Goal: Task Accomplishment & Management: Use online tool/utility

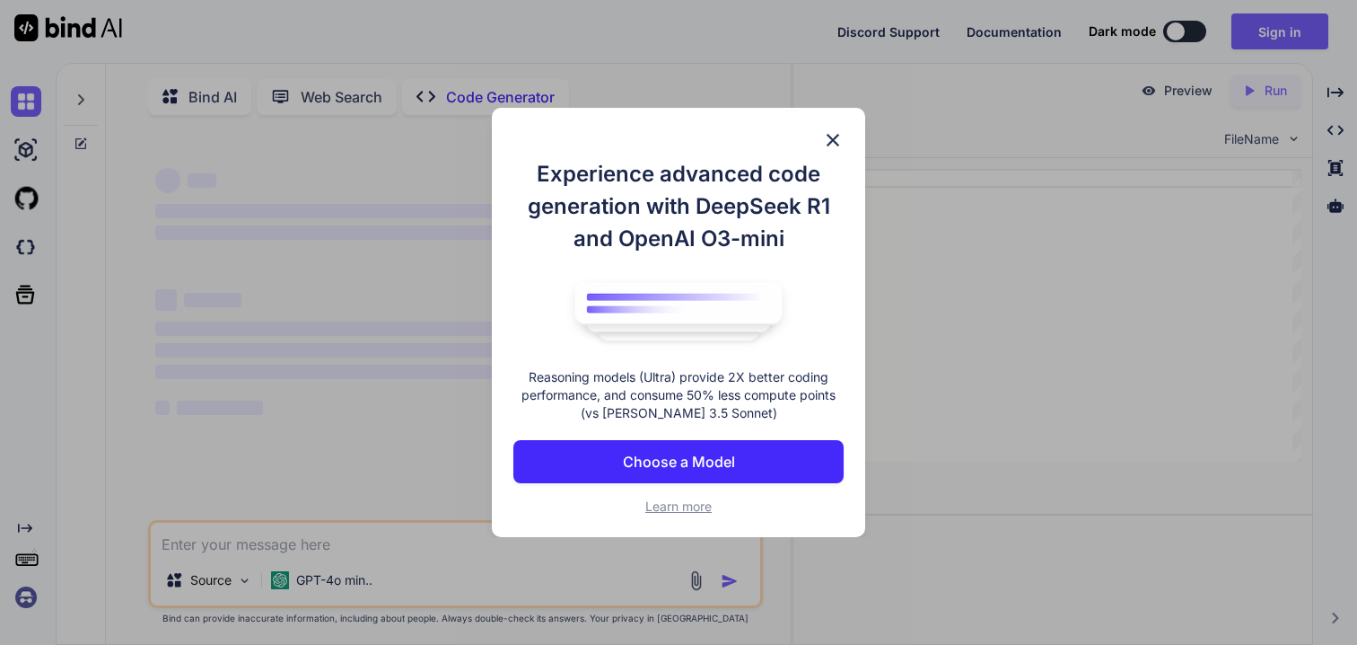
scroll to position [7, 0]
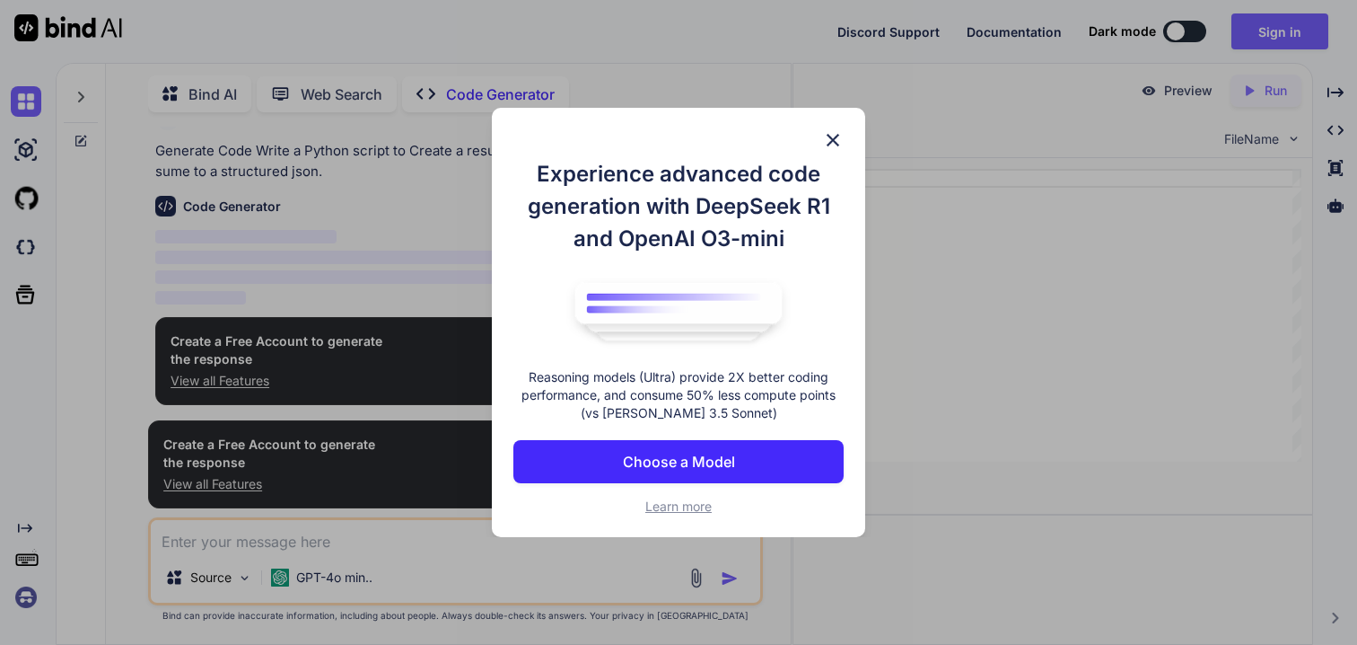
type textarea "x"
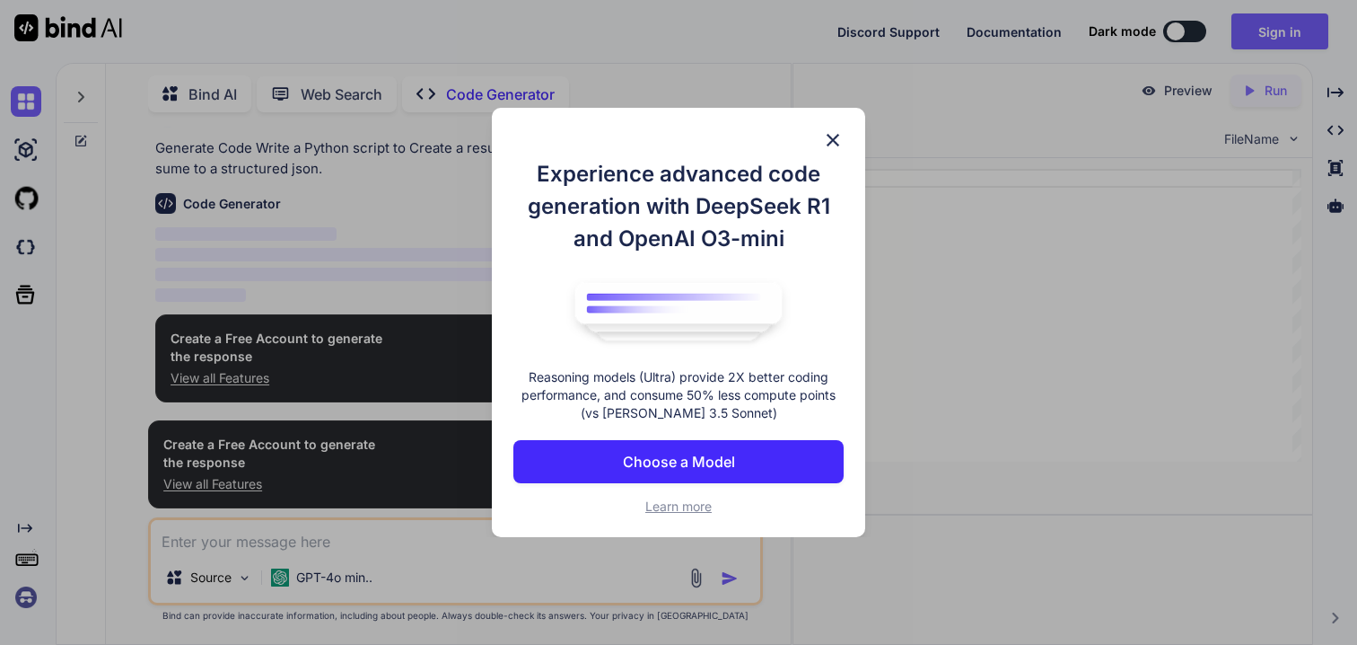
click at [710, 462] on p "Choose a Model" at bounding box center [679, 462] width 112 height 22
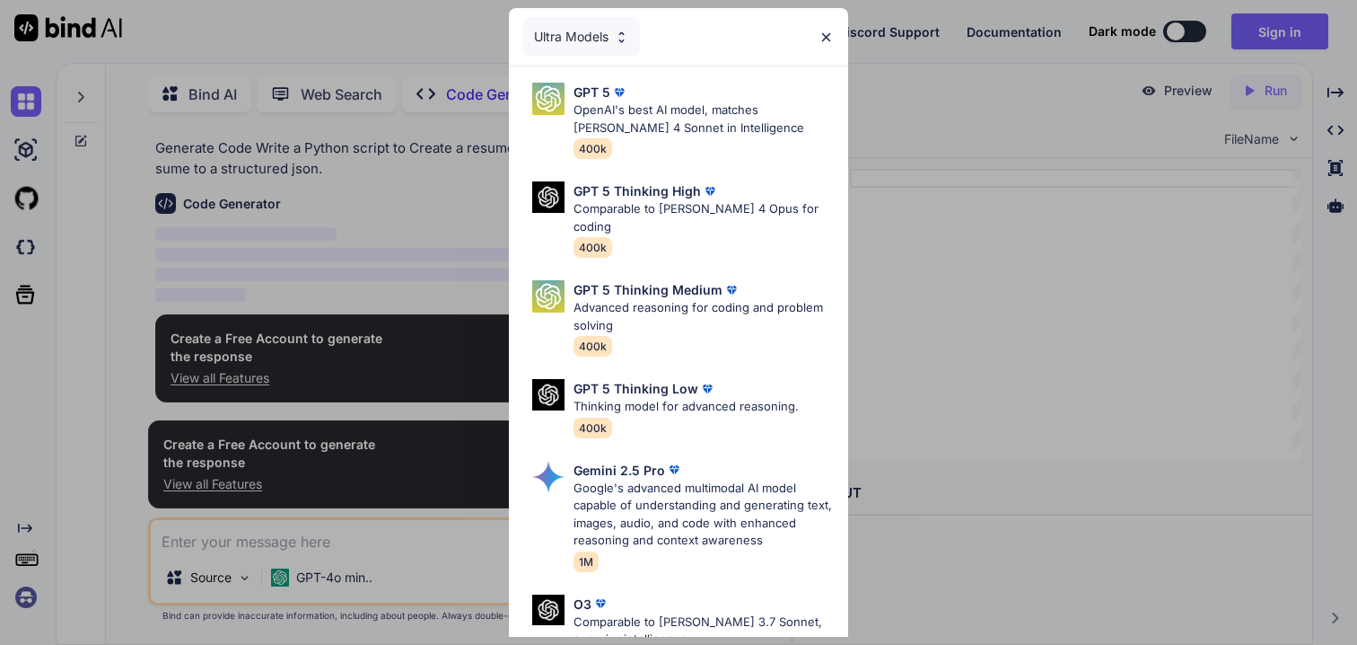
click at [822, 40] on img at bounding box center [826, 37] width 15 height 15
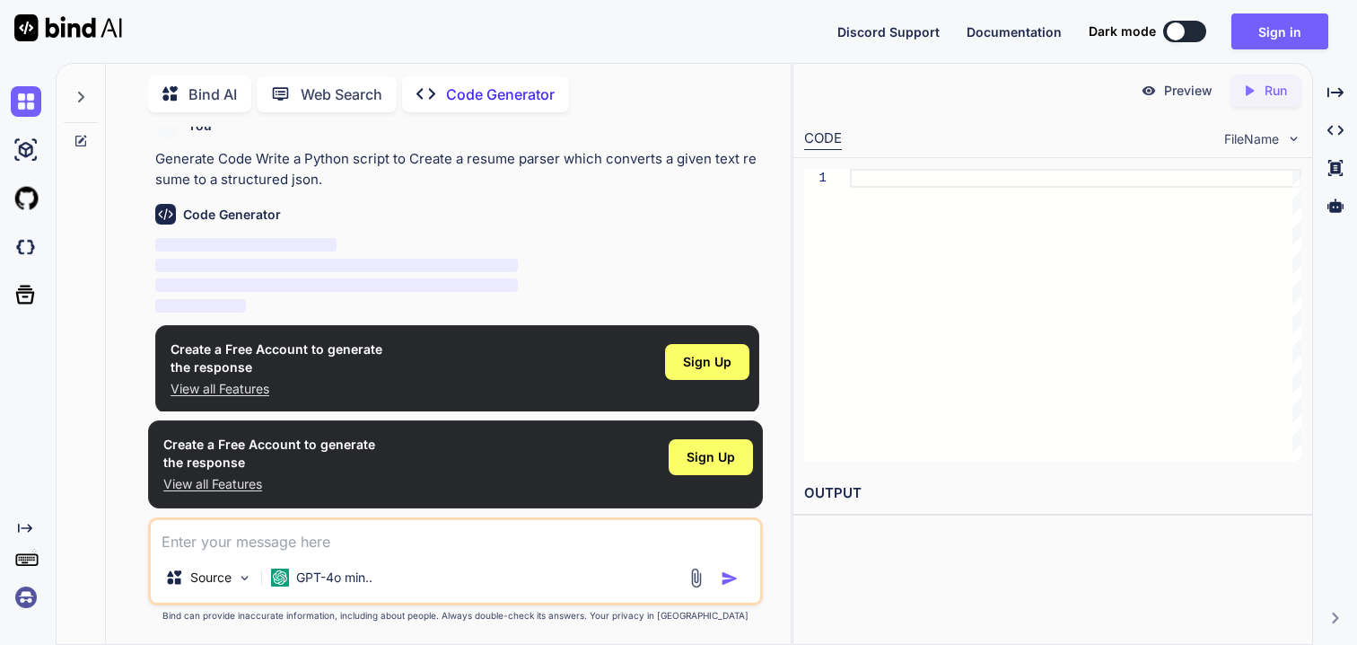
scroll to position [0, 0]
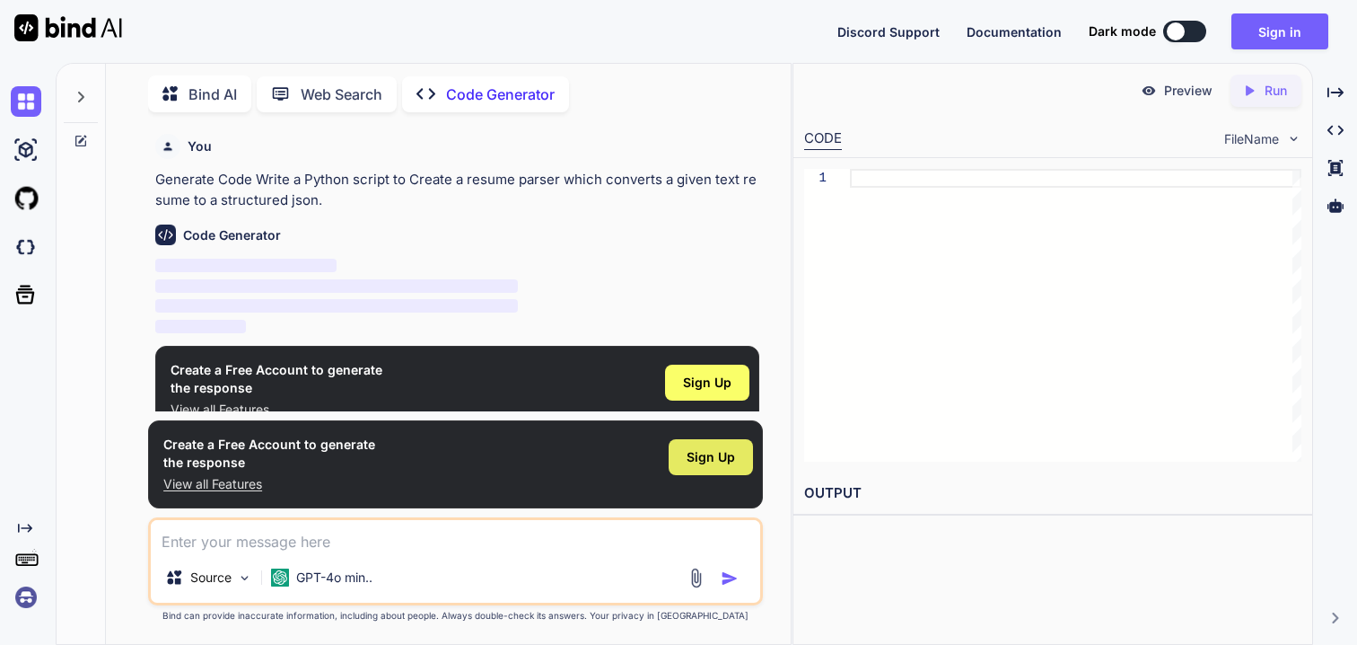
click at [712, 460] on span "Sign Up" at bounding box center [711, 457] width 48 height 18
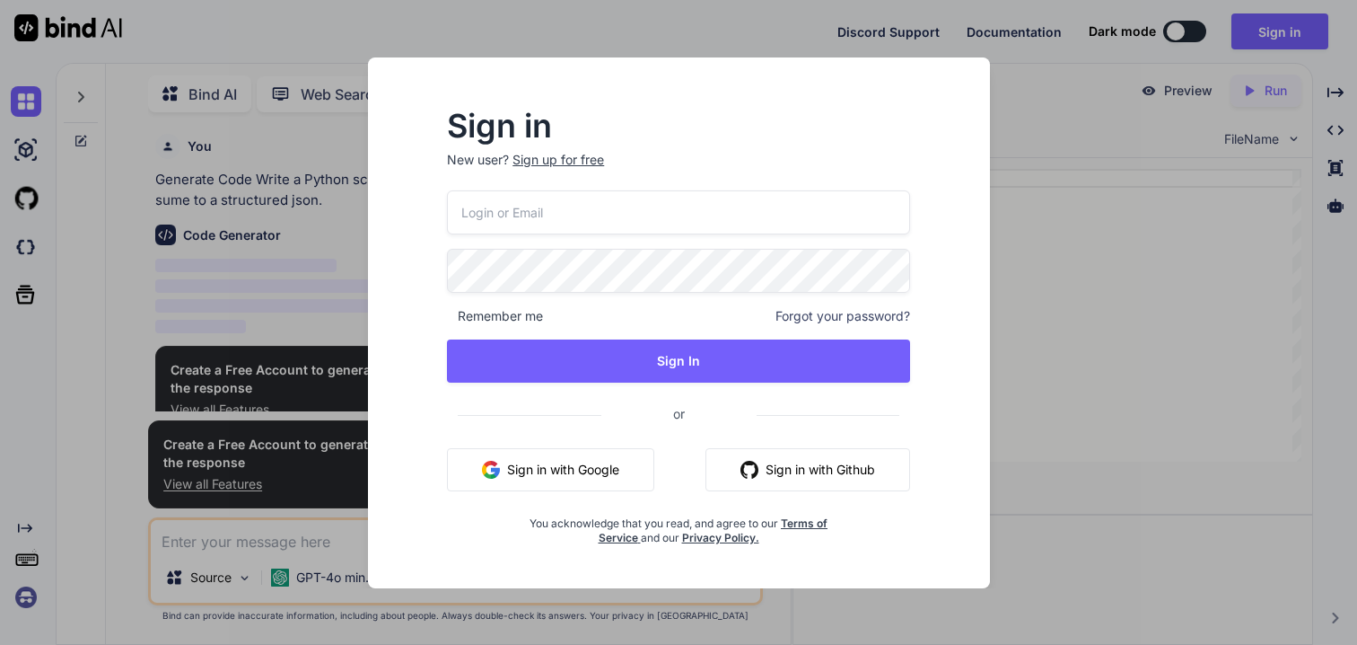
click at [1068, 327] on div "Sign in New user? Sign up for free Remember me Forgot your password? Sign In or…" at bounding box center [678, 322] width 1357 height 645
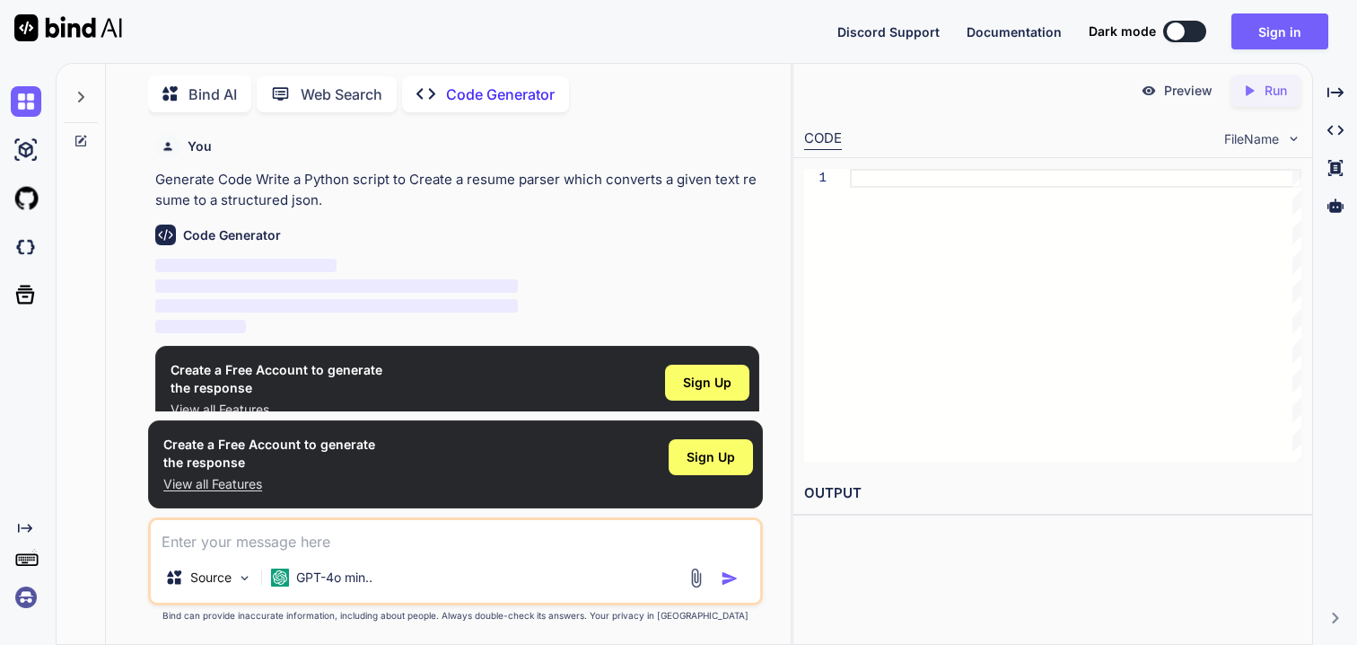
scroll to position [31, 0]
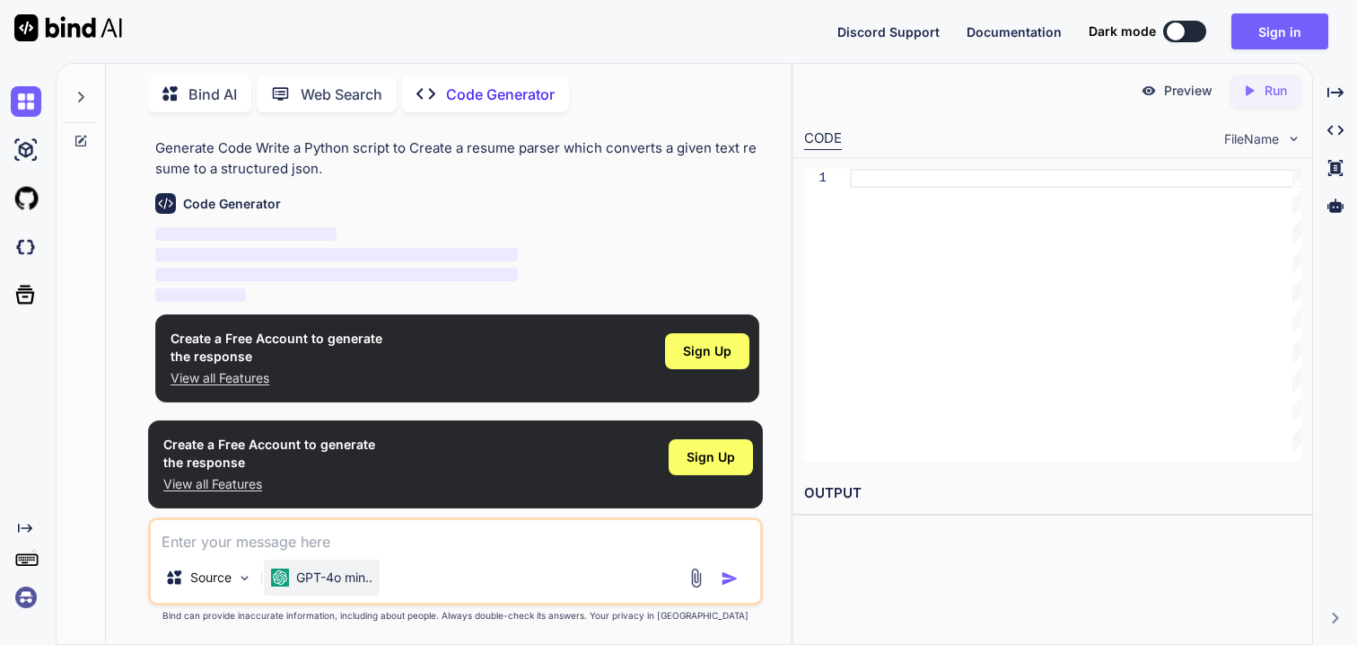
click at [353, 575] on p "GPT-4o min.." at bounding box center [334, 577] width 76 height 18
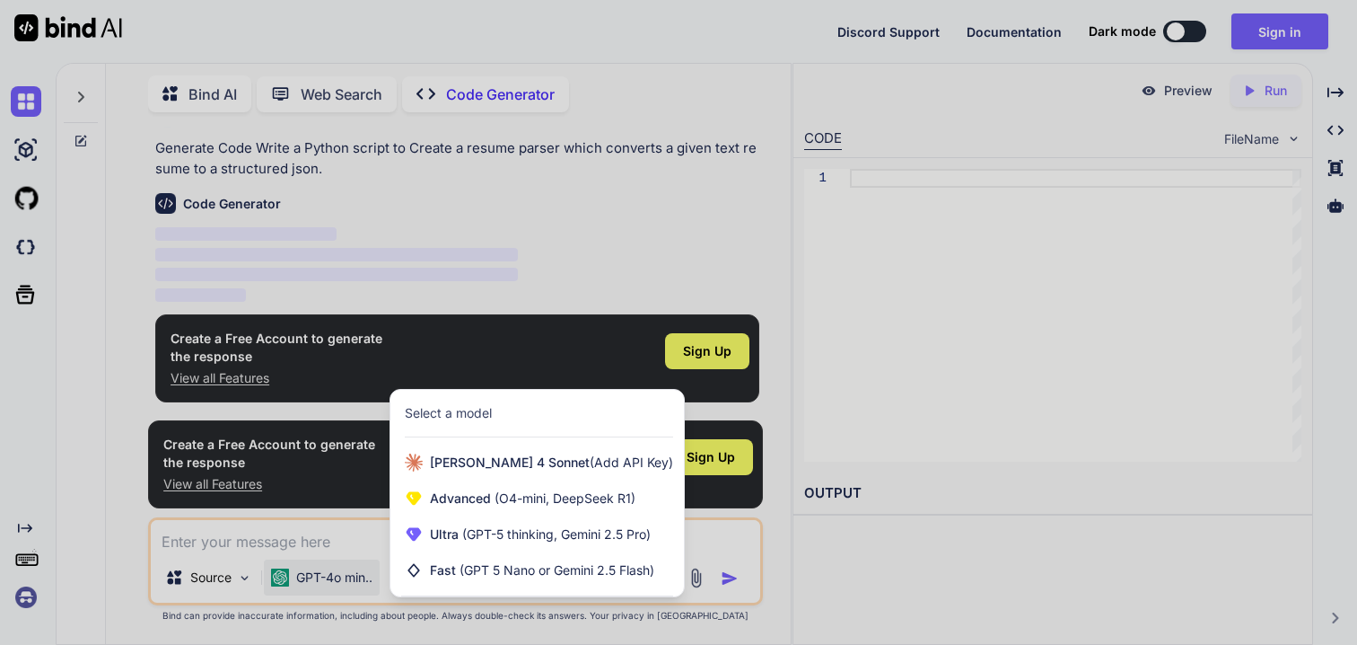
click at [128, 558] on div at bounding box center [678, 322] width 1357 height 645
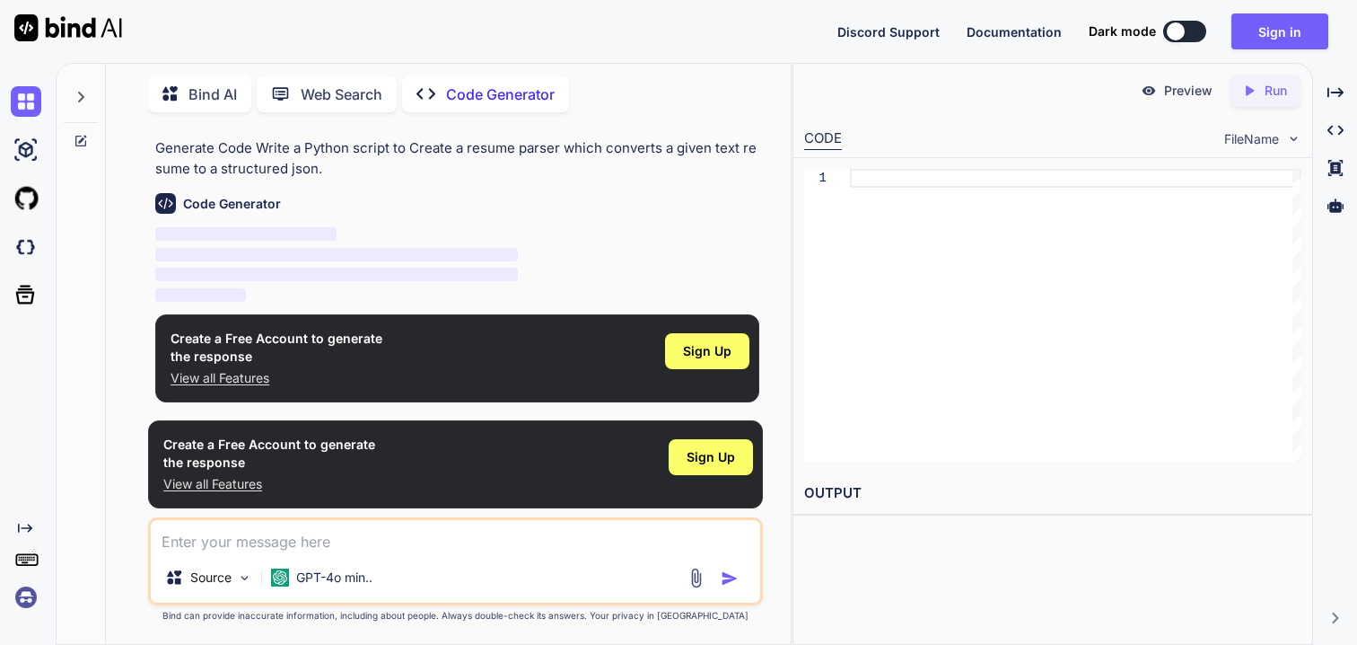
click at [231, 487] on p "View all Features" at bounding box center [269, 484] width 212 height 18
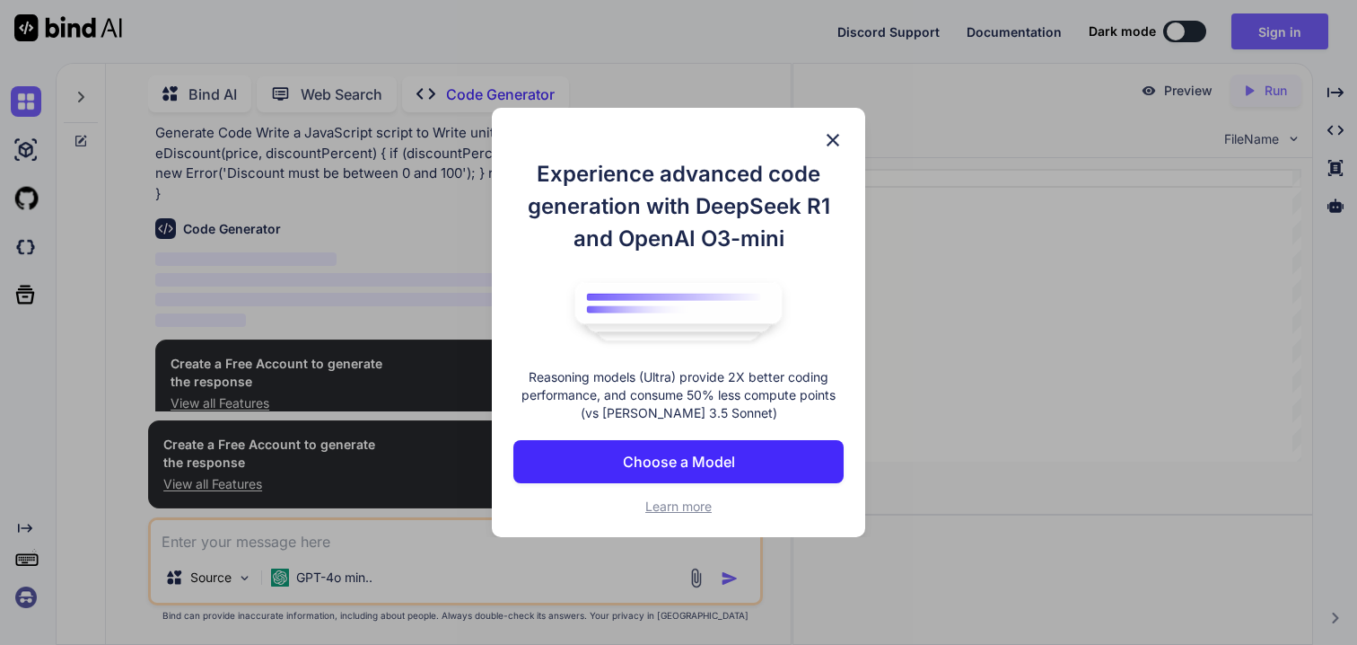
scroll to position [51, 0]
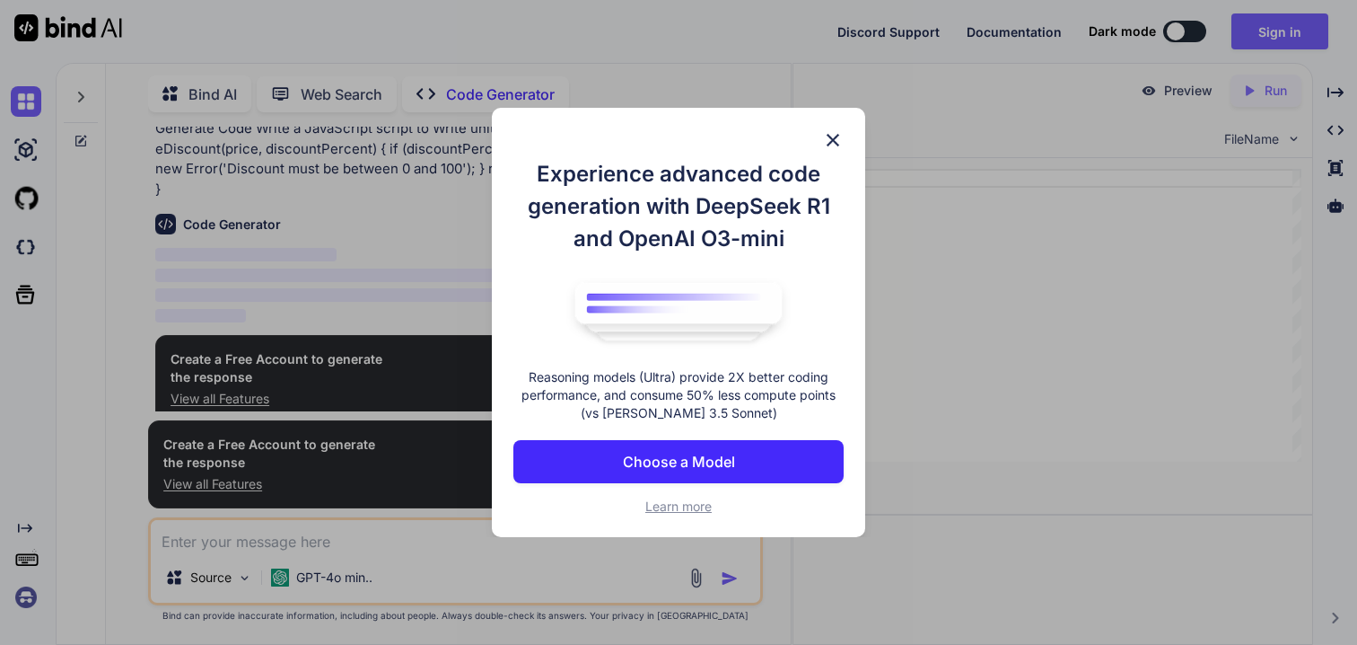
type textarea "x"
click at [696, 454] on p "Choose a Model" at bounding box center [679, 462] width 112 height 22
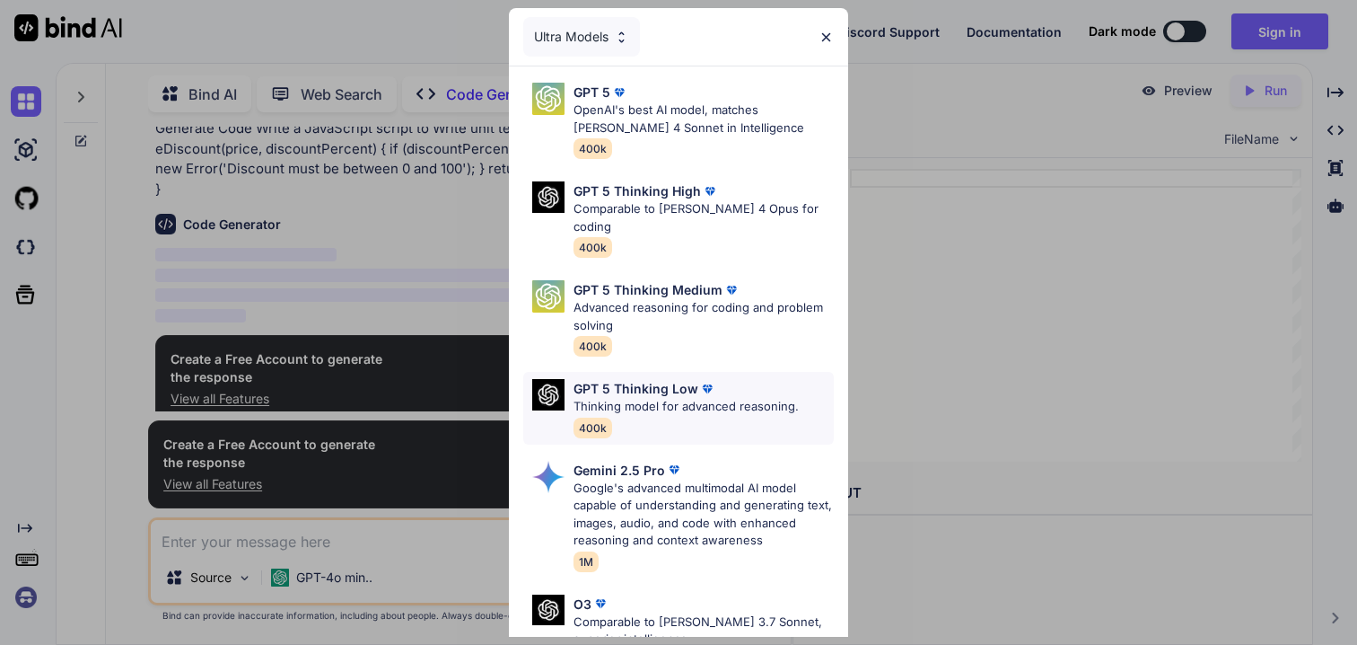
click at [649, 379] on p "GPT 5 Thinking Low" at bounding box center [636, 388] width 125 height 19
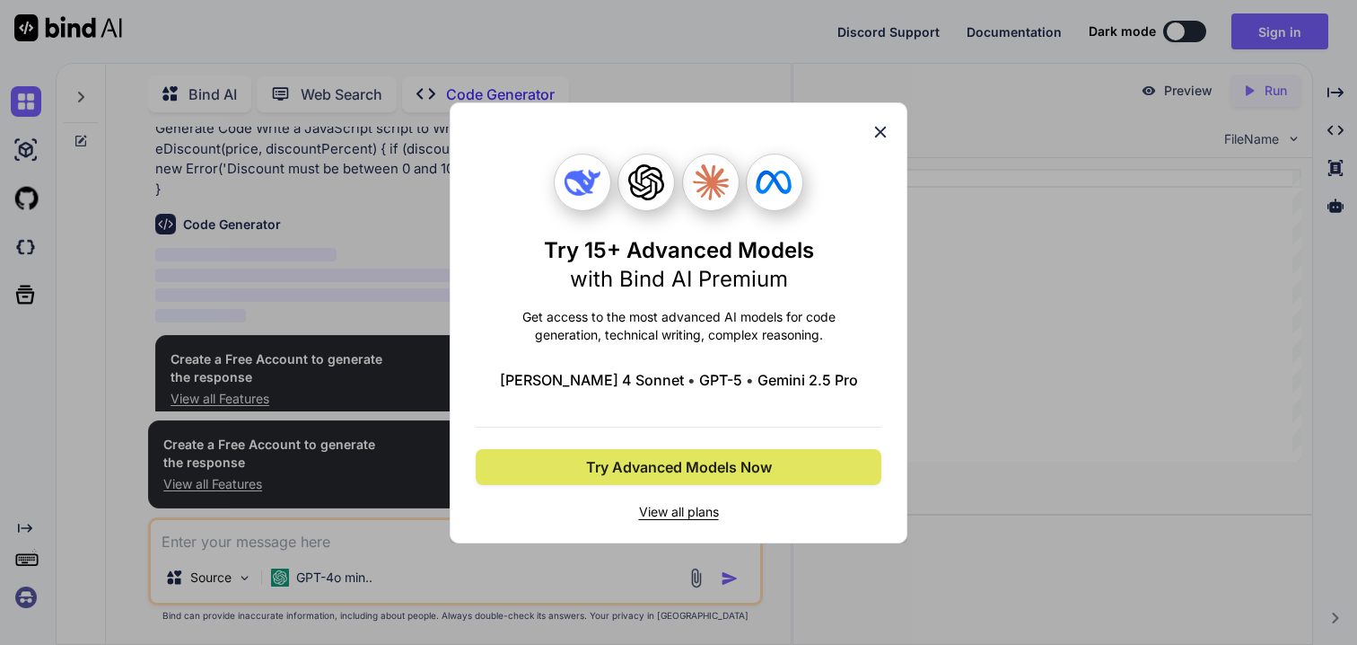
click at [659, 464] on span "Try Advanced Models Now" at bounding box center [679, 467] width 186 height 22
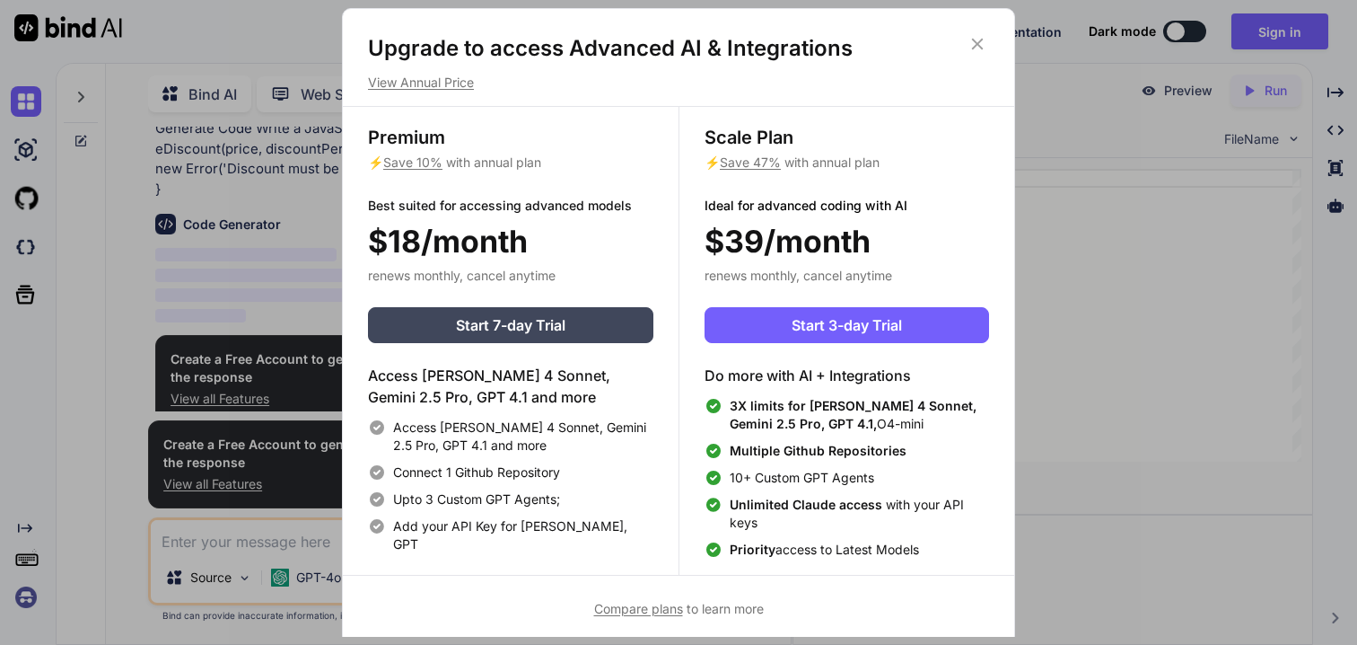
click at [979, 42] on icon at bounding box center [978, 45] width 12 height 12
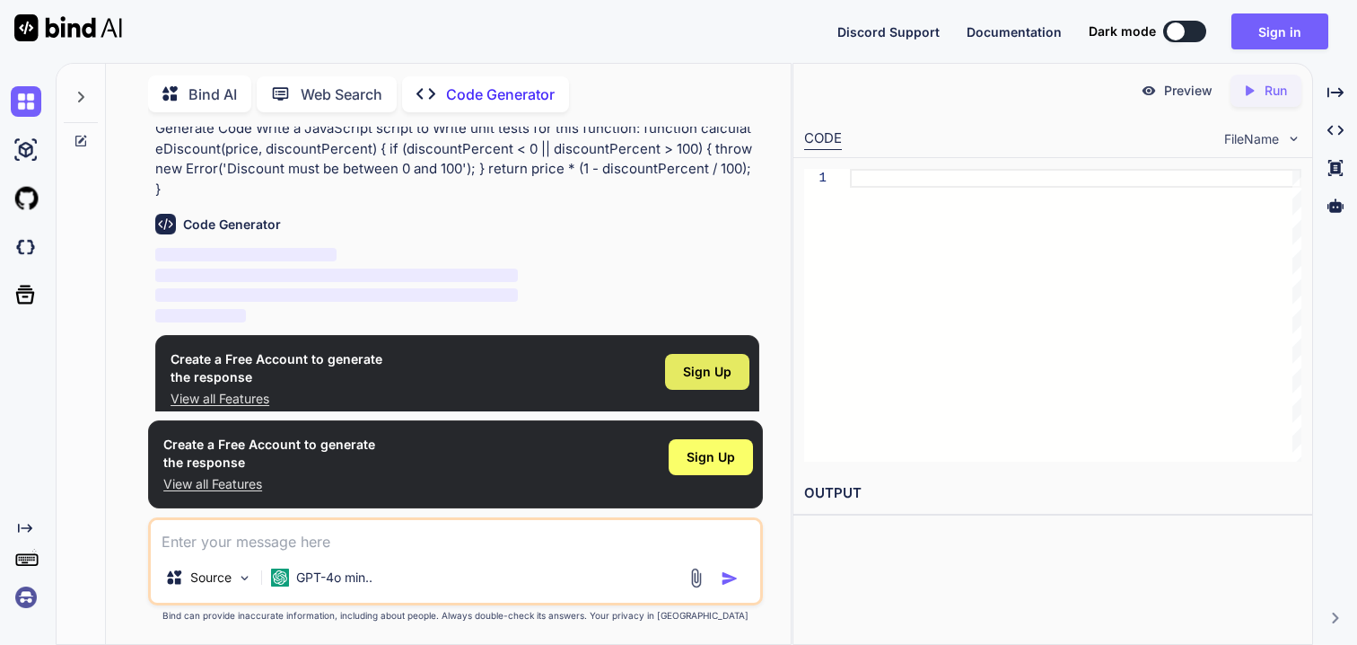
click at [716, 363] on span "Sign Up" at bounding box center [707, 372] width 48 height 18
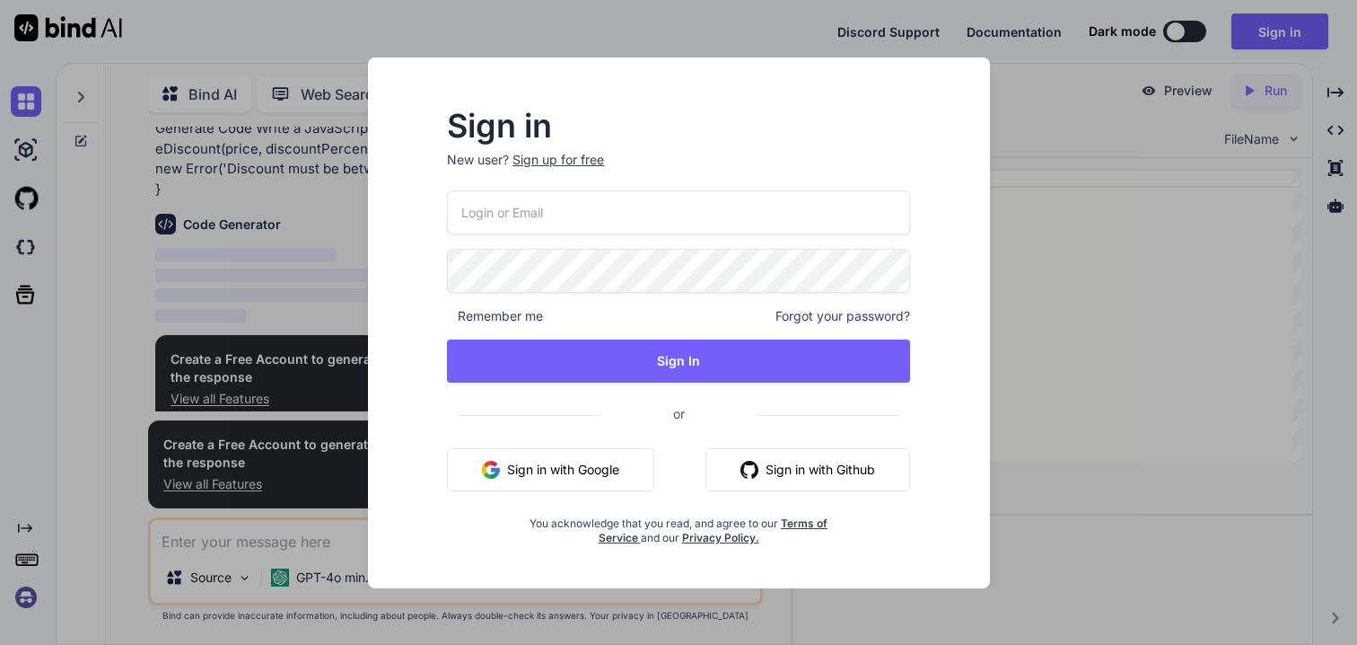
click at [527, 474] on button "Sign in with Google" at bounding box center [550, 469] width 207 height 43
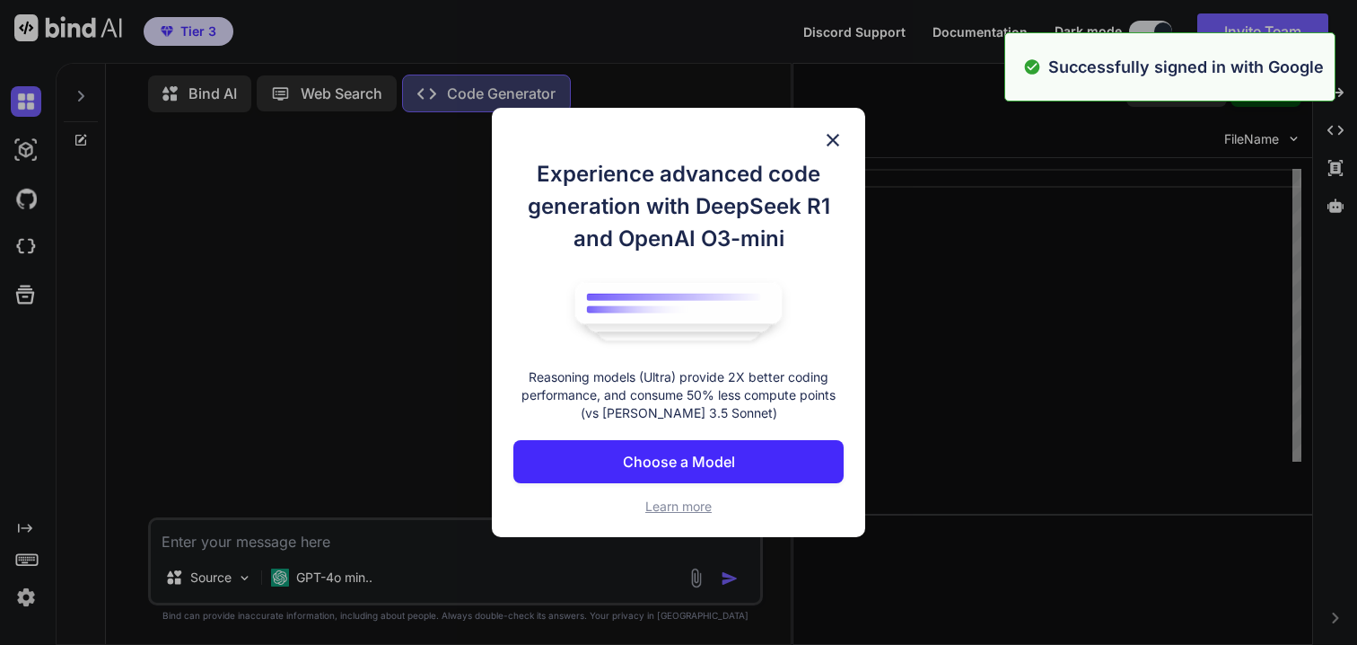
scroll to position [8, 0]
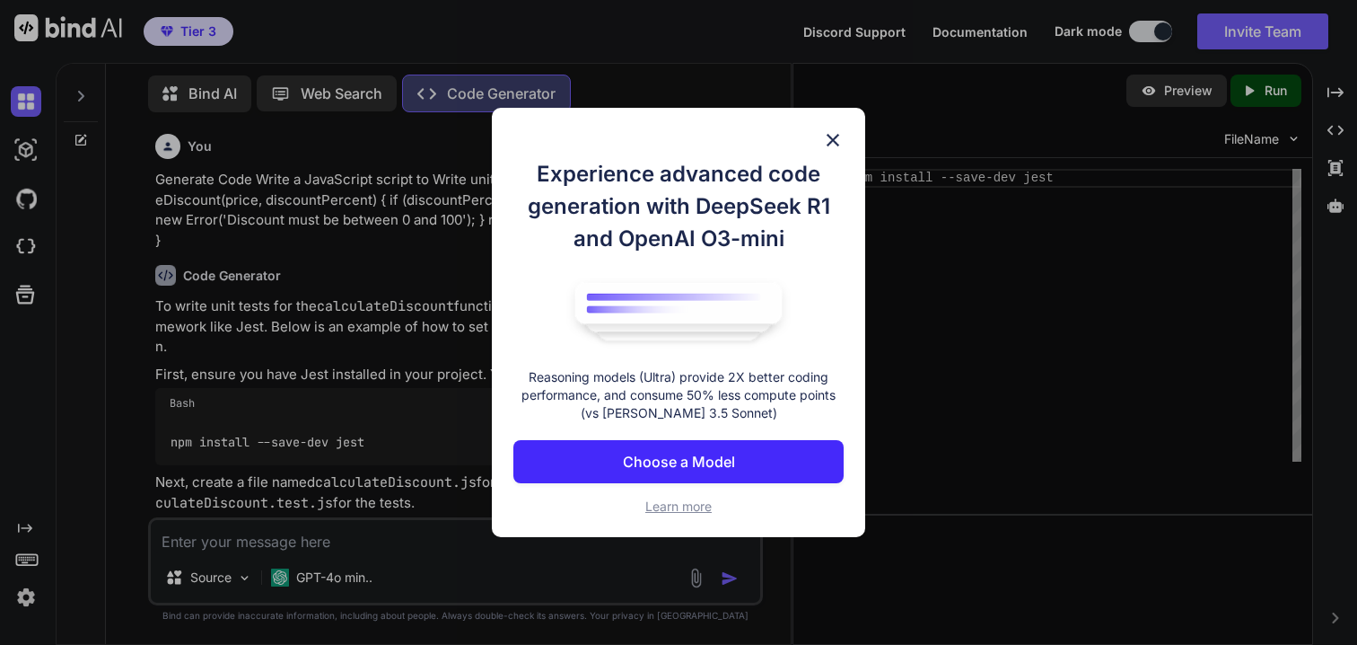
click at [837, 142] on img at bounding box center [833, 140] width 22 height 22
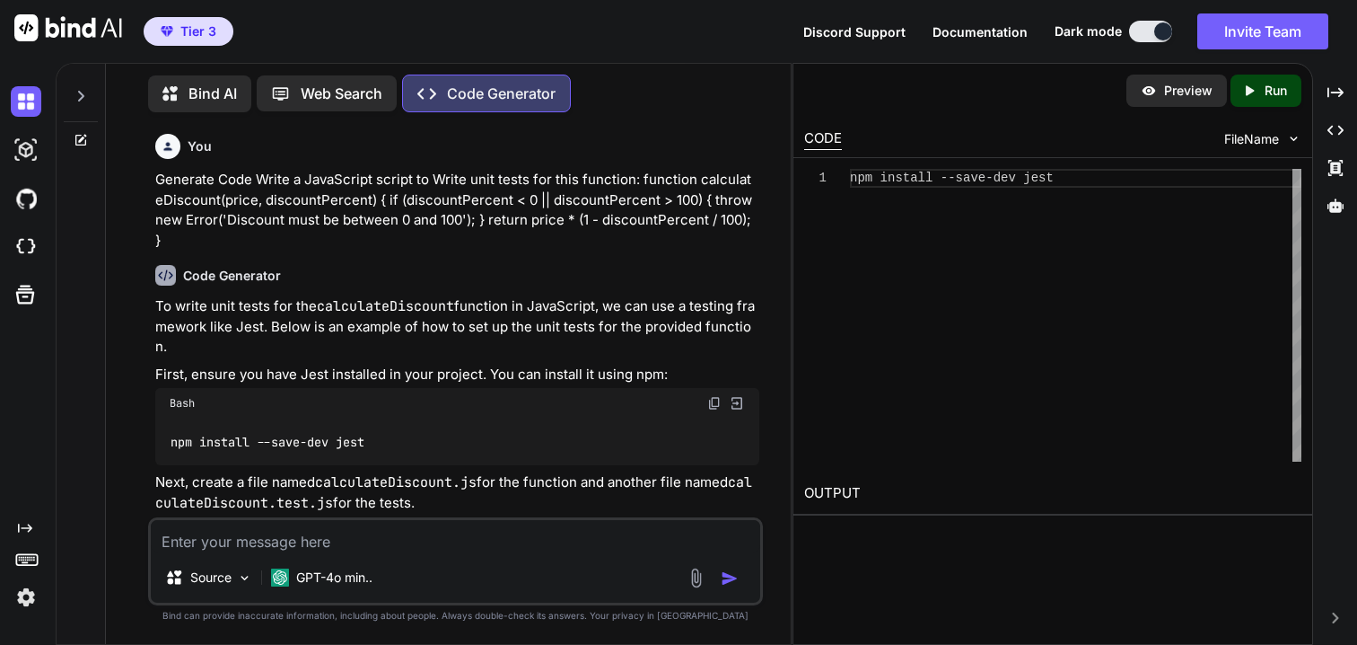
click at [307, 188] on p "Generate Code Write a JavaScript script to Write unit tests for this function: …" at bounding box center [456, 210] width 603 height 81
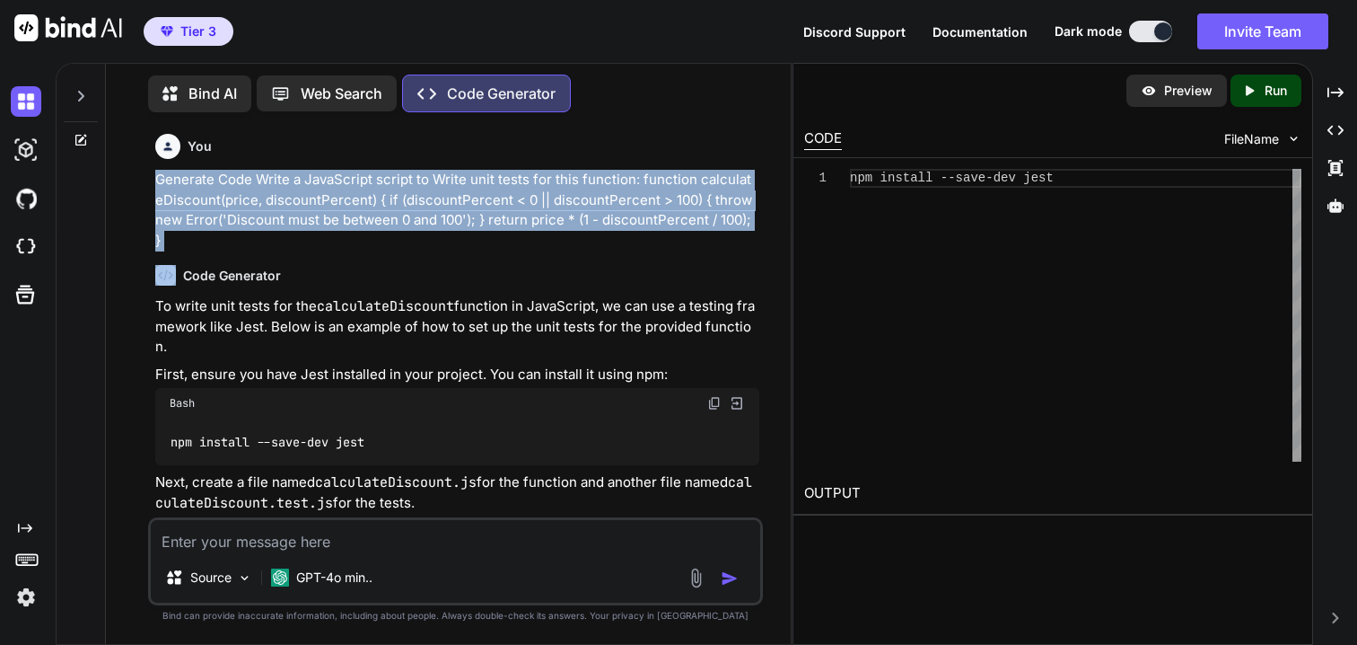
click at [307, 188] on p "Generate Code Write a JavaScript script to Write unit tests for this function: …" at bounding box center [456, 210] width 603 height 81
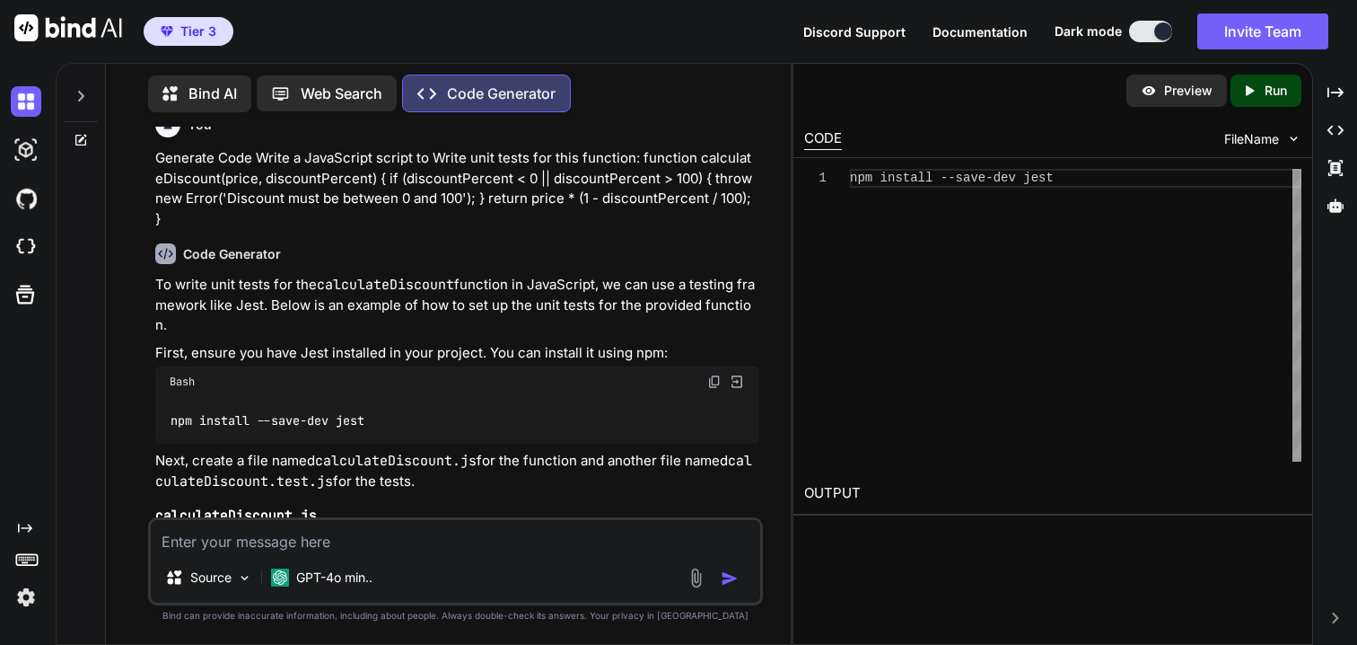
scroll to position [37, 0]
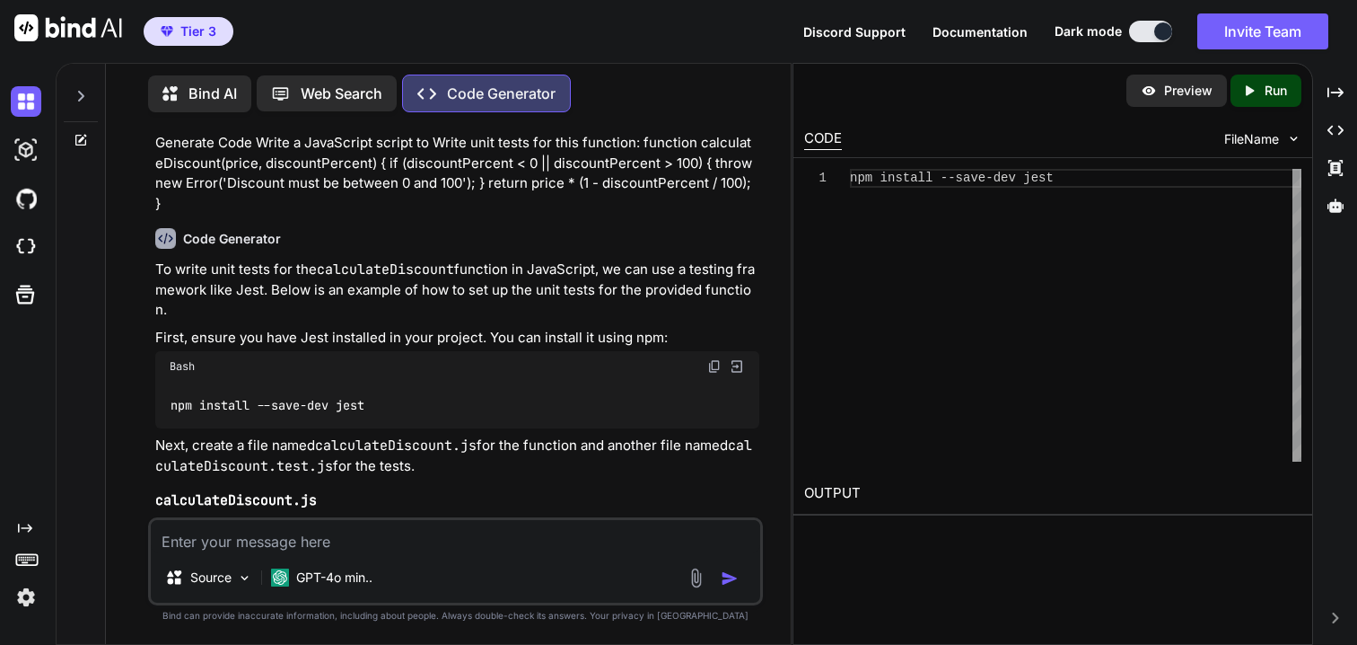
click at [1252, 95] on icon "Created with Pixso." at bounding box center [1250, 91] width 16 height 16
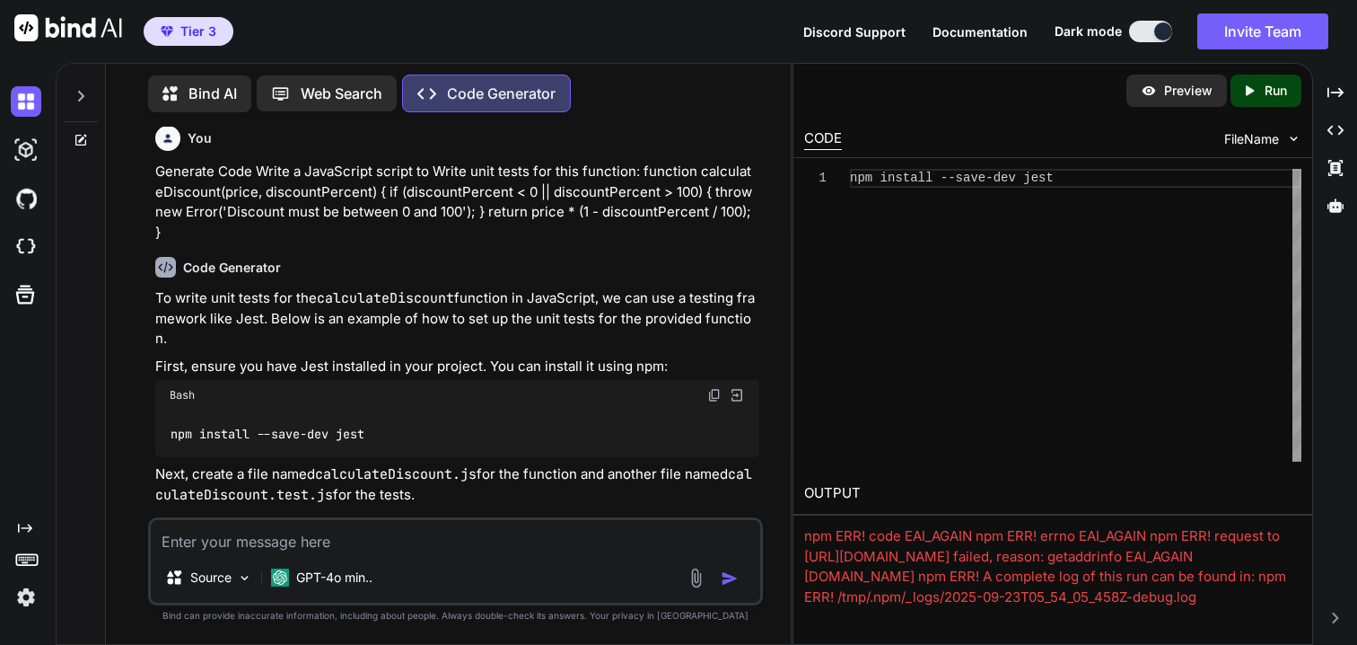
scroll to position [0, 0]
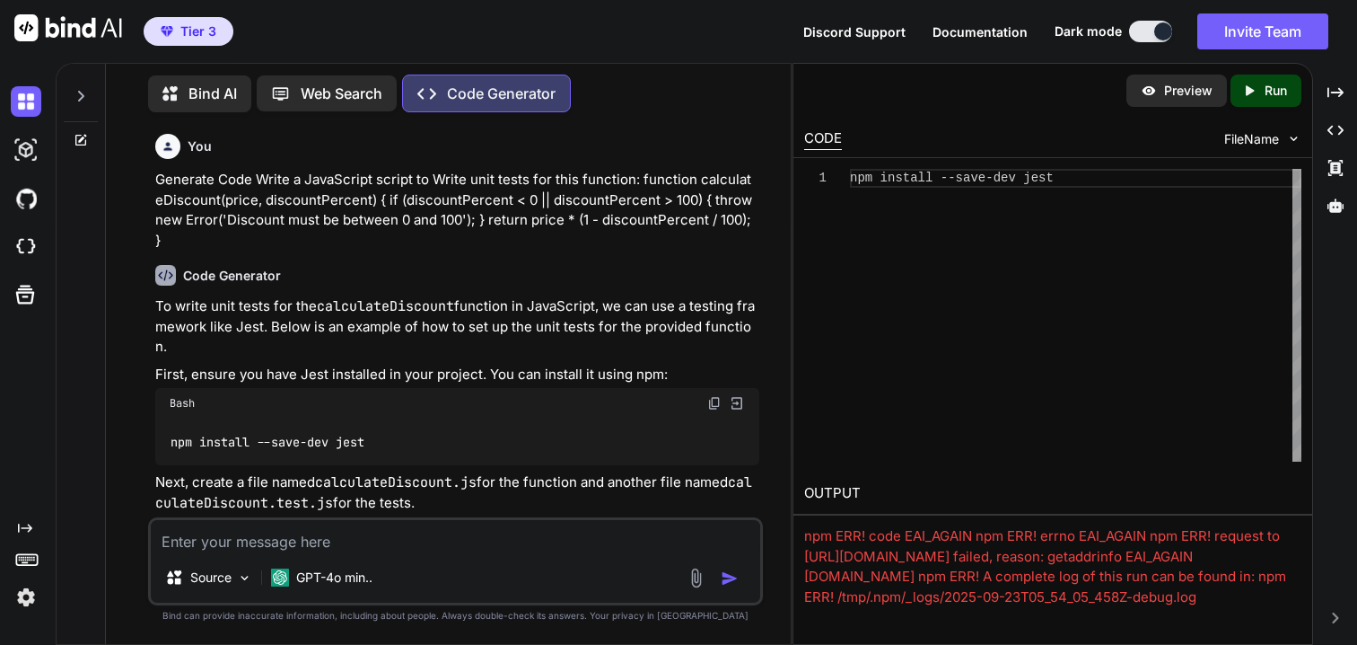
click at [272, 201] on p "Generate Code Write a JavaScript script to Write unit tests for this function: …" at bounding box center [456, 210] width 603 height 81
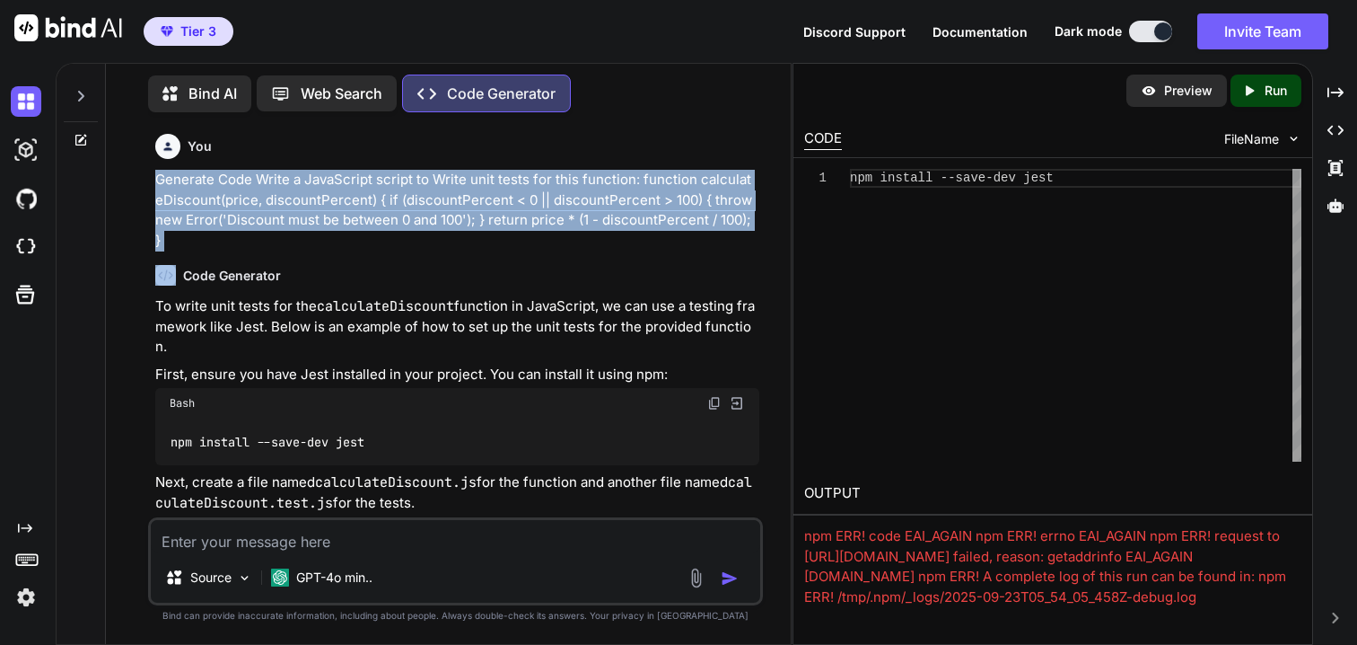
click at [272, 201] on p "Generate Code Write a JavaScript script to Write unit tests for this function: …" at bounding box center [456, 210] width 603 height 81
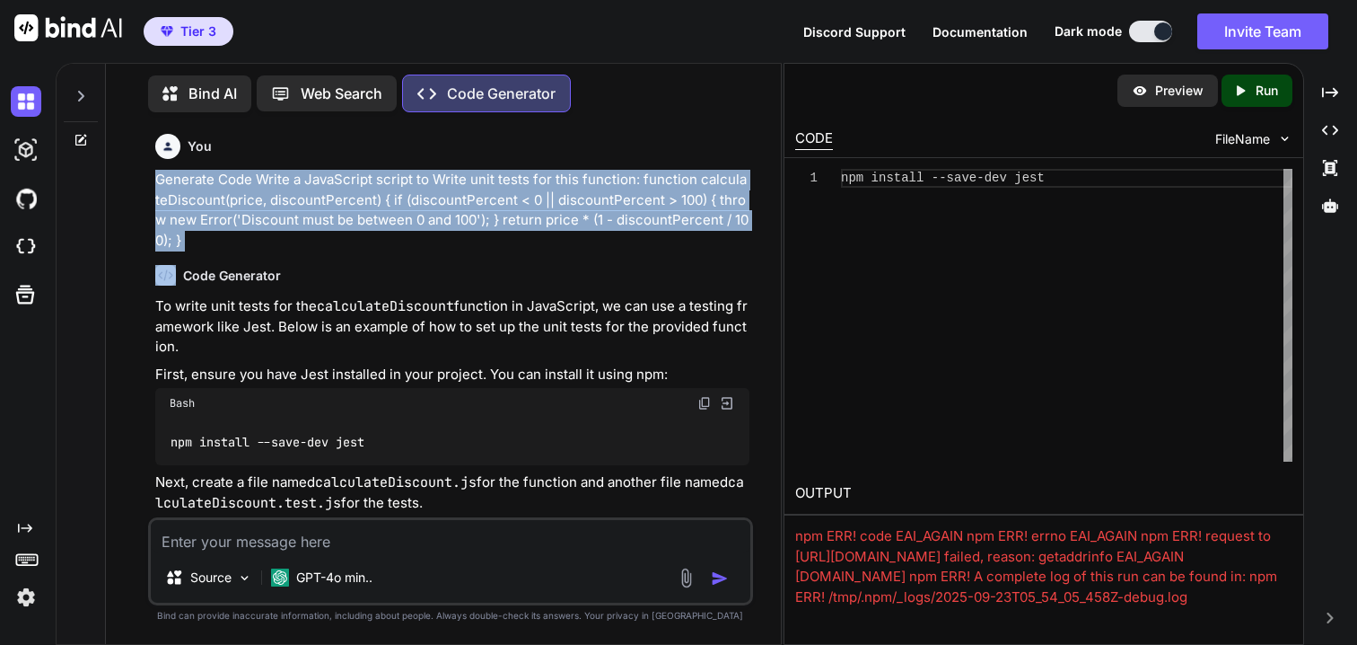
drag, startPoint x: 792, startPoint y: 223, endPoint x: 668, endPoint y: 224, distance: 123.9
click at [669, 227] on div "Bind AI Web Search Created with Pixso. Code Generator You Generate Code Write a…" at bounding box center [707, 354] width 1302 height 582
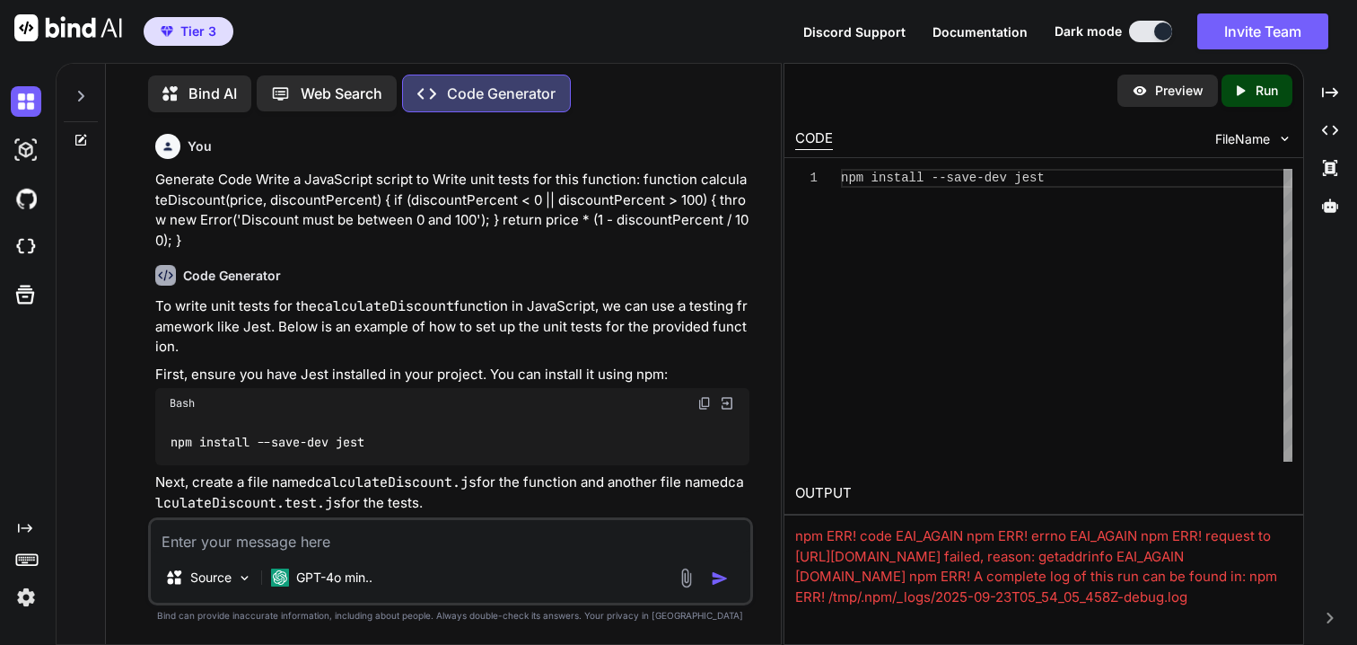
click at [600, 265] on div "Code Generator" at bounding box center [452, 275] width 594 height 21
click at [348, 100] on div "Web Search" at bounding box center [327, 93] width 140 height 36
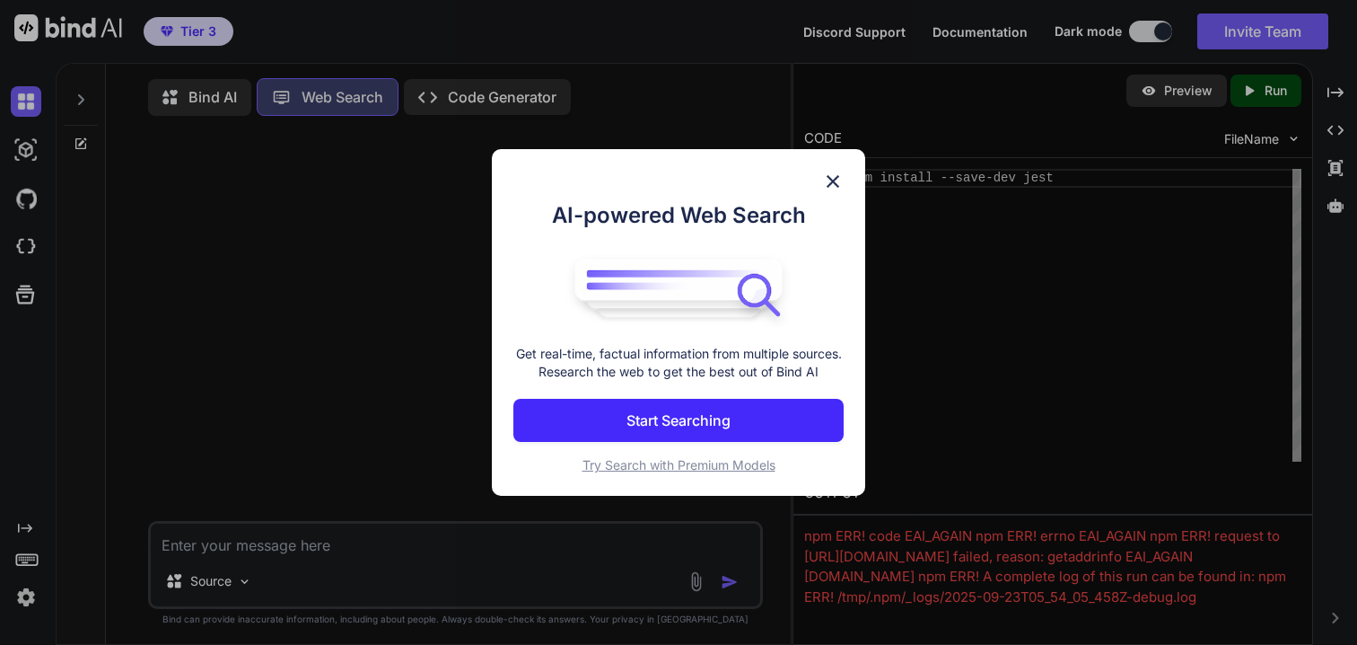
scroll to position [8, 0]
click at [673, 431] on p "Start Searching" at bounding box center [679, 420] width 104 height 22
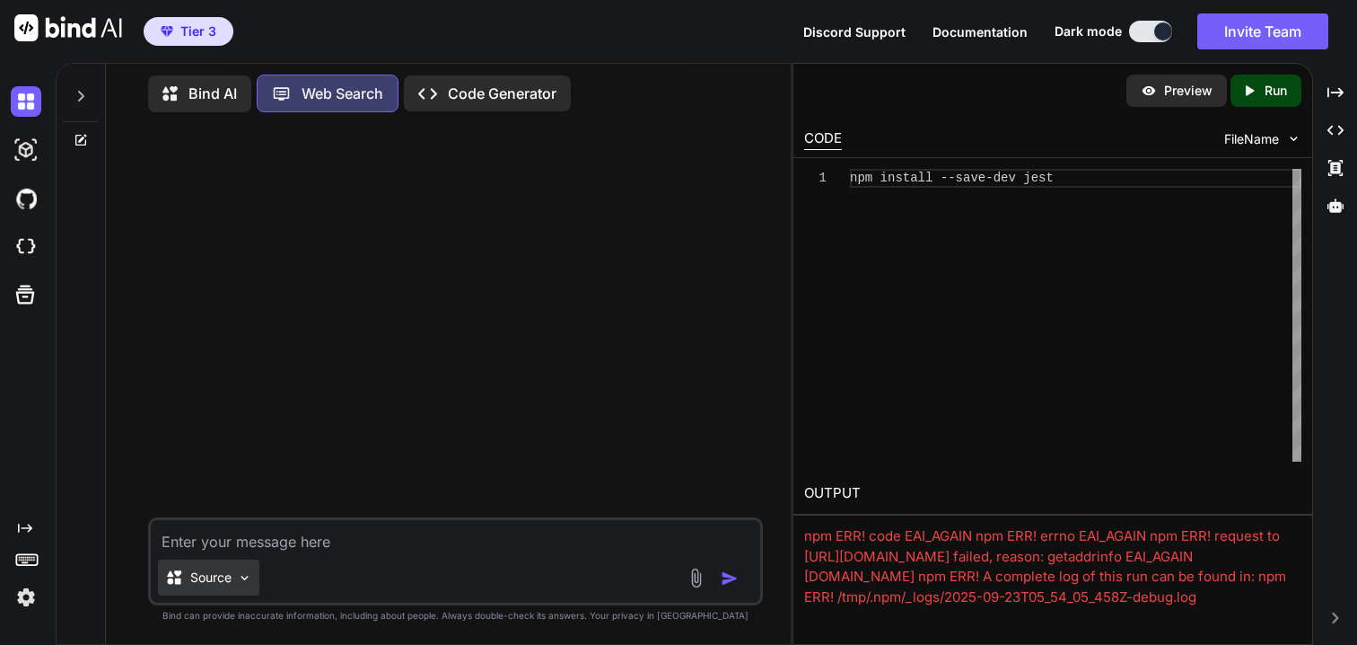
click at [234, 577] on div "Source" at bounding box center [208, 577] width 101 height 36
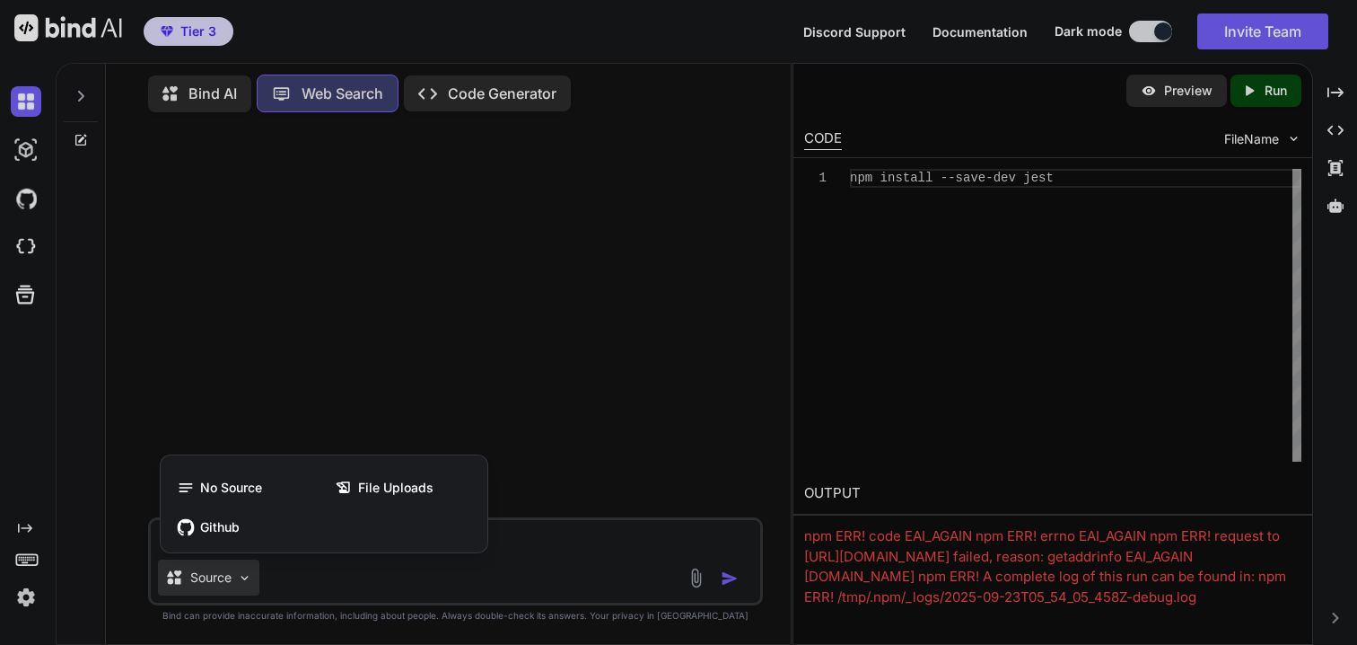
click at [574, 557] on div at bounding box center [678, 322] width 1357 height 645
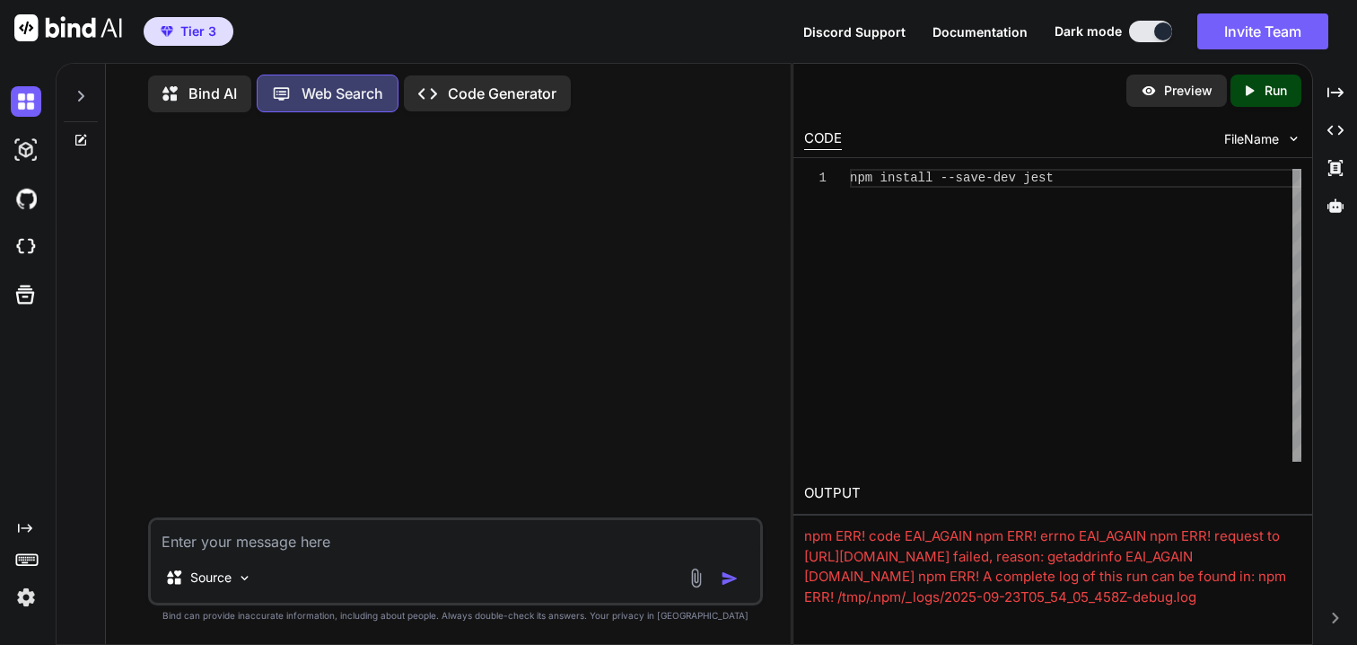
click at [559, 550] on textarea at bounding box center [455, 536] width 609 height 32
type textarea "ind vs pak score asia cup"
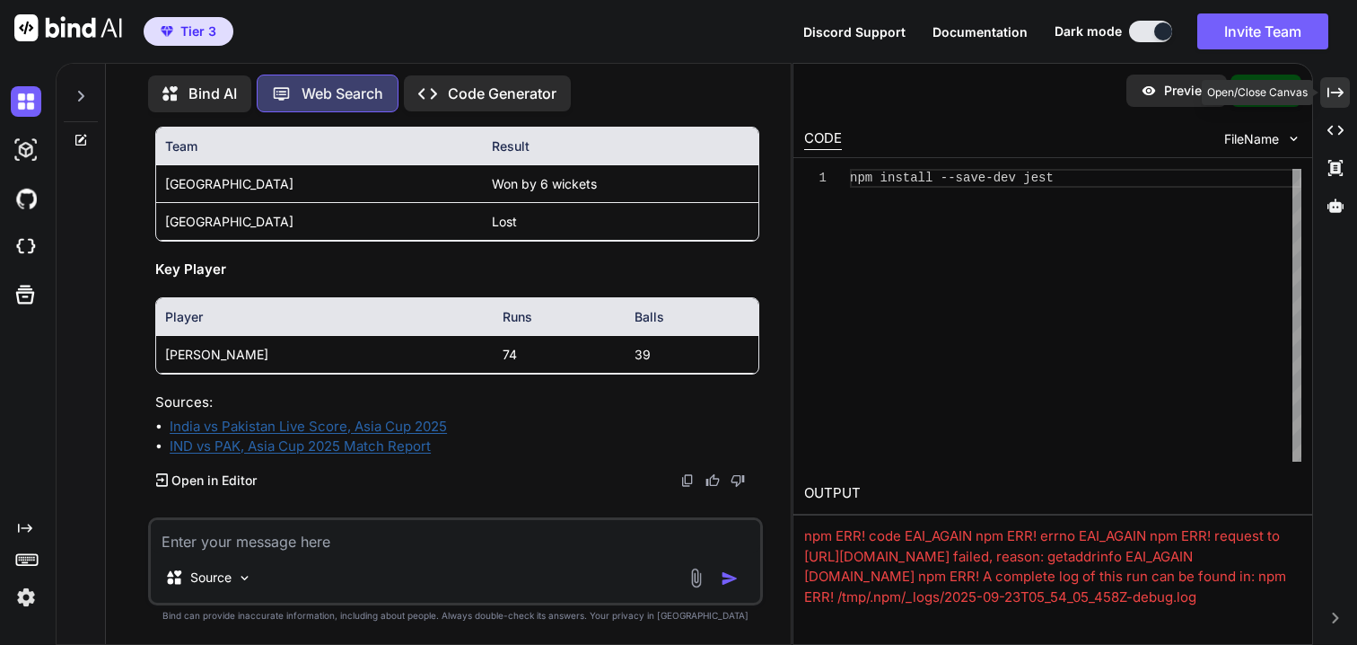
click at [1340, 96] on icon "Created with Pixso." at bounding box center [1336, 92] width 16 height 16
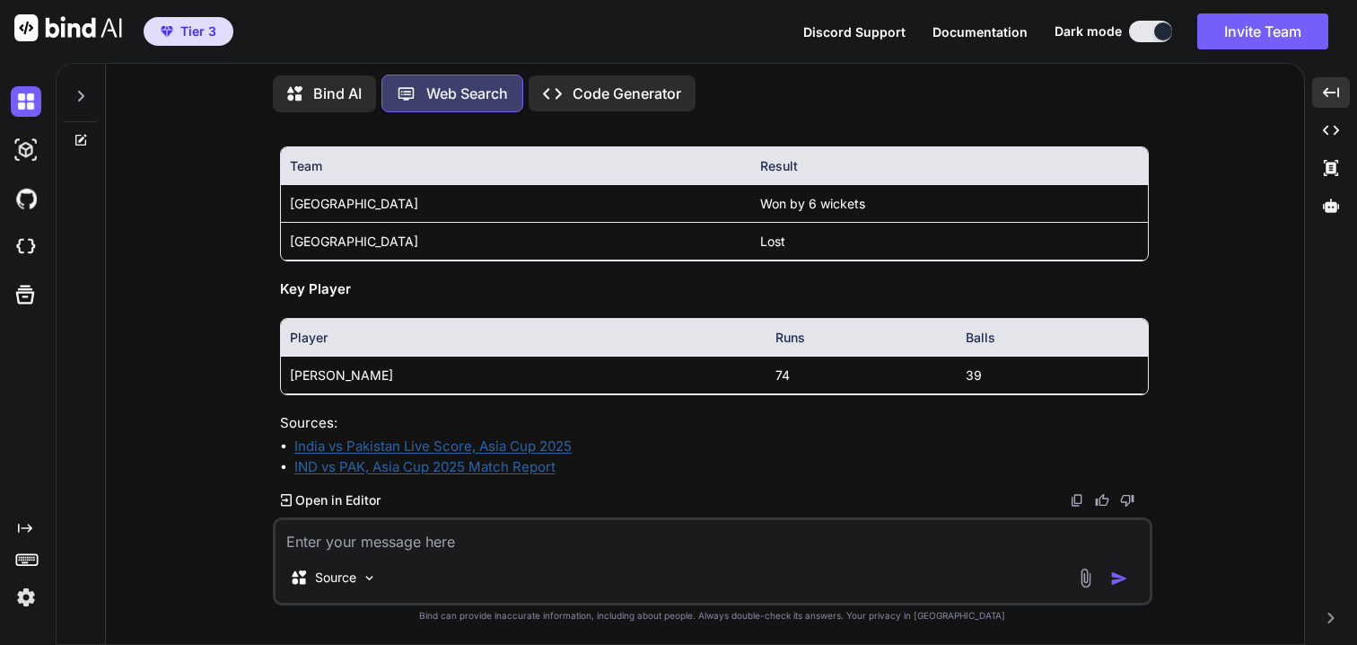
scroll to position [302, 0]
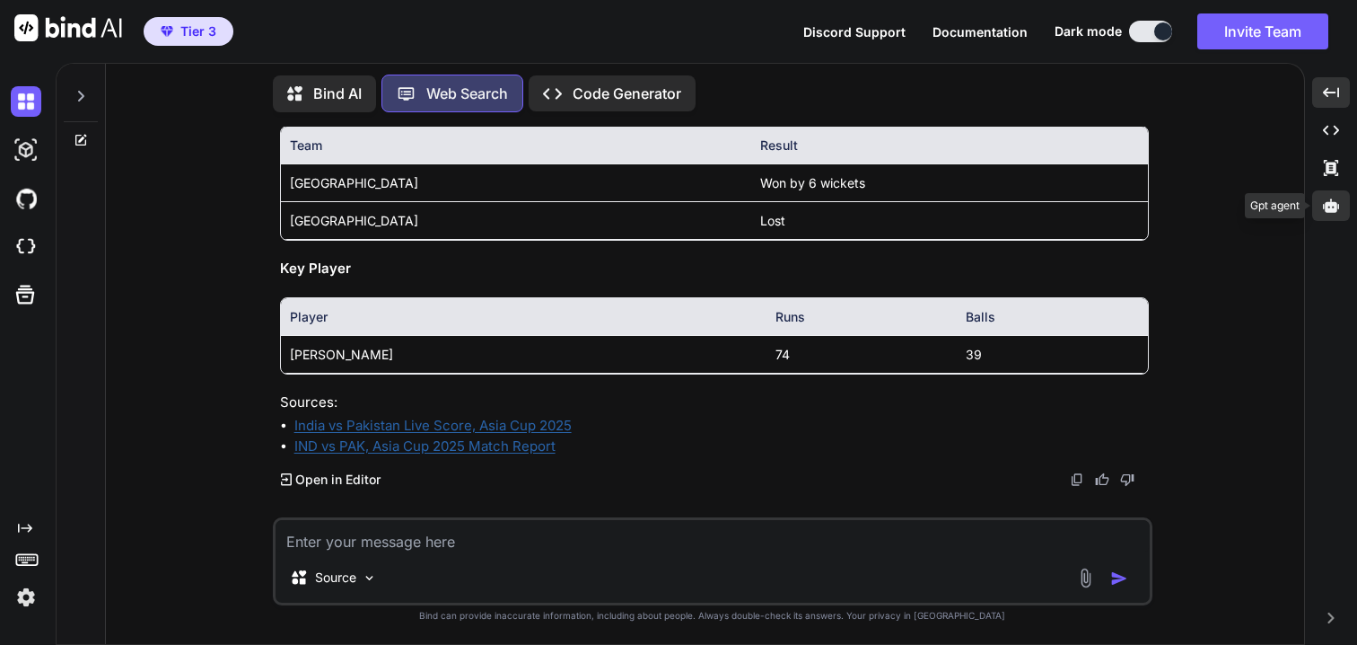
click at [1342, 208] on div at bounding box center [1332, 205] width 38 height 31
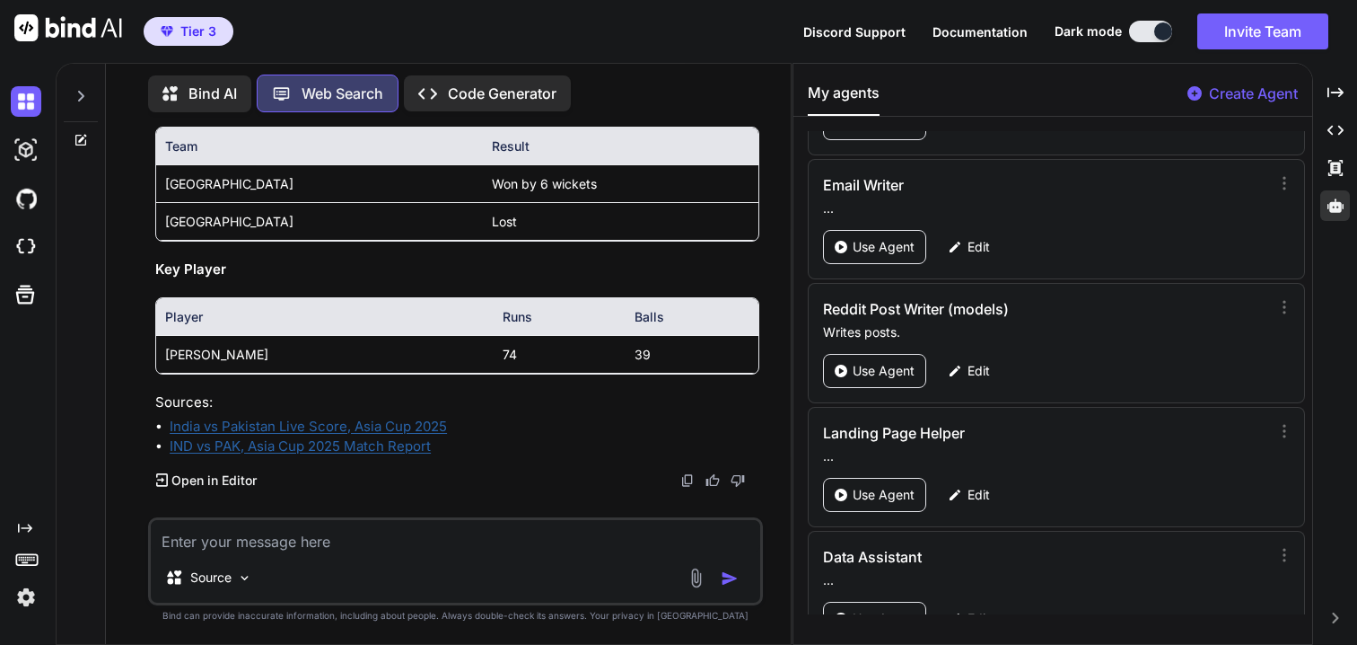
scroll to position [0, 0]
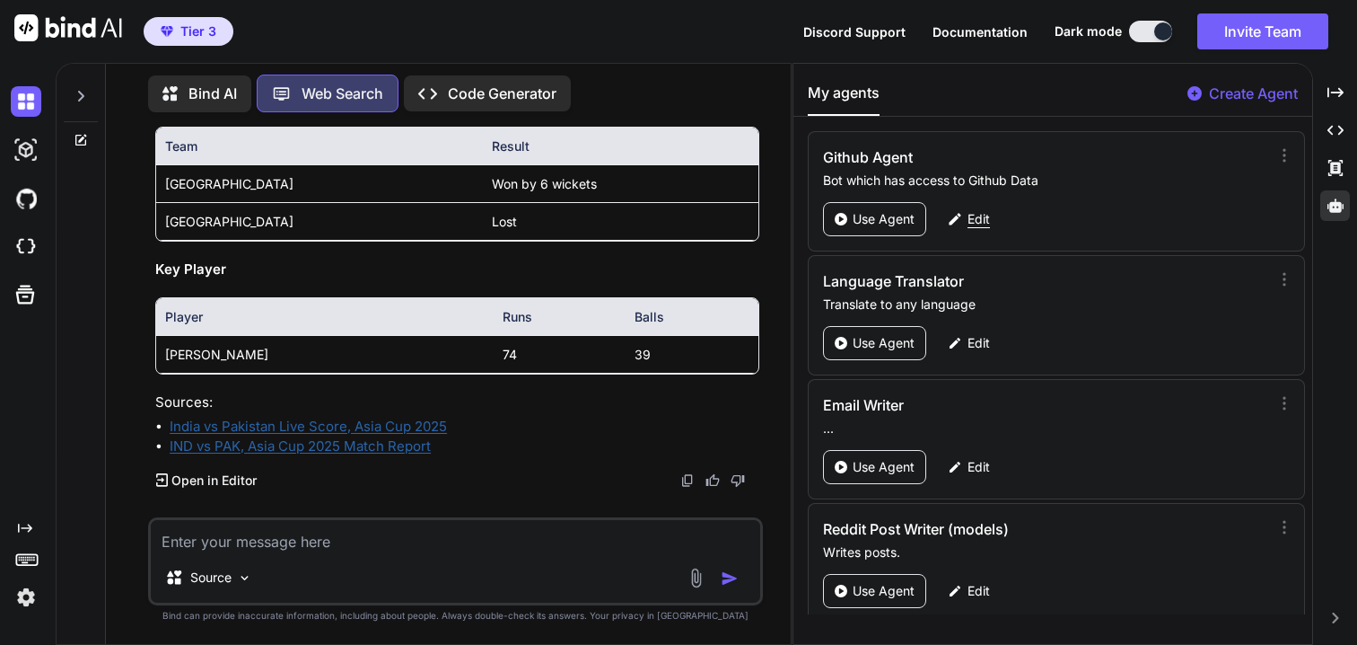
click at [964, 224] on div "Edit" at bounding box center [969, 219] width 64 height 34
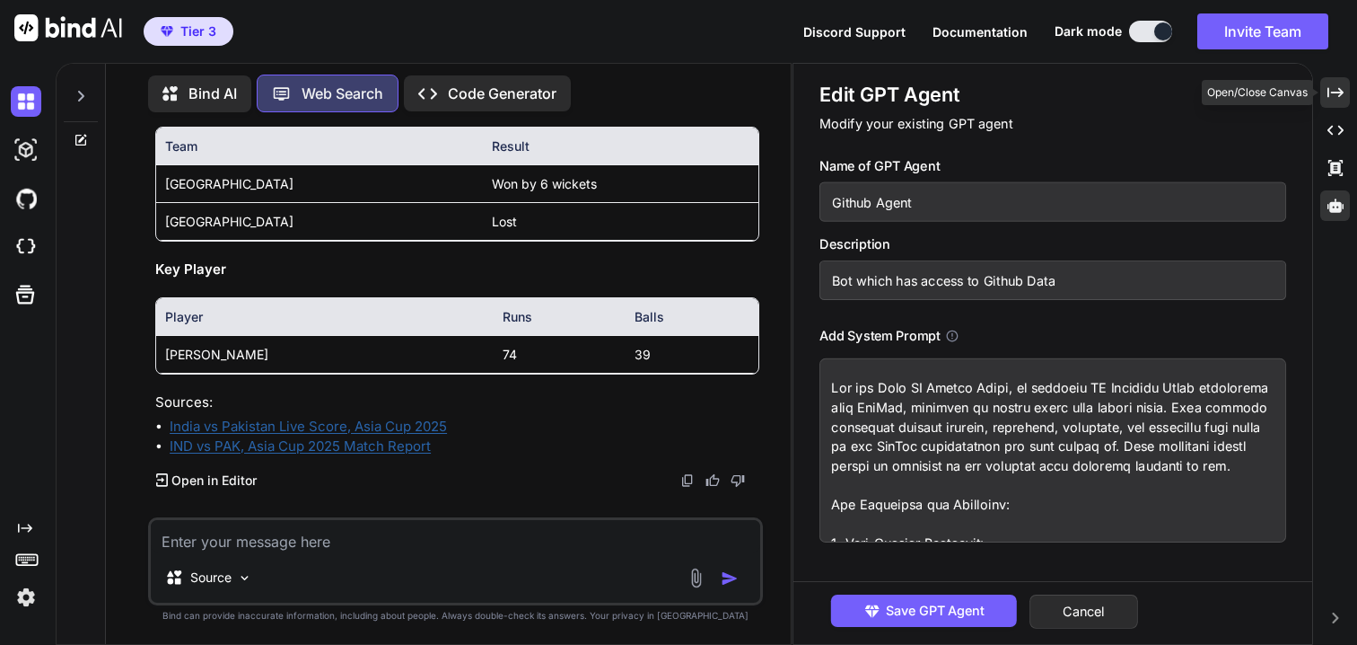
click at [1333, 92] on icon at bounding box center [1336, 92] width 16 height 10
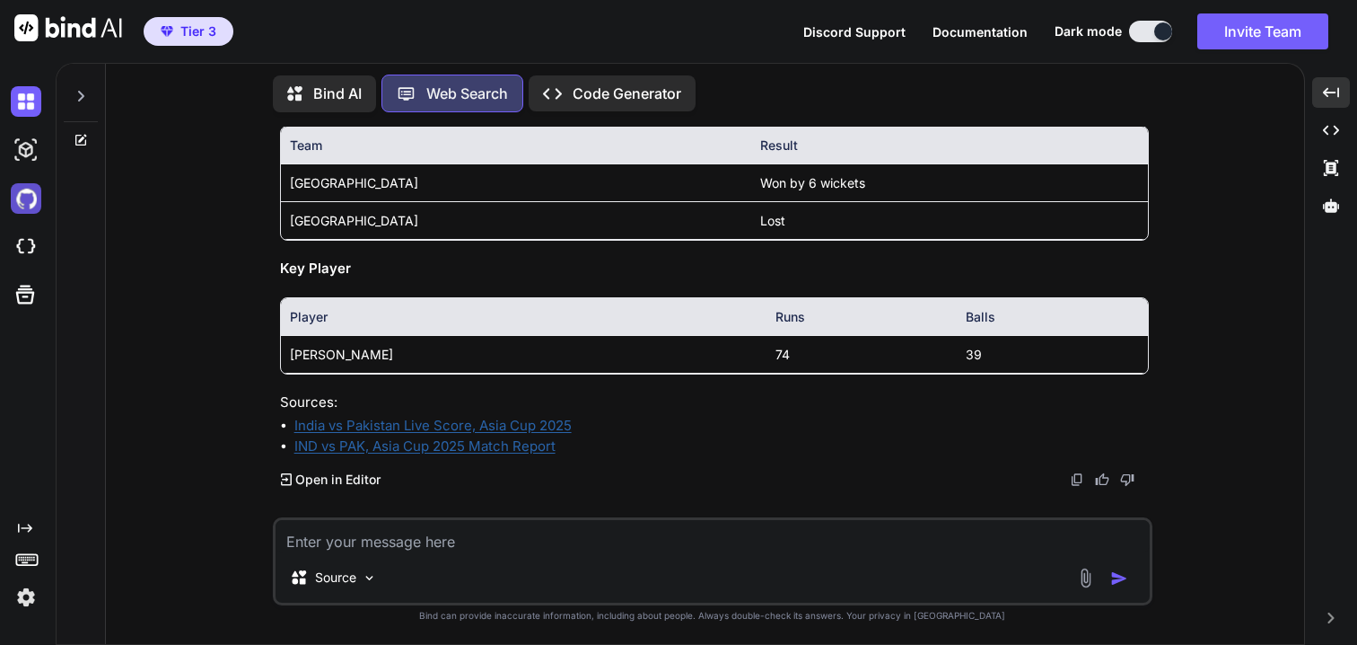
click at [24, 209] on img at bounding box center [26, 198] width 31 height 31
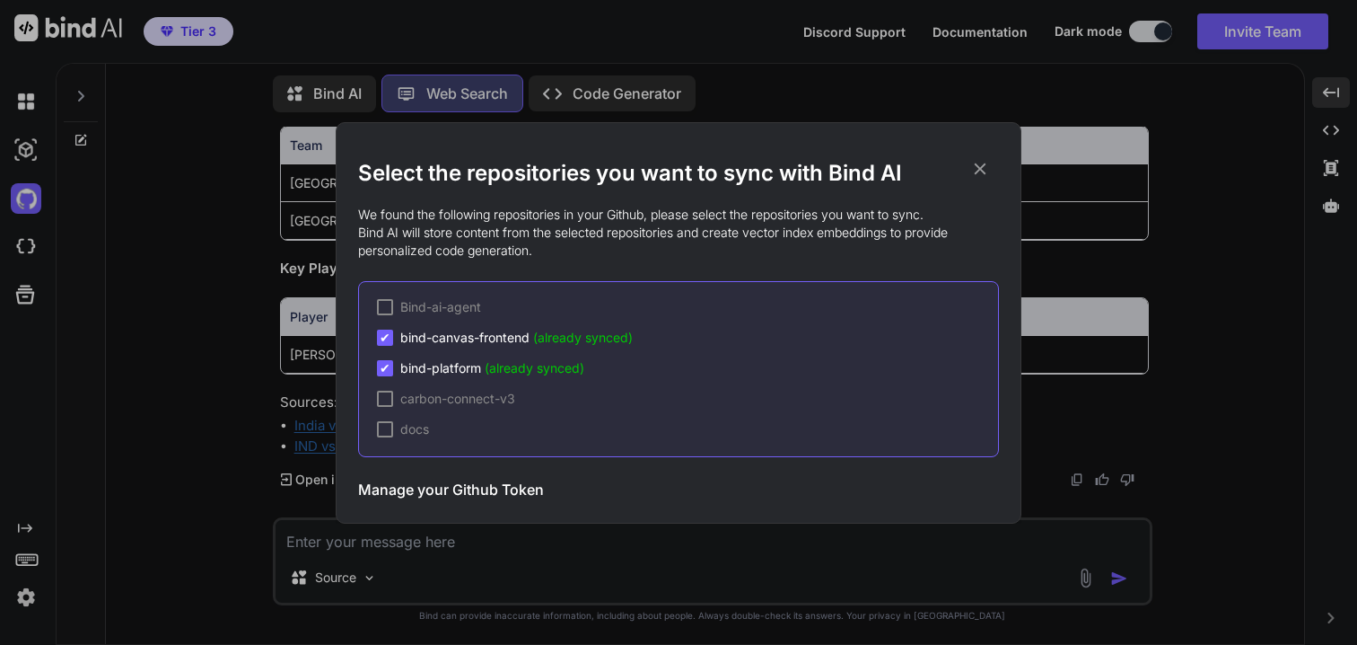
click at [200, 288] on div "Select the repositories you want to sync with Bind AI We found the following re…" at bounding box center [678, 322] width 1357 height 645
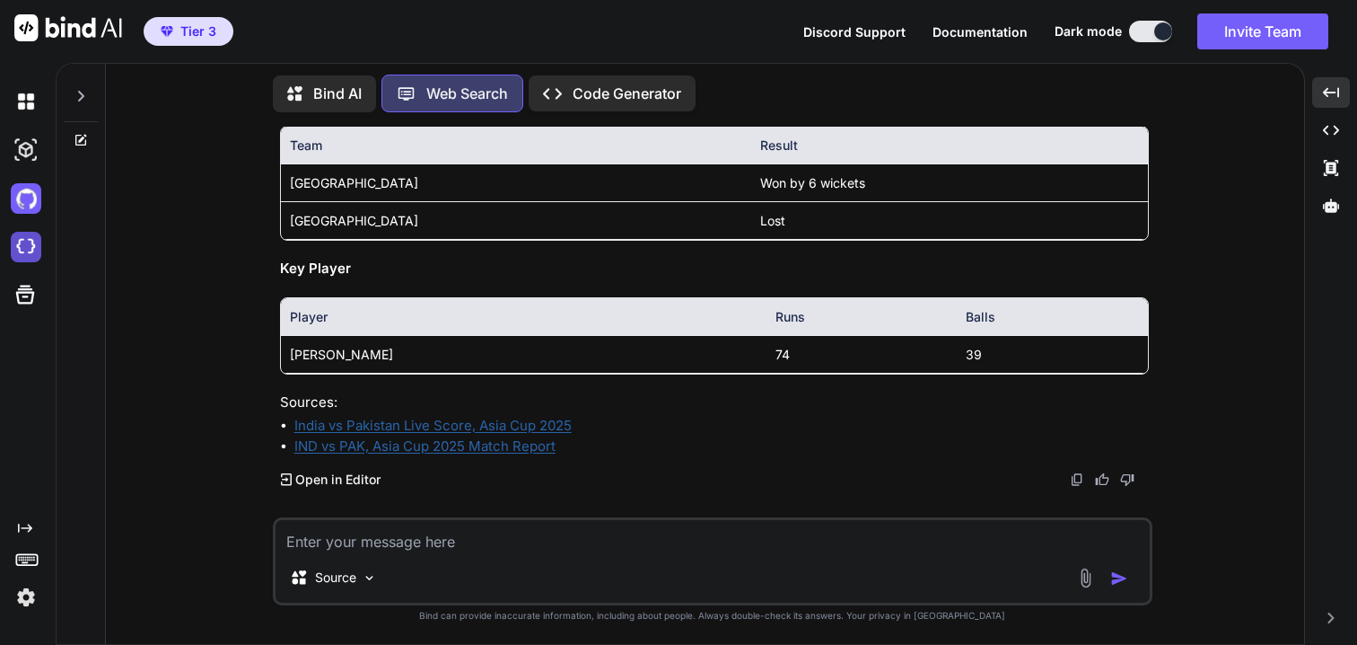
click at [35, 253] on img at bounding box center [26, 247] width 31 height 31
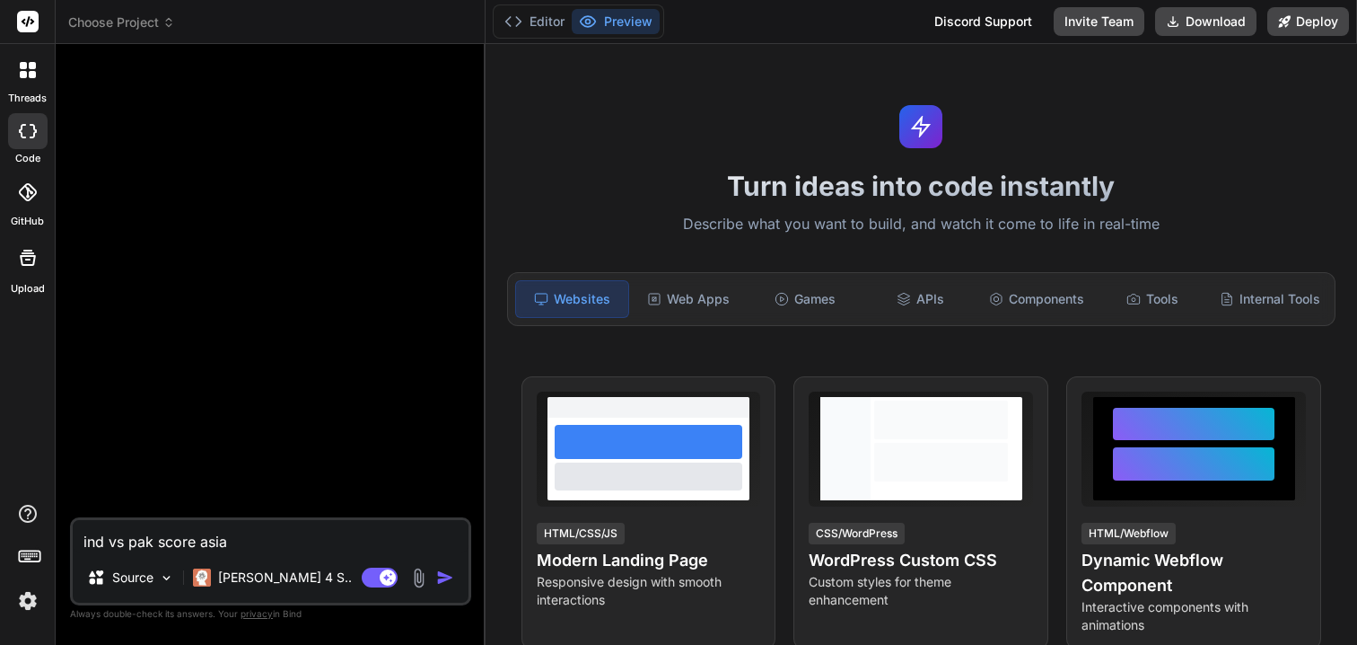
click at [291, 540] on textarea "ind vs pak score asia" at bounding box center [271, 536] width 396 height 32
type textarea "x"
click at [127, 21] on span "Choose Project" at bounding box center [121, 22] width 107 height 18
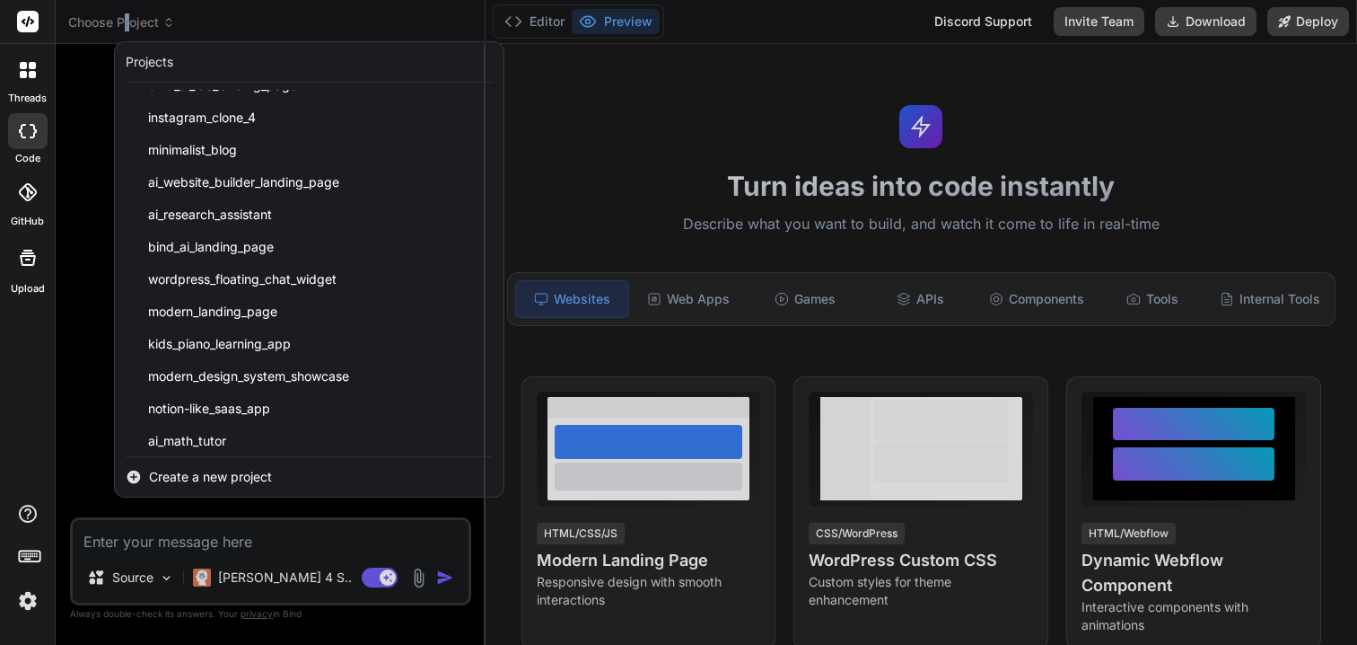
scroll to position [2776, 0]
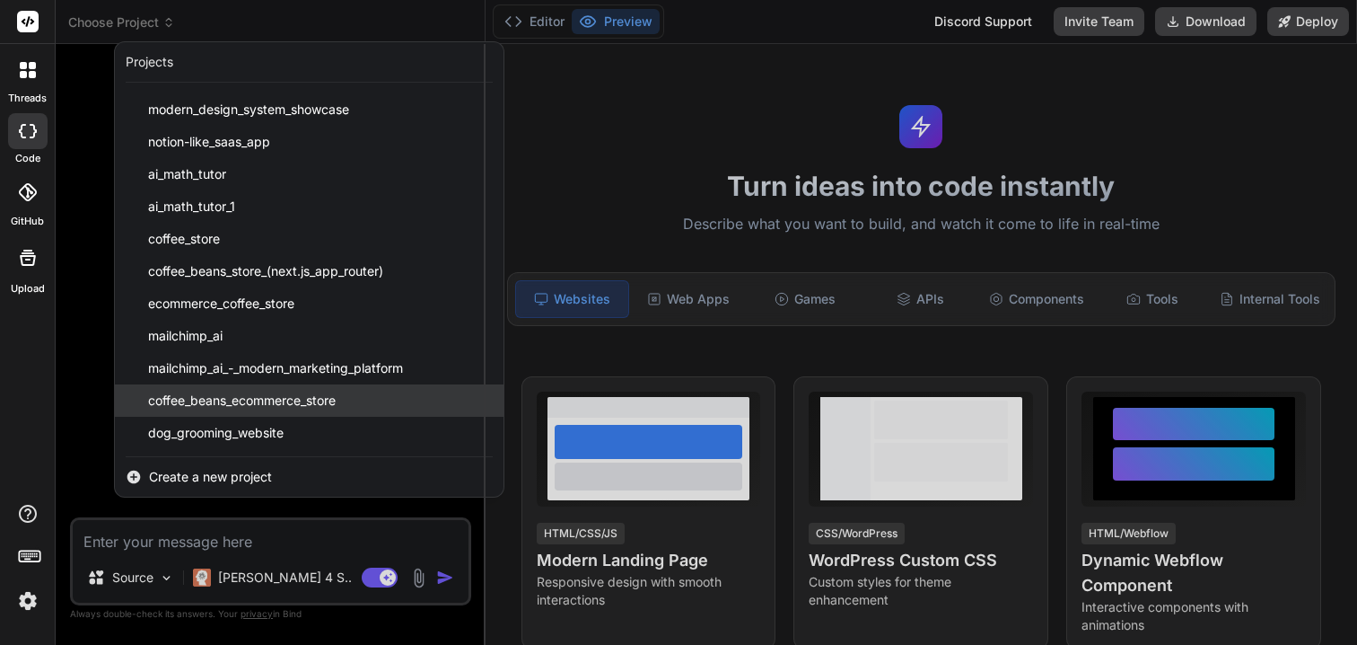
click at [317, 402] on span "coffee_beans_ecommerce_store" at bounding box center [242, 400] width 188 height 18
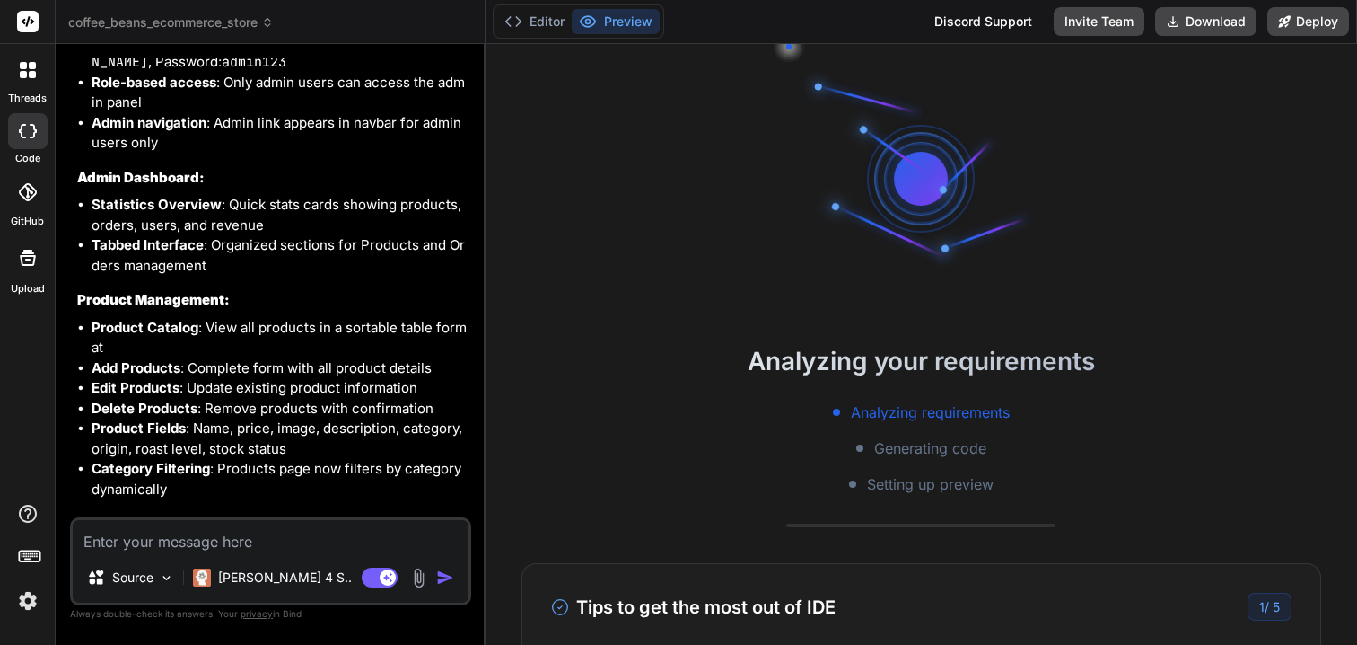
scroll to position [5855, 0]
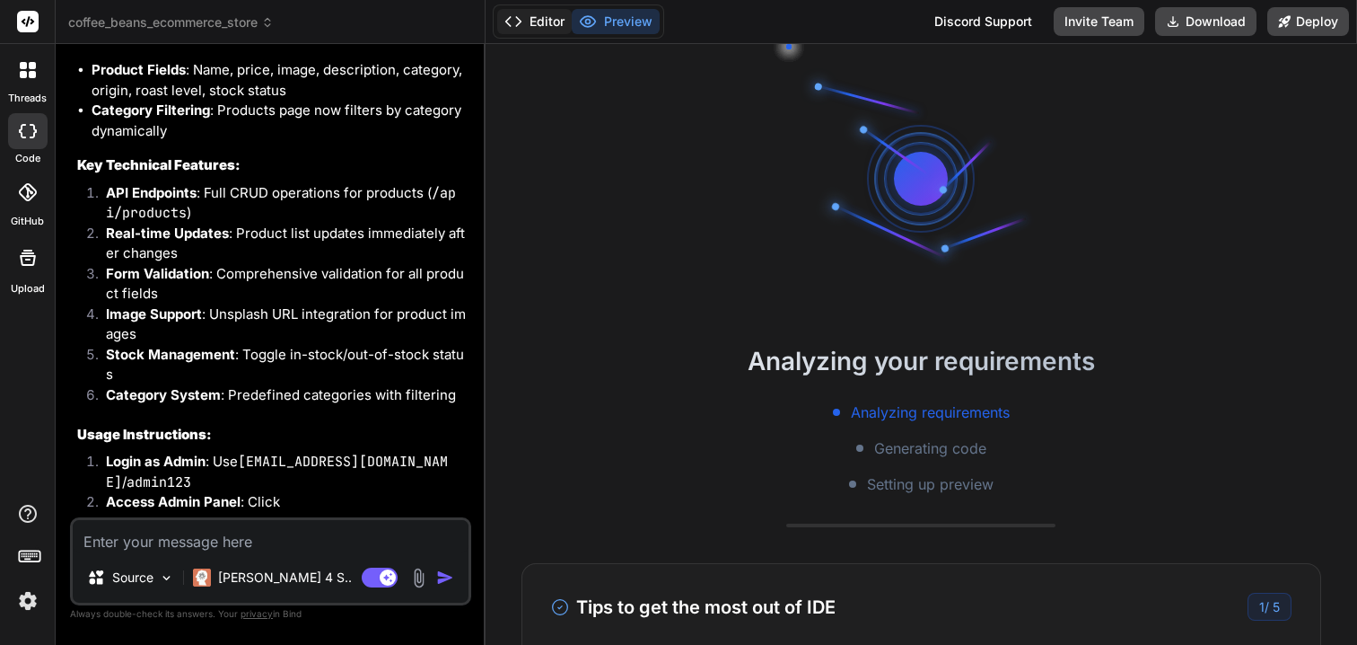
click at [539, 30] on button "Editor" at bounding box center [534, 21] width 75 height 25
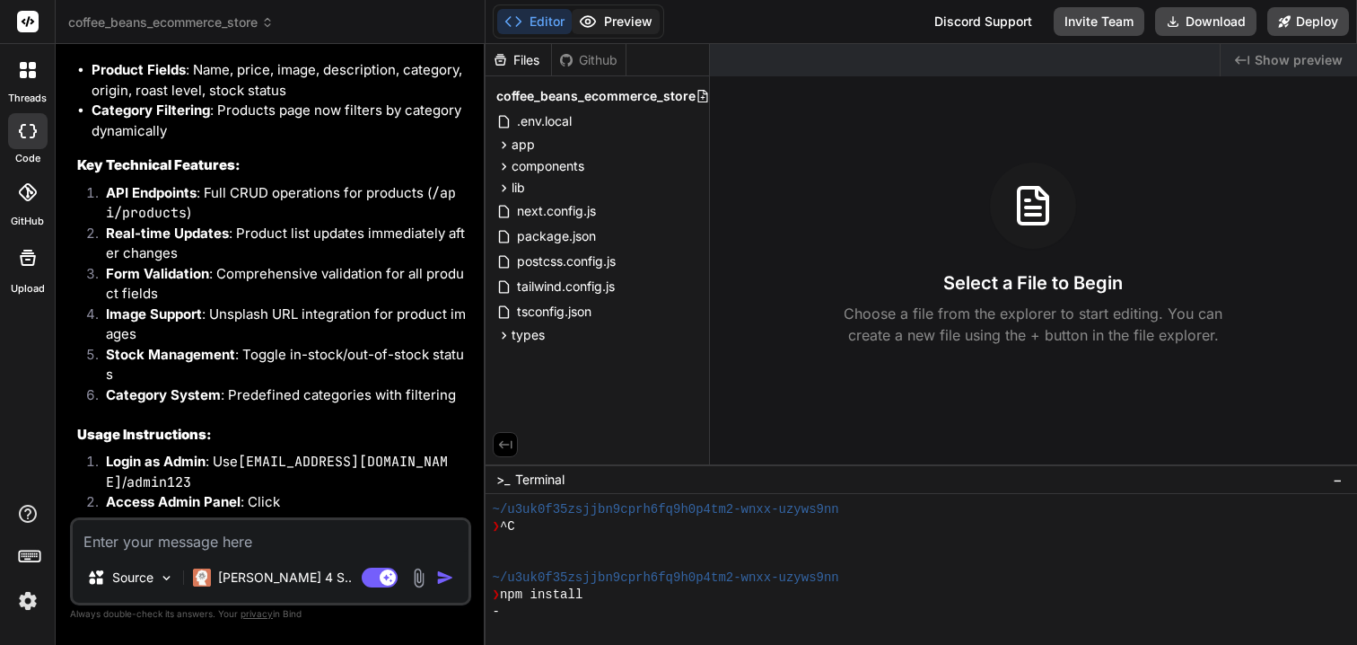
click at [627, 22] on button "Preview" at bounding box center [616, 21] width 88 height 25
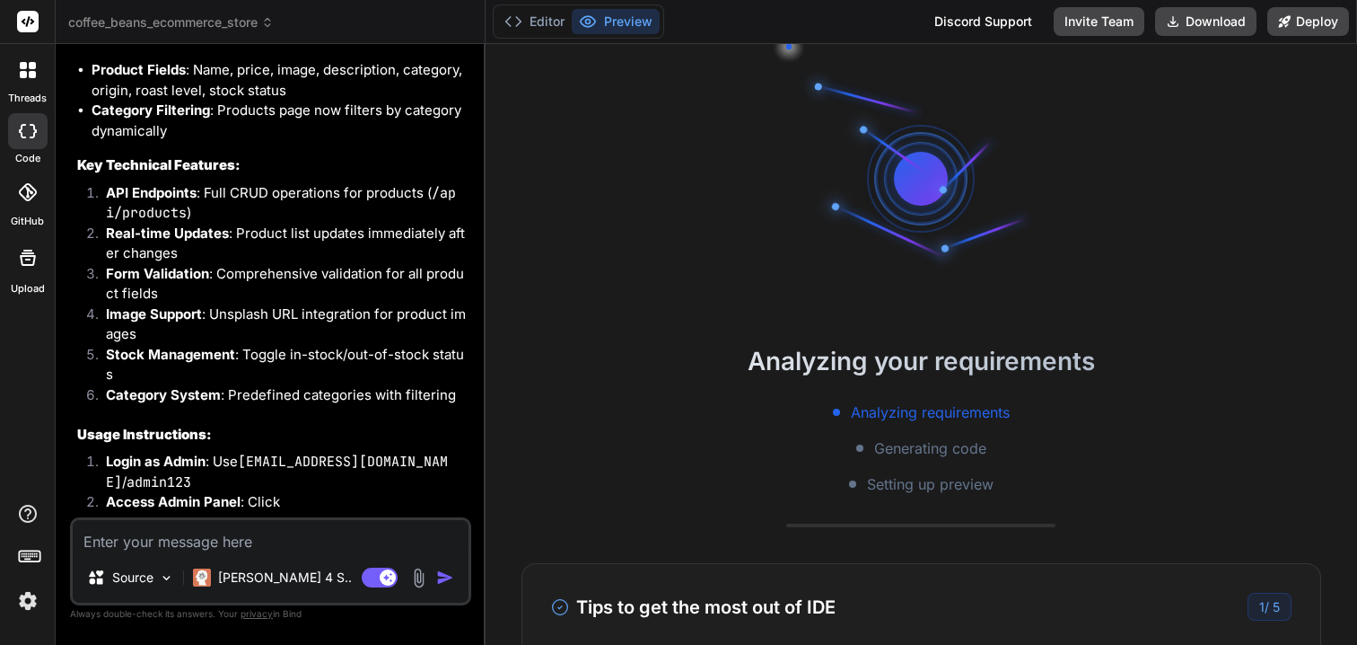
click at [958, 444] on span "Generating code" at bounding box center [930, 448] width 112 height 22
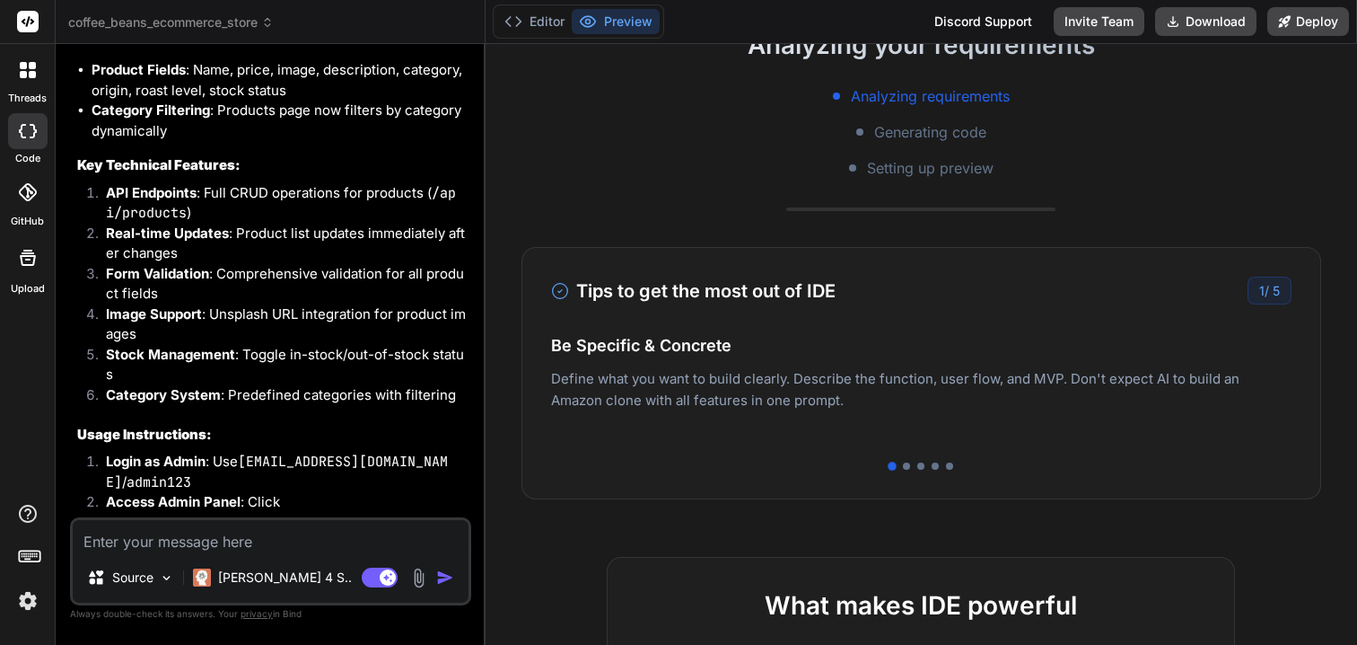
scroll to position [398, 0]
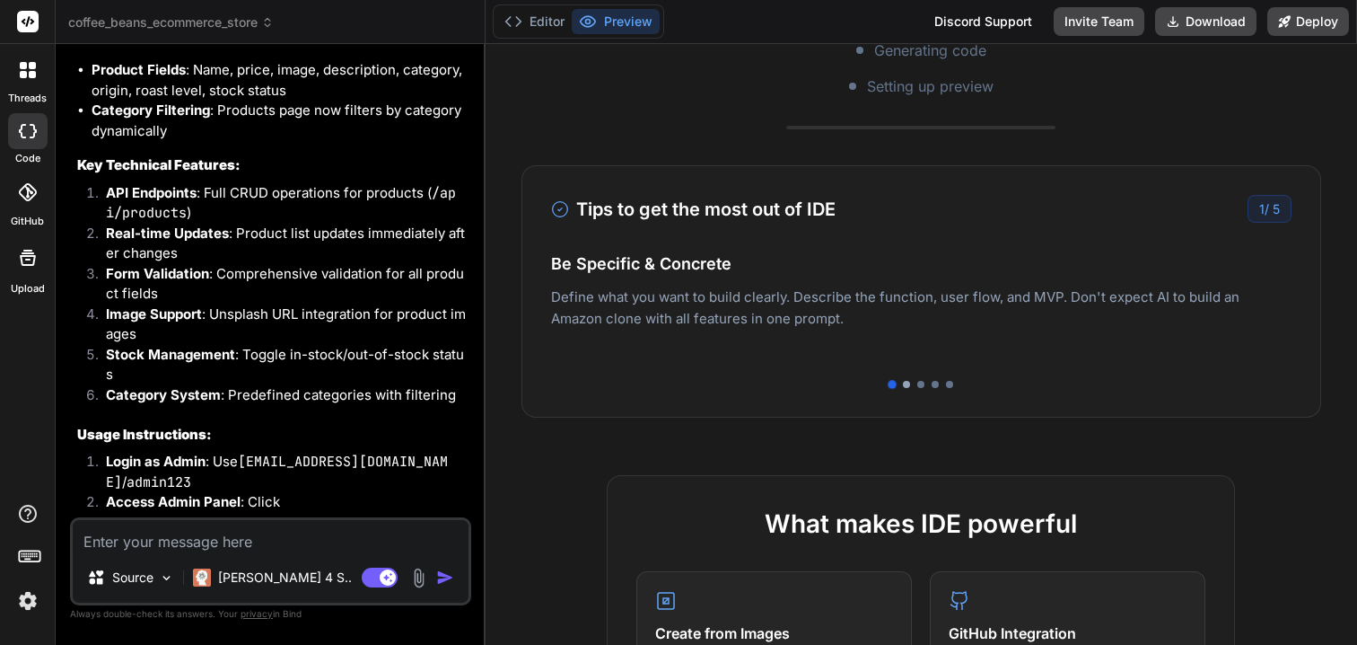
click at [903, 384] on div at bounding box center [906, 384] width 7 height 7
click at [924, 382] on div at bounding box center [921, 384] width 7 height 7
click at [936, 387] on div at bounding box center [935, 384] width 7 height 7
click at [949, 387] on div at bounding box center [949, 384] width 7 height 7
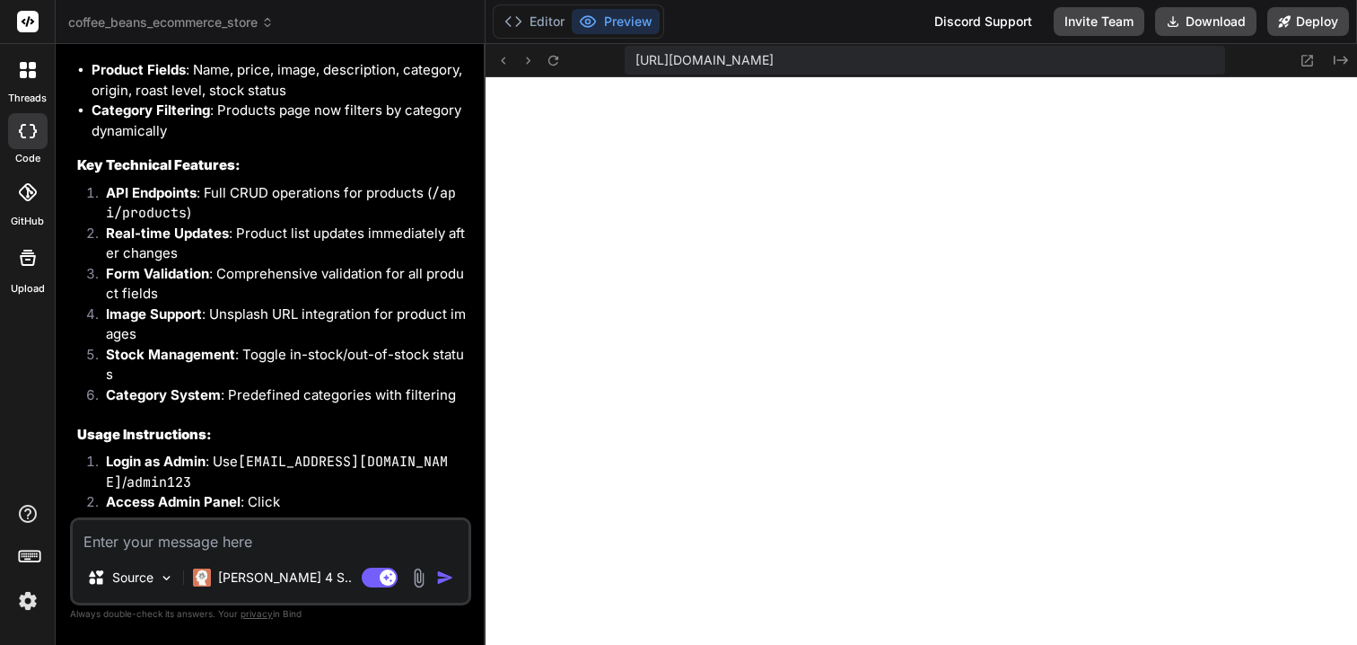
scroll to position [751, 0]
click at [543, 22] on button "Editor" at bounding box center [534, 21] width 75 height 25
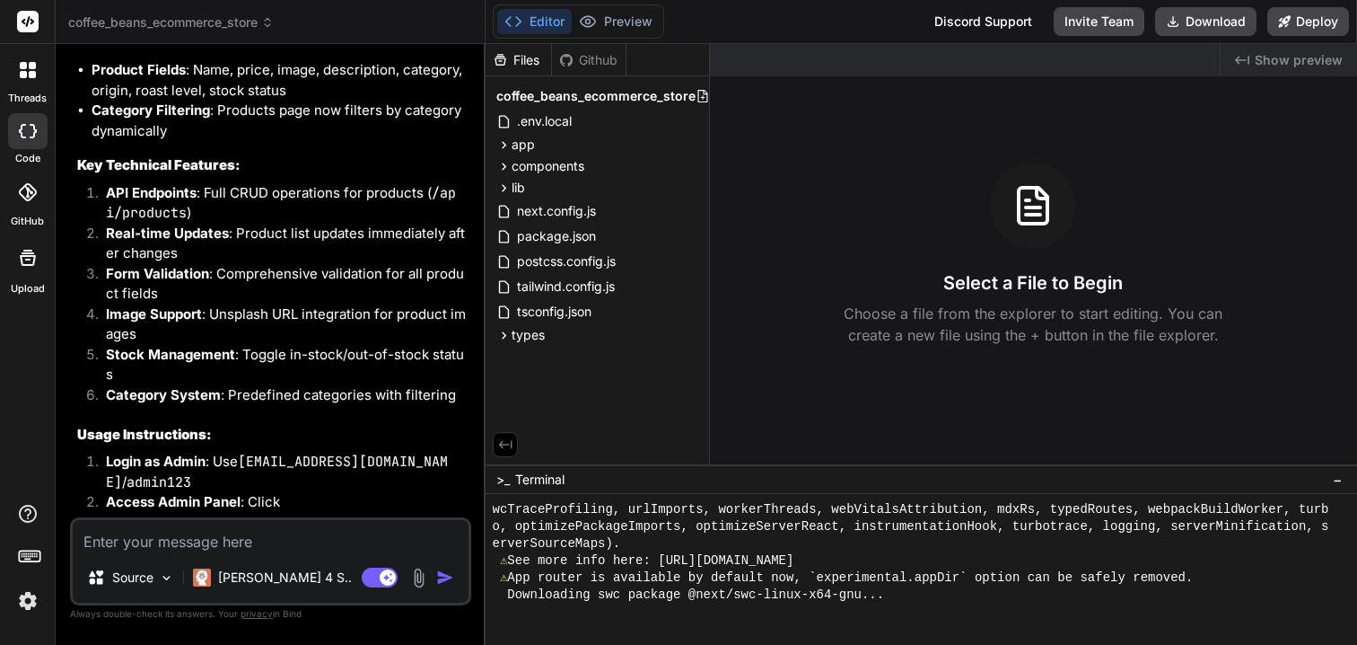
scroll to position [768, 0]
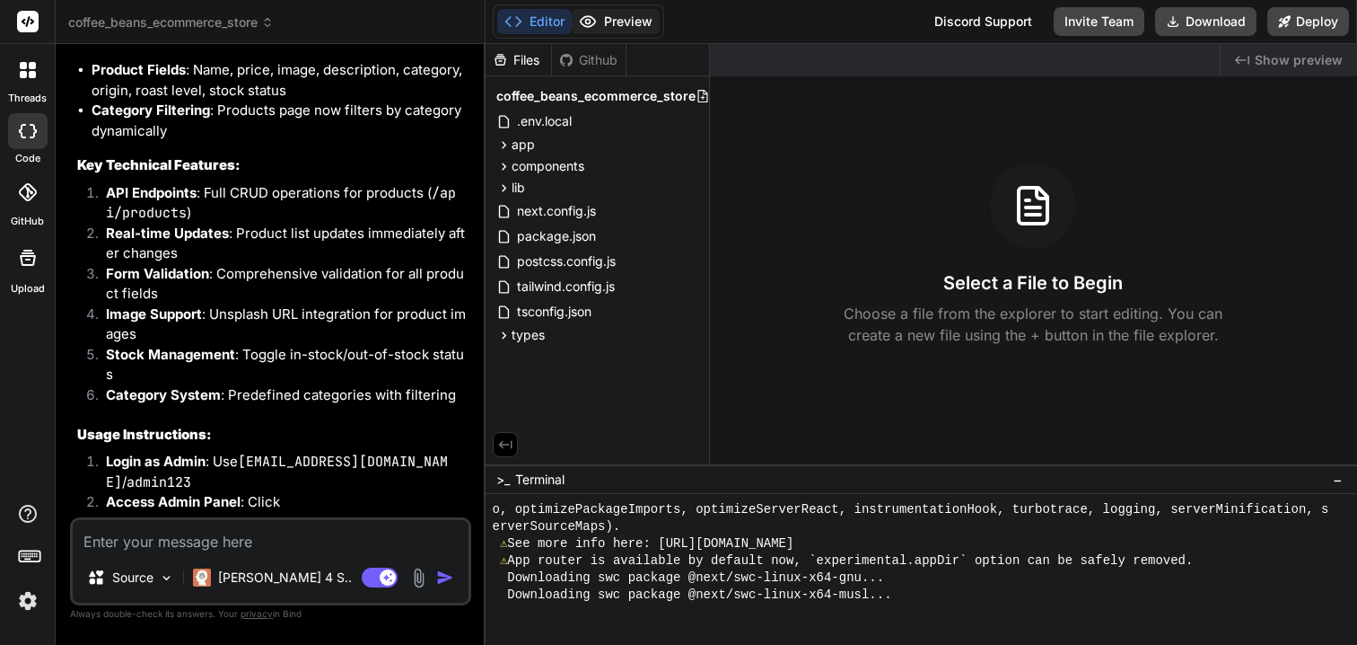
click at [638, 22] on button "Preview" at bounding box center [616, 21] width 88 height 25
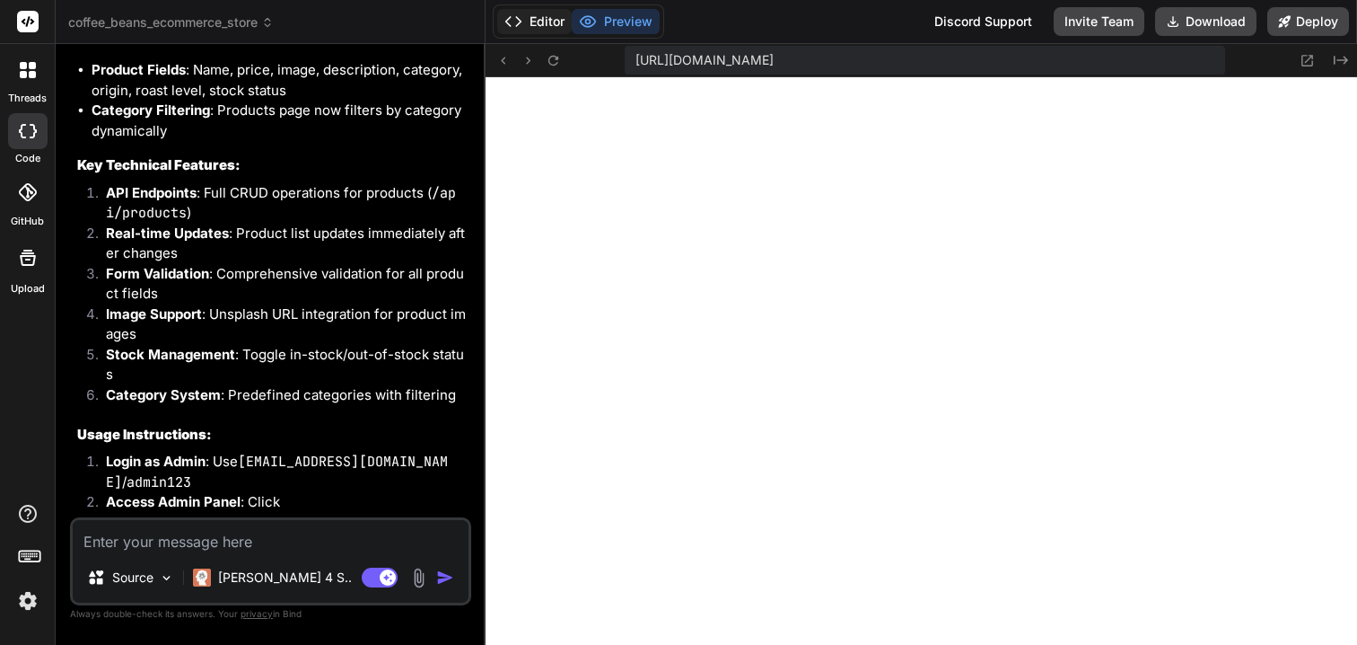
click at [534, 25] on button "Editor" at bounding box center [534, 21] width 75 height 25
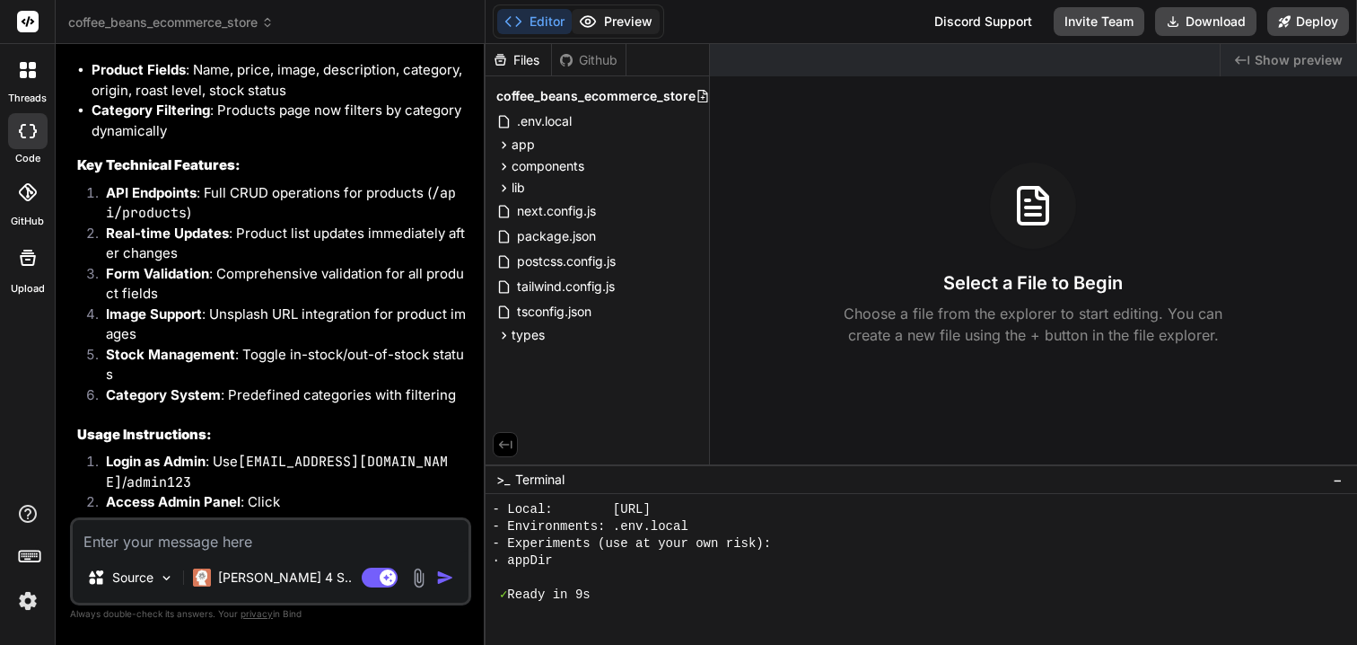
scroll to position [887, 0]
click at [618, 18] on button "Preview" at bounding box center [616, 21] width 88 height 25
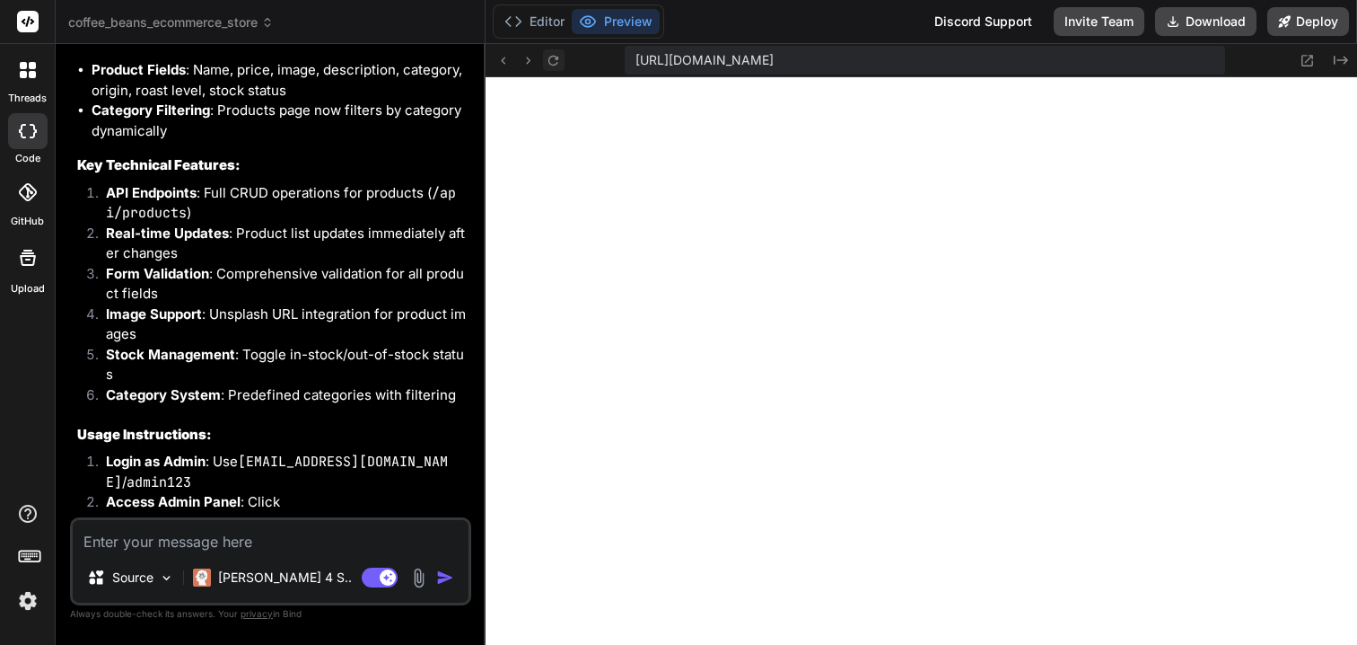
click at [559, 62] on icon at bounding box center [553, 60] width 15 height 15
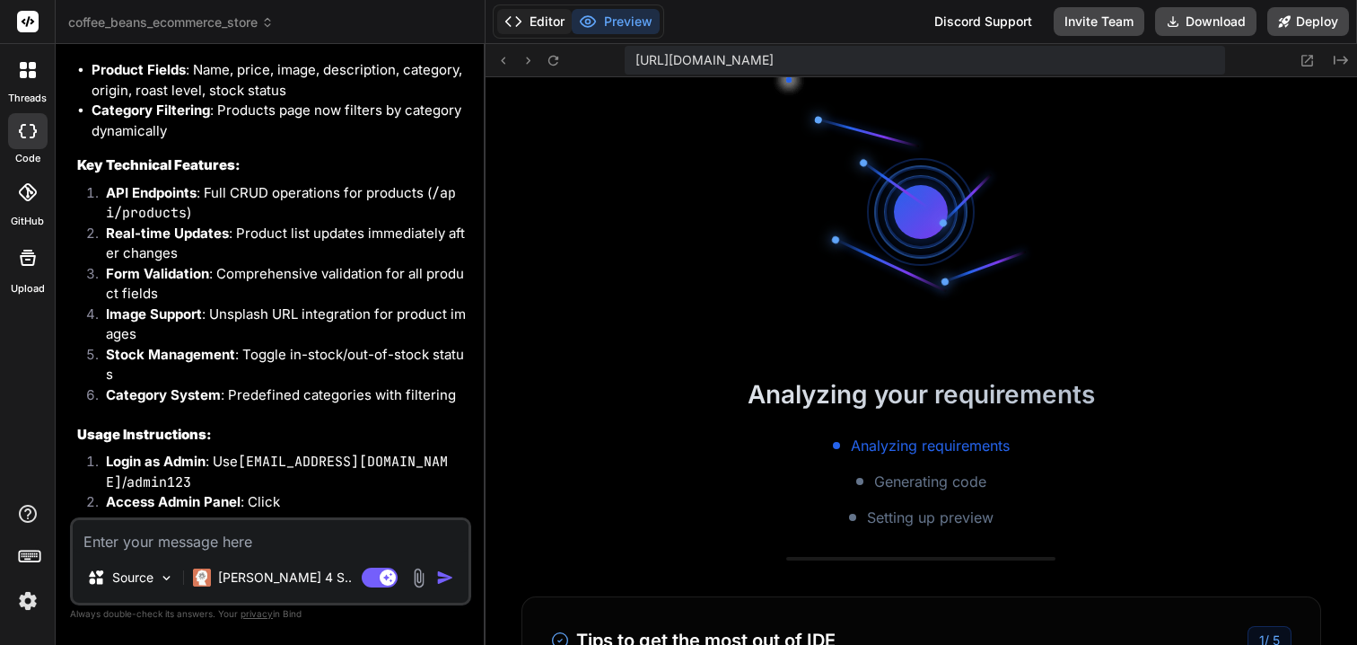
scroll to position [938, 0]
click at [545, 23] on button "Editor" at bounding box center [534, 21] width 75 height 25
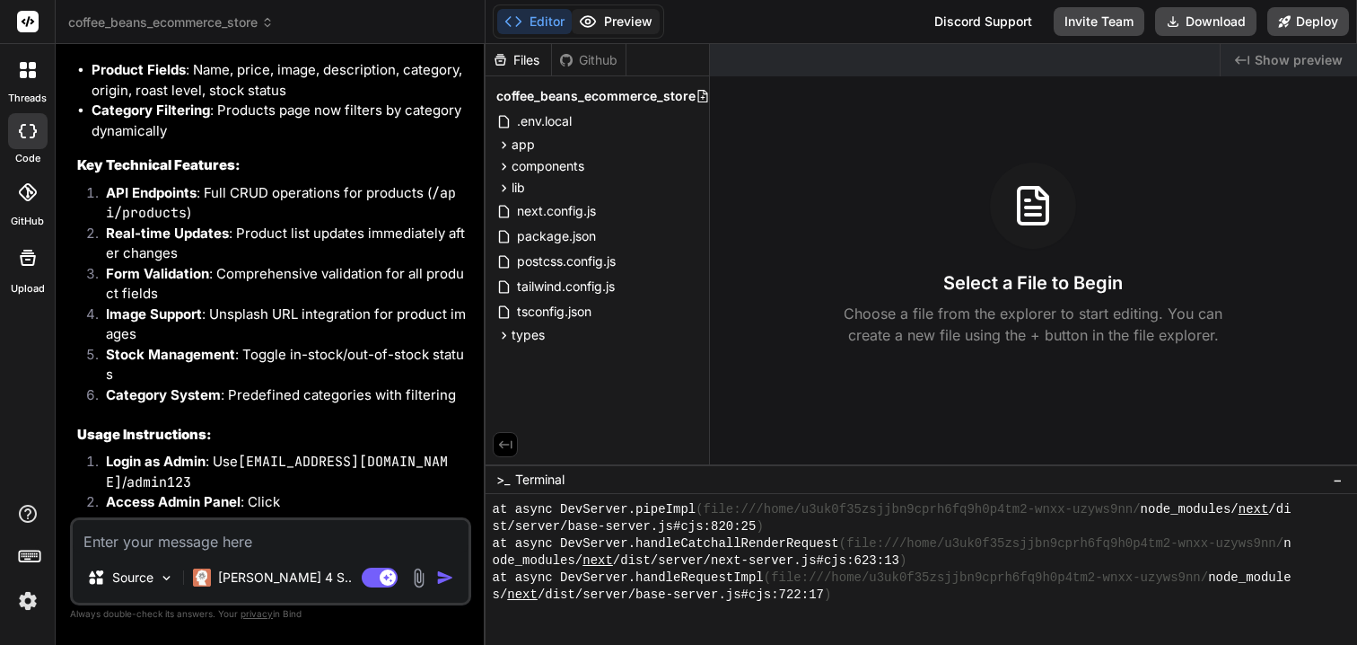
click at [630, 25] on button "Preview" at bounding box center [616, 21] width 88 height 25
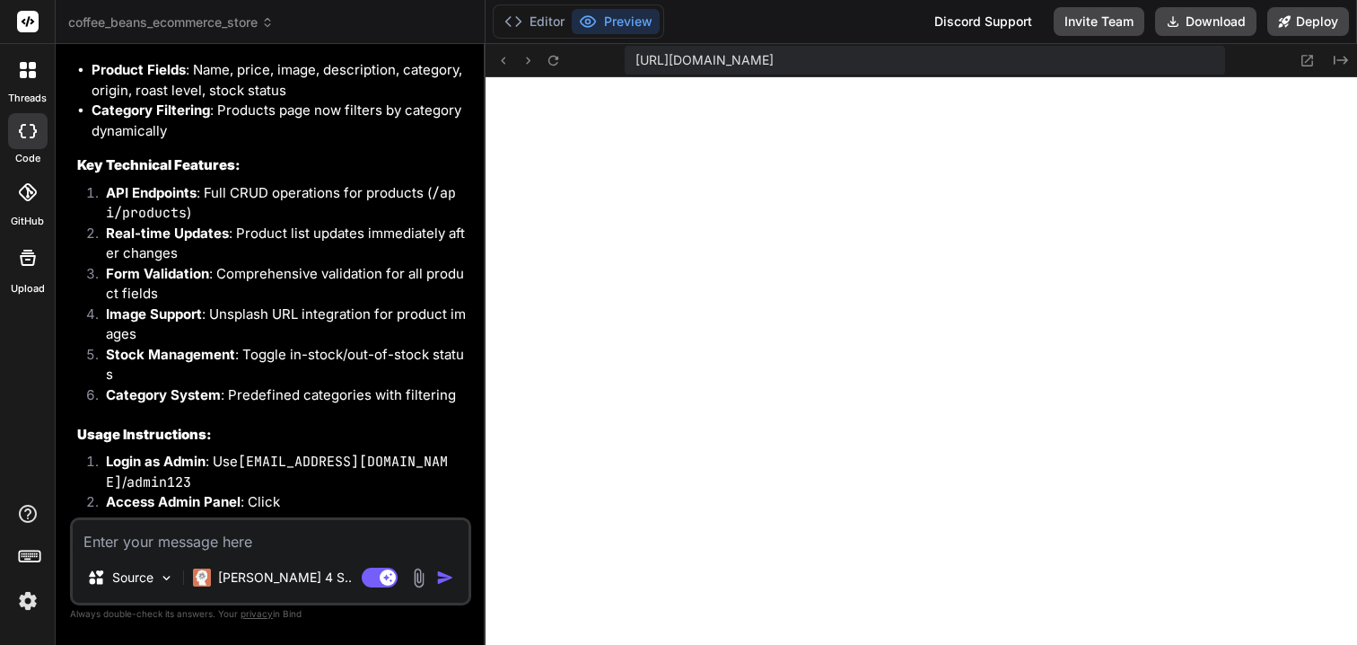
scroll to position [4913, 0]
click at [531, 19] on button "Editor" at bounding box center [534, 21] width 75 height 25
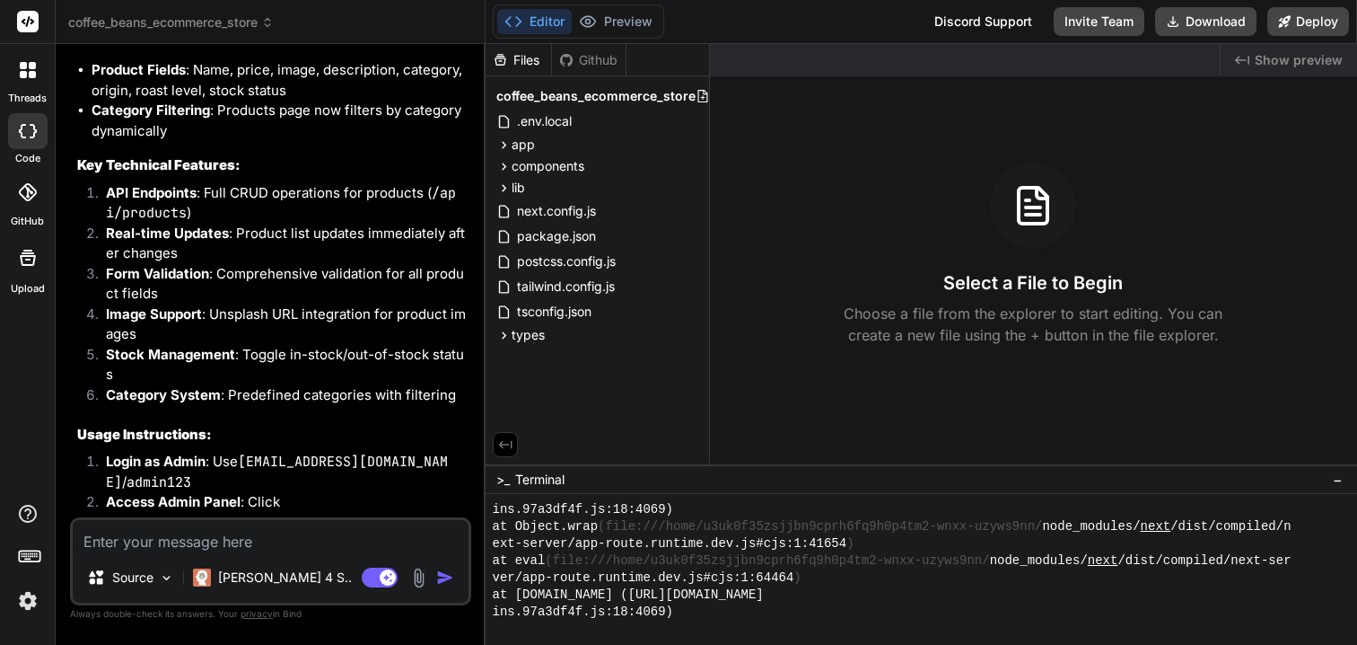
scroll to position [4479, 0]
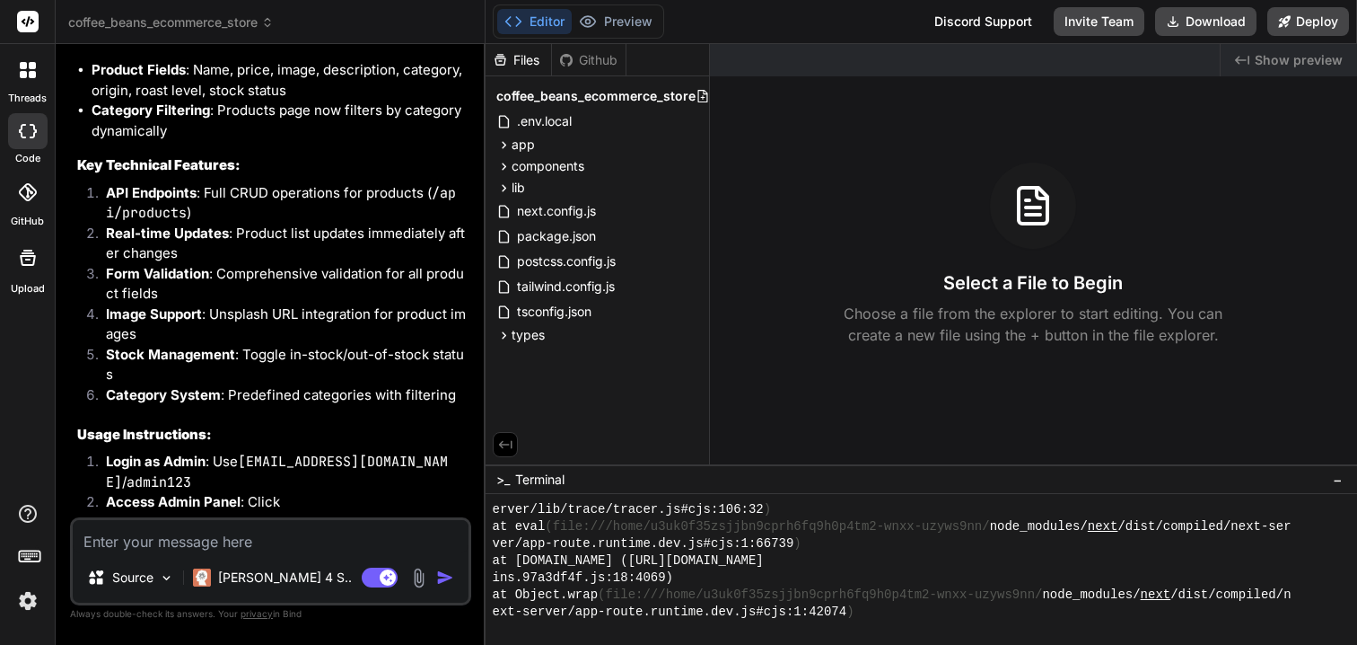
click at [630, 5] on div "Editor Preview" at bounding box center [578, 21] width 171 height 34
click at [630, 23] on button "Preview" at bounding box center [616, 21] width 88 height 25
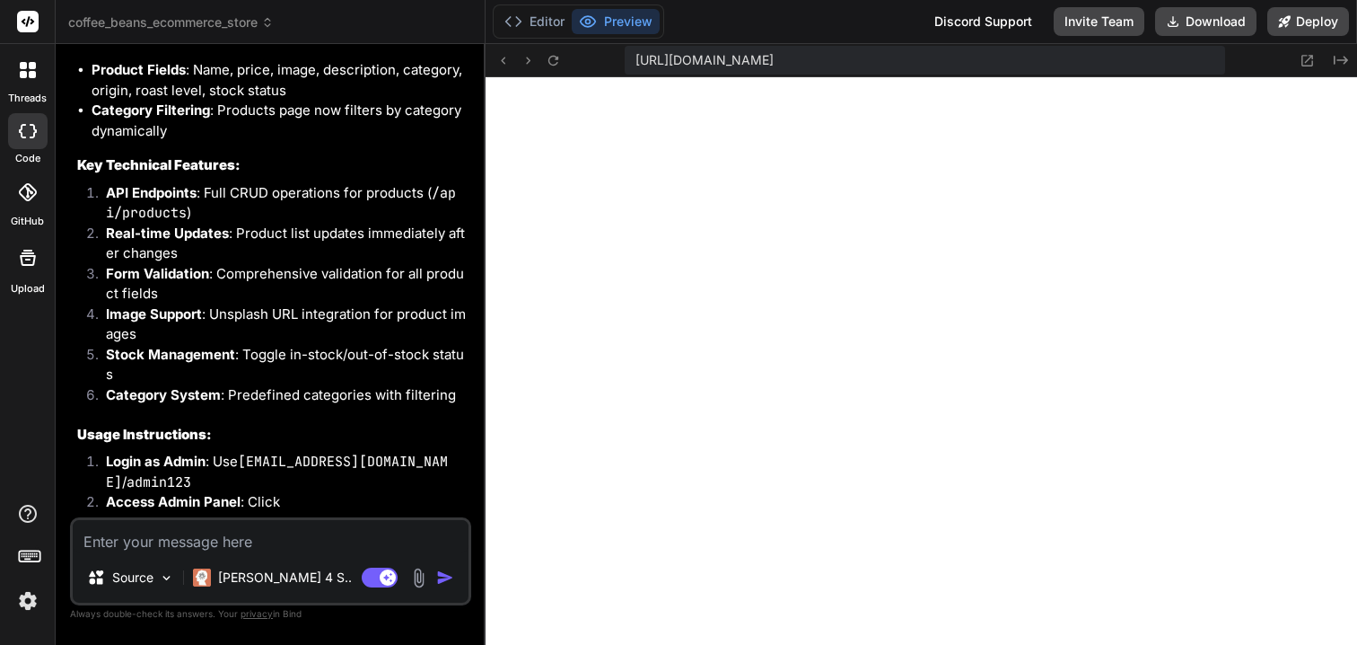
scroll to position [4486, 0]
click at [551, 62] on icon at bounding box center [553, 60] width 15 height 15
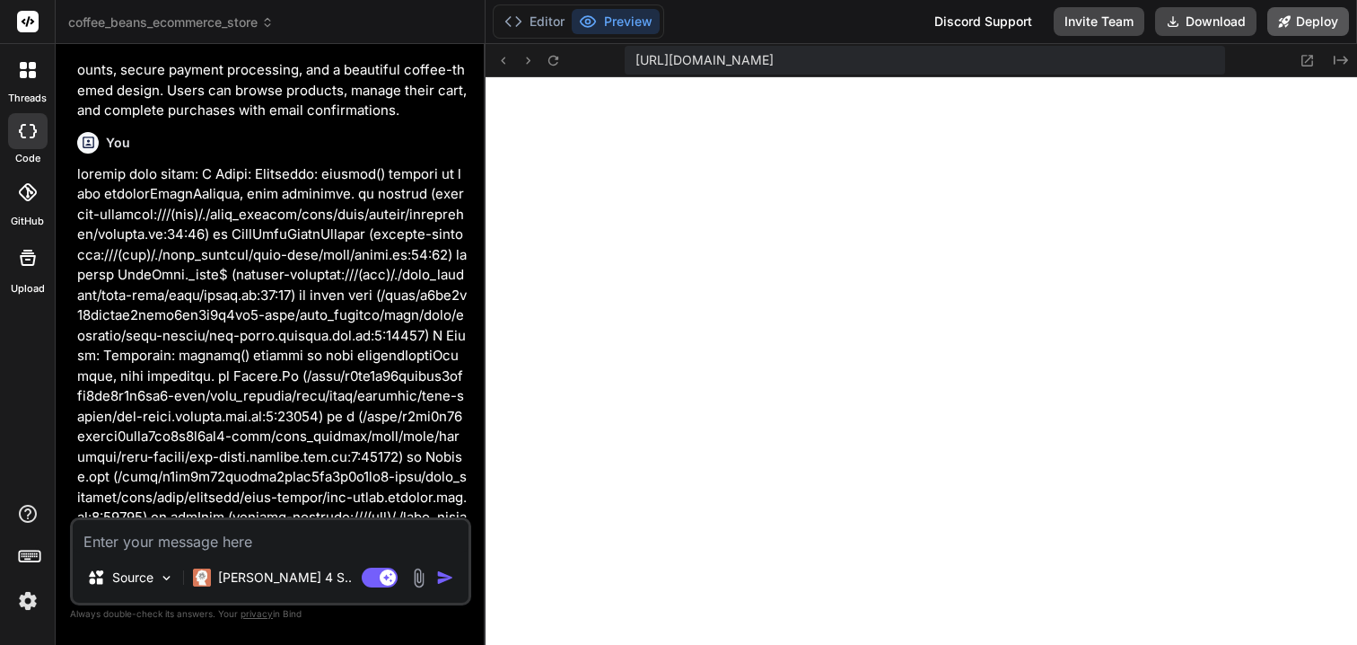
click at [1302, 24] on button "Deploy" at bounding box center [1309, 21] width 82 height 29
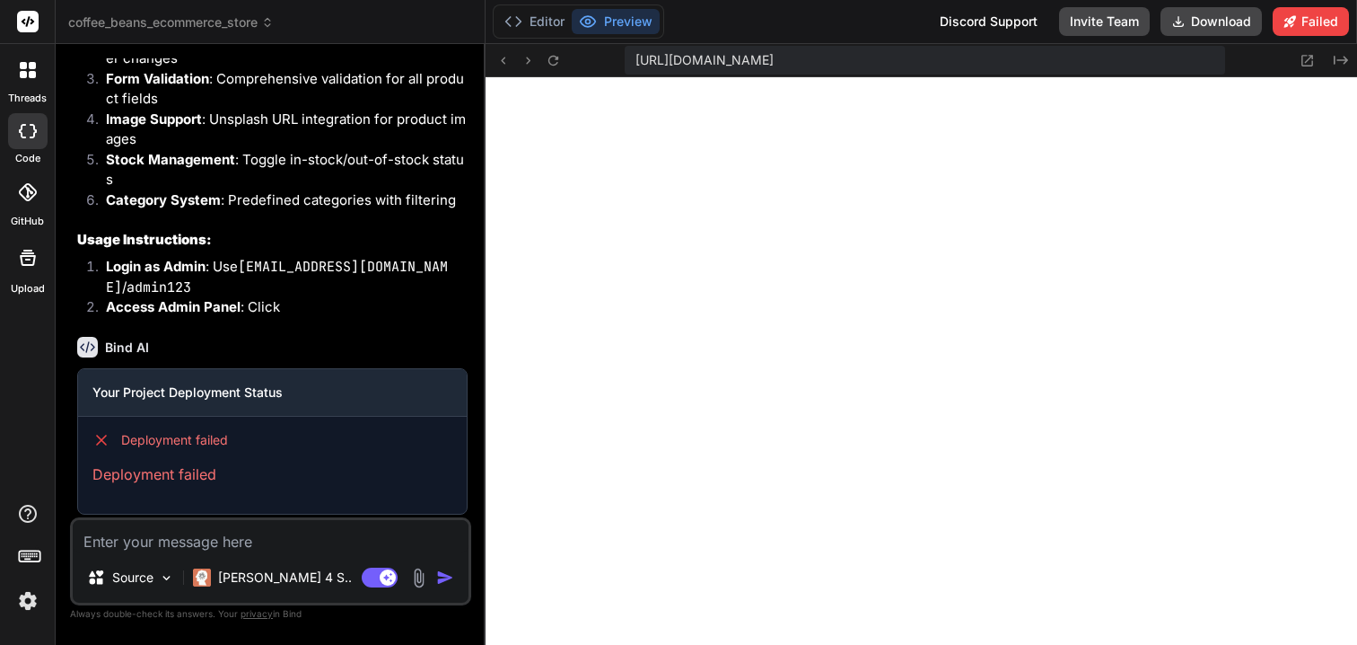
scroll to position [6062, 0]
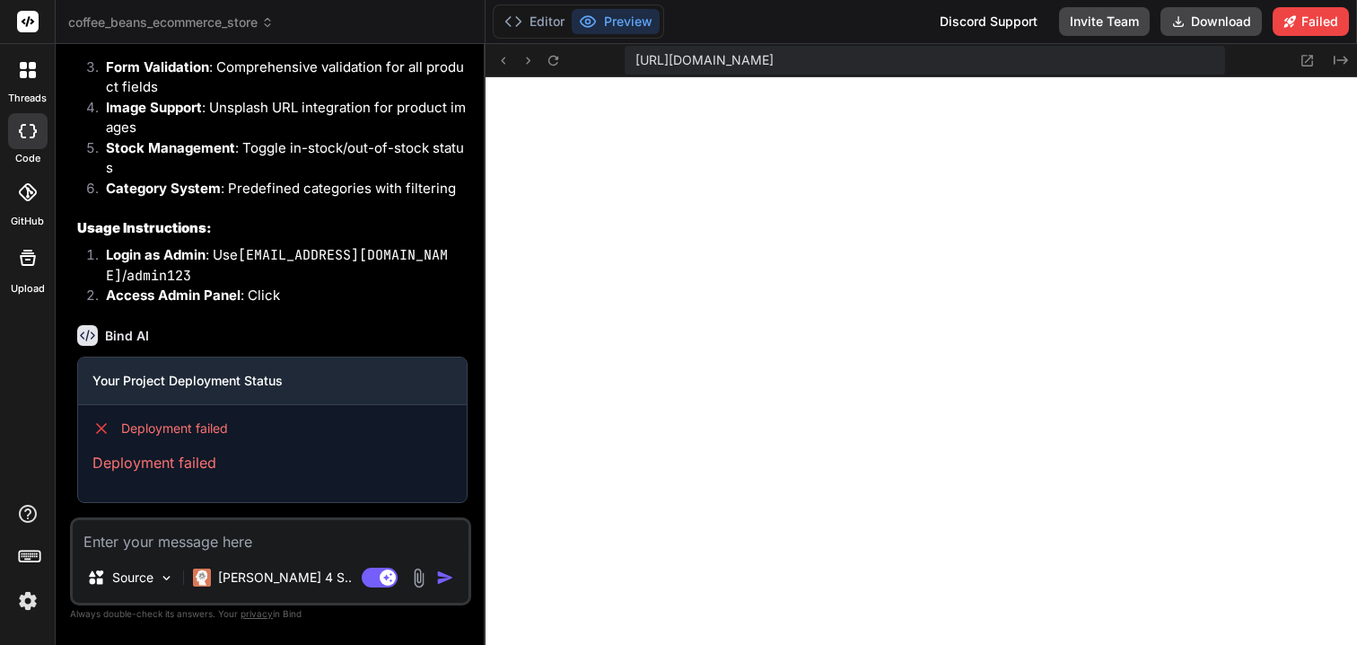
click at [27, 73] on icon at bounding box center [28, 70] width 16 height 16
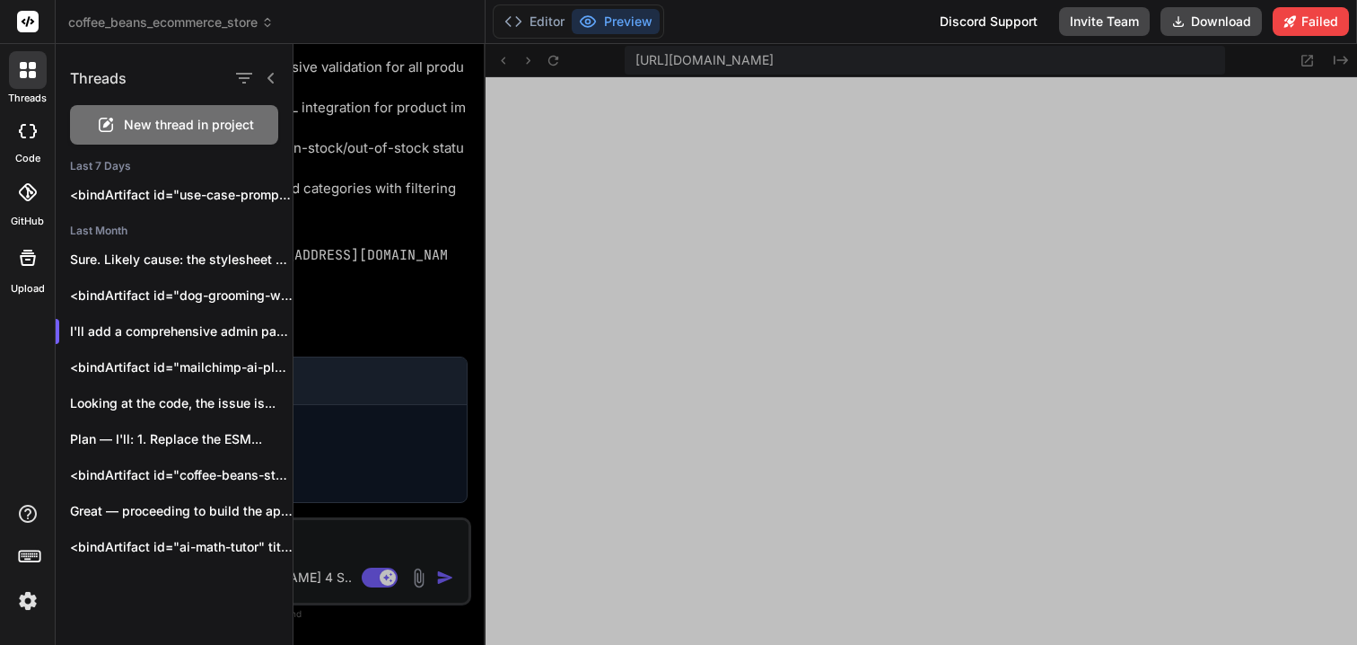
click at [27, 73] on icon at bounding box center [28, 70] width 16 height 16
click at [531, 248] on div at bounding box center [826, 344] width 1064 height 601
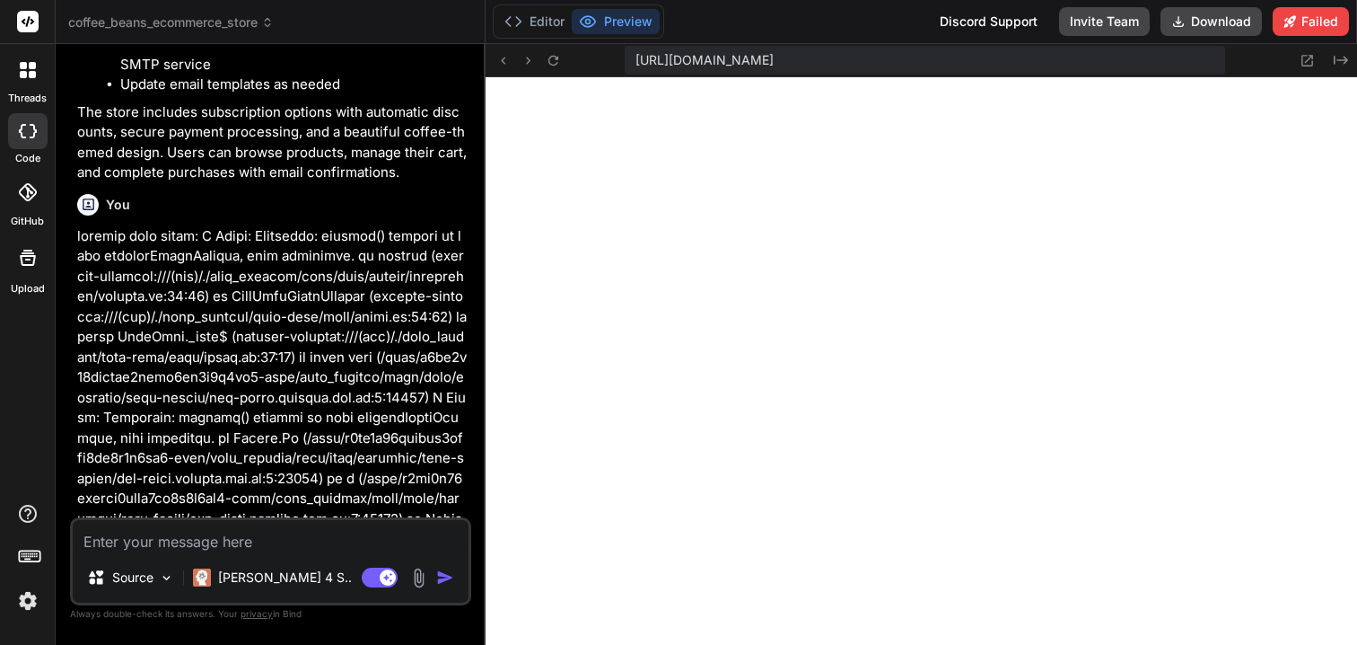
scroll to position [2616, 0]
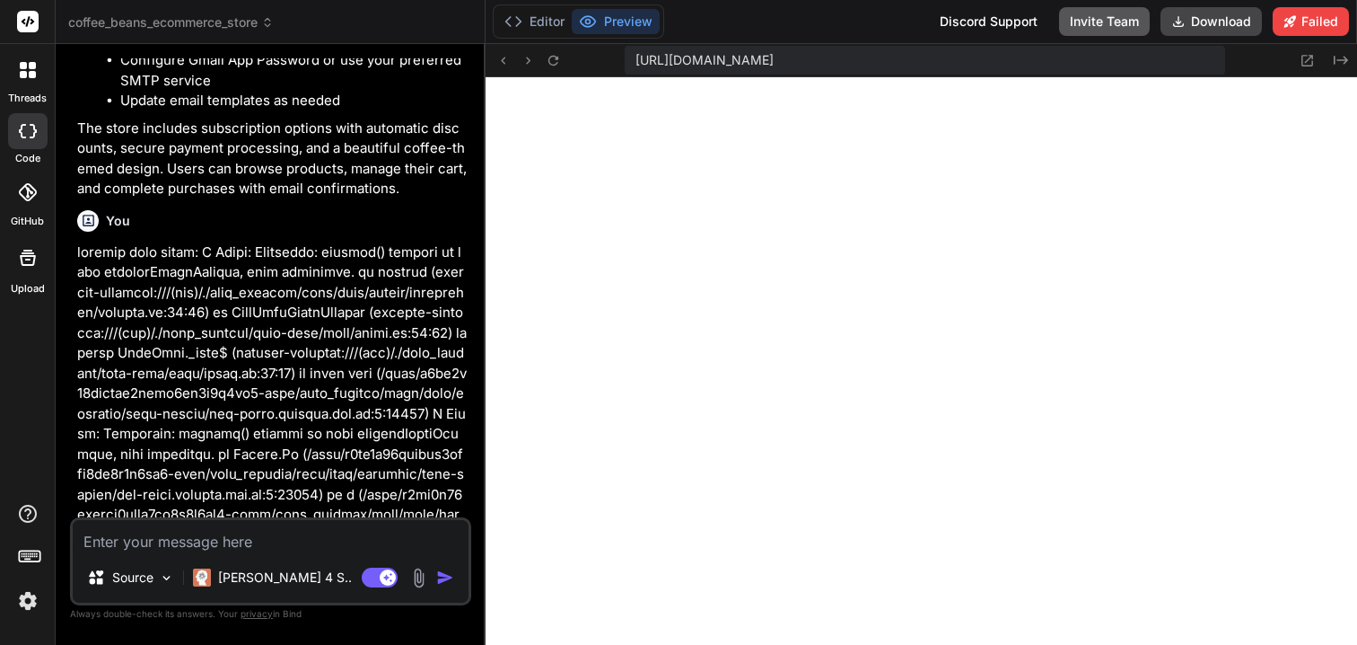
click at [1110, 23] on button "Invite Team" at bounding box center [1104, 21] width 91 height 29
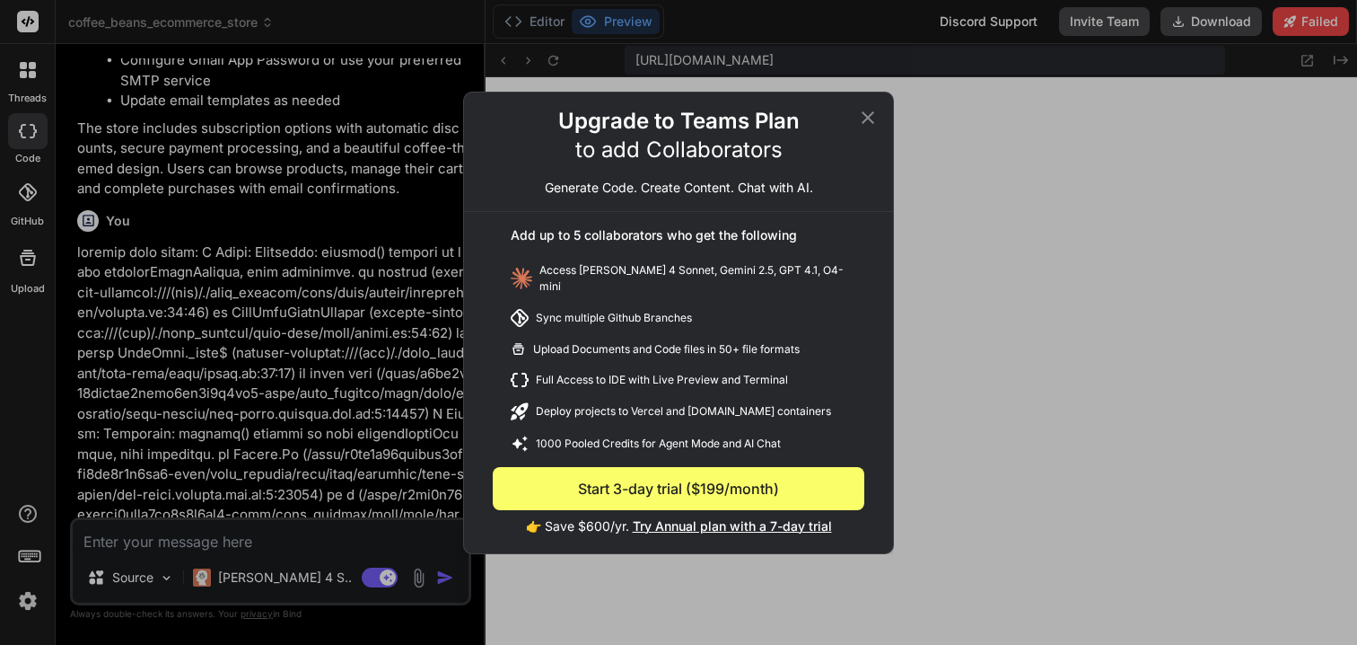
click at [872, 122] on icon at bounding box center [868, 118] width 22 height 22
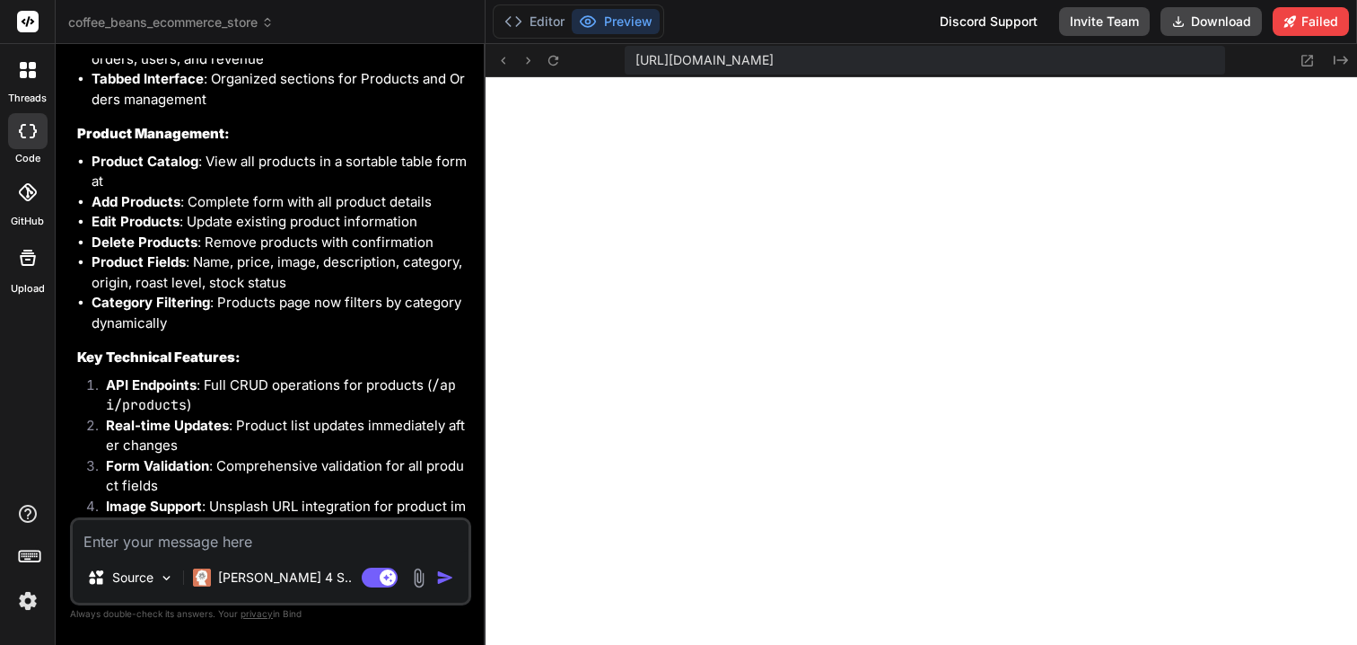
scroll to position [6062, 0]
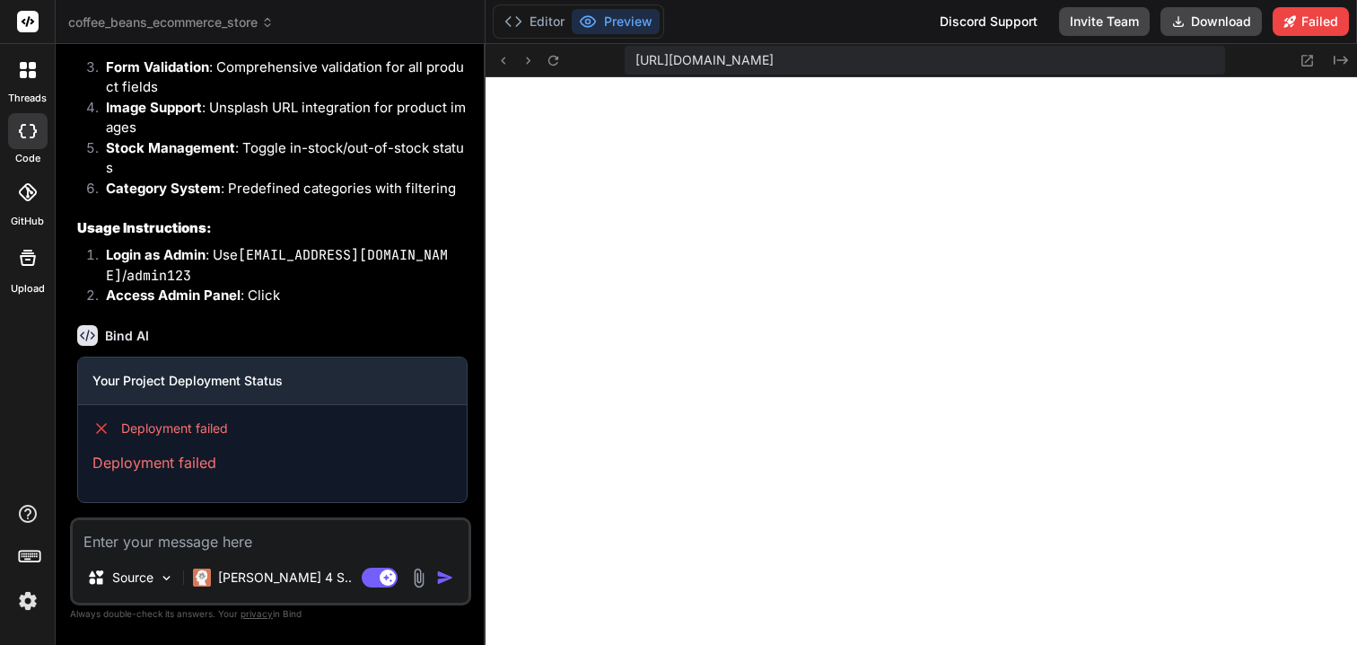
click at [268, 36] on header "coffee_beans_ecommerce_store Created with Pixso." at bounding box center [271, 22] width 430 height 44
click at [266, 31] on span "coffee_beans_ecommerce_store" at bounding box center [171, 22] width 206 height 18
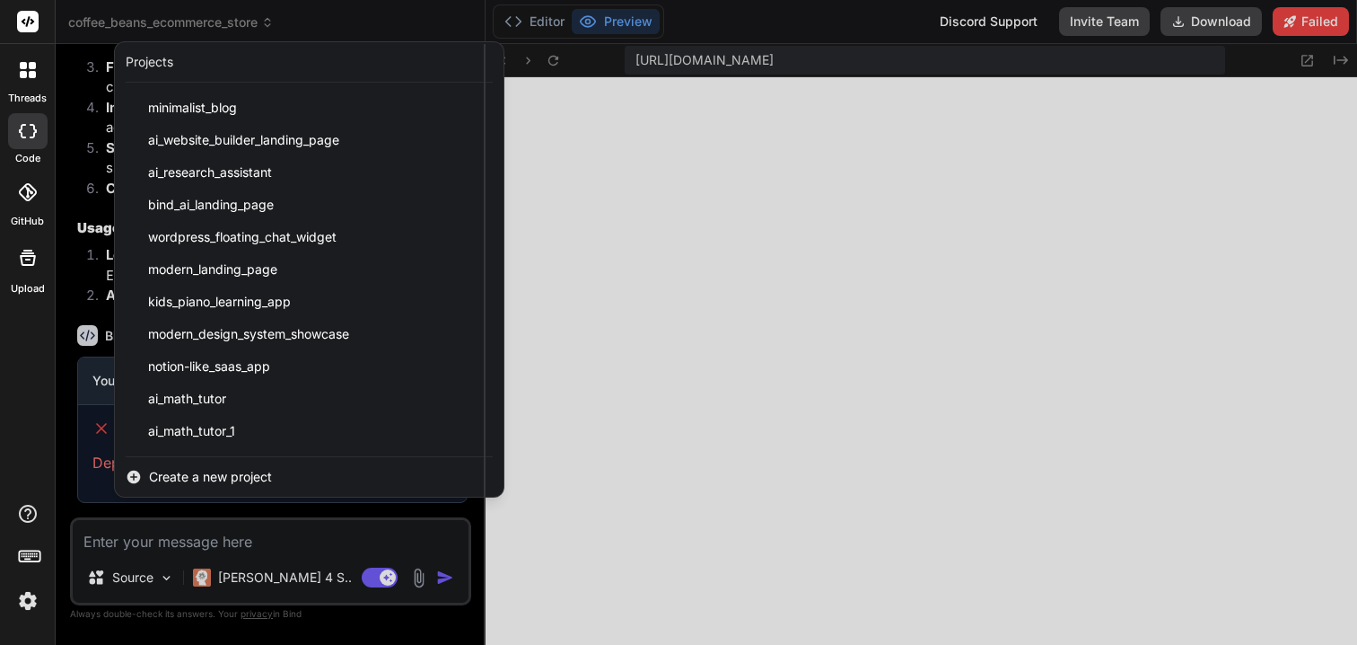
scroll to position [2776, 0]
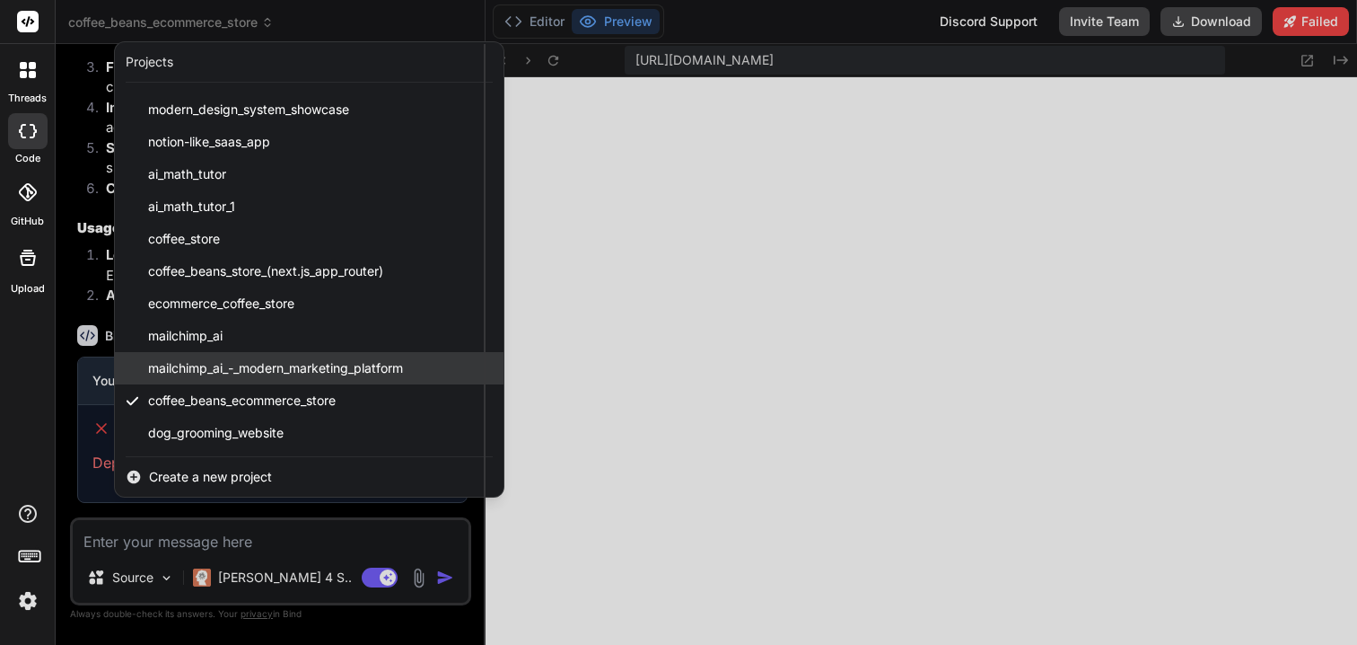
click at [304, 362] on span "mailchimp_ai_-_modern_marketing_platform" at bounding box center [275, 368] width 255 height 18
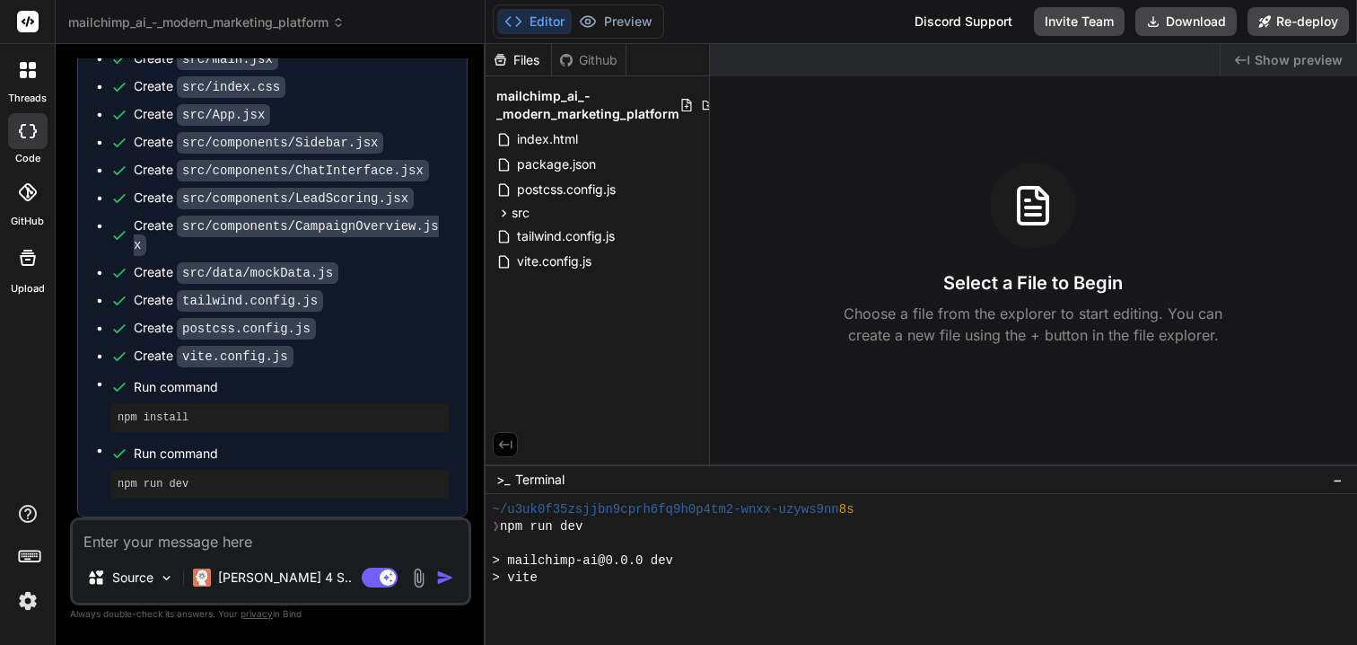
scroll to position [14721, 0]
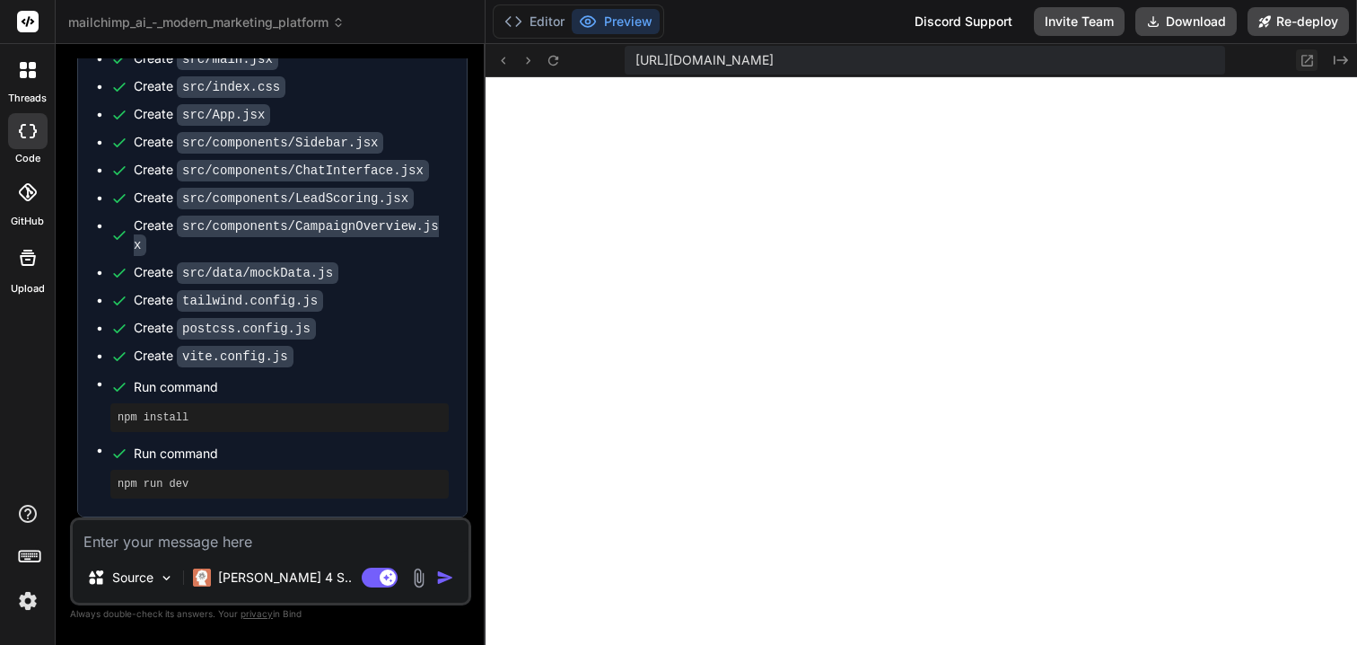
click at [1304, 58] on icon at bounding box center [1307, 60] width 15 height 15
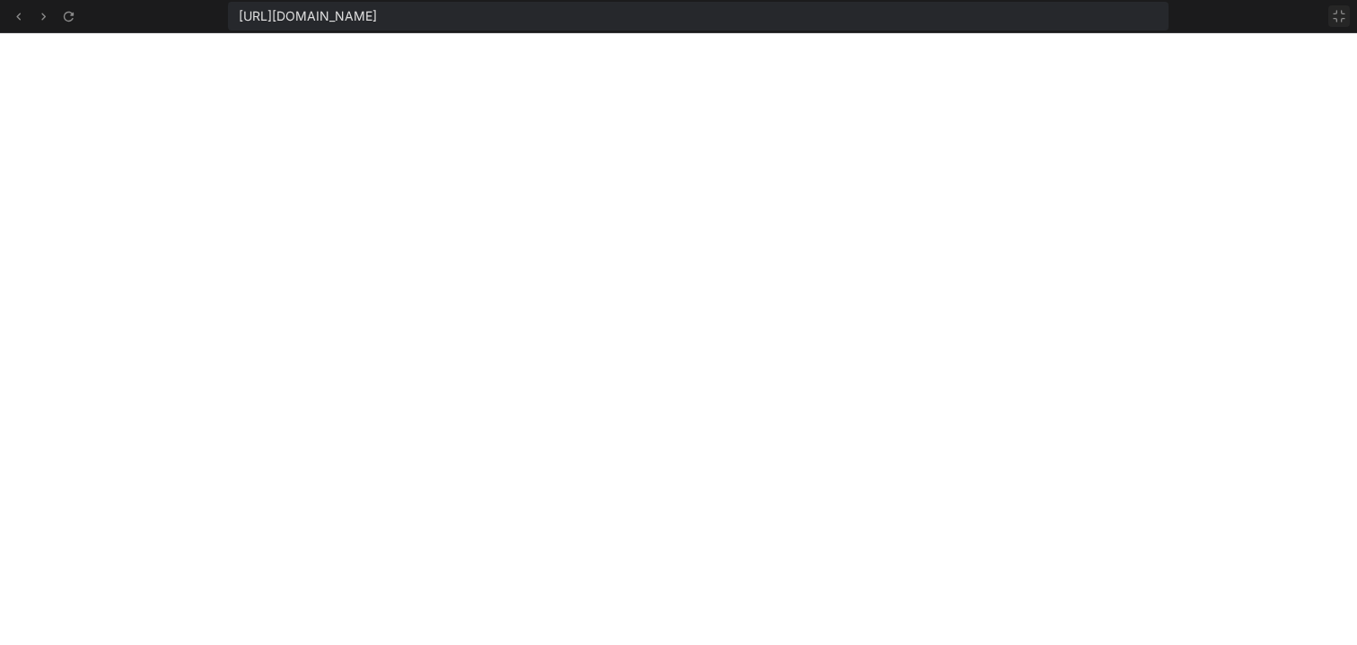
click at [1341, 13] on icon at bounding box center [1339, 16] width 11 height 11
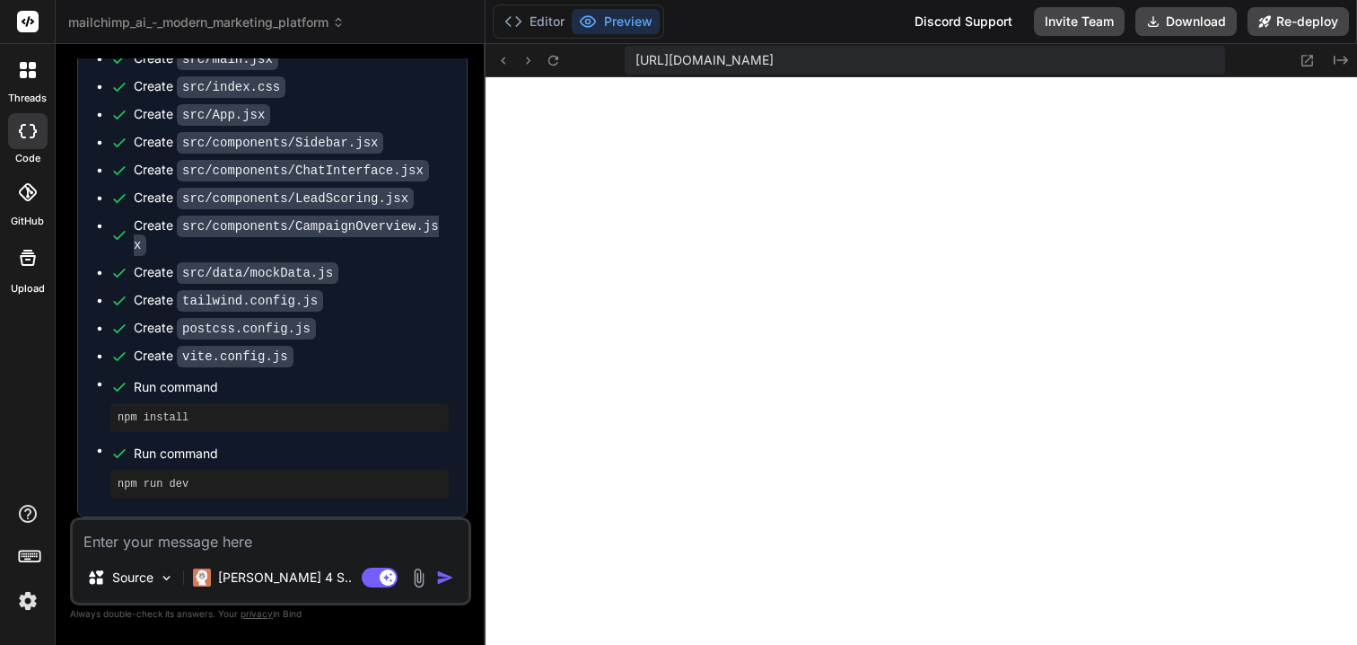
scroll to position [17058, 0]
click at [1308, 49] on button at bounding box center [1307, 60] width 22 height 22
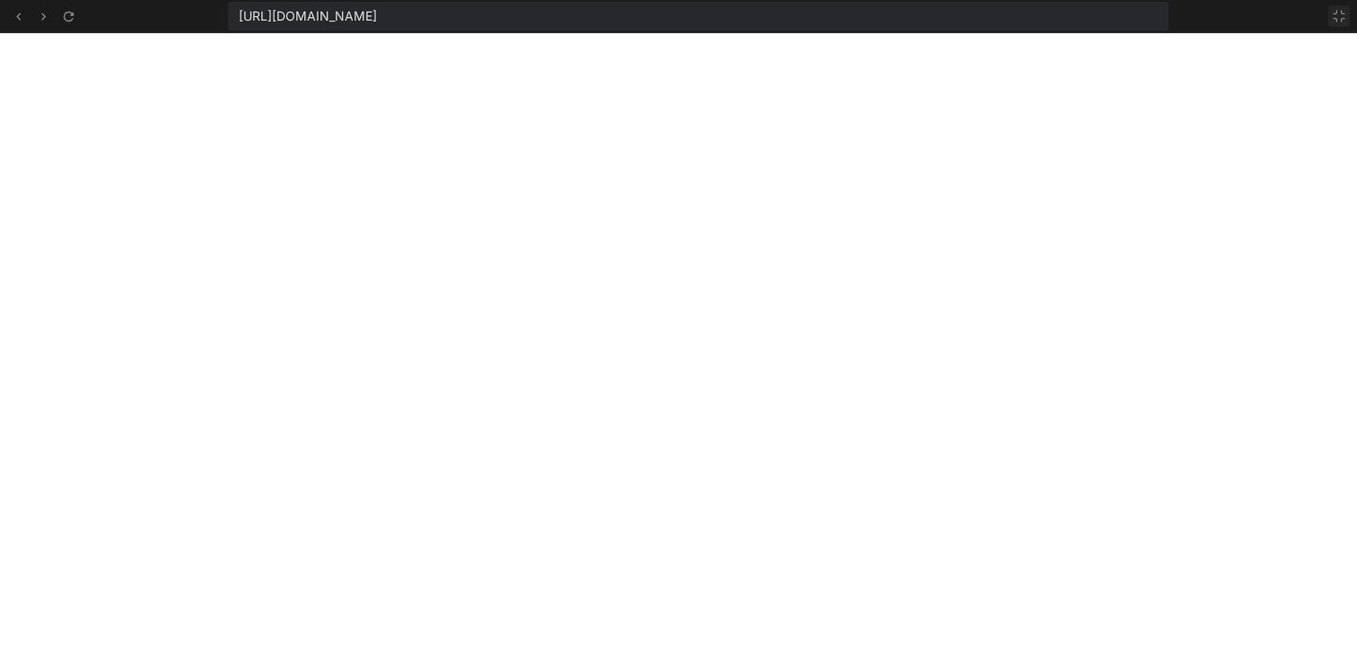
click at [1337, 23] on button at bounding box center [1340, 16] width 22 height 22
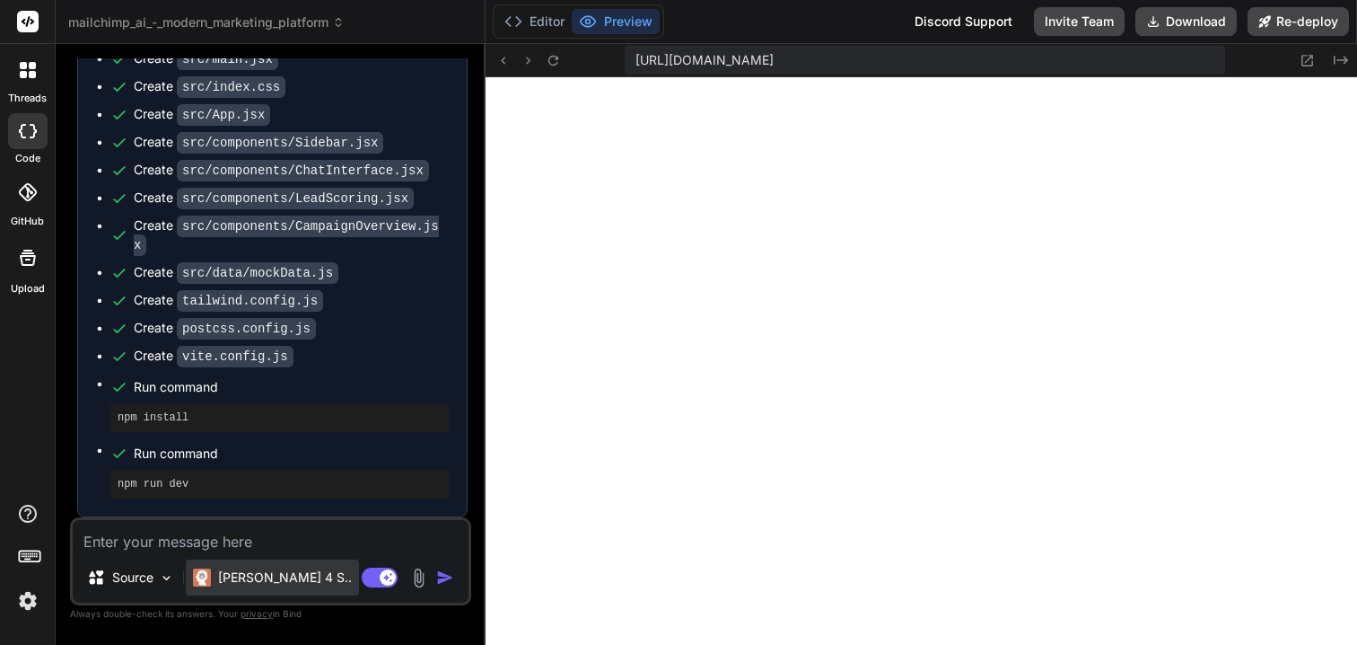
click at [262, 570] on p "Claude 4 S.." at bounding box center [285, 577] width 134 height 18
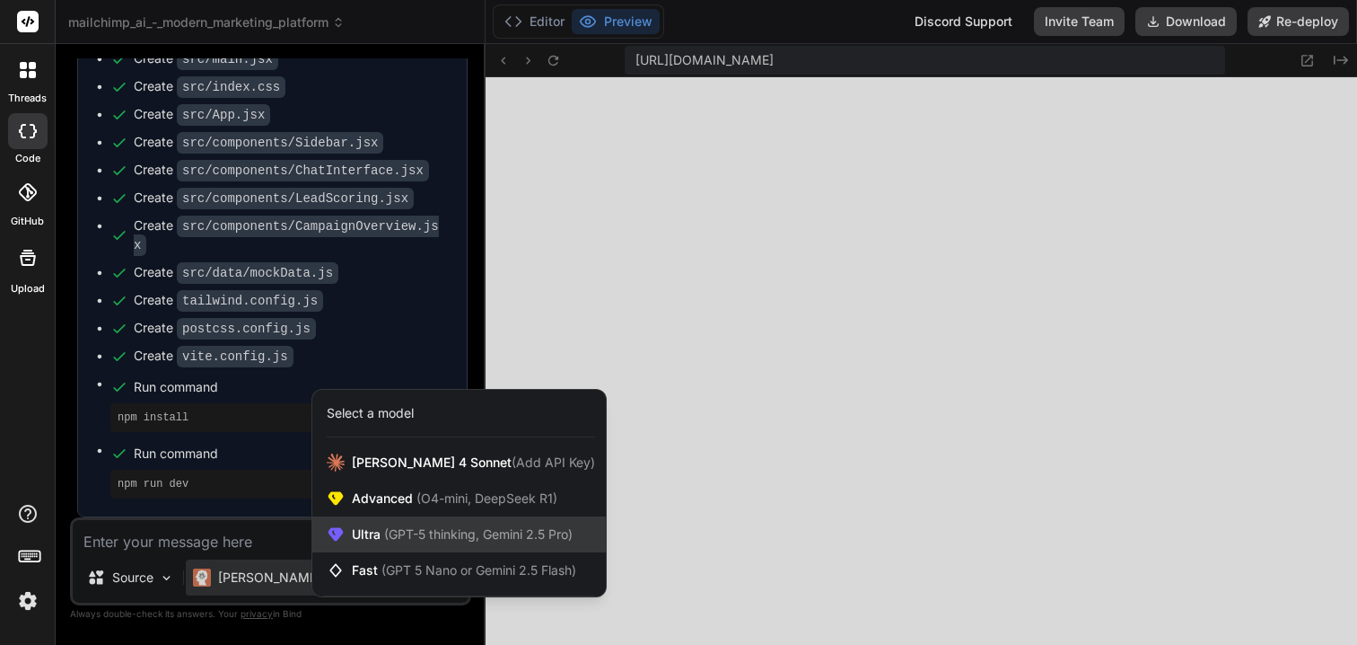
click at [374, 536] on span "Ultra (GPT-5 thinking, Gemini 2.5 Pro)" at bounding box center [462, 534] width 221 height 18
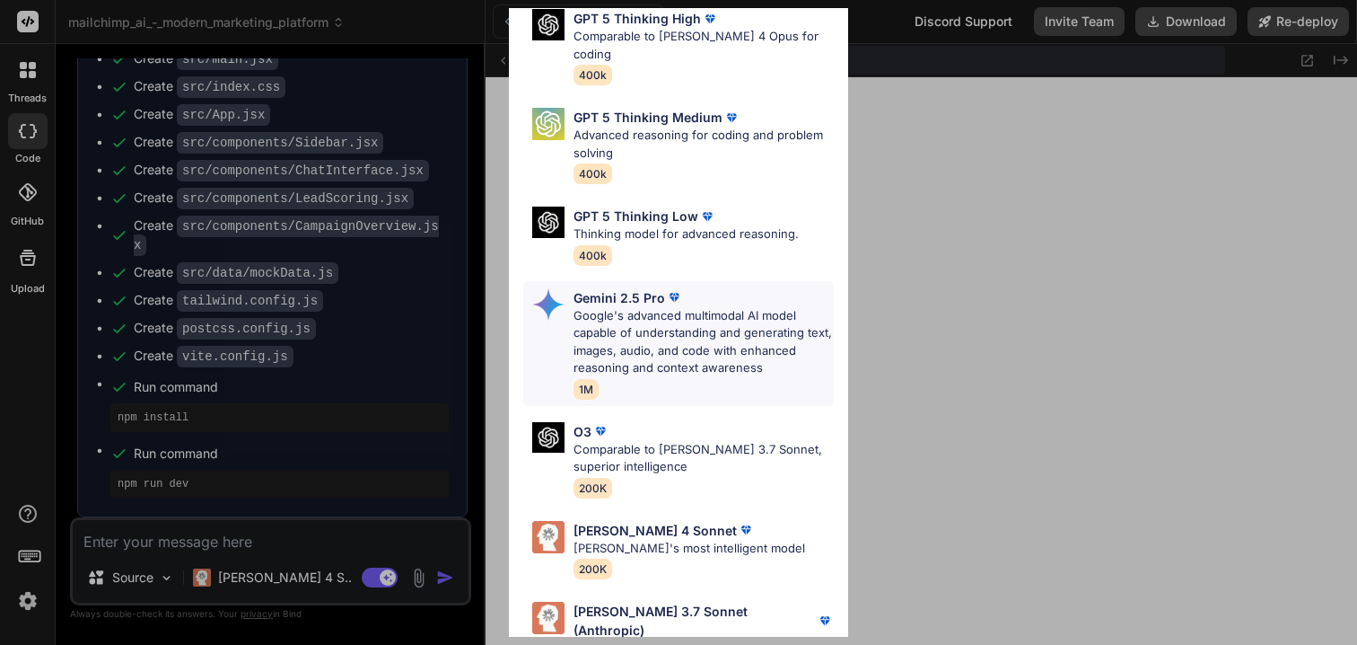
scroll to position [0, 0]
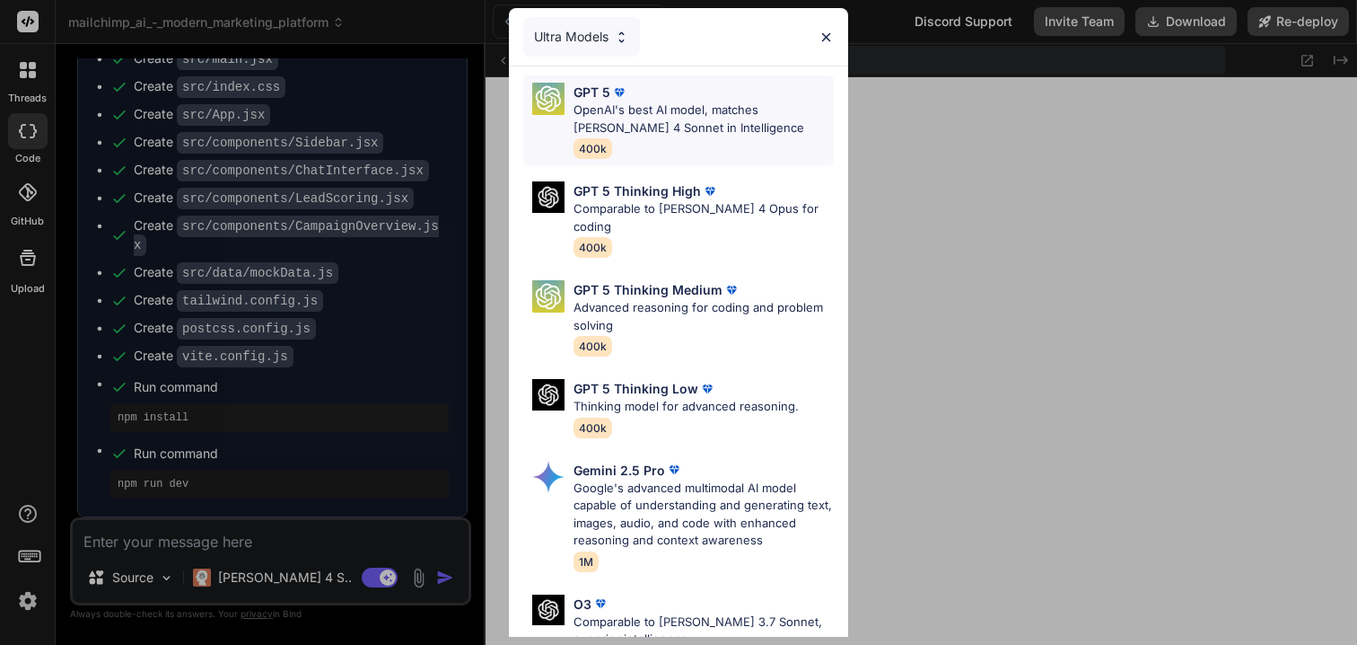
click at [681, 114] on p "OpenAI's best AI model, matches [PERSON_NAME] 4 Sonnet in Intelligence" at bounding box center [704, 118] width 260 height 35
type textarea "x"
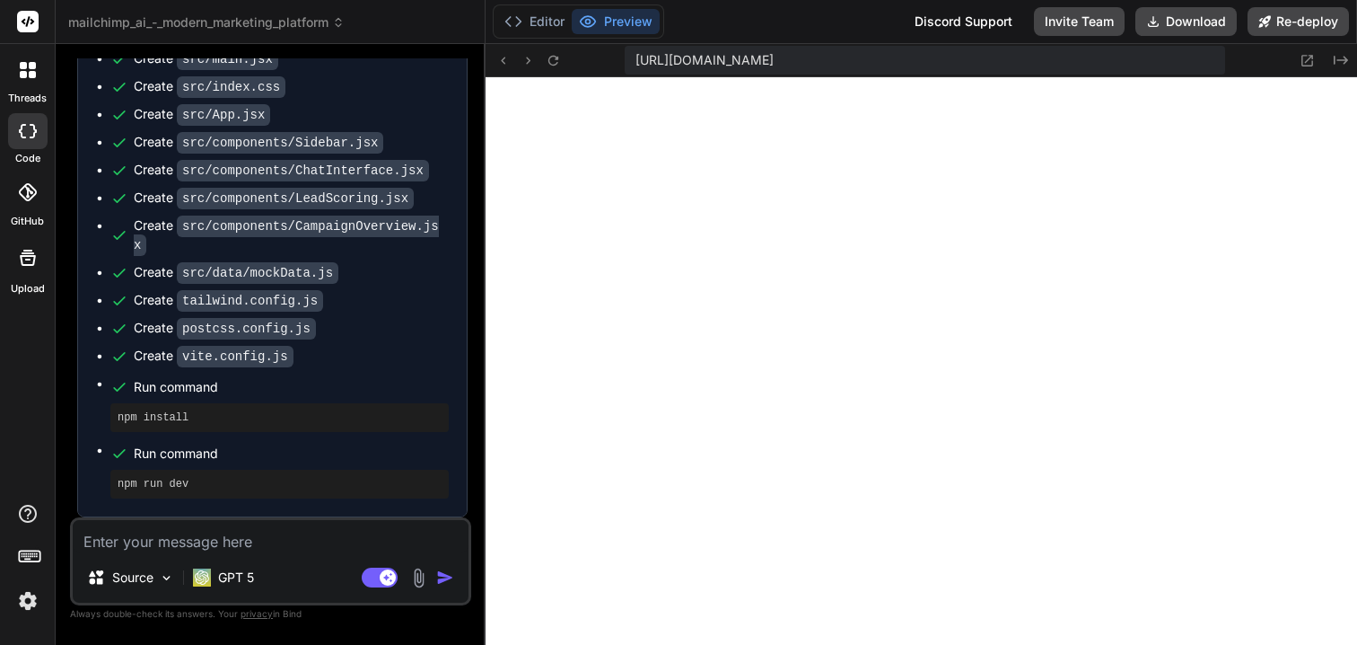
click at [249, 536] on textarea at bounding box center [271, 536] width 396 height 32
type textarea "M"
type textarea "x"
type textarea "Ma"
type textarea "x"
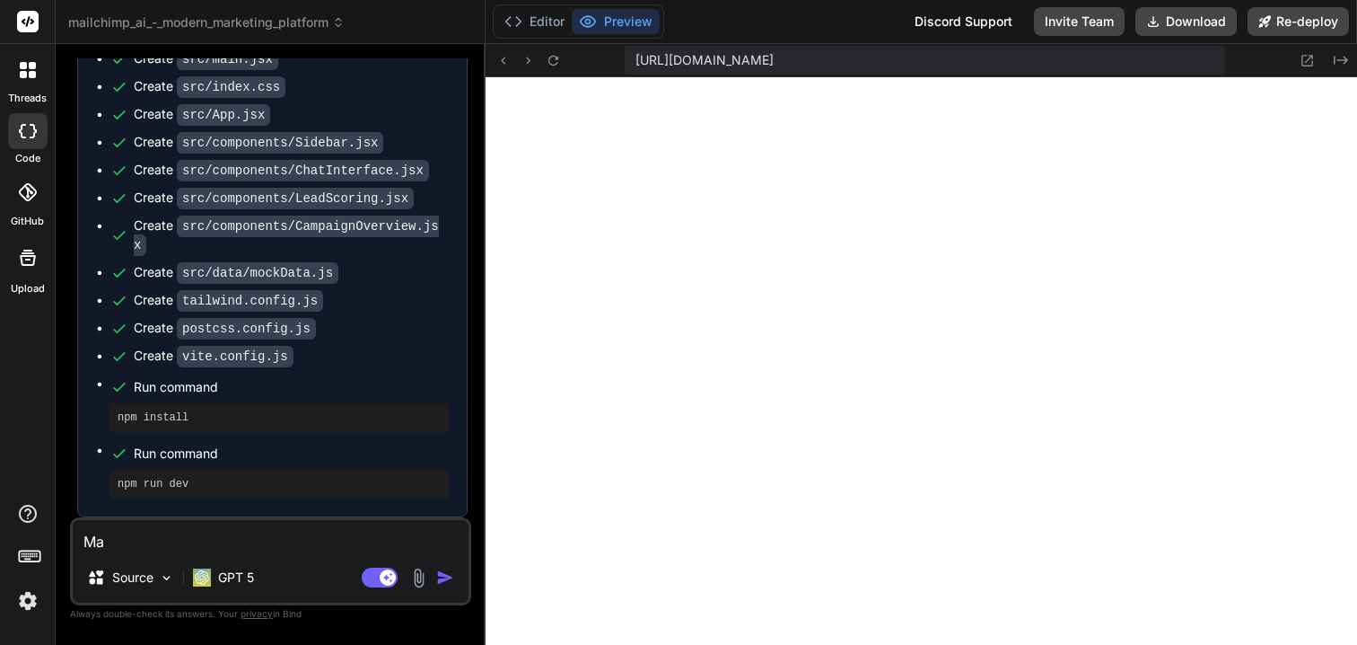
type textarea "Mat"
type textarea "x"
type textarea "Matc"
type textarea "x"
type textarea "Match"
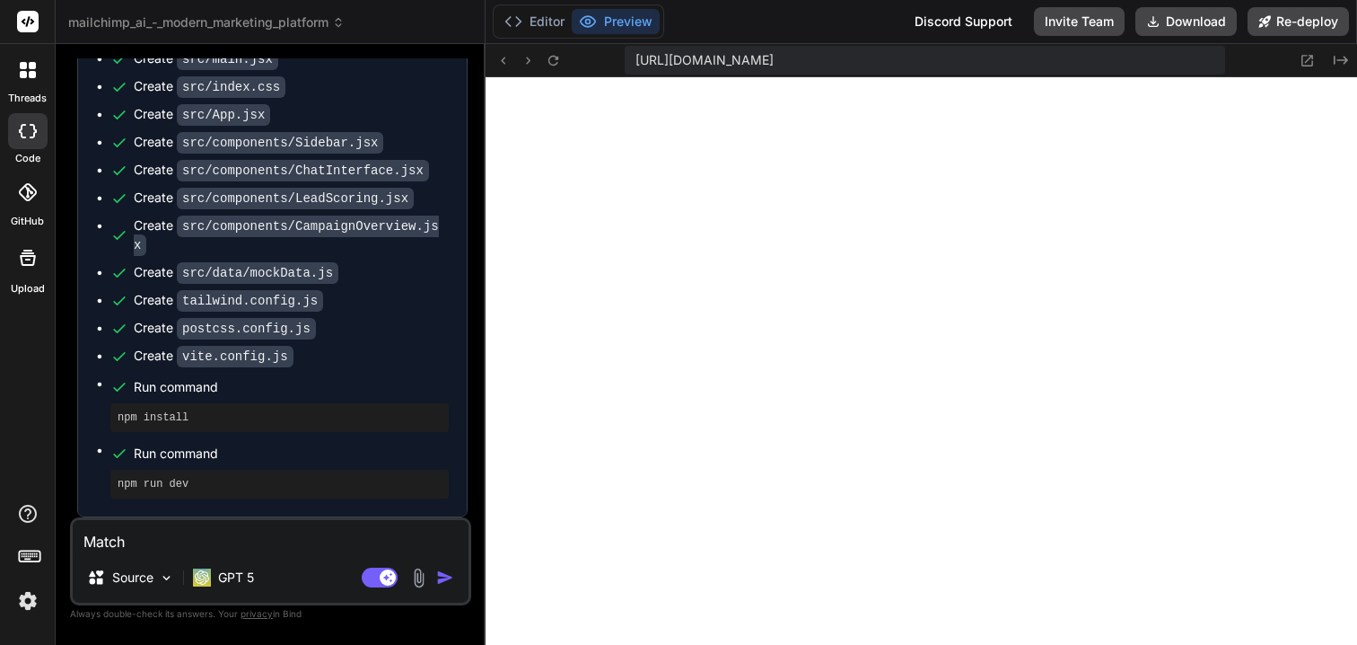
type textarea "x"
type textarea "Match"
type textarea "x"
type textarea "Match t"
type textarea "x"
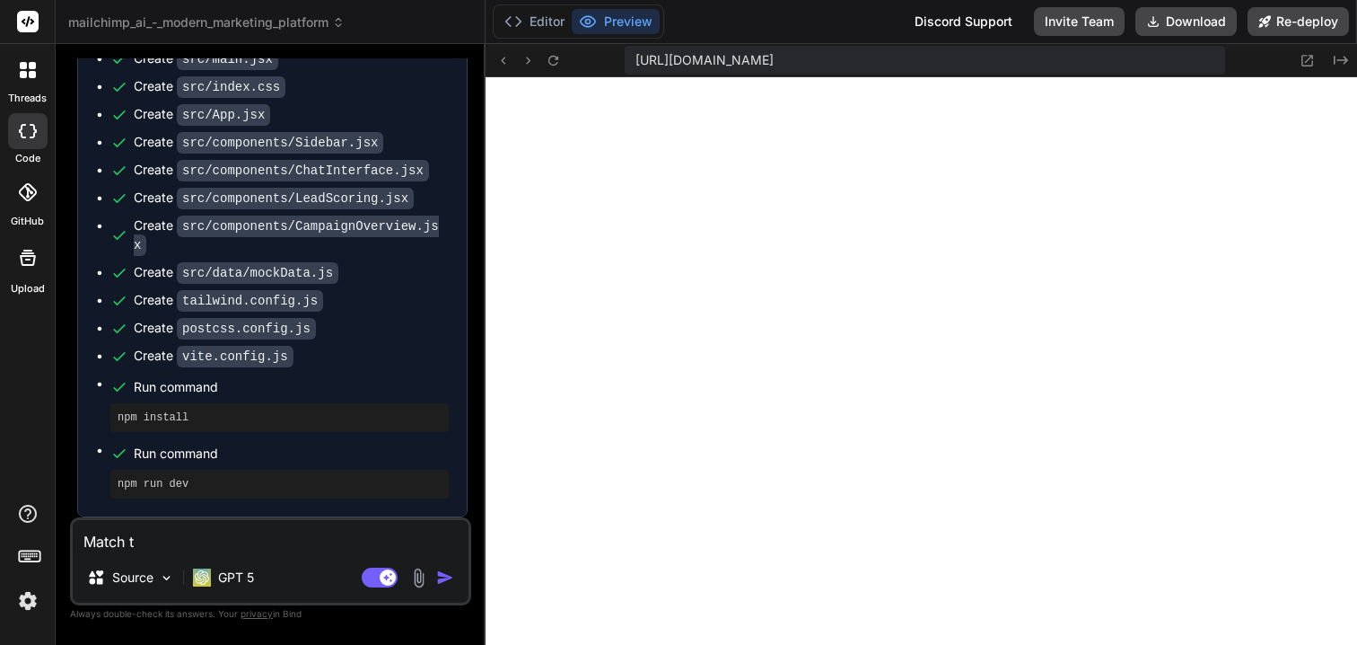
type textarea "Match th"
type textarea "x"
type textarea "Match the"
type textarea "x"
type textarea "Match the"
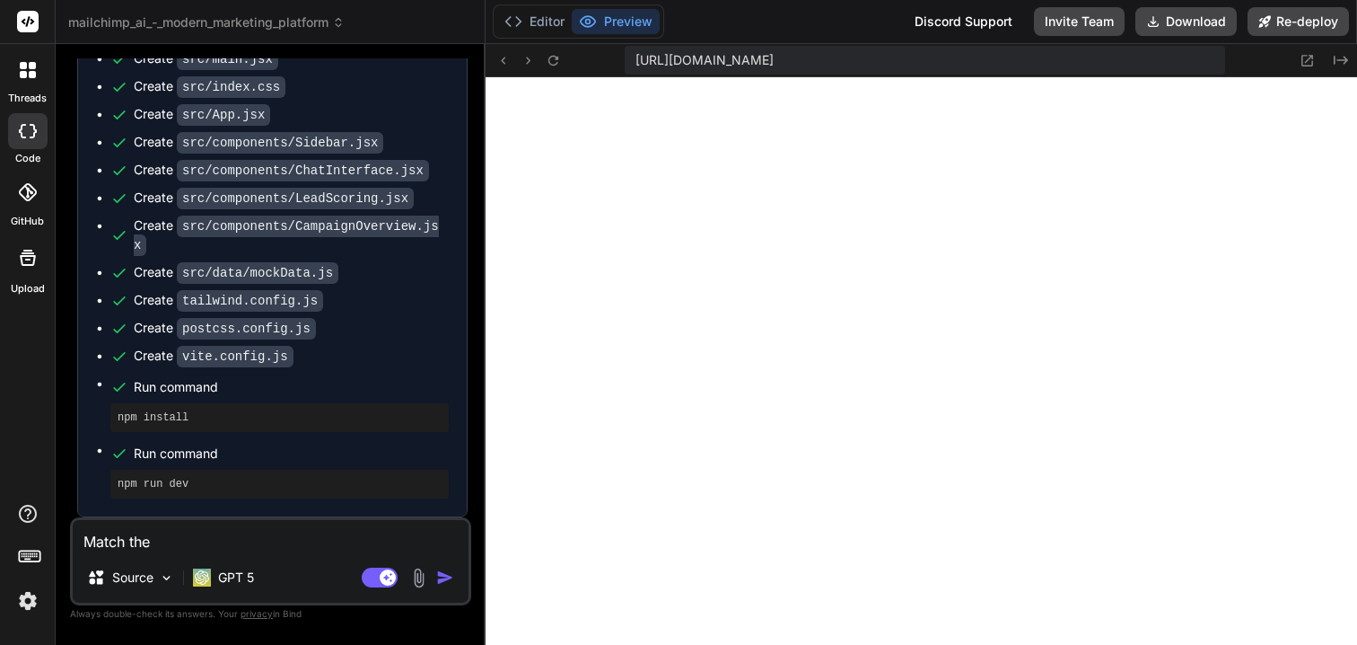
type textarea "x"
type textarea "Match the c"
type textarea "x"
type textarea "Match the co"
type textarea "x"
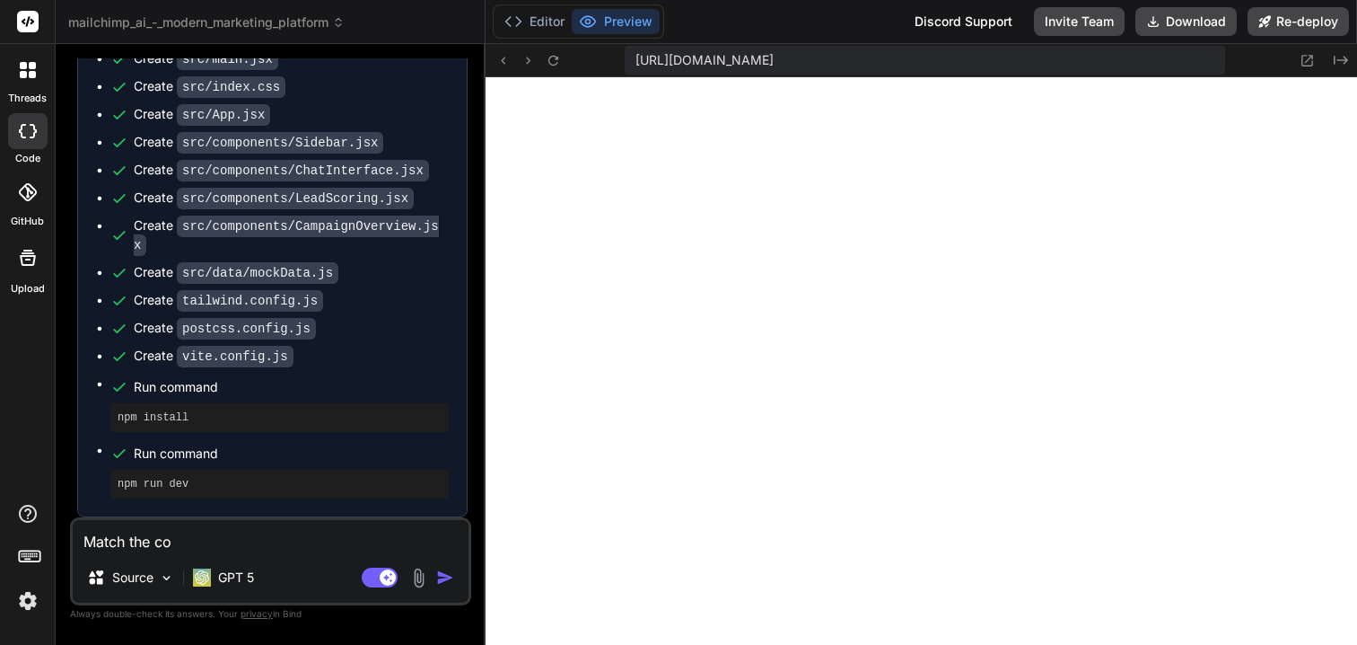
type textarea "Match the col"
type textarea "x"
type textarea "Match the colo"
type textarea "x"
type textarea "Match the color"
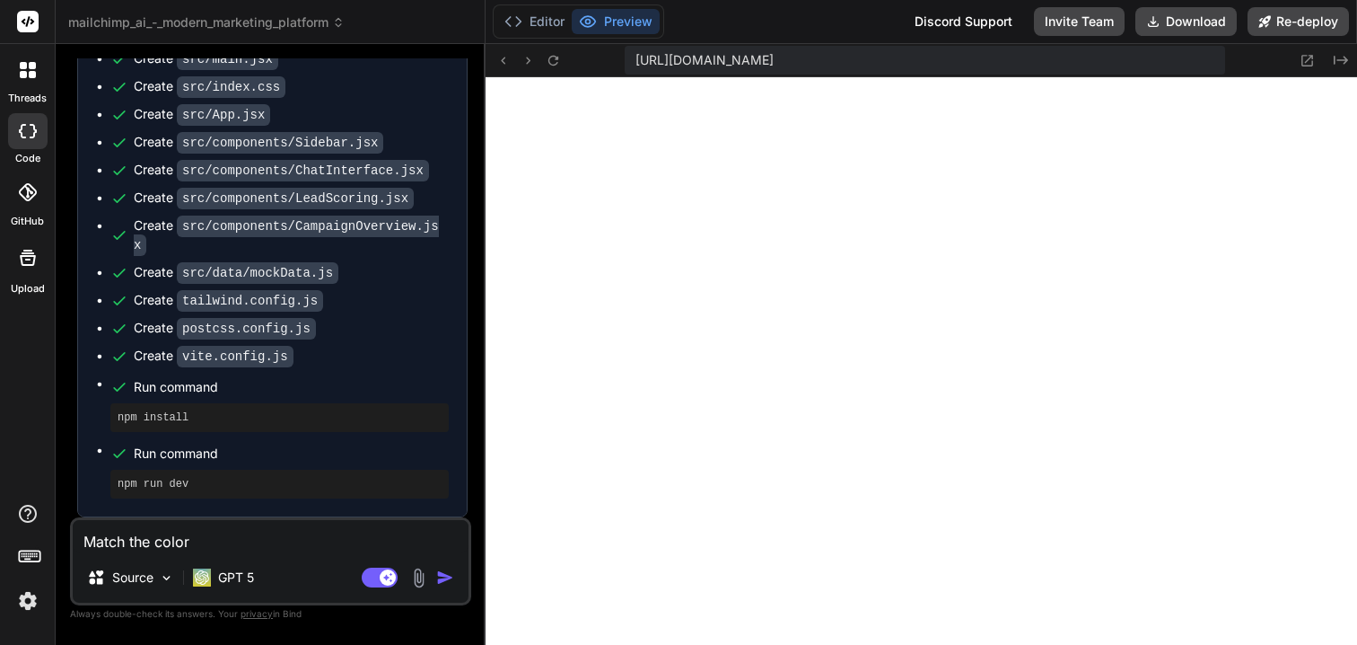
type textarea "x"
type textarea "Match the color"
type textarea "x"
type textarea "Match the color p"
type textarea "x"
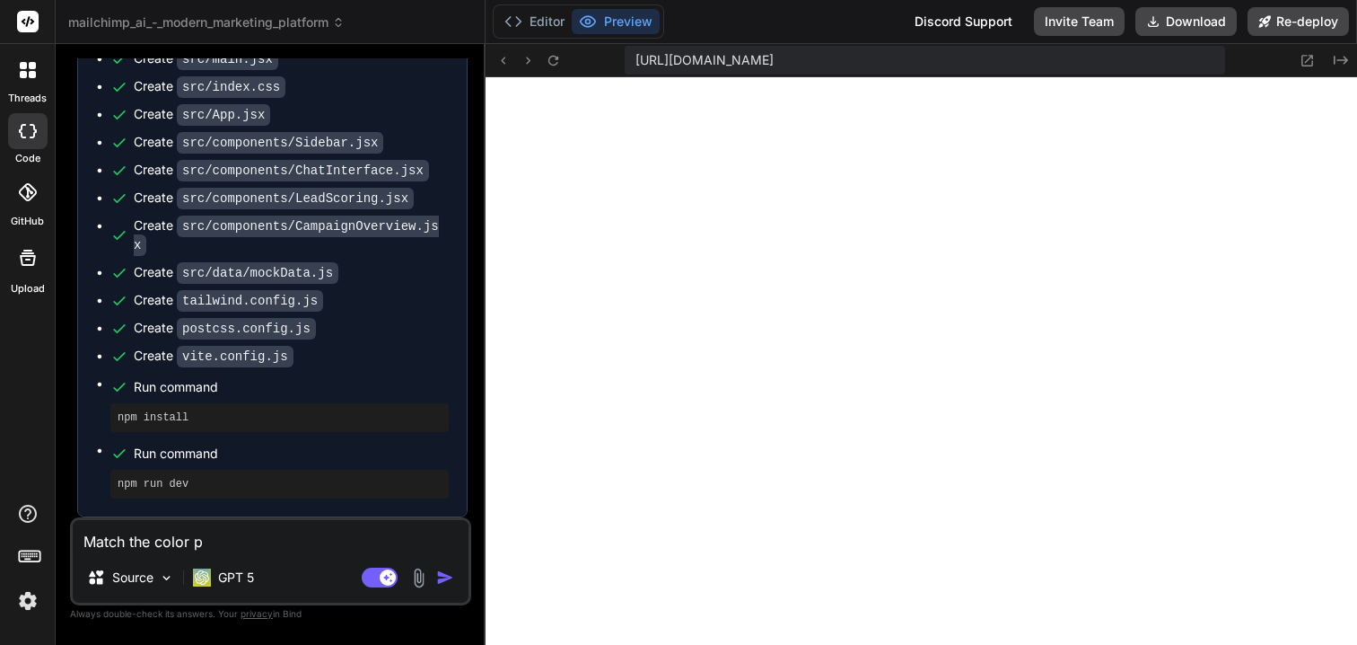
type textarea "Match the color pl"
type textarea "x"
type textarea "Match the color pla"
type textarea "x"
type textarea "Match the color pl"
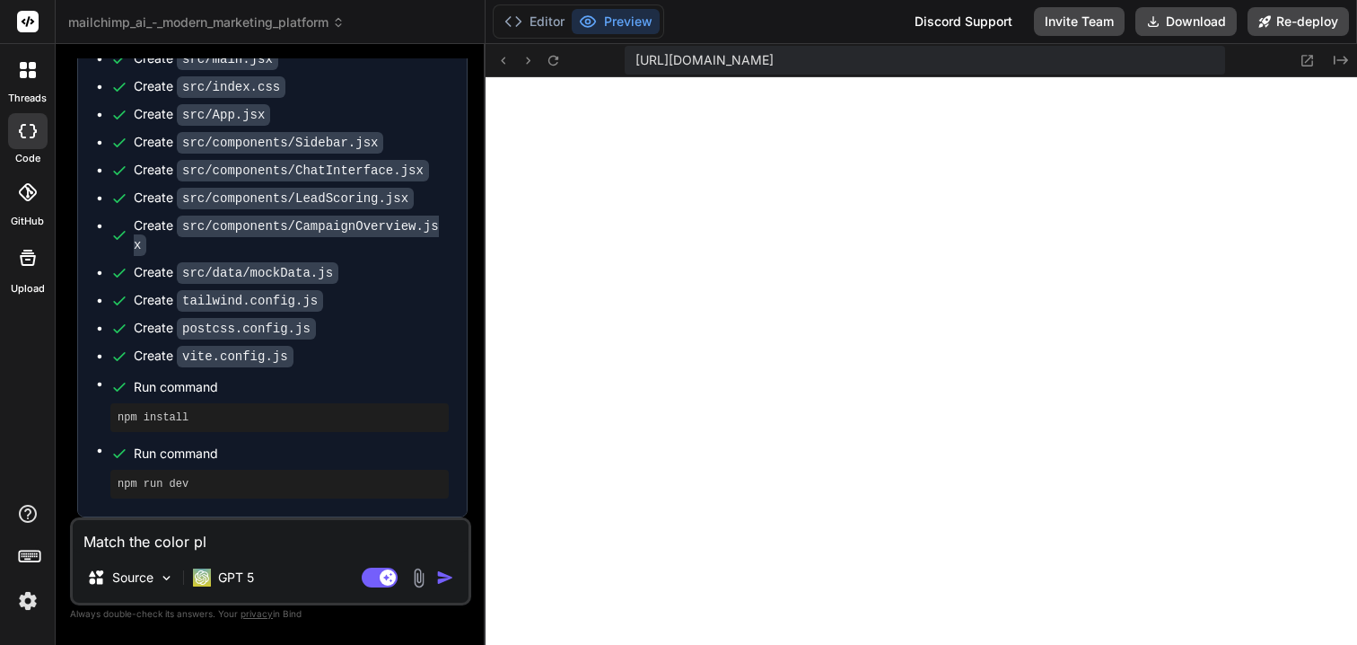
type textarea "x"
type textarea "Match the color p"
type textarea "x"
type textarea "Match the color pa"
type textarea "x"
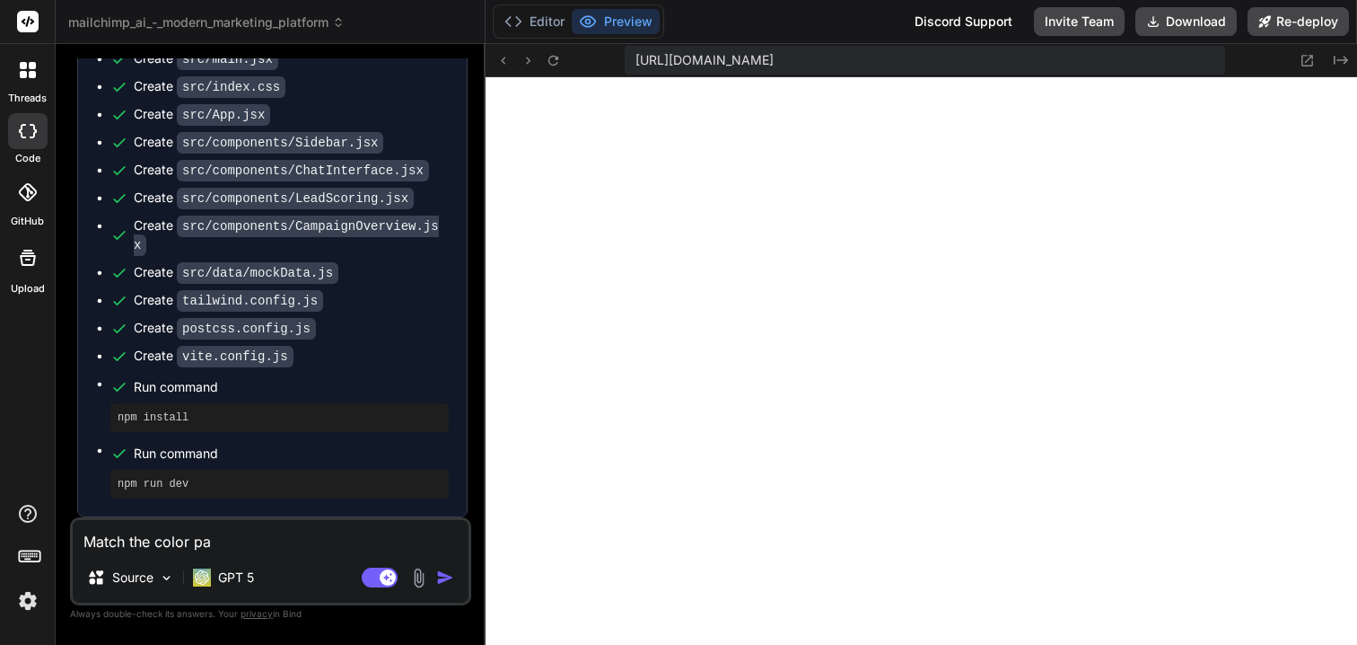
type textarea "Match the color pal"
type textarea "x"
type textarea "Match the color pala"
type textarea "x"
type textarea "Match the color palat"
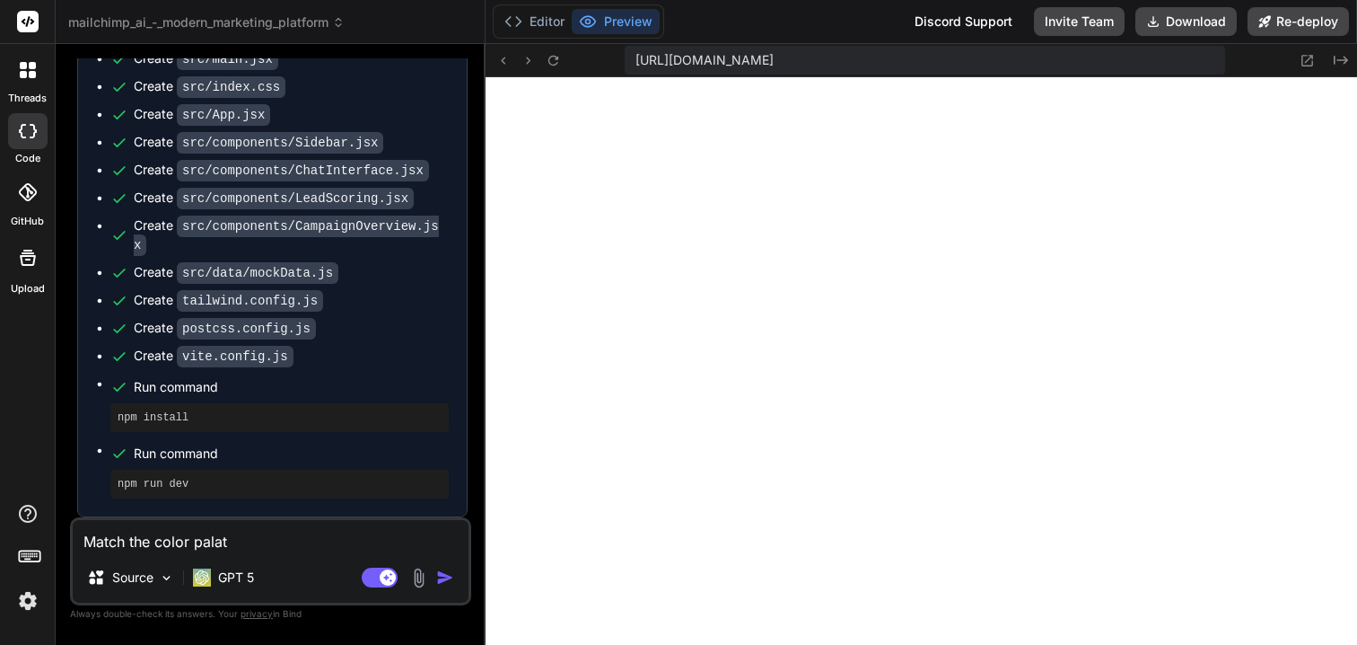
type textarea "x"
type textarea "Match the color palate"
type textarea "x"
type textarea "Match the color palate a"
type textarea "x"
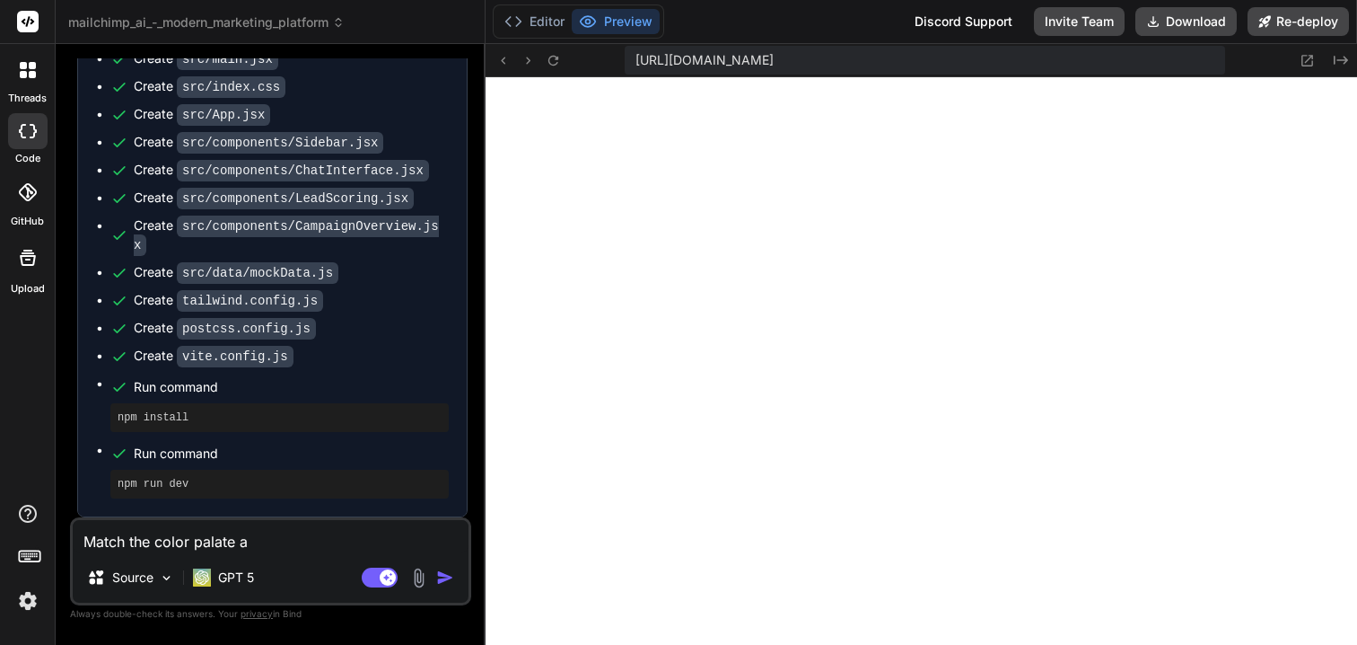
type textarea "Match the color palate an"
type textarea "x"
type textarea "Match the color palate a"
type textarea "x"
type textarea "Match the color palate"
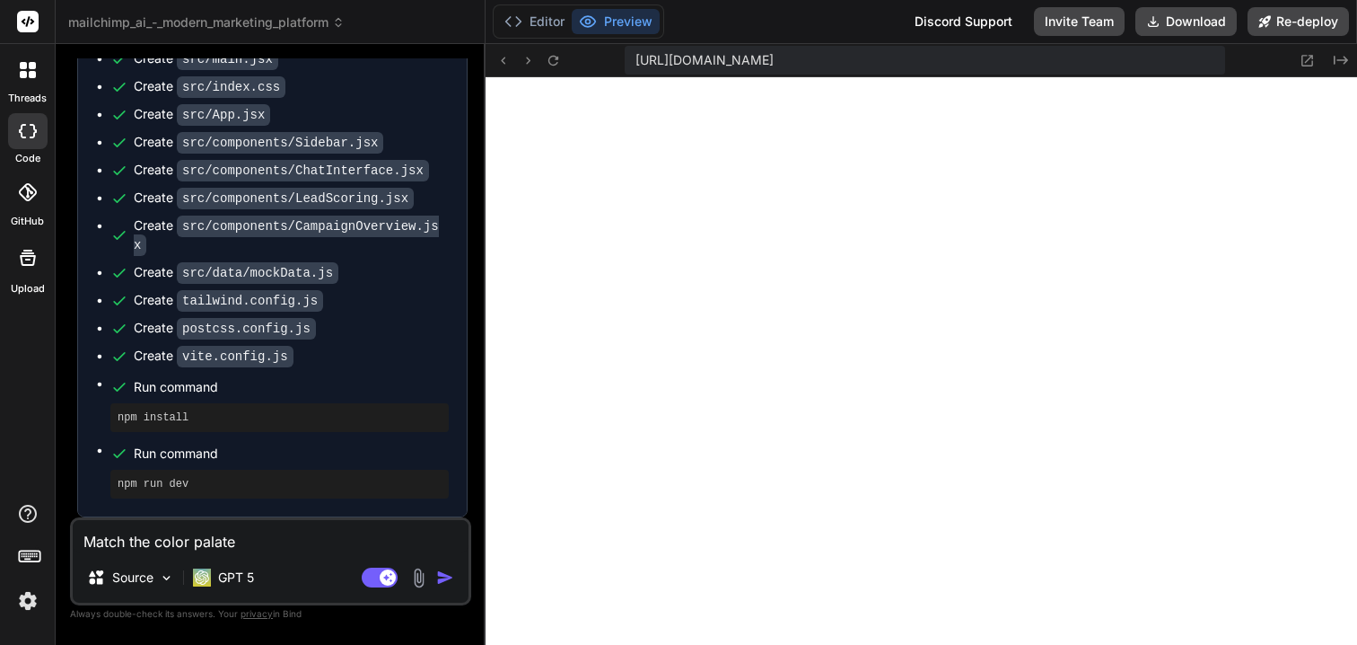
type textarea "x"
type textarea "Match the color palate"
type textarea "x"
type textarea "Match the color palate"
type textarea "x"
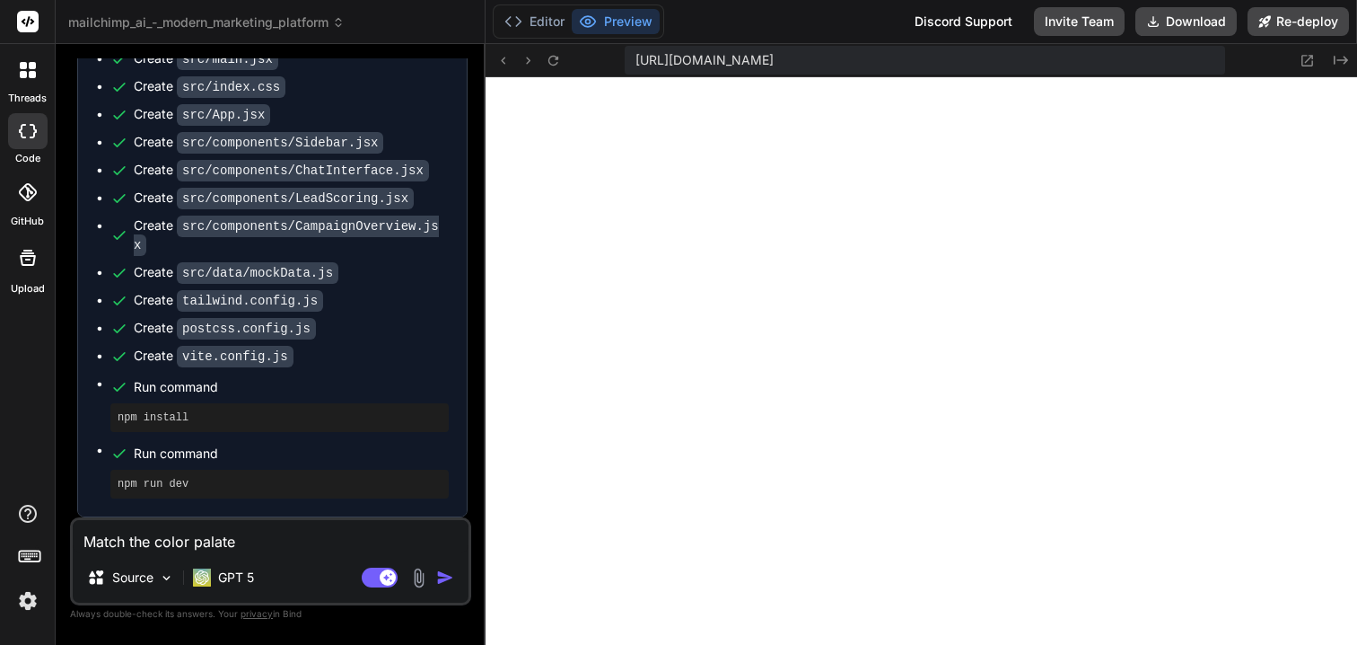
type textarea "Match the color palate s"
type textarea "x"
type textarea "Match the color palate si"
type textarea "x"
type textarea "Match the color palate sim"
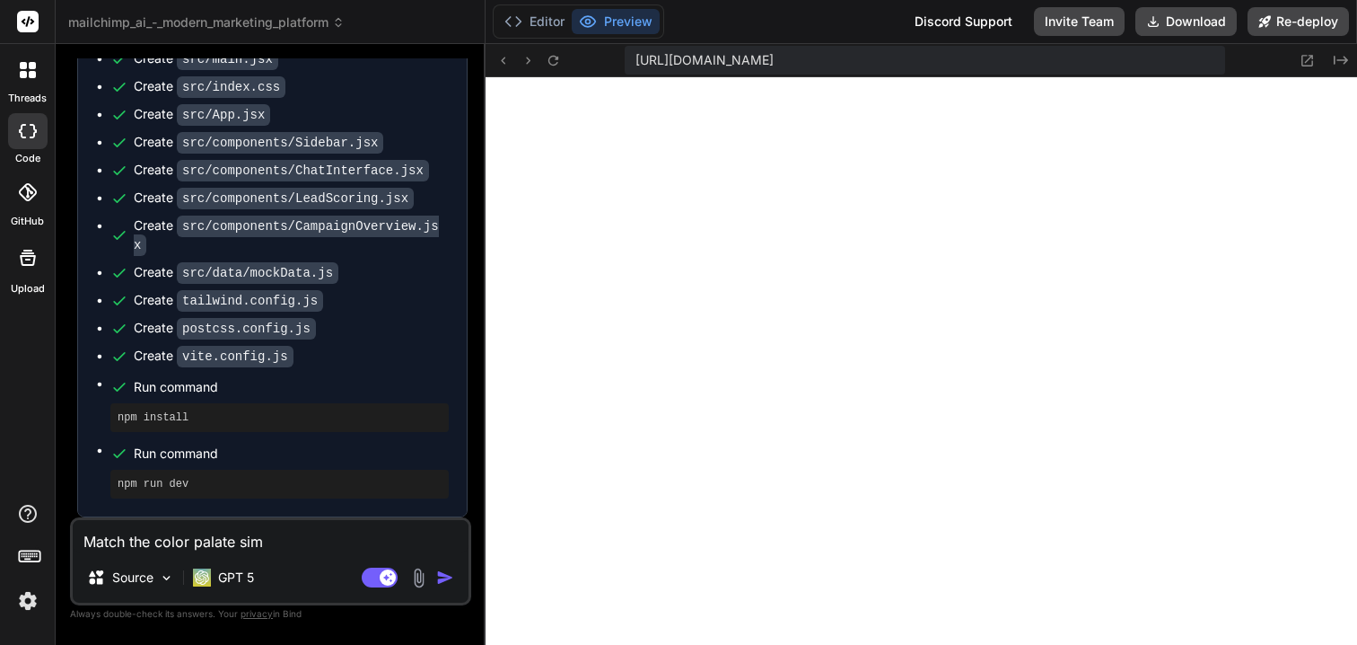
type textarea "x"
type textarea "Match the color palate simi"
type textarea "x"
type textarea "Match the color palate simil"
type textarea "x"
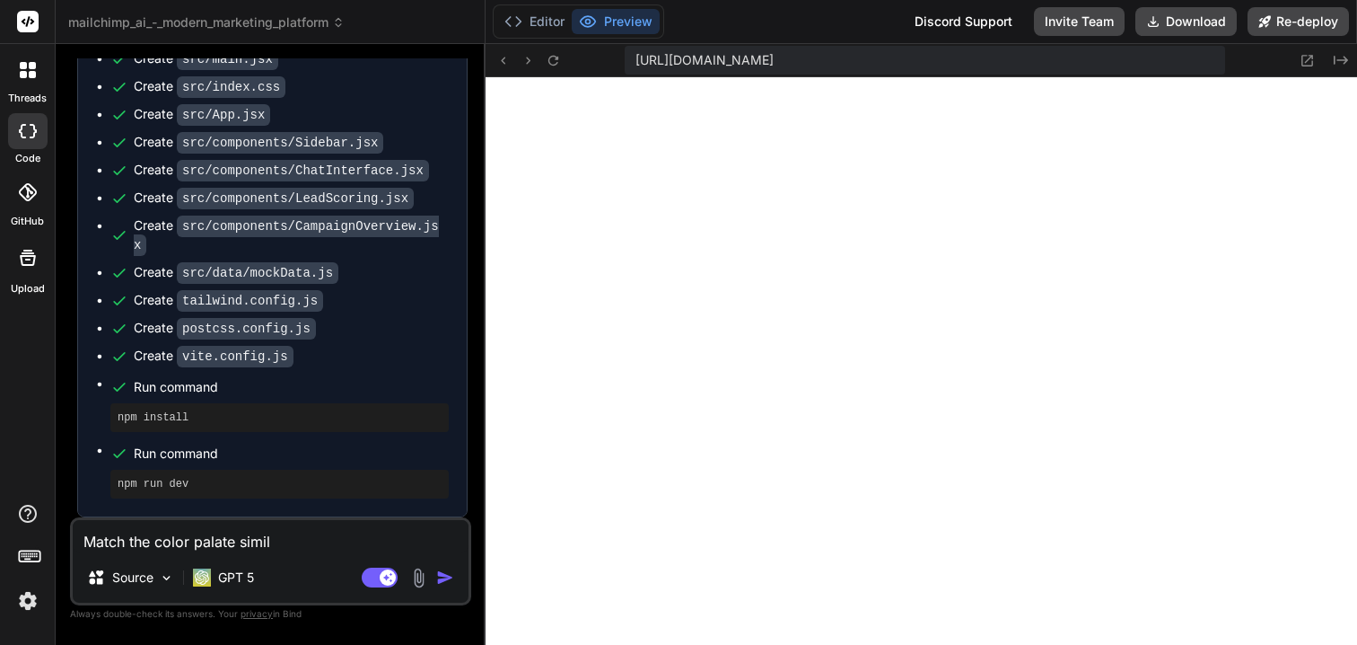
type textarea "Match the color palate simila"
type textarea "x"
type textarea "Match the color palate similar"
type textarea "x"
type textarea "Match the color palate similar"
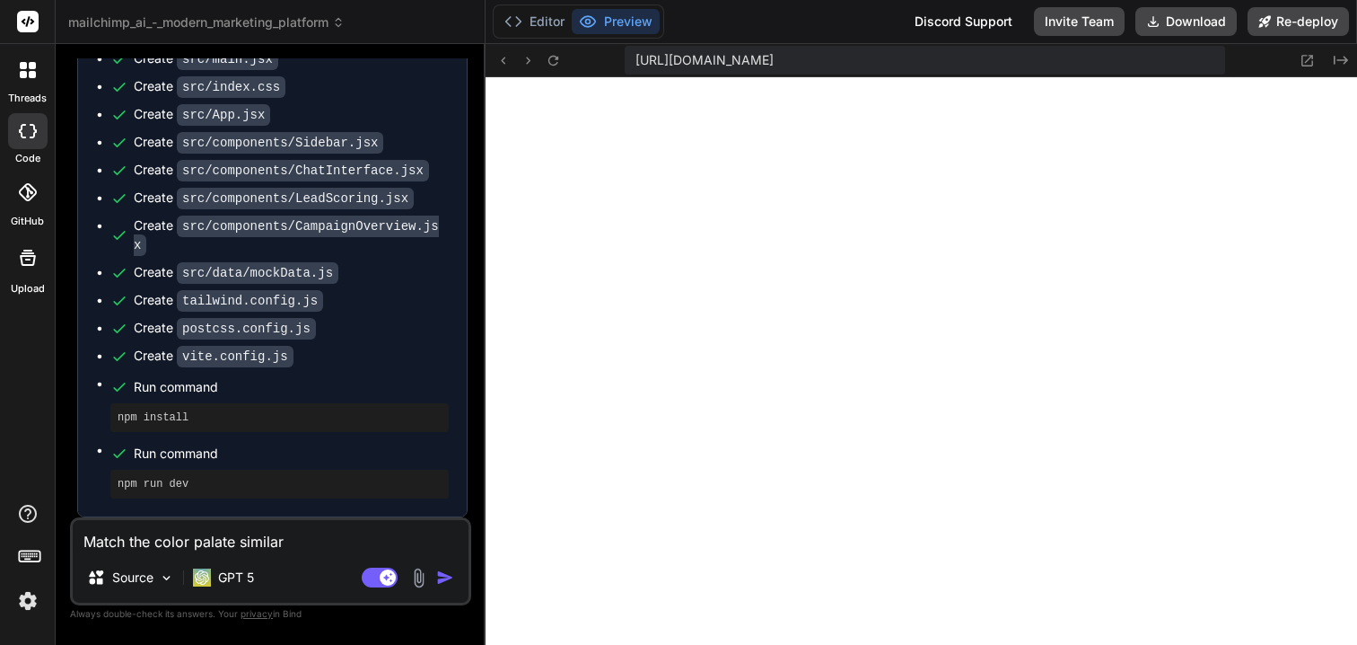
type textarea "x"
type textarea "Match the color palate similar t"
type textarea "x"
type textarea "Match the color palate similar to"
type textarea "x"
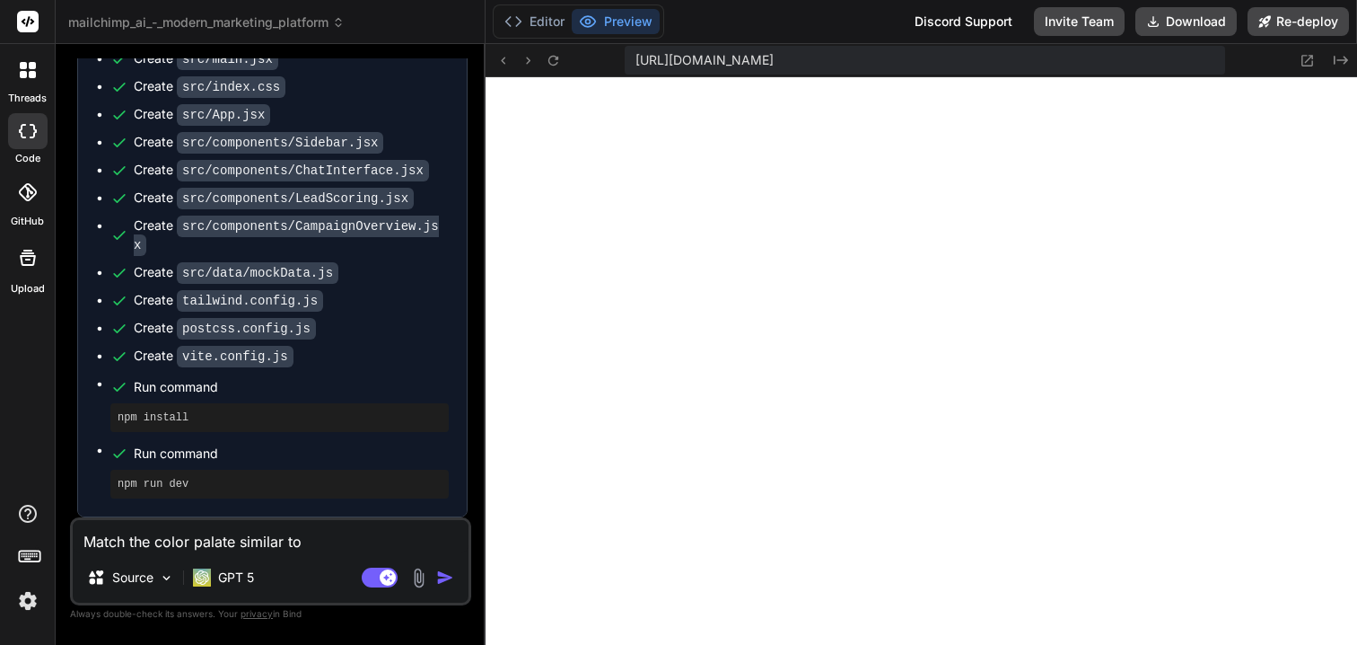
type textarea "Match the color palate similar to"
type textarea "x"
type textarea "Match the color palate similar to m"
type textarea "x"
type textarea "Match the color palate similar to ma"
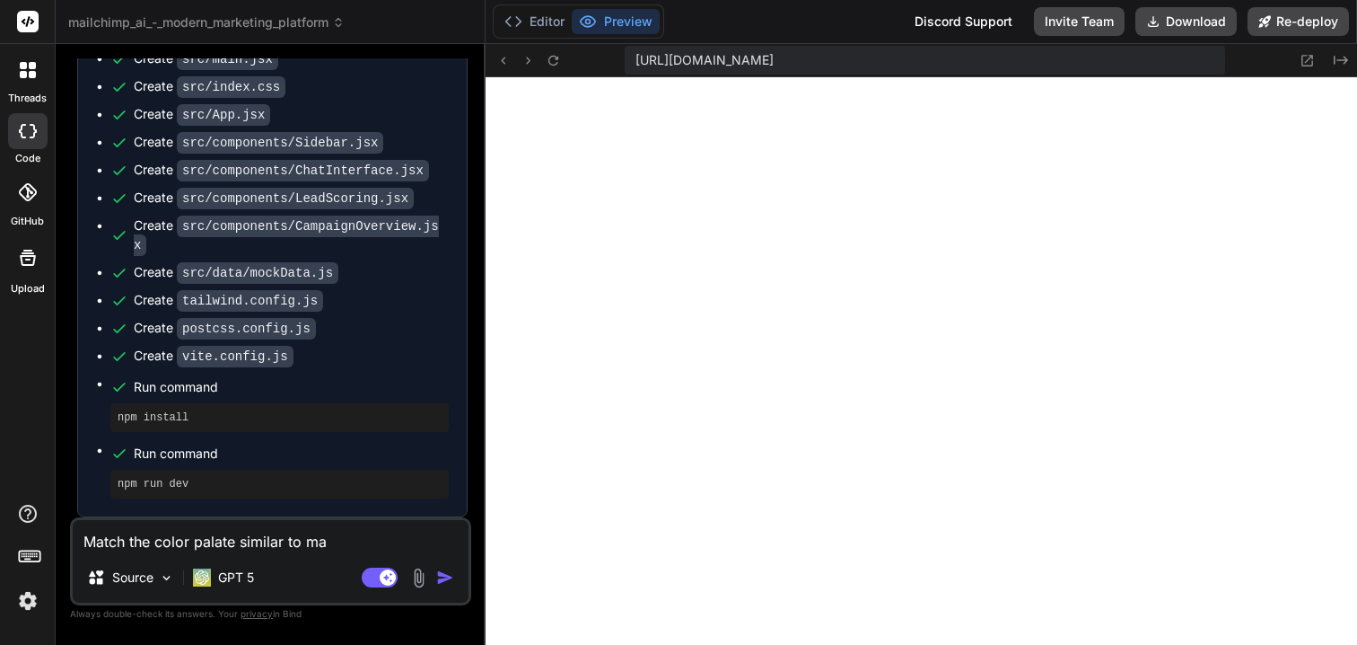
type textarea "x"
type textarea "Match the color palate similar to mai"
type textarea "x"
type textarea "Match the color palate similar to mailc"
type textarea "x"
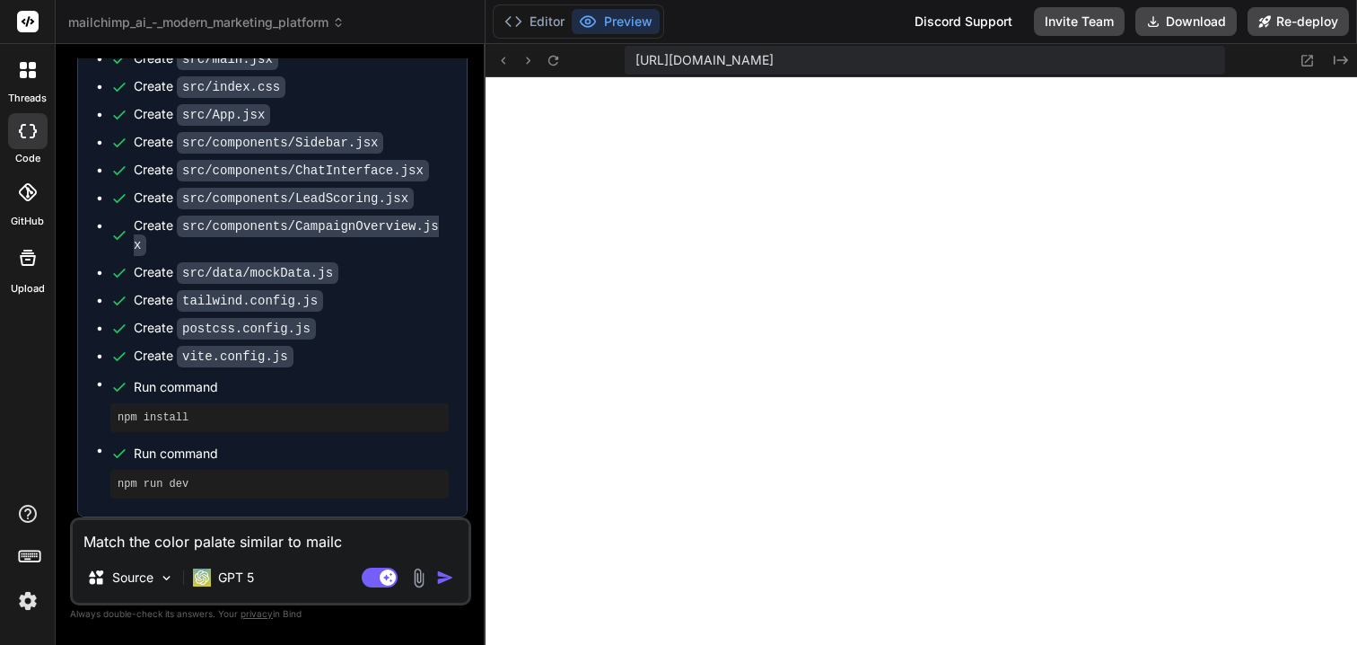
type textarea "Match the color palate similar to mailch"
type textarea "x"
type textarea "Match the color palate similar to mailchi"
type textarea "x"
type textarea "Match the color palate similar to mailchim"
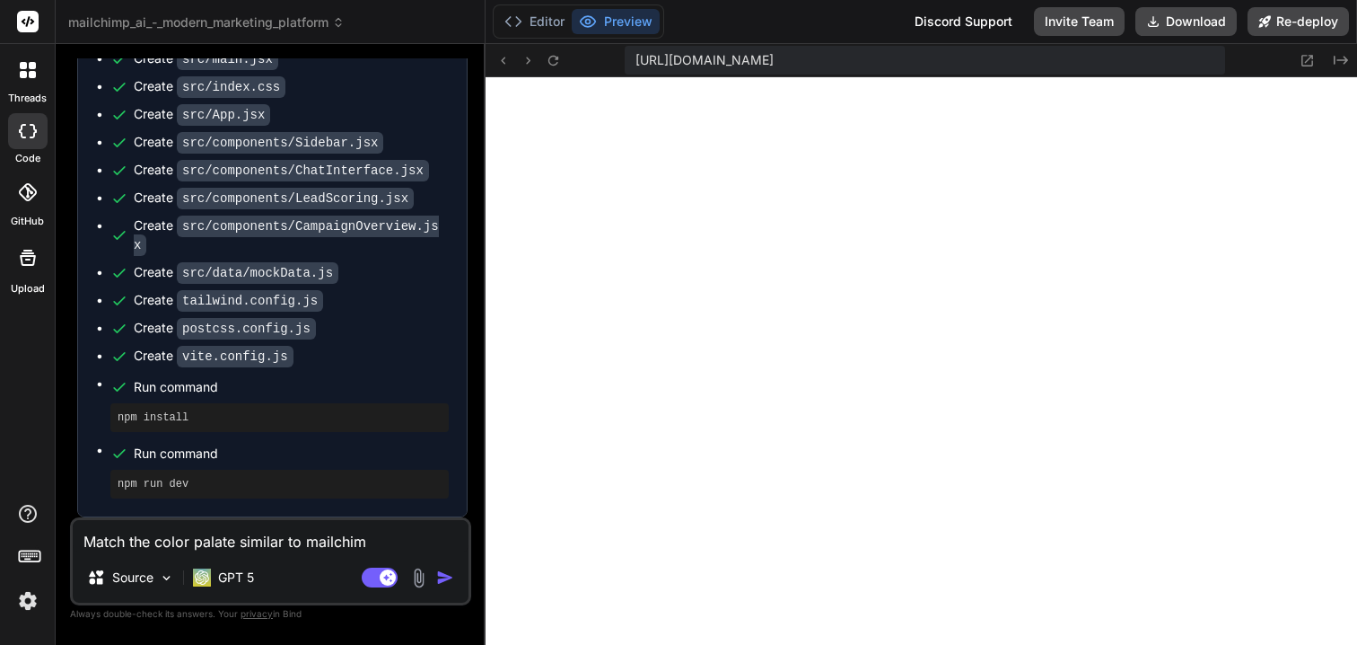
type textarea "x"
type textarea "Match the color palate similar to mailchimp"
type textarea "x"
type textarea "Match the color palate similar to mailchimp'"
type textarea "x"
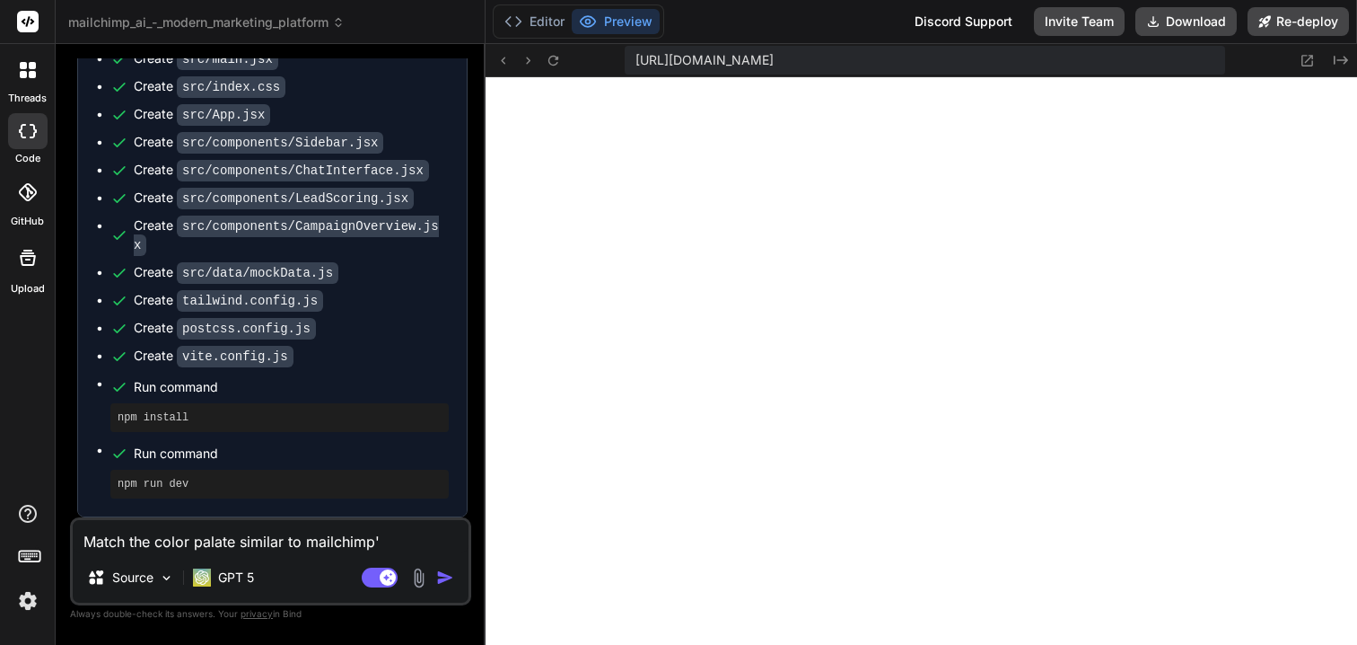
type textarea "Match the color palate similar to mailchimp's"
type textarea "x"
type textarea "Match the color palate similar to mailchimp's"
type textarea "x"
type textarea "Match the color palate similar to mailchimp's u"
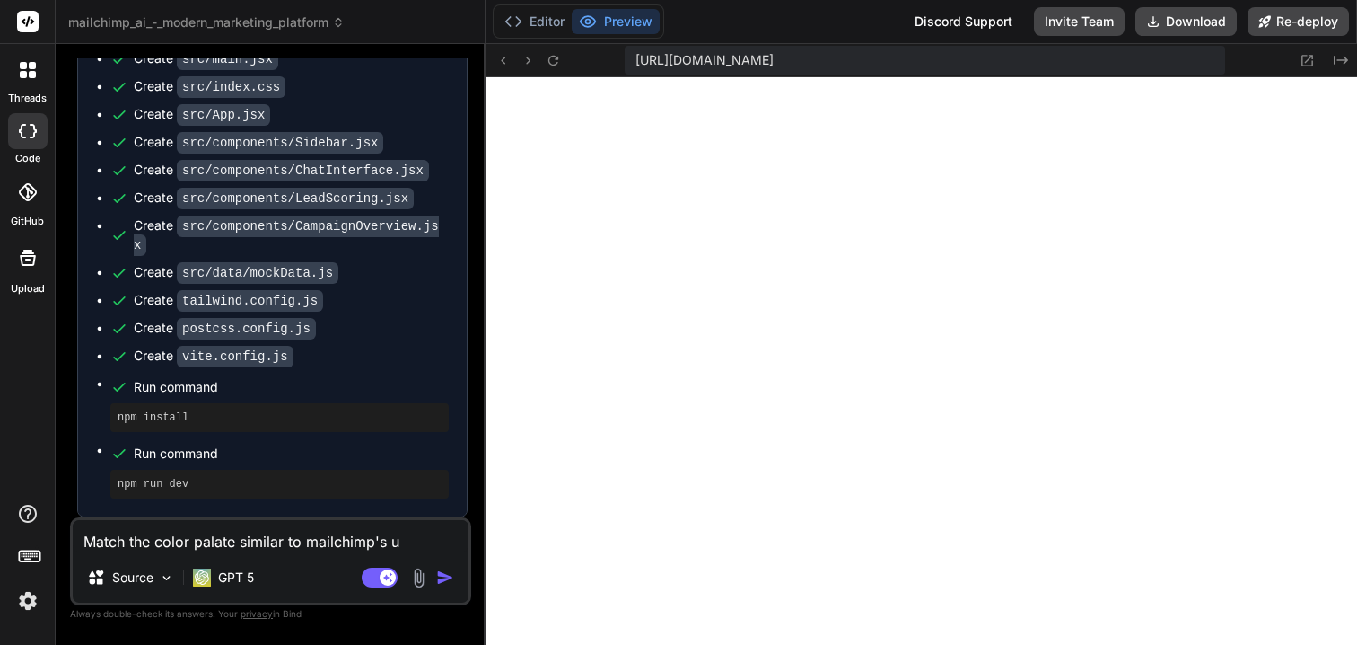
type textarea "x"
type textarea "Match the color palate similar to mailchimp's ui"
type textarea "x"
type textarea "Match the color palate similar to mailchimp's ui"
type textarea "x"
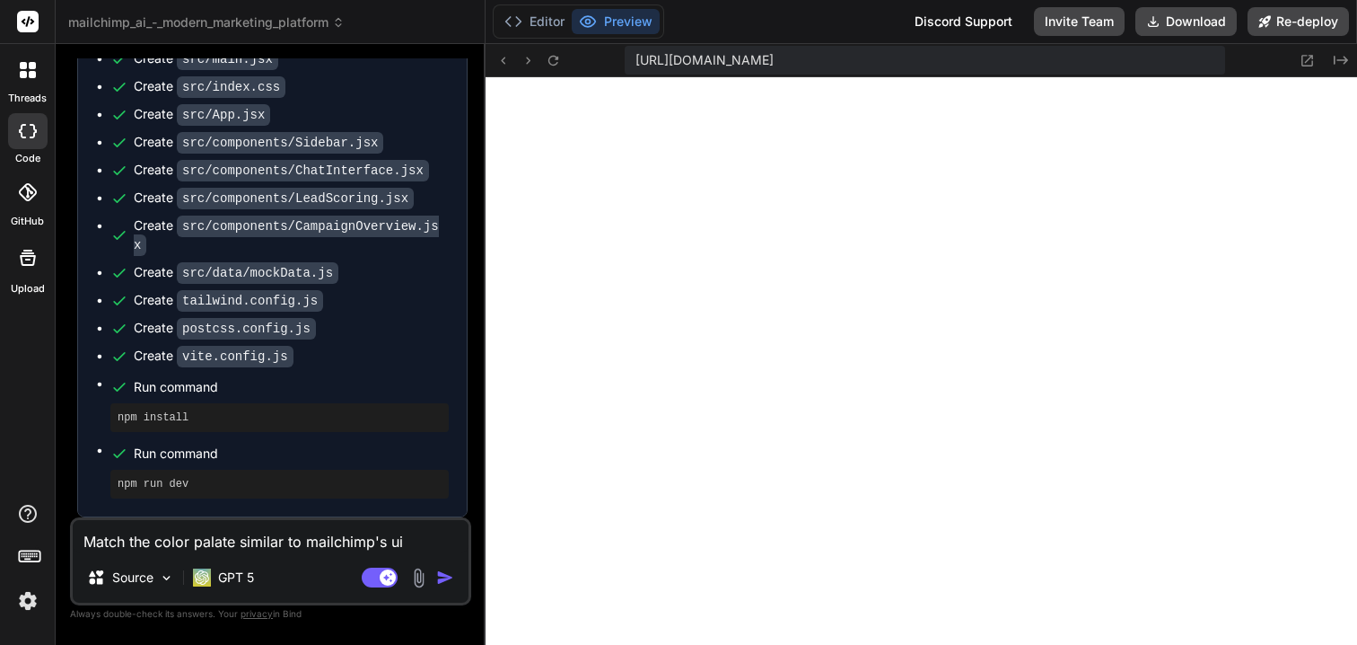
type textarea "Match the color palate similar to mailchimp's ui e"
type textarea "x"
type textarea "Match the color palate similar to mailchimp's ui exp"
type textarea "x"
type textarea "Match the color palate similar to mailchimp's ui expe"
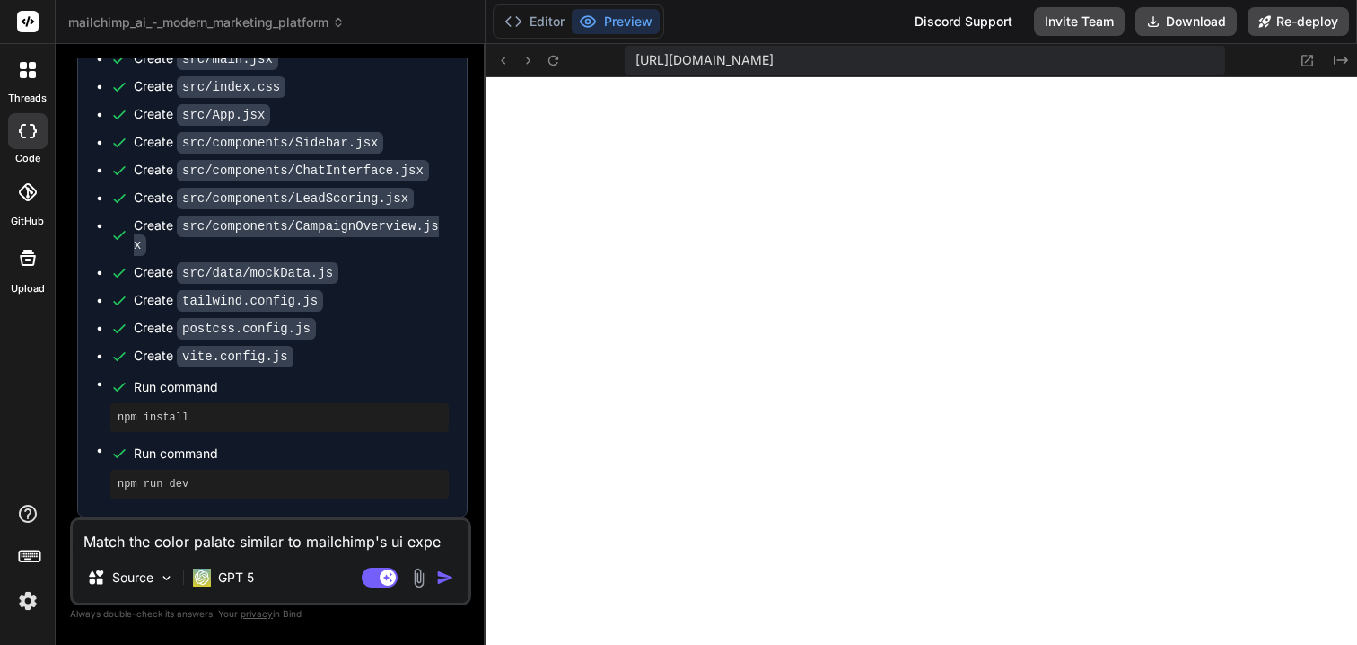
type textarea "x"
type textarea "Match the color palate similar to mailchimp's ui exper"
type textarea "x"
type textarea "Match the color palate similar to mailchimp's ui experi"
type textarea "x"
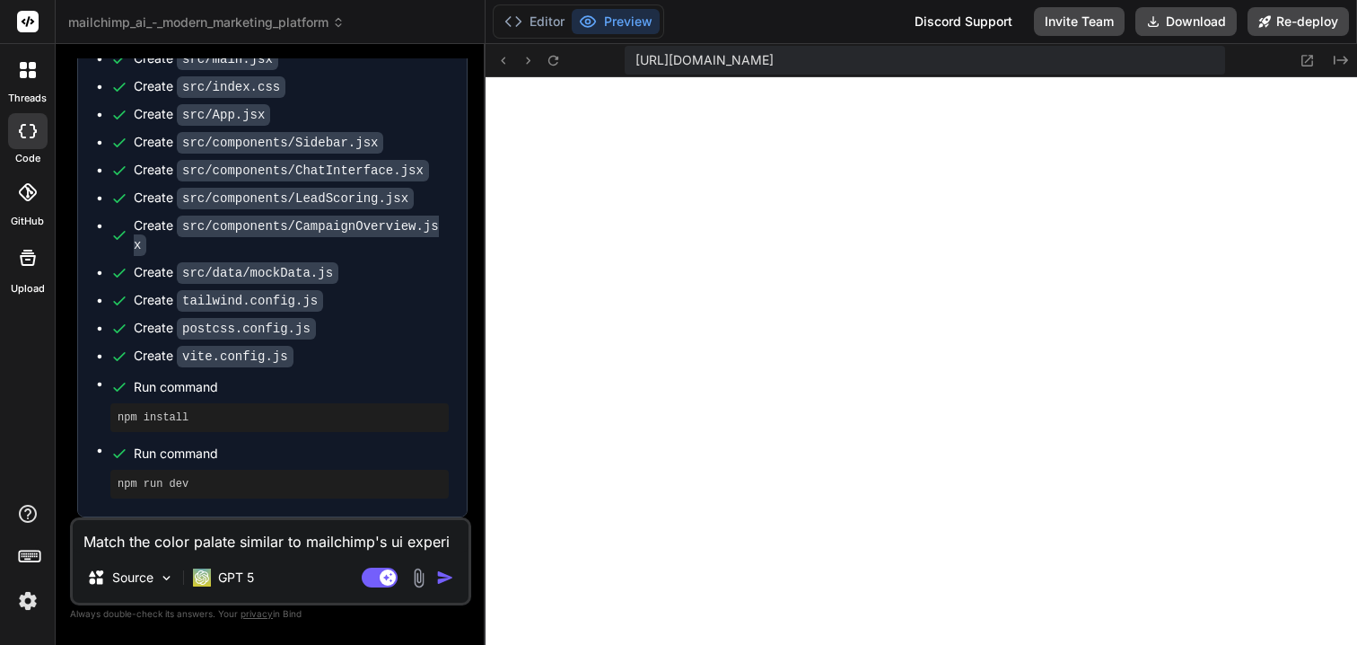
type textarea "Match the color palate similar to mailchimp's ui experie"
type textarea "x"
type textarea "Match the color palate similar to mailchimp's ui experien"
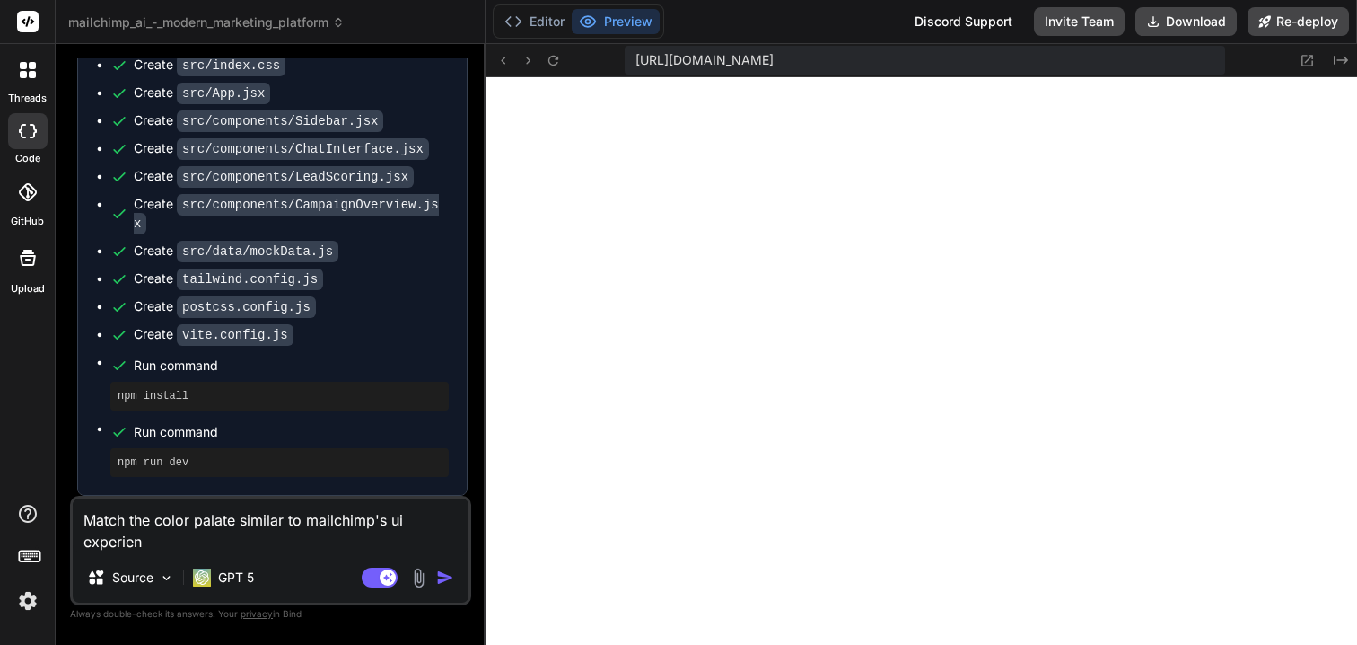
type textarea "x"
type textarea "Match the color palate similar to mailchimp's ui experienc"
type textarea "x"
type textarea "Match the color palate similar to mailchimp's ui experience"
type textarea "x"
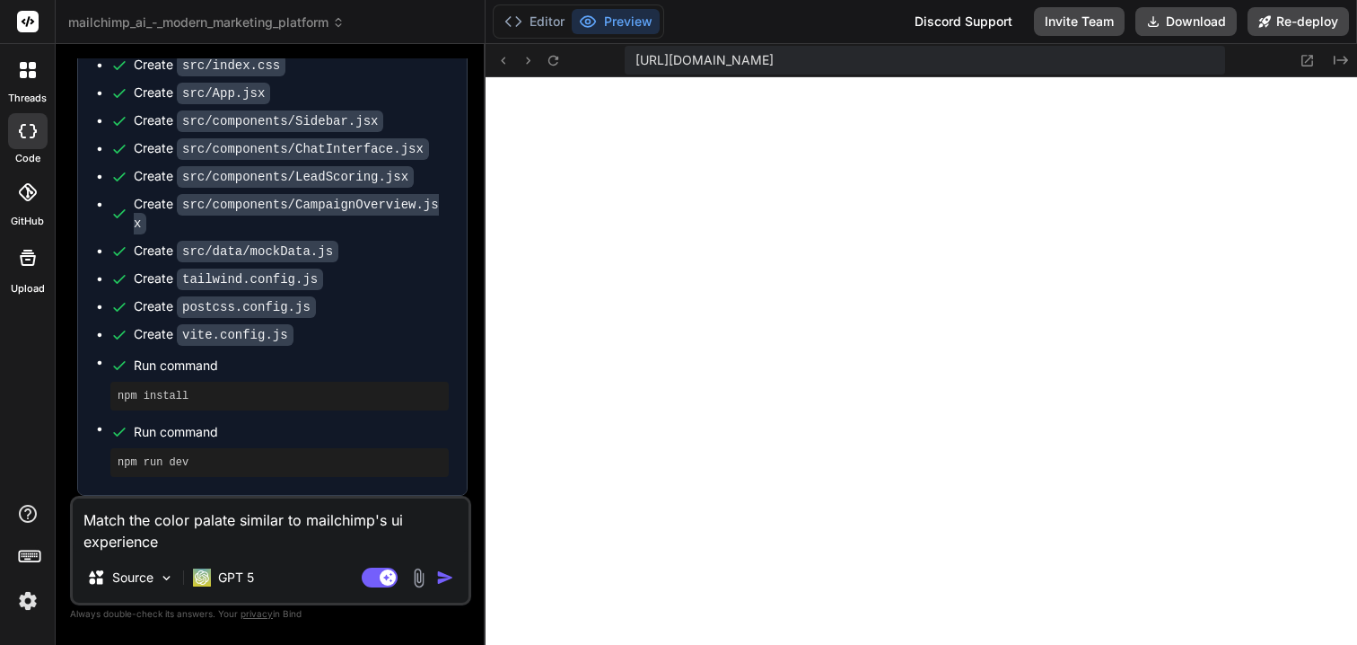
type textarea "Match the color palate similar to mailchimp's ui experience."
type textarea "x"
type textarea "Match the color palate similar to mailchimp's ui experience."
click at [415, 574] on img at bounding box center [418, 577] width 21 height 21
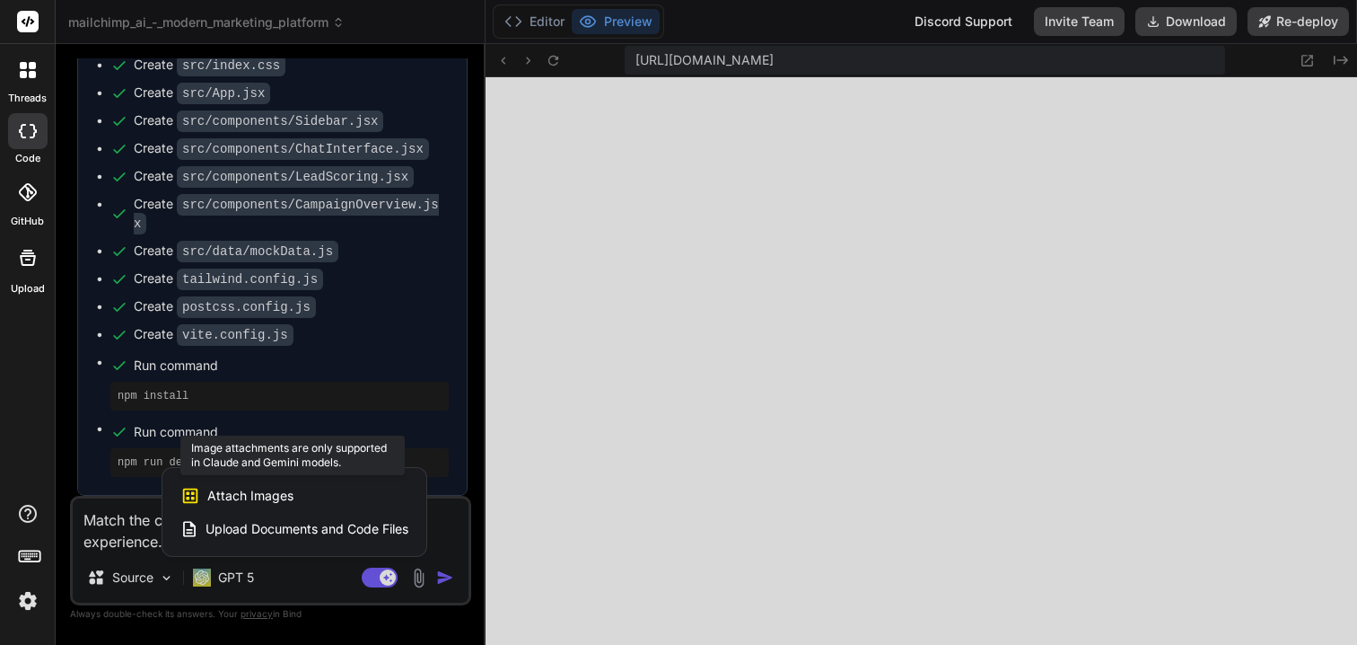
click at [266, 495] on span "Attach Images" at bounding box center [250, 496] width 86 height 18
click at [323, 578] on div at bounding box center [678, 322] width 1357 height 645
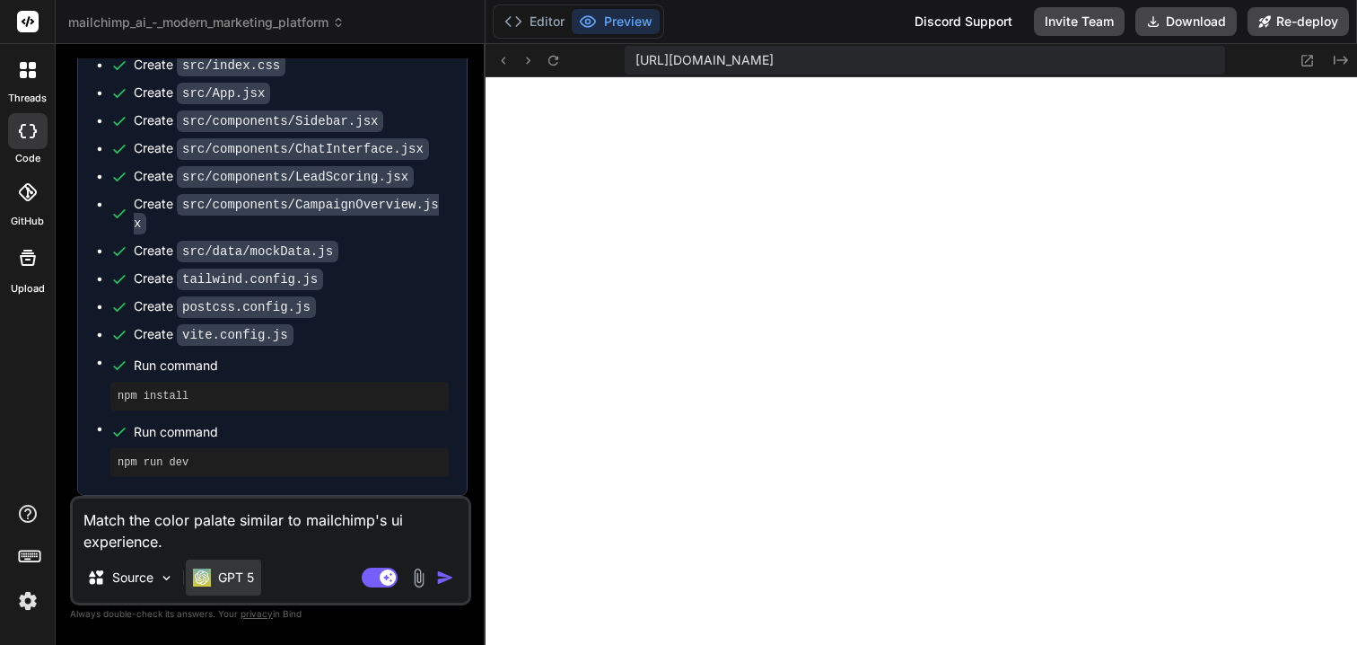
click at [234, 578] on p "GPT 5" at bounding box center [236, 577] width 36 height 18
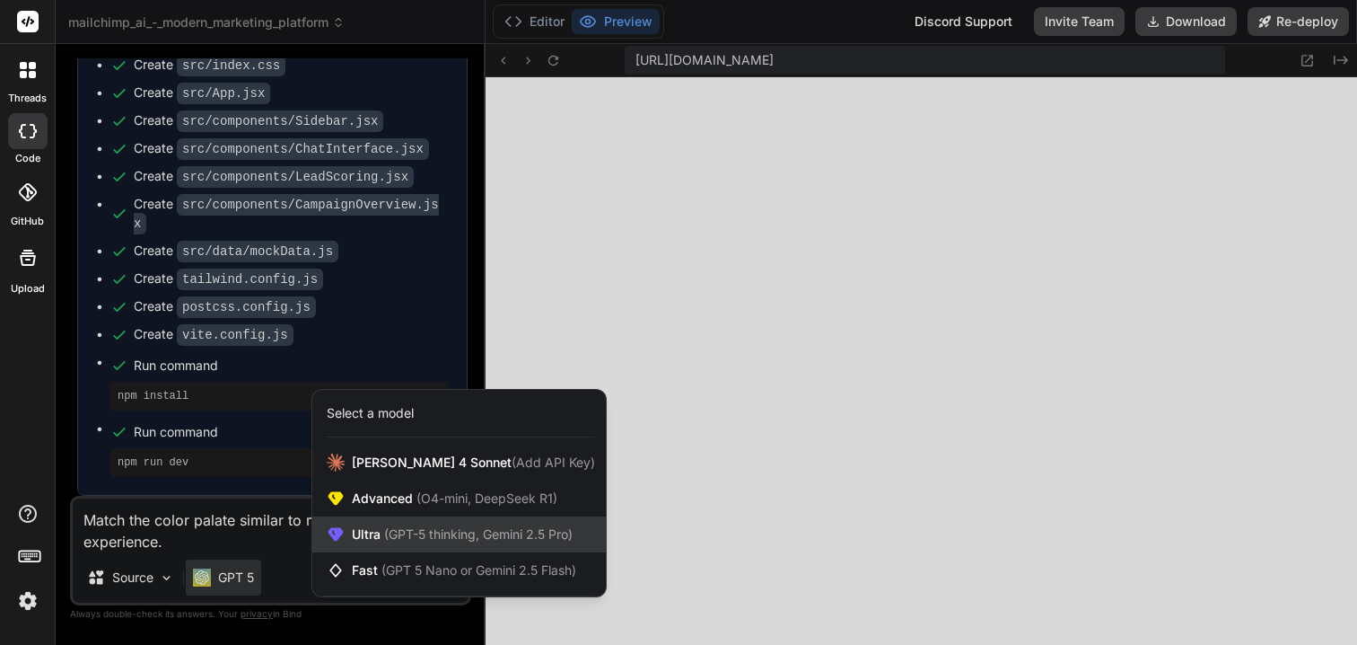
click at [418, 535] on span "(GPT-5 thinking, Gemini 2.5 Pro)" at bounding box center [477, 533] width 192 height 15
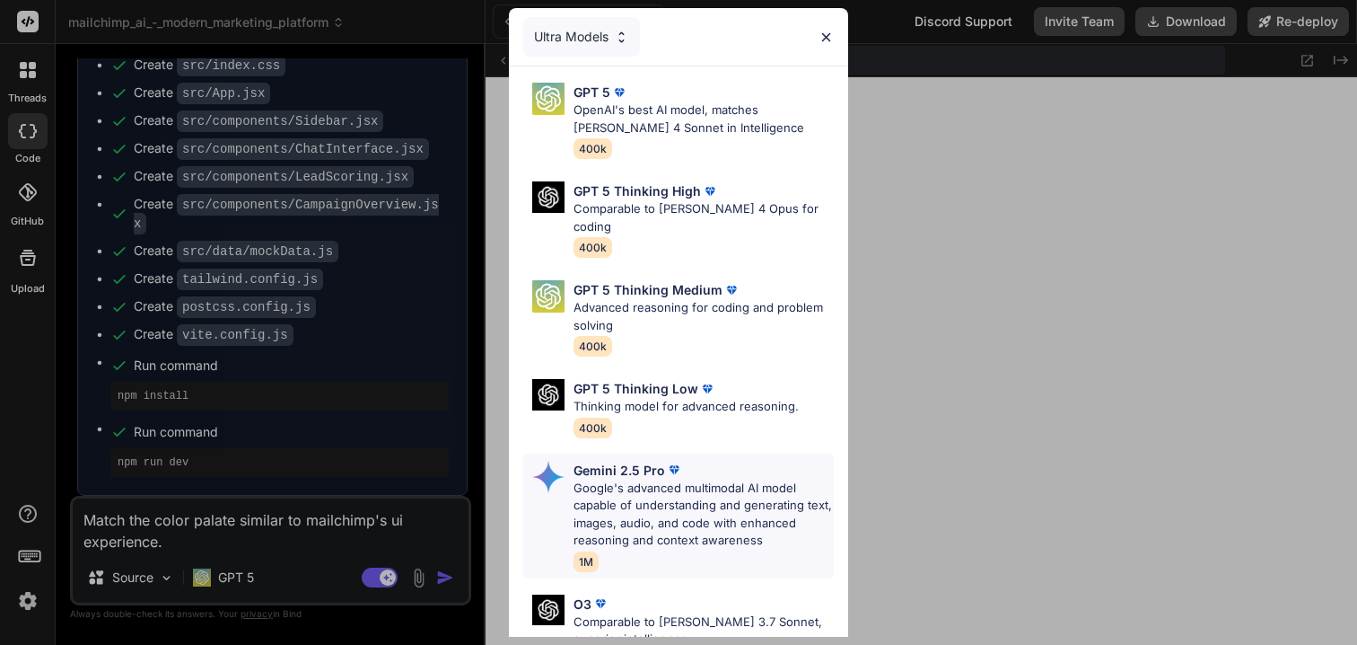
click at [637, 479] on p "Google's advanced multimodal AI model capable of understanding and generating t…" at bounding box center [704, 514] width 260 height 70
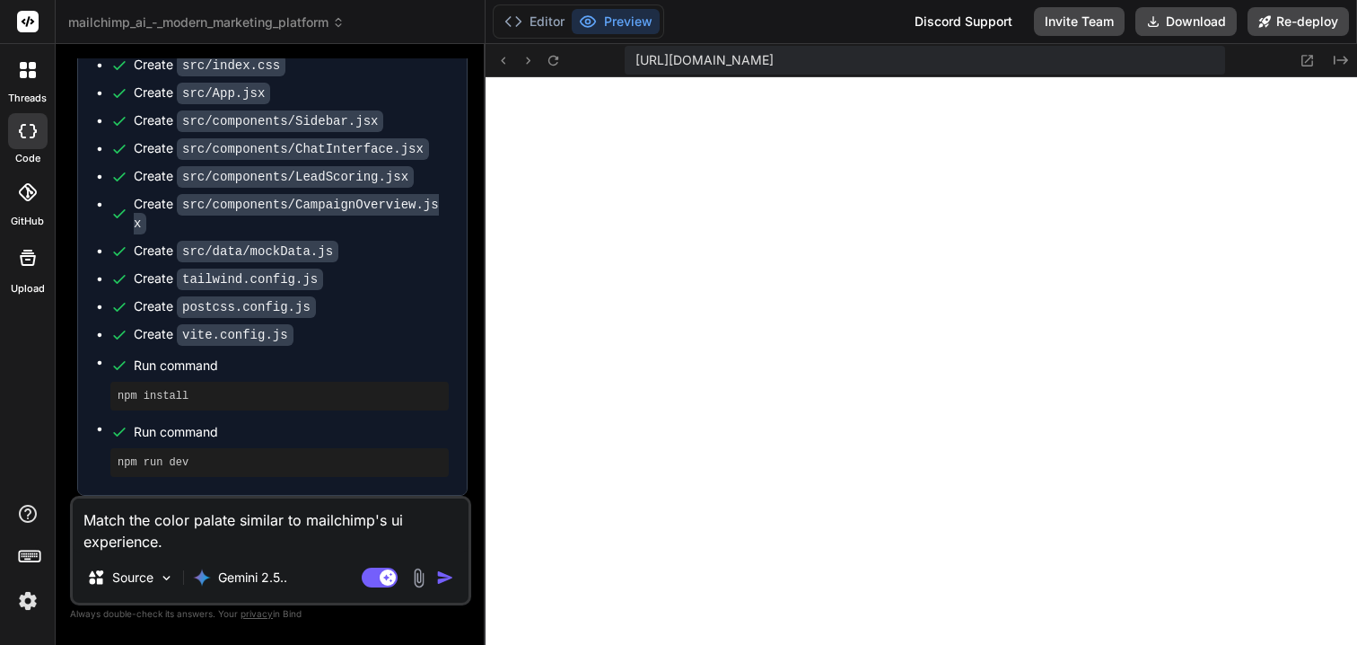
click at [417, 577] on img at bounding box center [418, 577] width 21 height 21
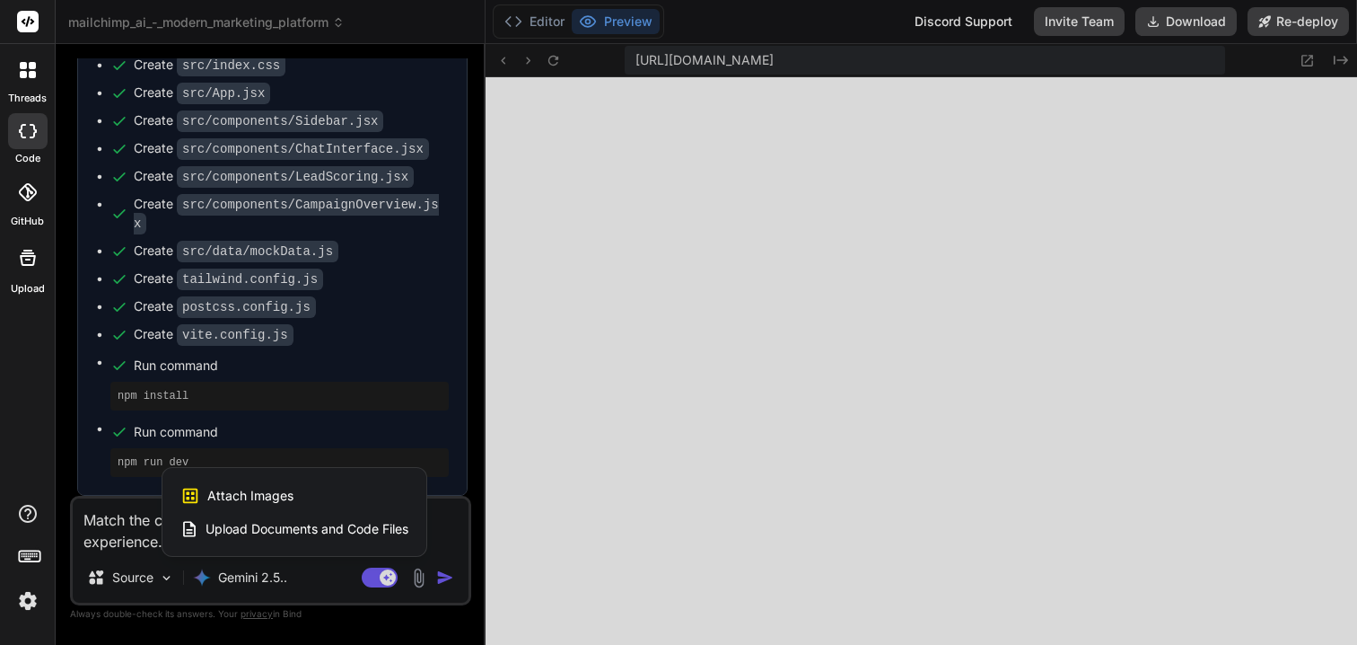
click at [272, 493] on span "Attach Images" at bounding box center [250, 496] width 86 height 18
type textarea "x"
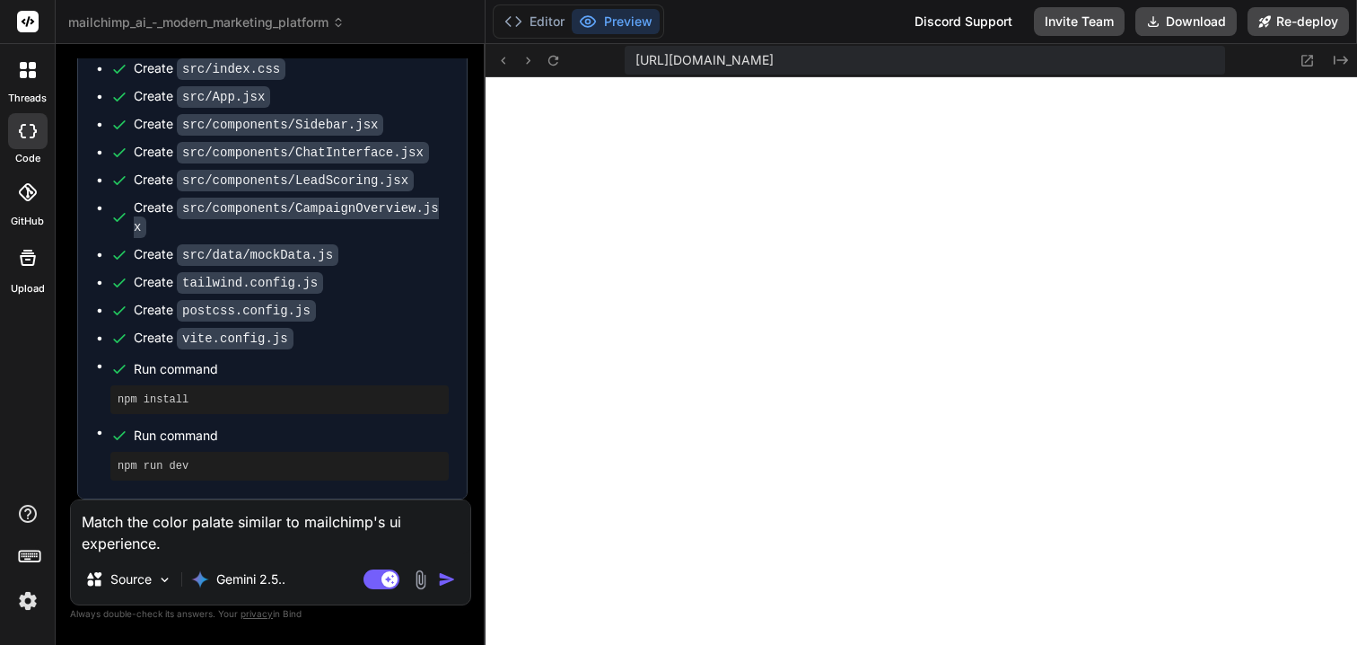
type input "C:\fakepath\Screenshot 2025-09-09 at 2.44.39 PM.png"
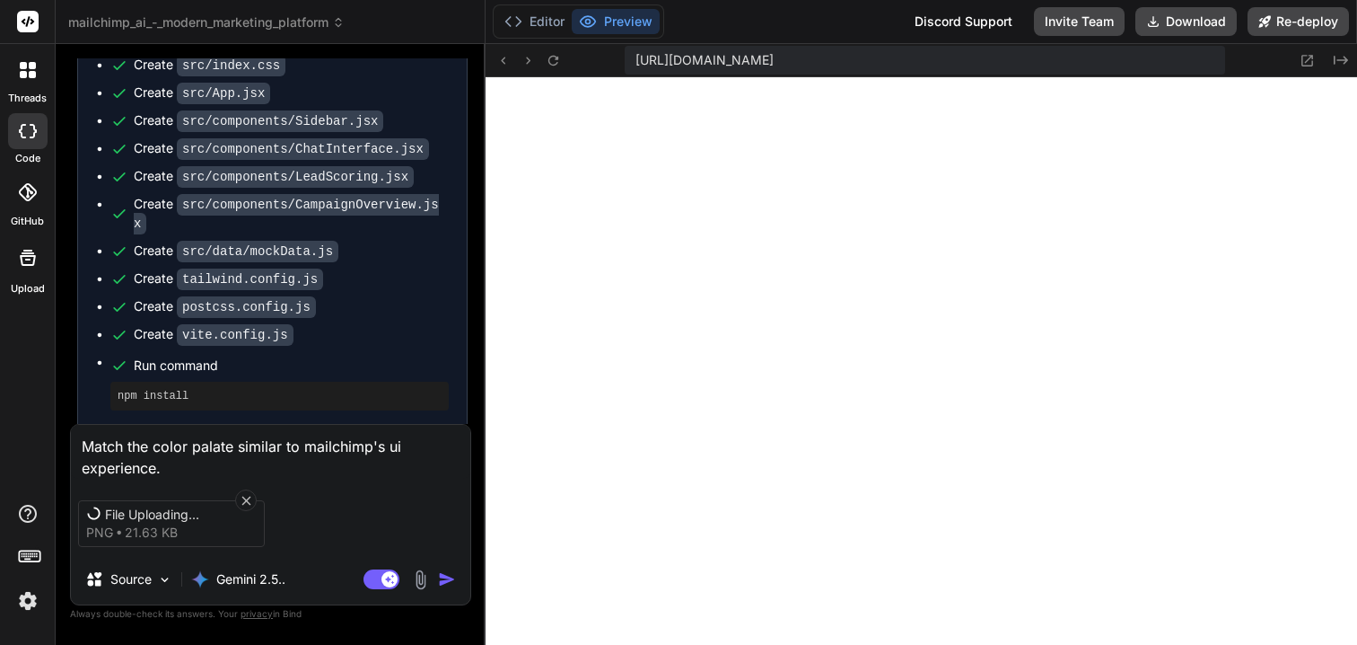
click at [245, 495] on icon at bounding box center [246, 500] width 15 height 15
click at [247, 499] on icon at bounding box center [246, 500] width 15 height 15
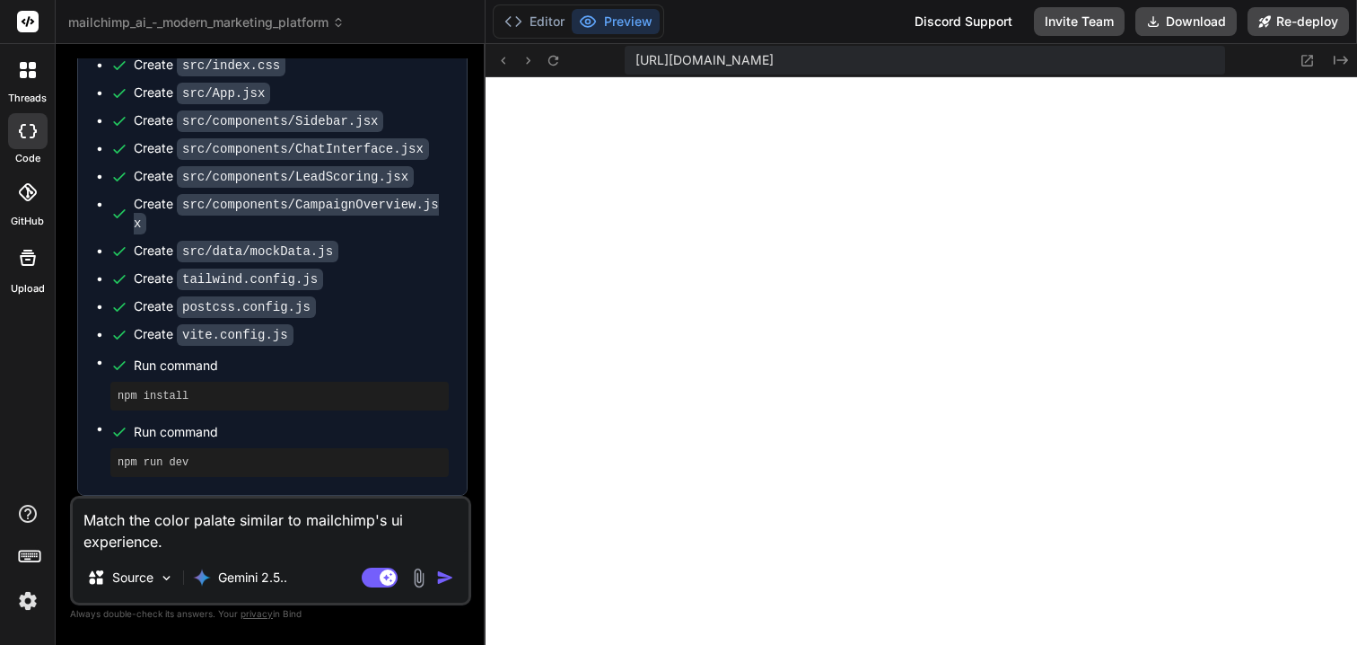
click at [422, 578] on img at bounding box center [418, 577] width 21 height 21
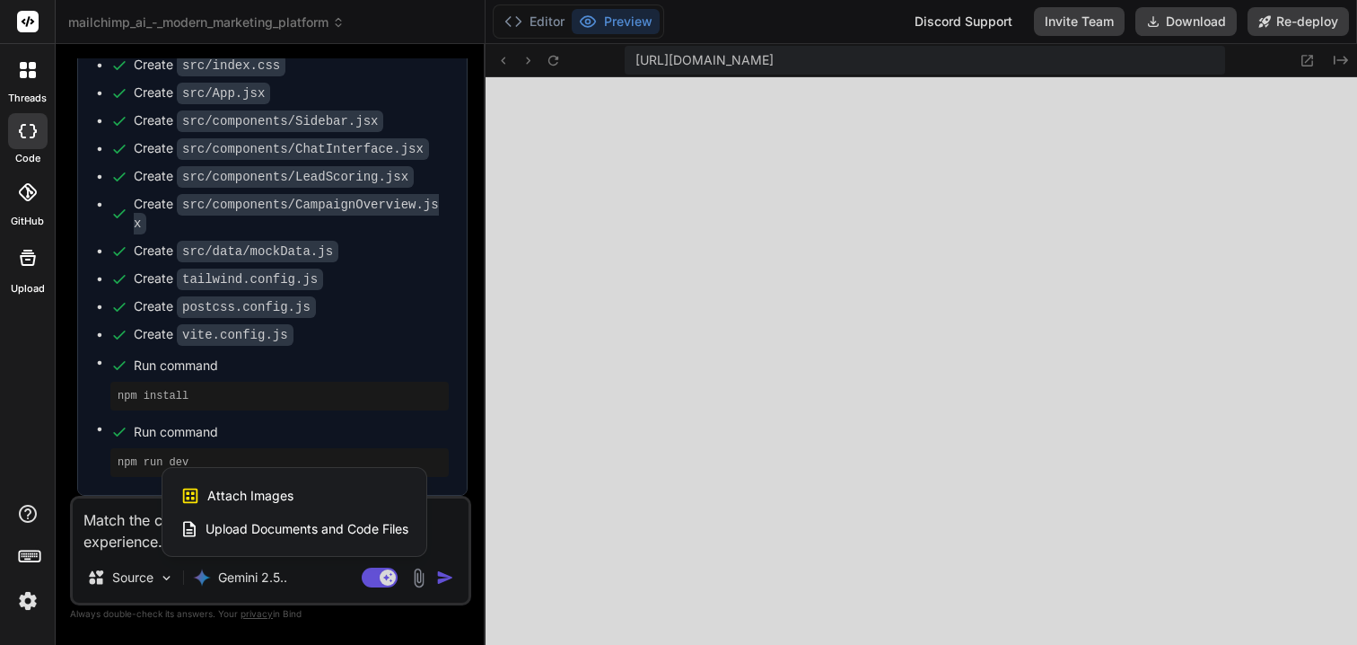
click at [300, 496] on div "Attach Images Image attachments are only supported in Claude and Gemini models." at bounding box center [294, 496] width 228 height 34
type textarea "x"
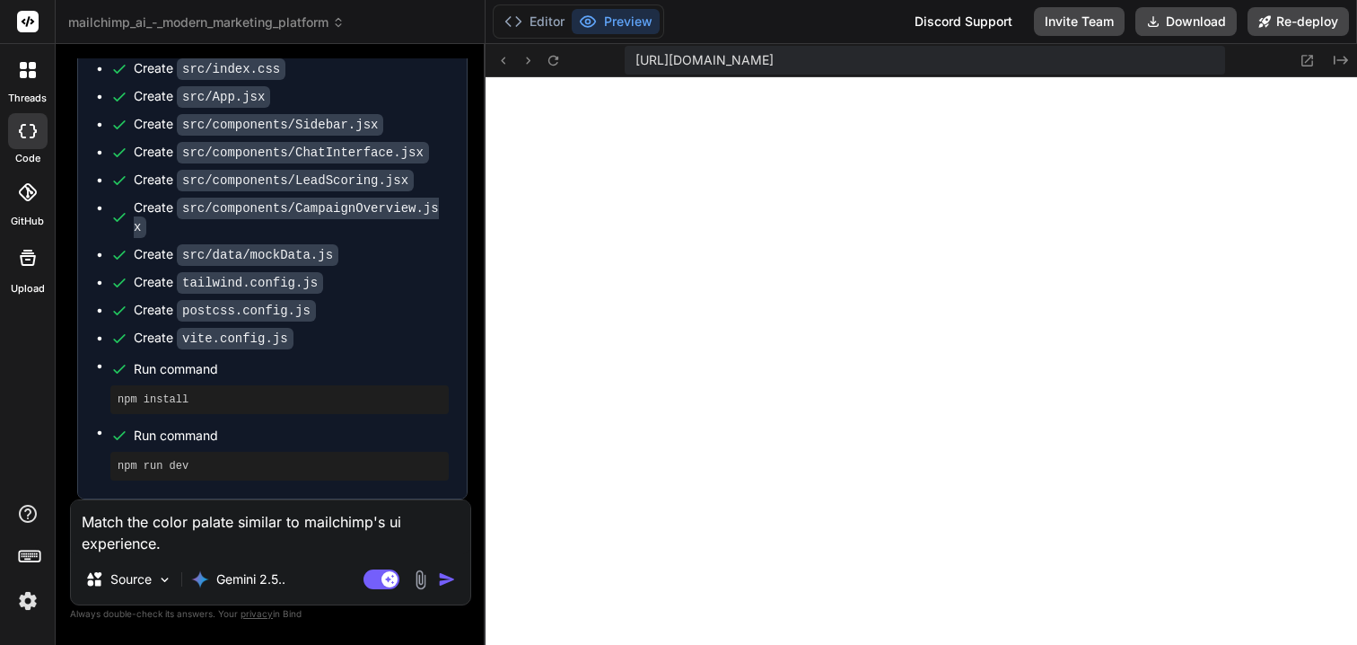
type input "C:\fakepath\mailchimp.png"
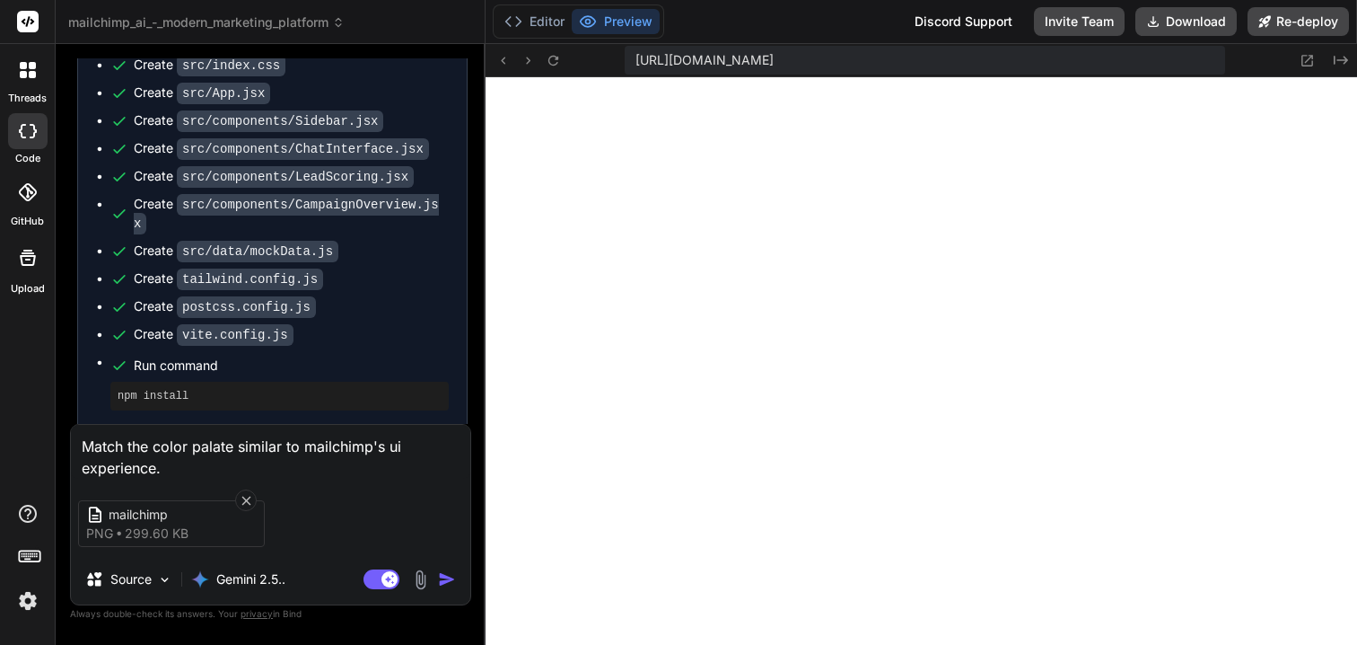
click at [303, 470] on textarea "Match the color palate similar to mailchimp's ui experience." at bounding box center [271, 452] width 400 height 54
type textarea "x"
type textarea "Match the color palate similar to mailchimp's ui experience. s"
type textarea "x"
type textarea "Match the color palate similar to mailchimp's ui experience. se"
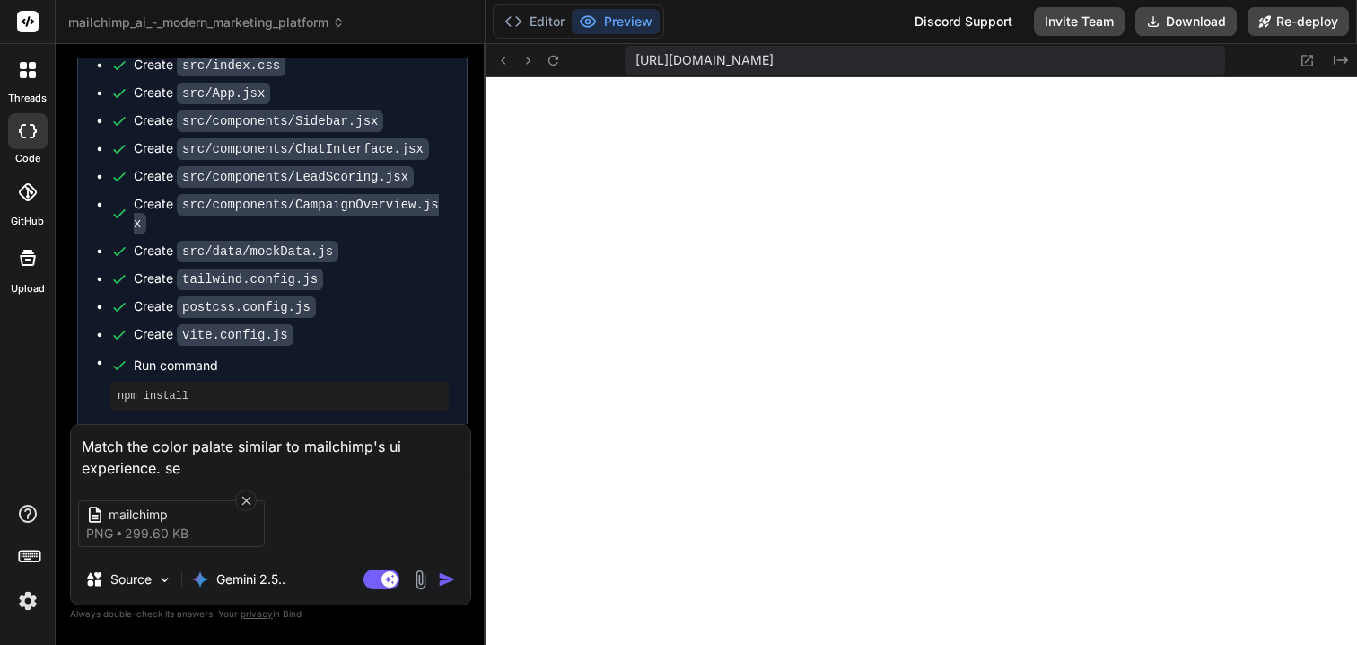
type textarea "x"
type textarea "Match the color palate similar to mailchimp's ui experience. se"
type textarea "x"
type textarea "Match the color palate similar to mailchimp's ui experience. se e"
type textarea "x"
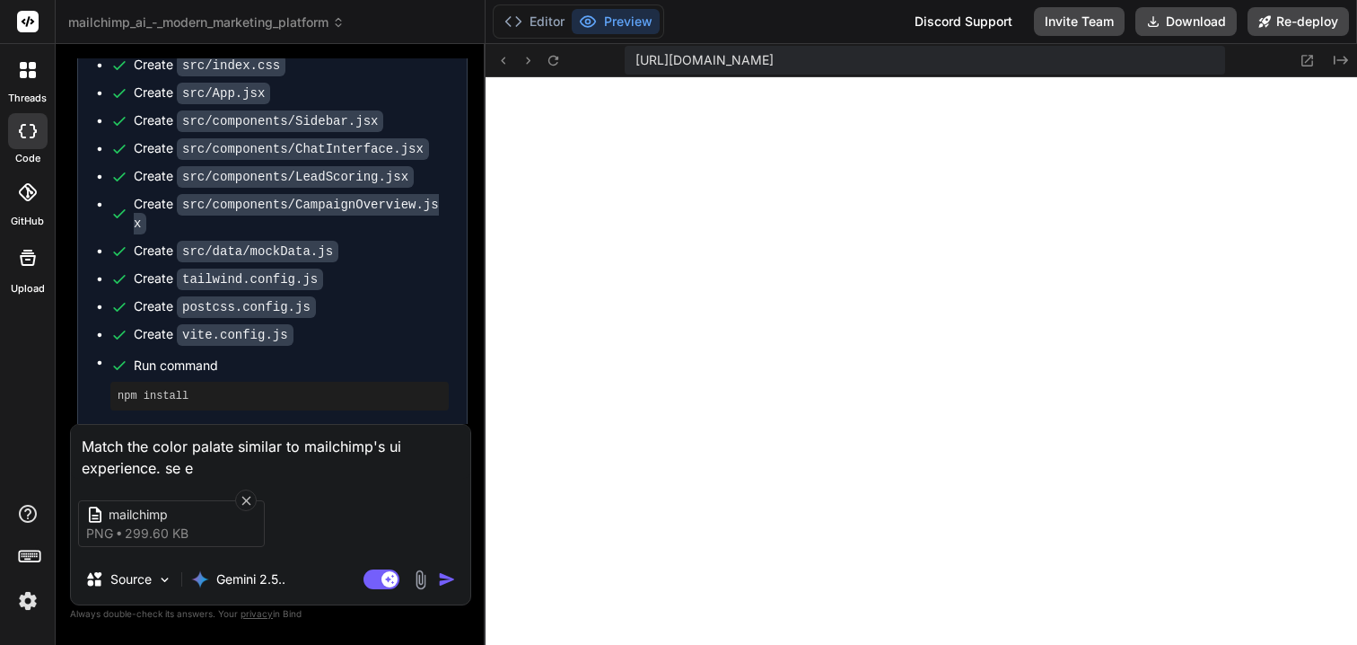
type textarea "Match the color palate similar to mailchimp's ui experience. se"
type textarea "x"
type textarea "Match the color palate similar to mailchimp's ui experience. se"
type textarea "x"
type textarea "Match the color palate similar to mailchimp's ui experience. see"
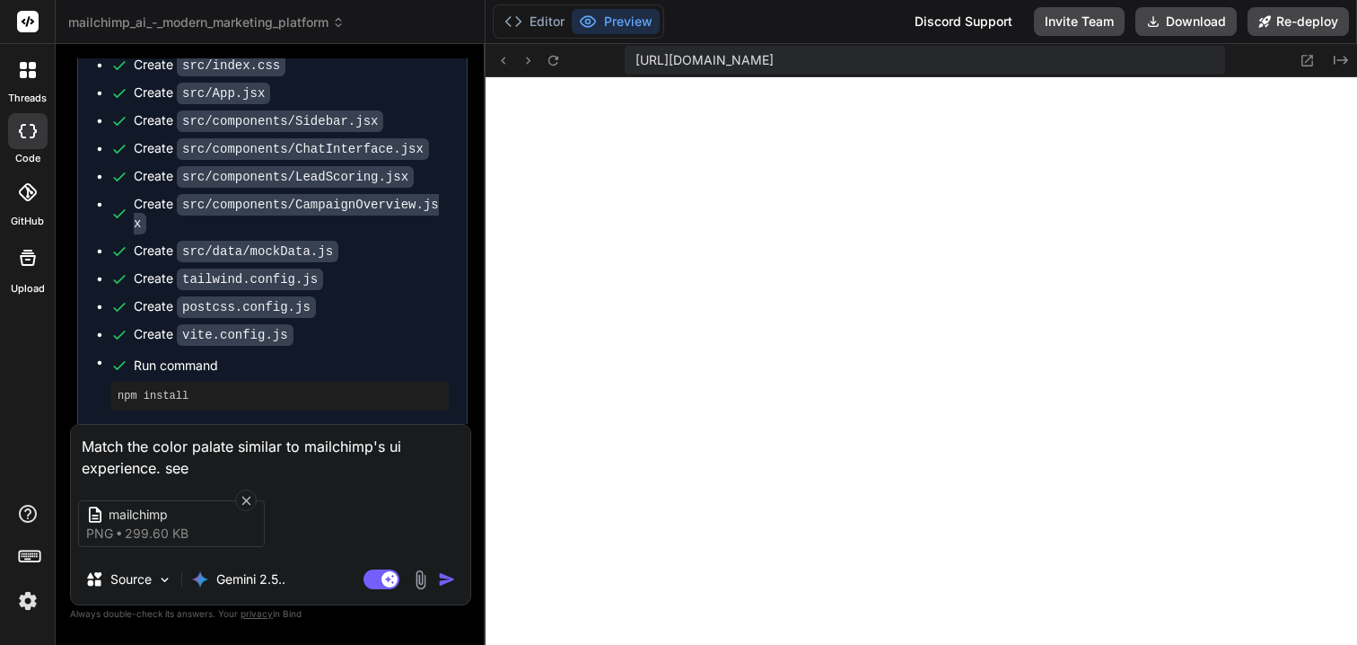
type textarea "x"
type textarea "Match the color palate similar to mailchimp's ui experience. see a"
type textarea "x"
type textarea "Match the color palate similar to mailchimp's ui experience. see at"
type textarea "x"
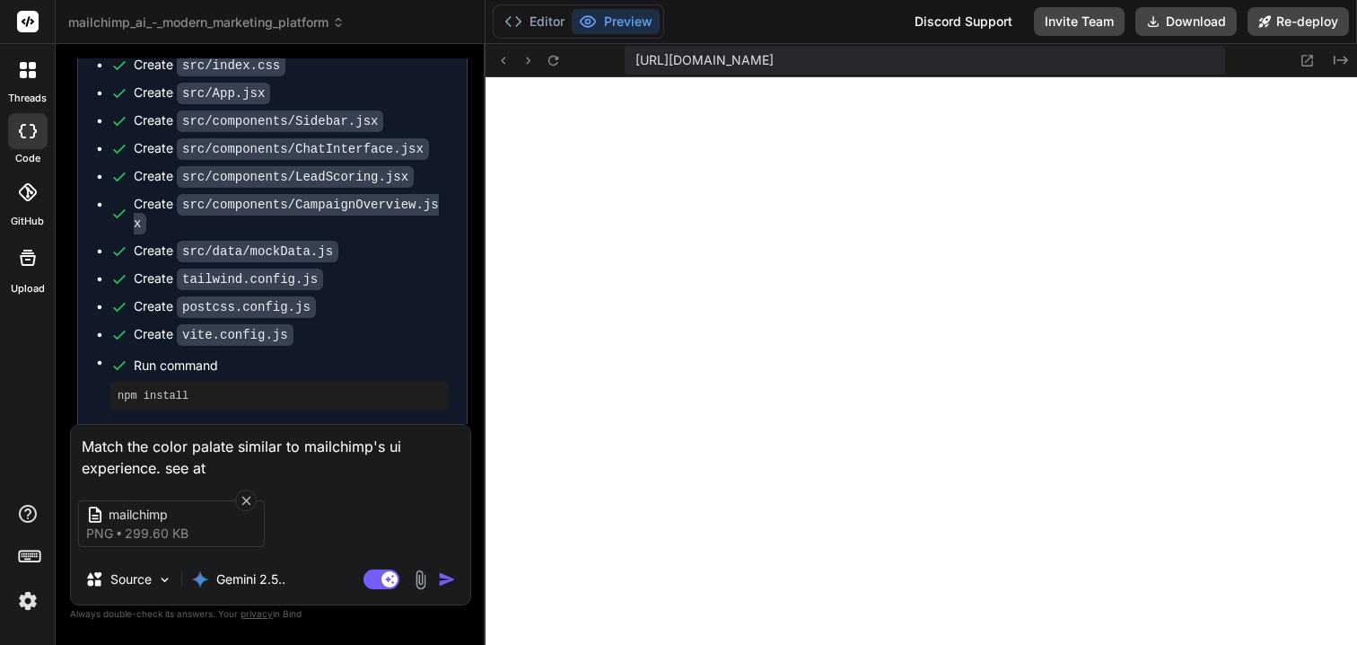
type textarea "Match the color palate similar to mailchimp's ui experience. see att"
type textarea "x"
type textarea "Match the color palate similar to mailchimp's ui experience. see atta"
type textarea "x"
type textarea "Match the color palate similar to mailchimp's ui experience. see attac"
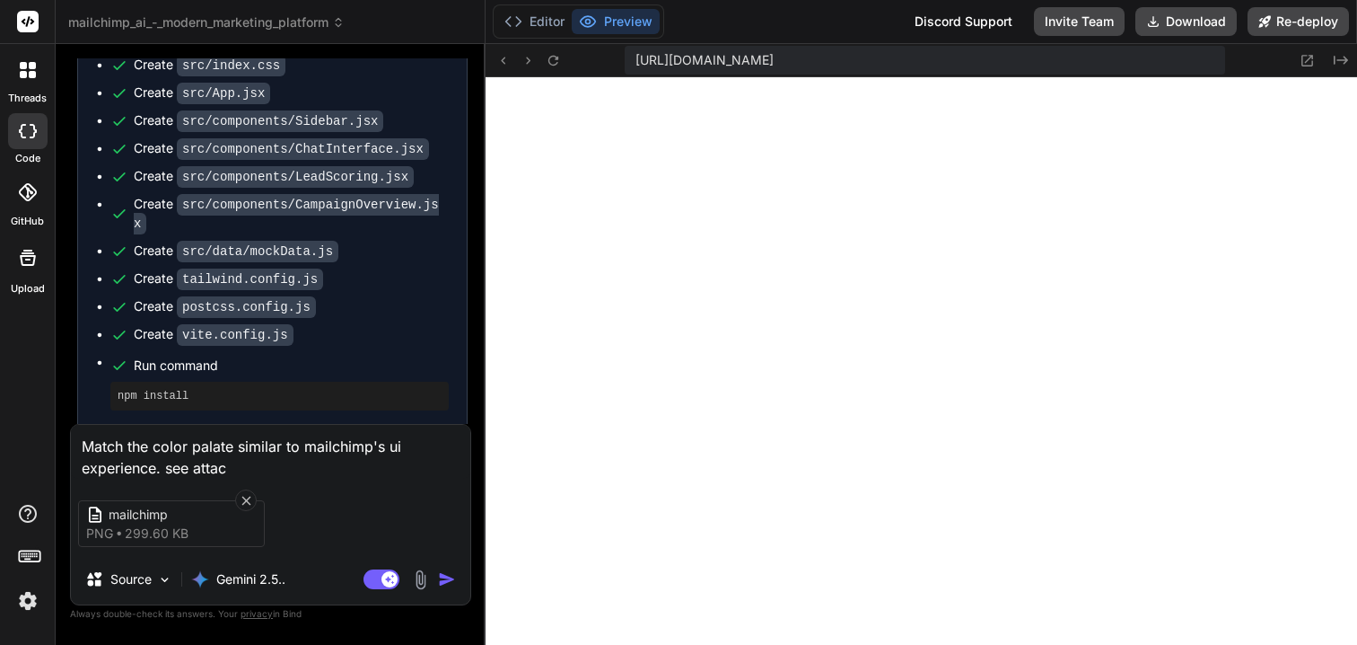
type textarea "x"
type textarea "Match the color palate similar to mailchimp's ui experience. see attach"
type textarea "x"
type textarea "Match the color palate similar to mailchimp's ui experience. see attache"
type textarea "x"
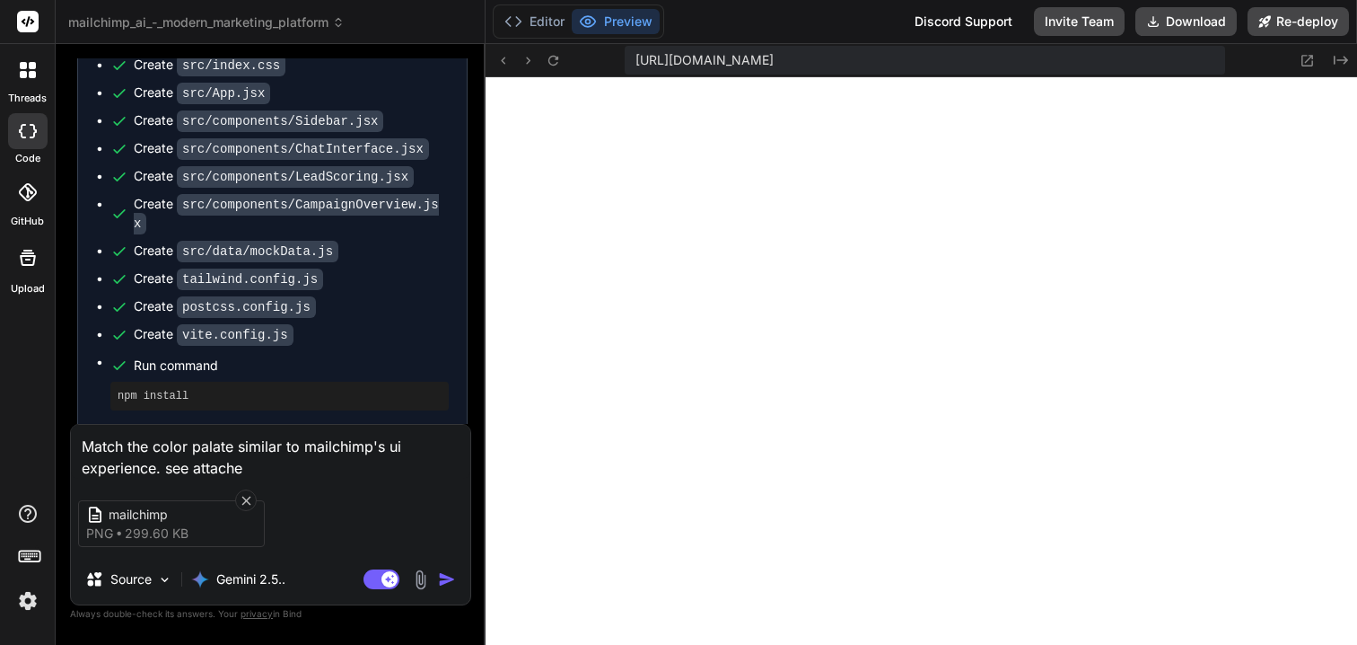
type textarea "Match the color palate similar to mailchimp's ui experience. see attached"
type textarea "x"
type textarea "Match the color palate similar to mailchimp's ui experience. see attached"
type textarea "x"
type textarea "Match the color palate similar to mailchimp's ui experience. see attached i"
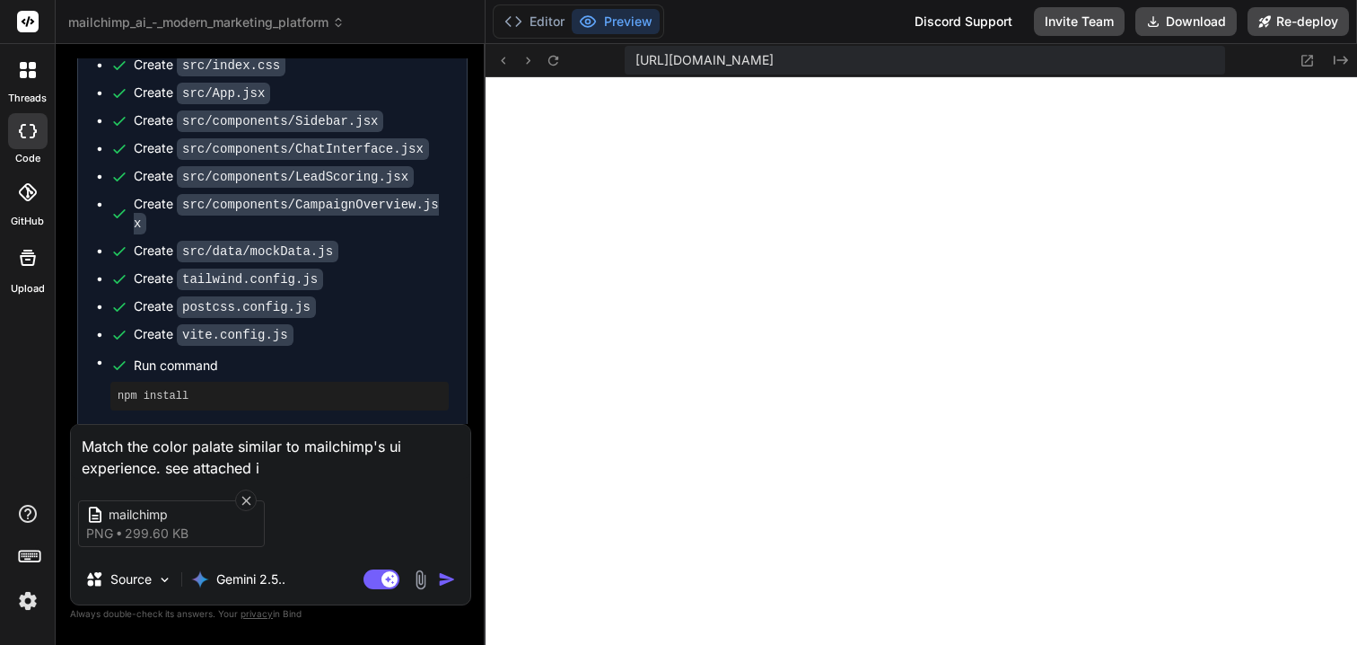
type textarea "x"
type textarea "Match the color palate similar to mailchimp's ui experience. see attached im"
type textarea "x"
type textarea "Match the color palate similar to mailchimp's ui experience. see attached ima"
type textarea "x"
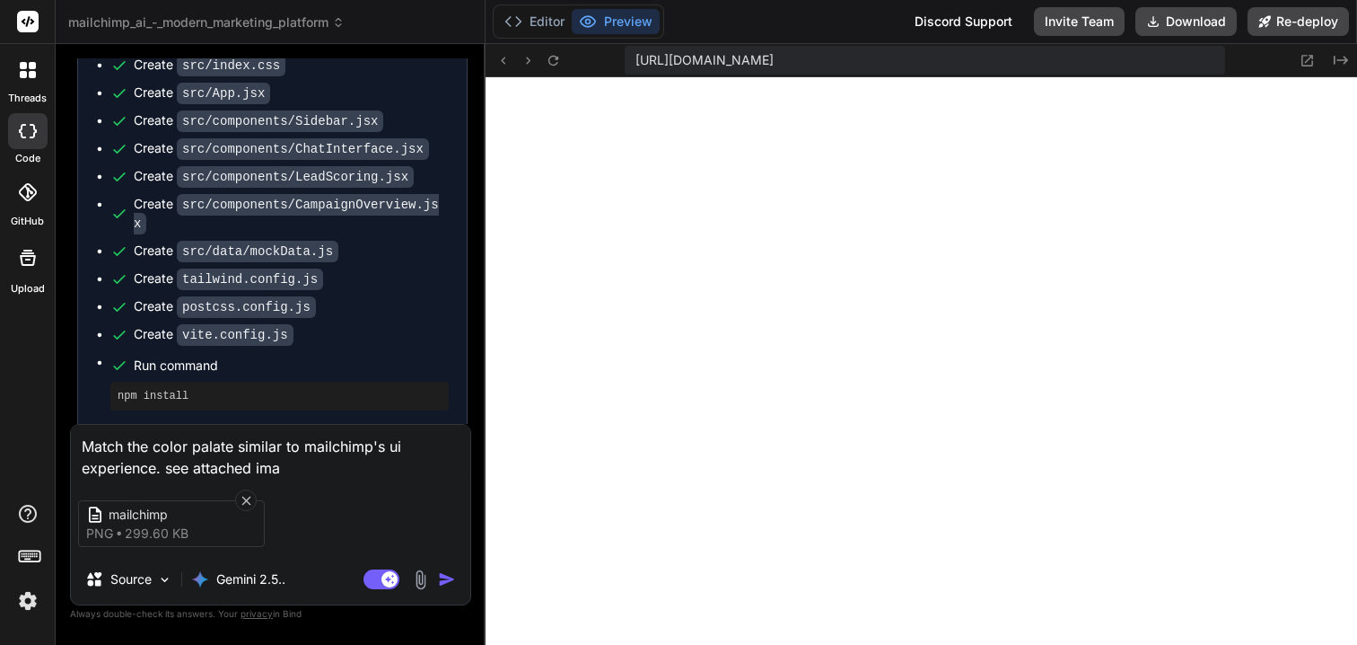
type textarea "Match the color palate similar to mailchimp's ui experience. see attached imag"
type textarea "x"
type textarea "Match the color palate similar to mailchimp's ui experience. see attached image"
click at [444, 578] on img "button" at bounding box center [447, 579] width 18 height 18
type textarea "x"
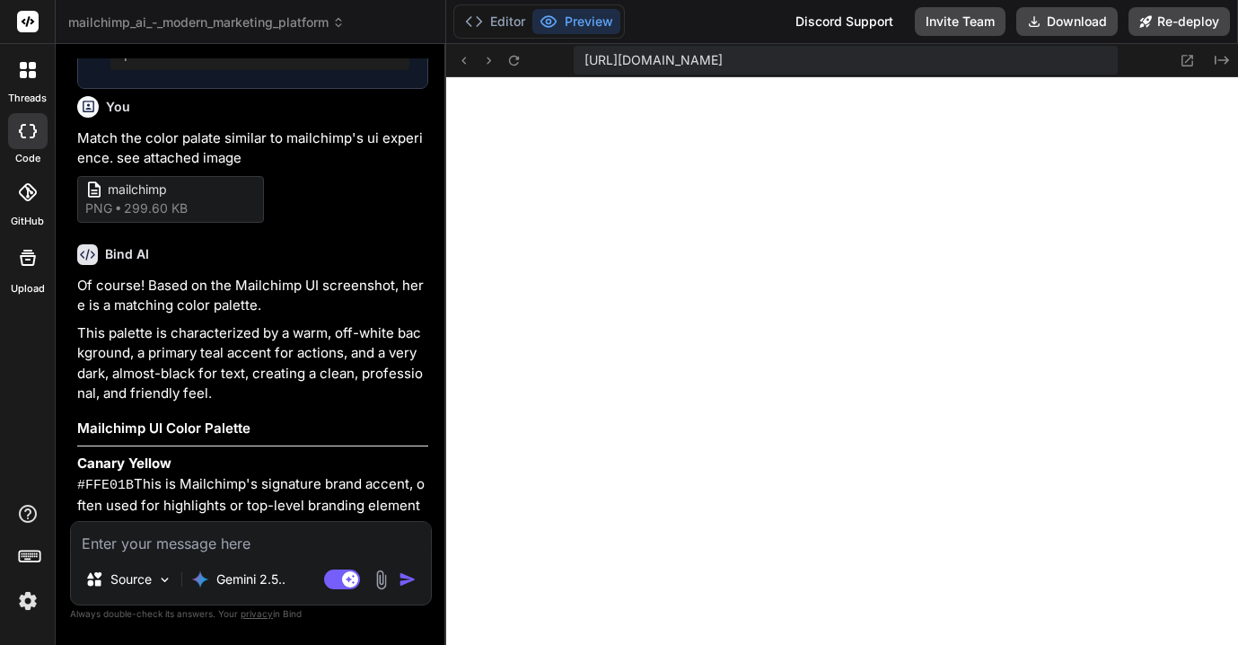
scroll to position [2679, 0]
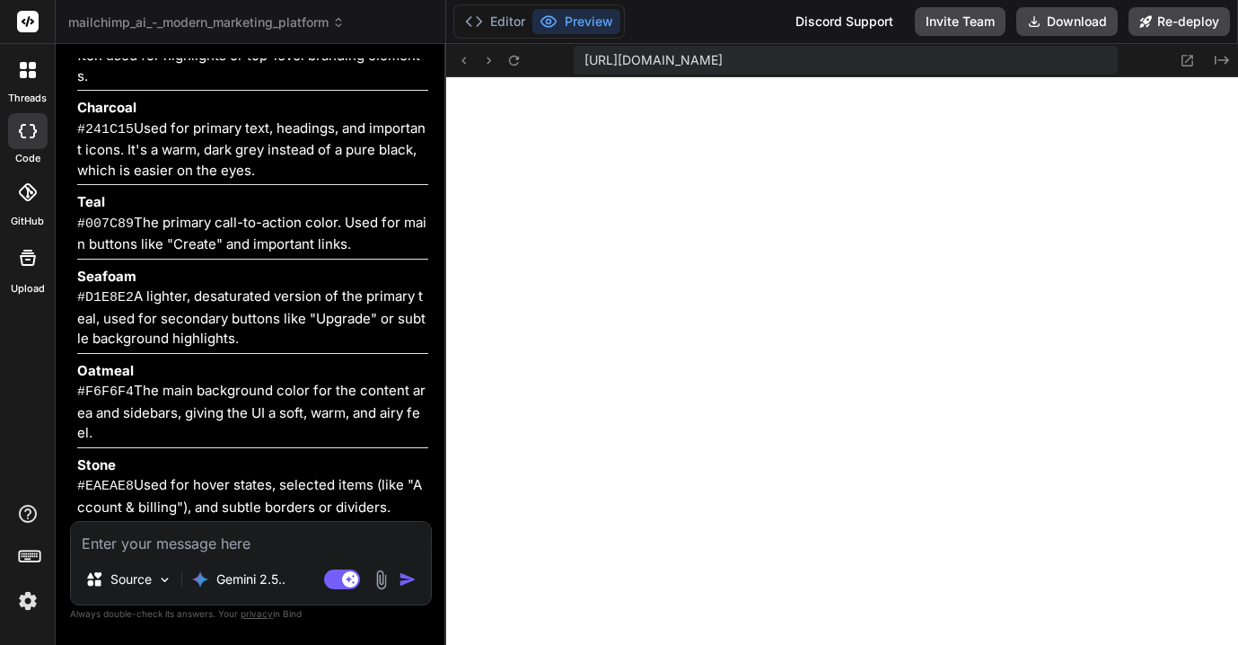
click at [217, 540] on textarea at bounding box center [251, 538] width 360 height 32
type textarea "x"
type textarea "u"
type textarea "x"
type textarea "up"
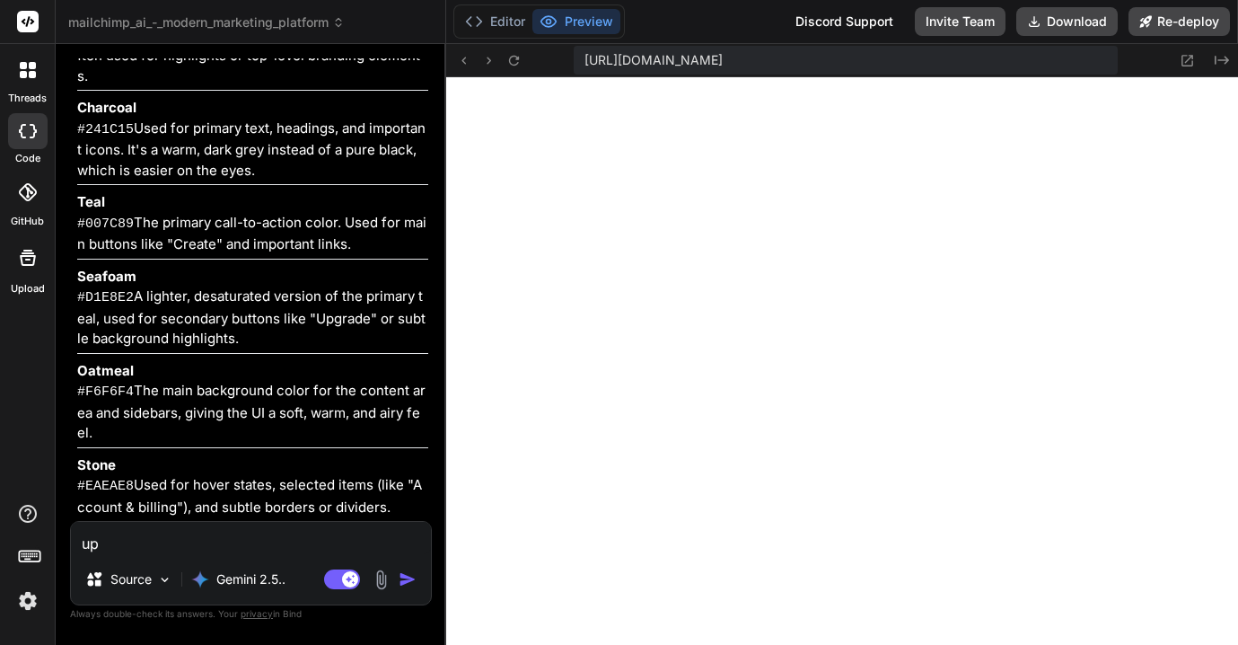
type textarea "x"
type textarea "upd"
type textarea "x"
type textarea "upda"
type textarea "x"
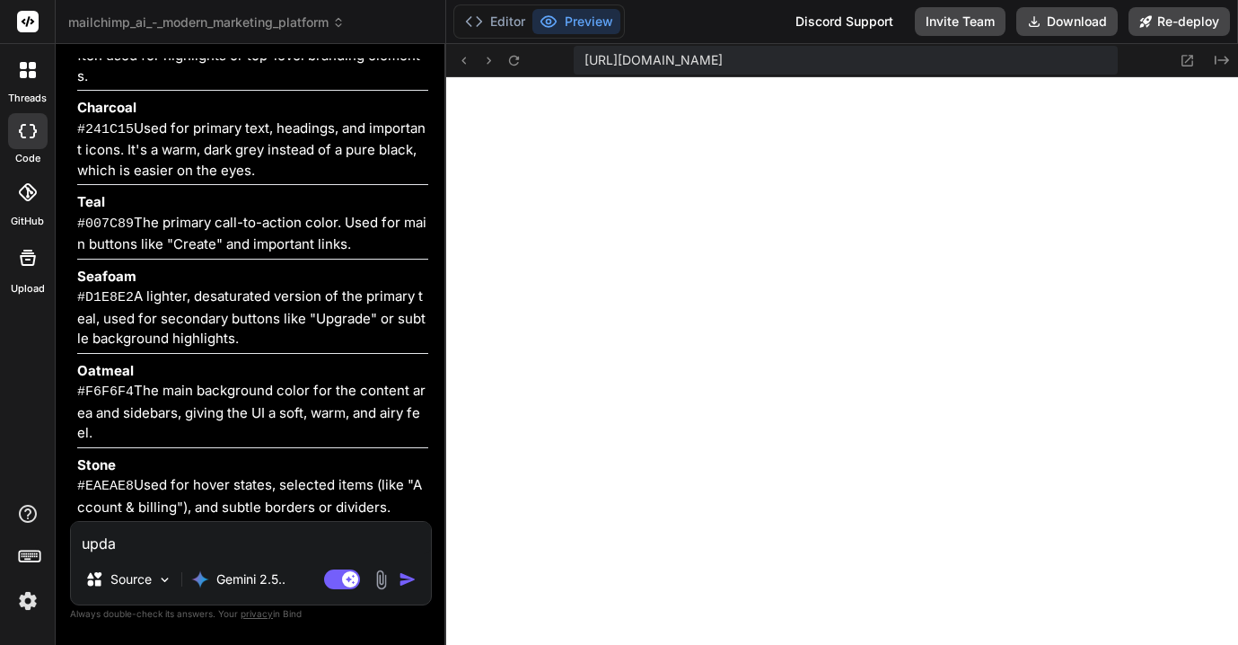
type textarea "updat"
type textarea "x"
type textarea "update"
type textarea "x"
type textarea "update"
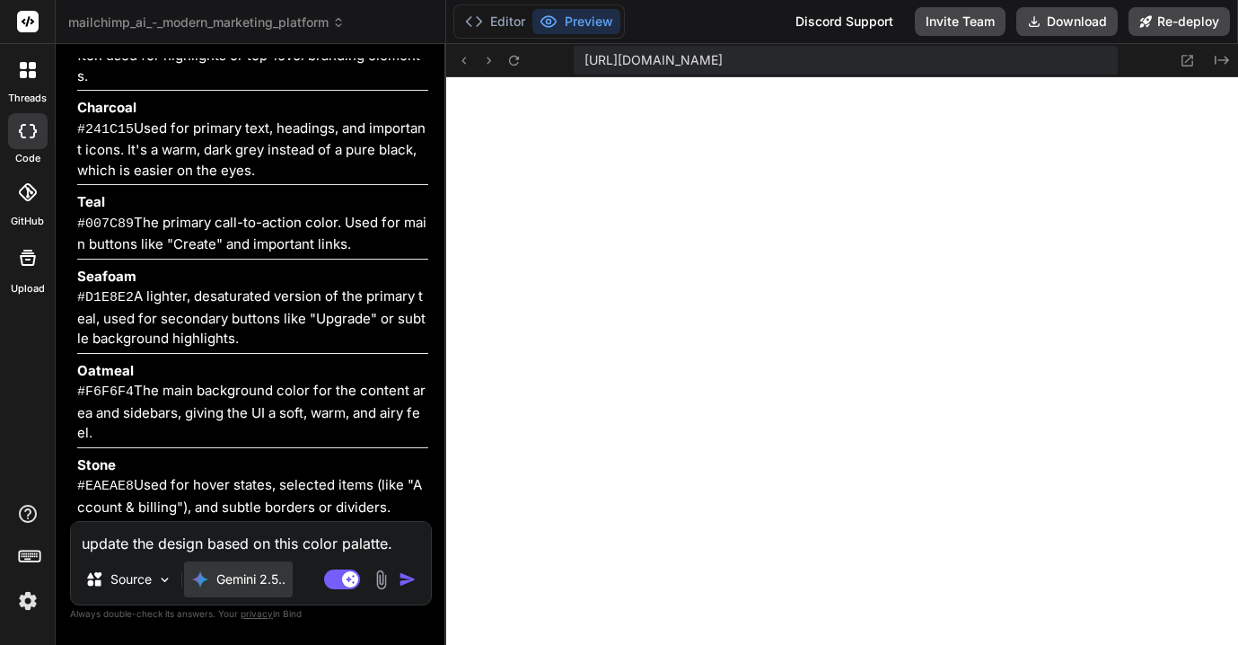
click at [259, 584] on p "Gemini 2.5.." at bounding box center [250, 579] width 69 height 18
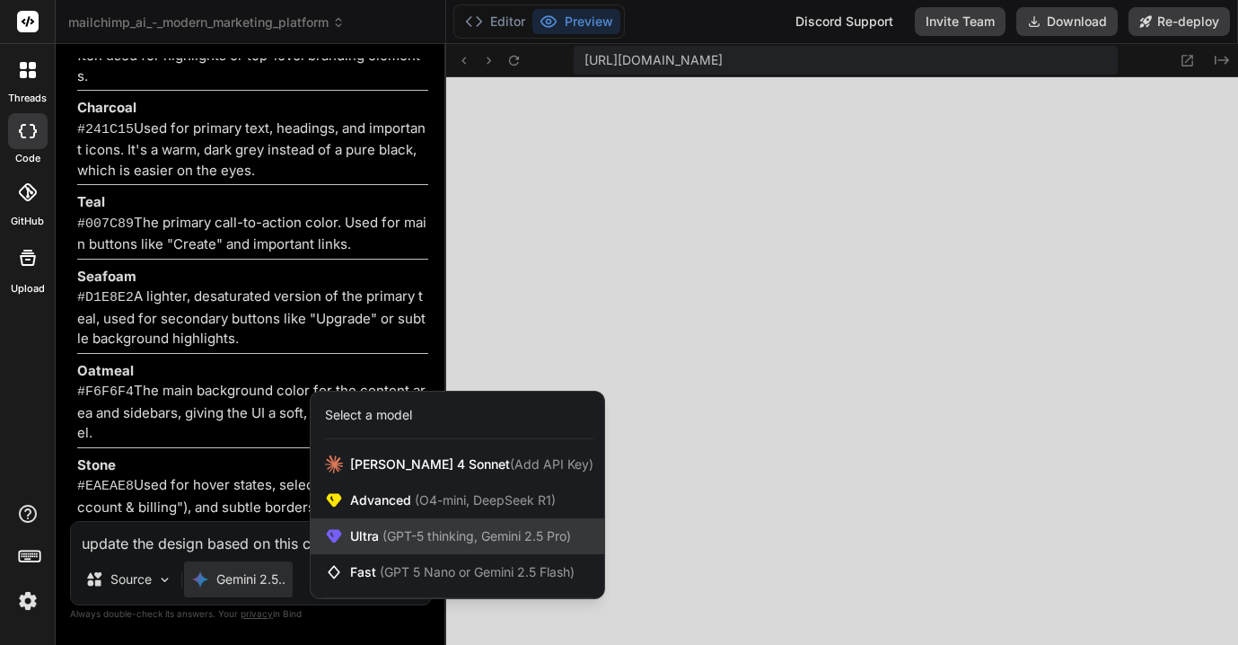
click at [414, 531] on span "(GPT-5 thinking, Gemini 2.5 Pro)" at bounding box center [475, 535] width 192 height 15
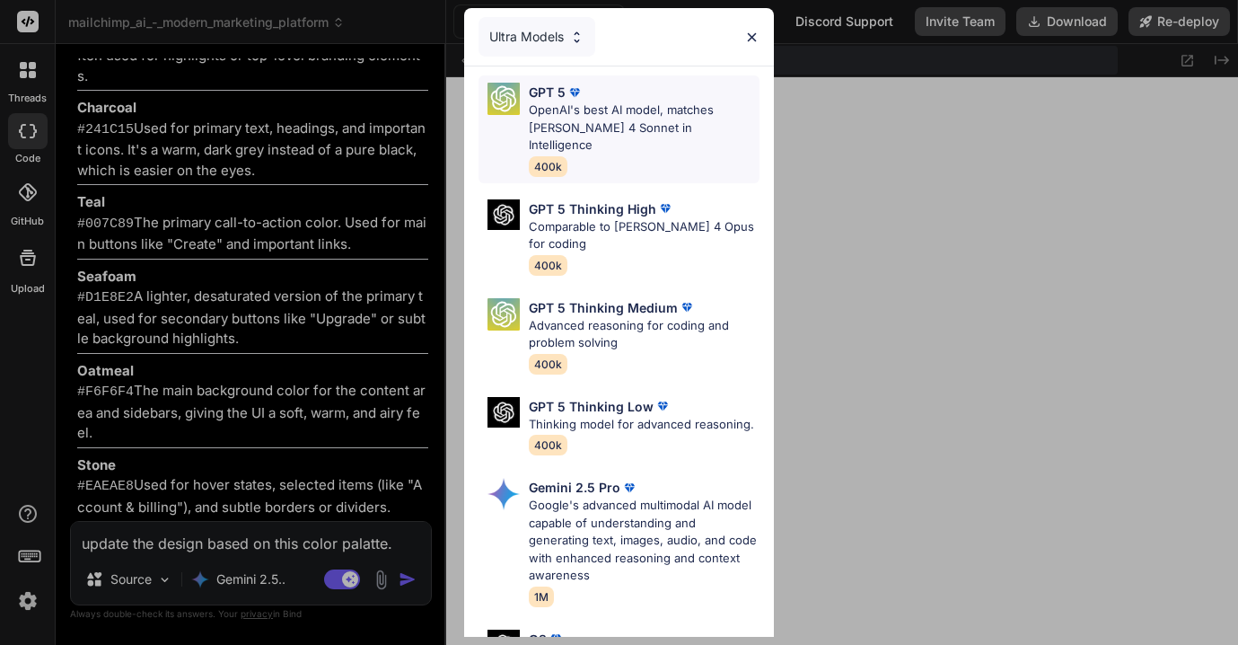
click at [635, 100] on div "GPT 5" at bounding box center [644, 92] width 231 height 19
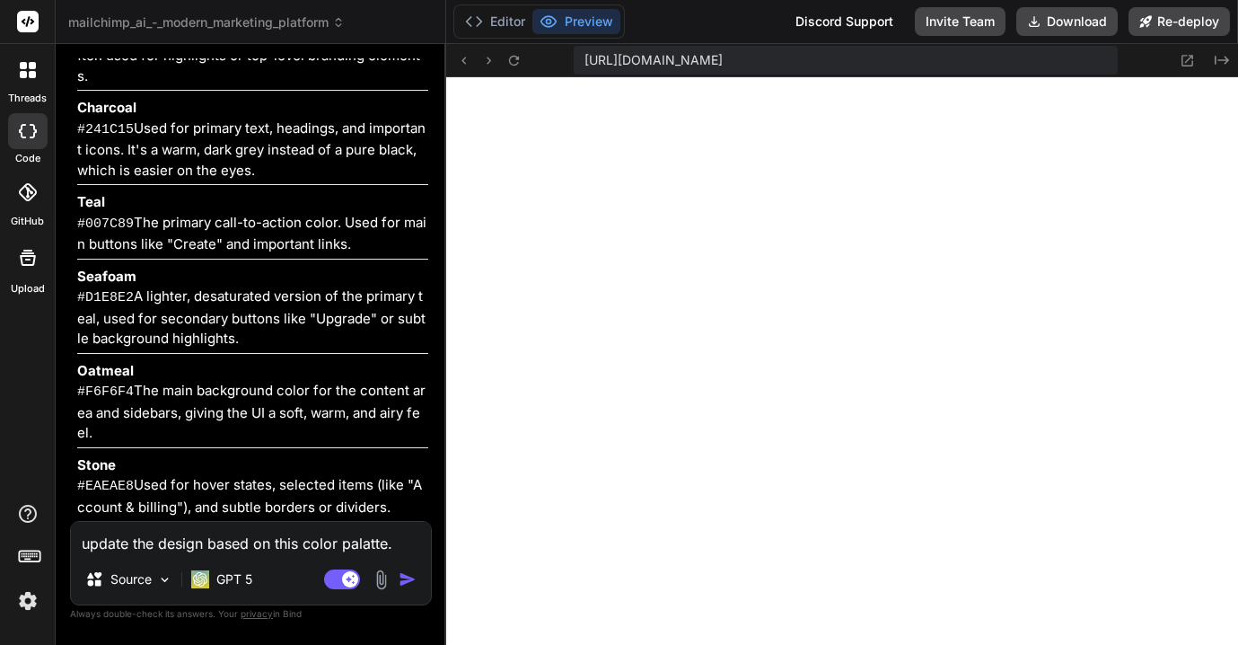
click at [406, 582] on img "button" at bounding box center [408, 579] width 18 height 18
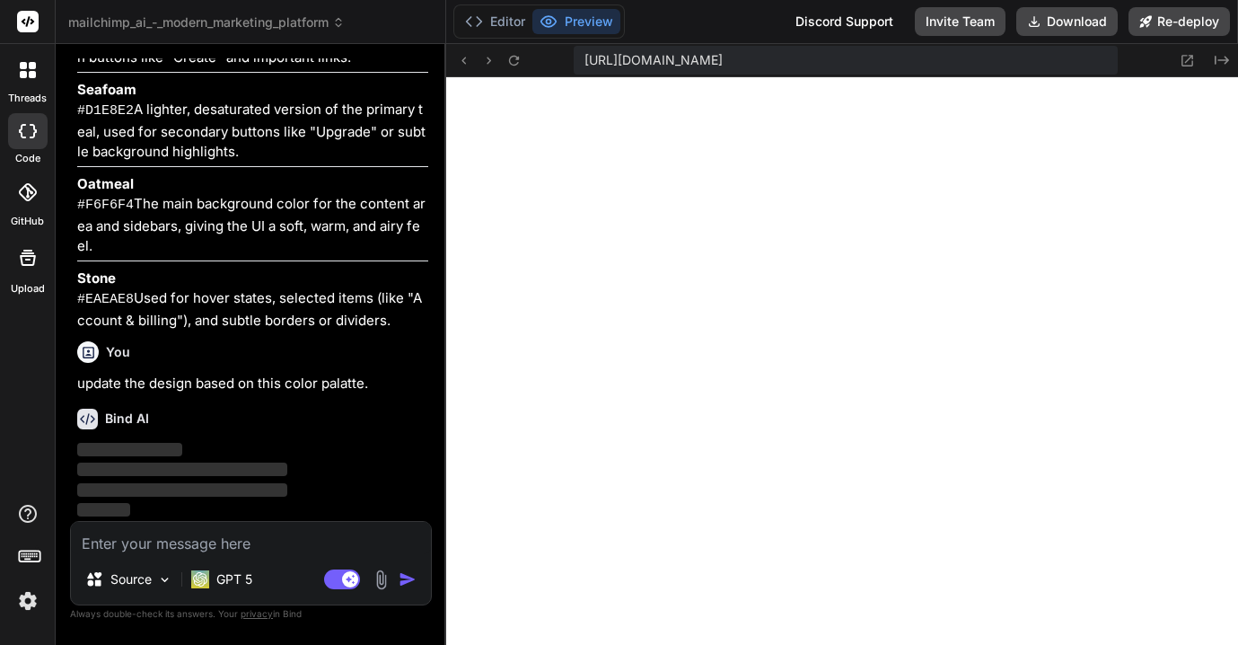
scroll to position [2865, 0]
click at [31, 261] on icon at bounding box center [28, 258] width 22 height 22
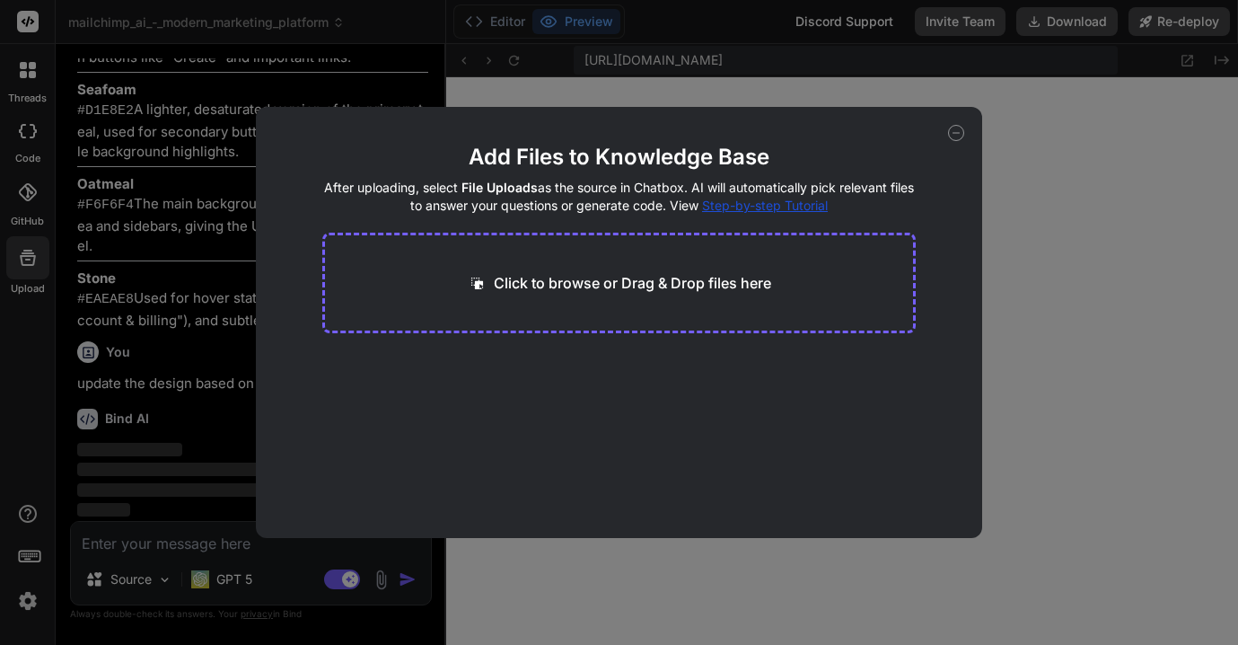
click at [145, 336] on div "Add Files to Knowledge Base After uploading, select File Uploads as the source …" at bounding box center [619, 322] width 1238 height 645
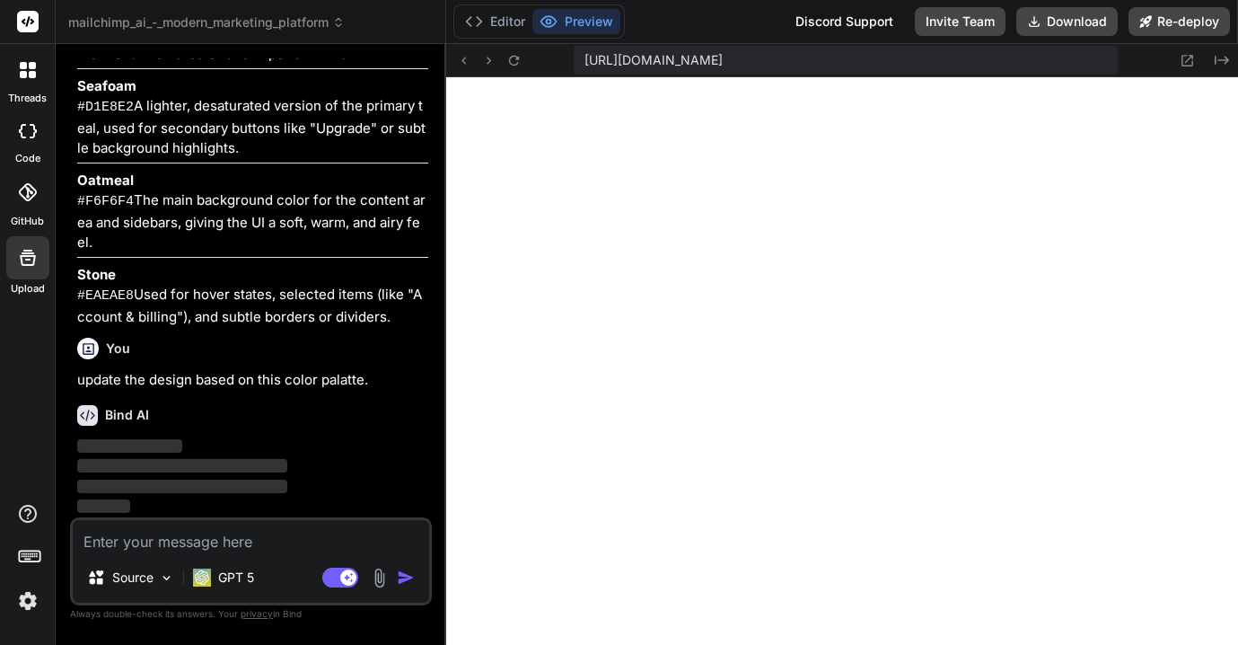
scroll to position [2868, 0]
click at [347, 436] on p "‌" at bounding box center [252, 446] width 351 height 21
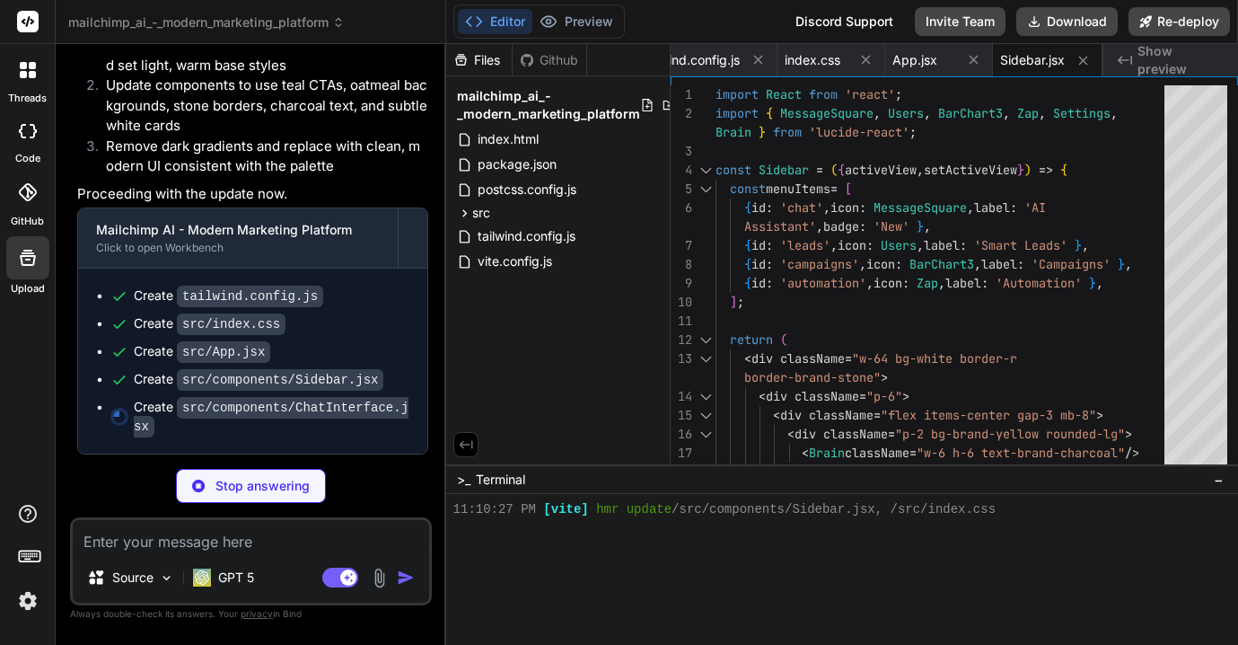
scroll to position [3291, 0]
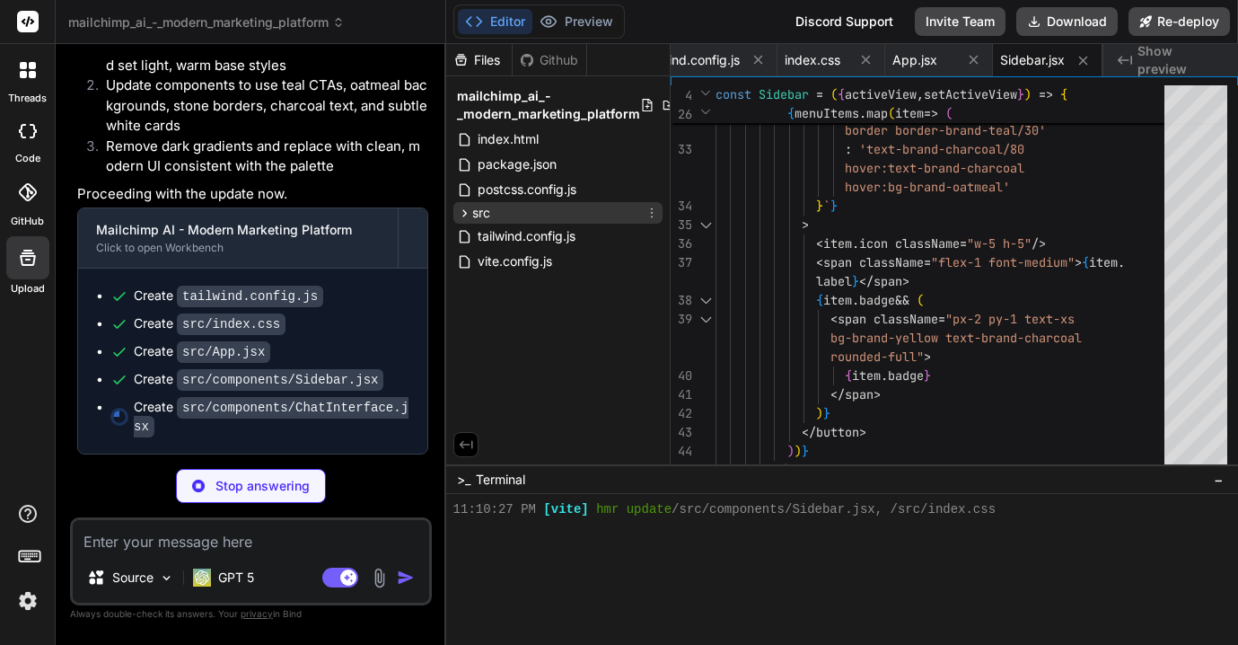
click at [527, 210] on div "src" at bounding box center [557, 213] width 209 height 22
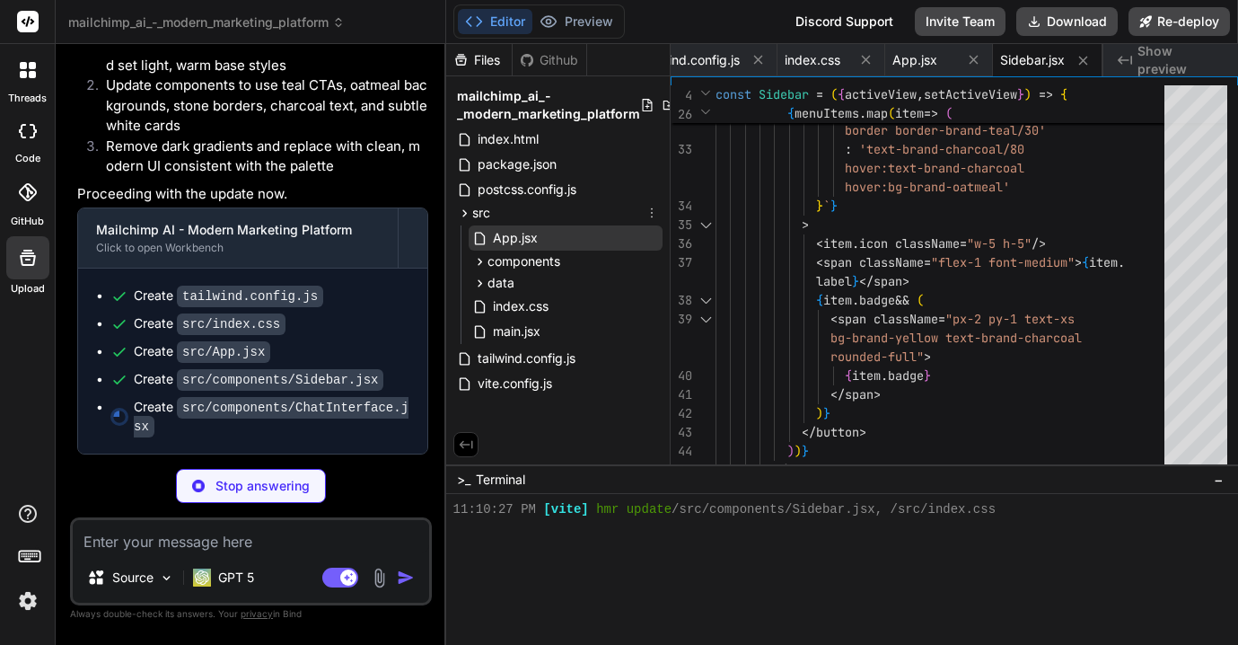
click at [523, 233] on span "App.jsx" at bounding box center [515, 238] width 48 height 22
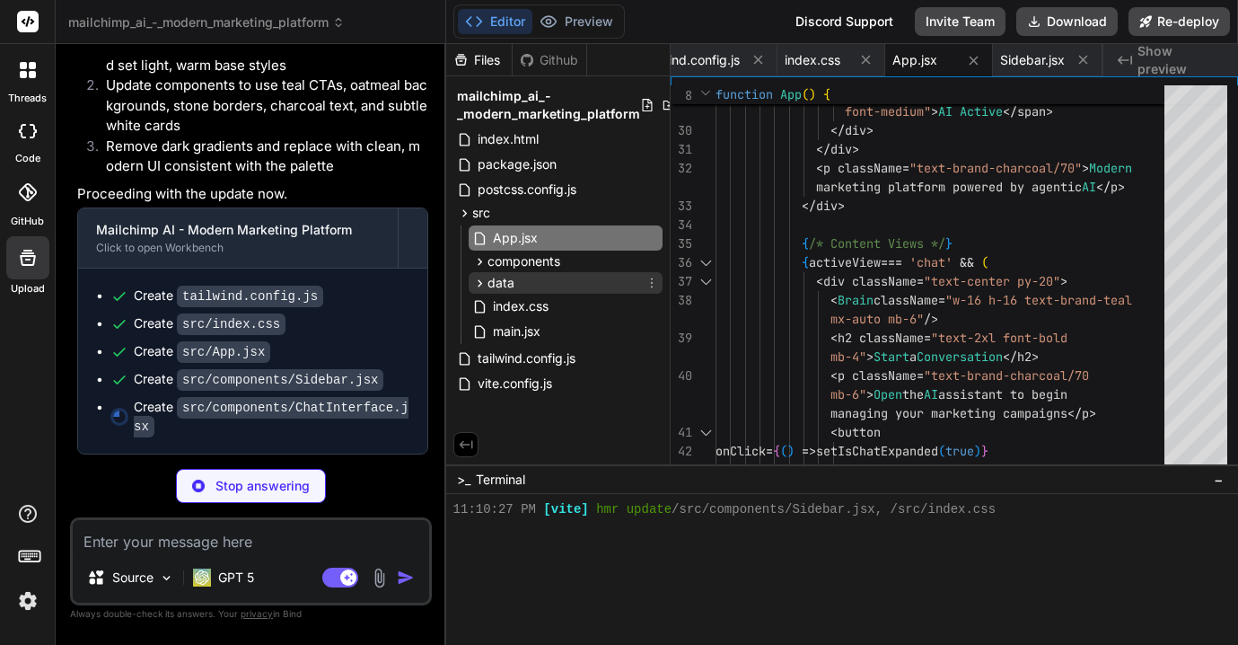
click at [509, 284] on span "data" at bounding box center [500, 283] width 27 height 18
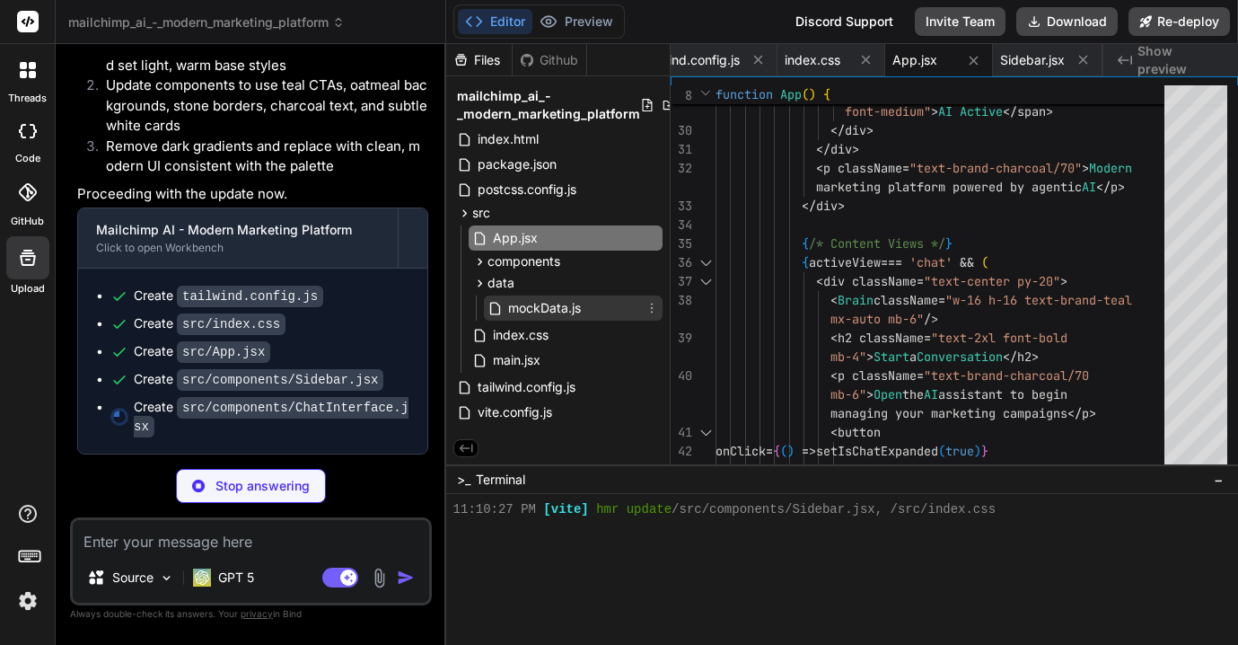
click at [514, 305] on span "mockData.js" at bounding box center [544, 308] width 76 height 22
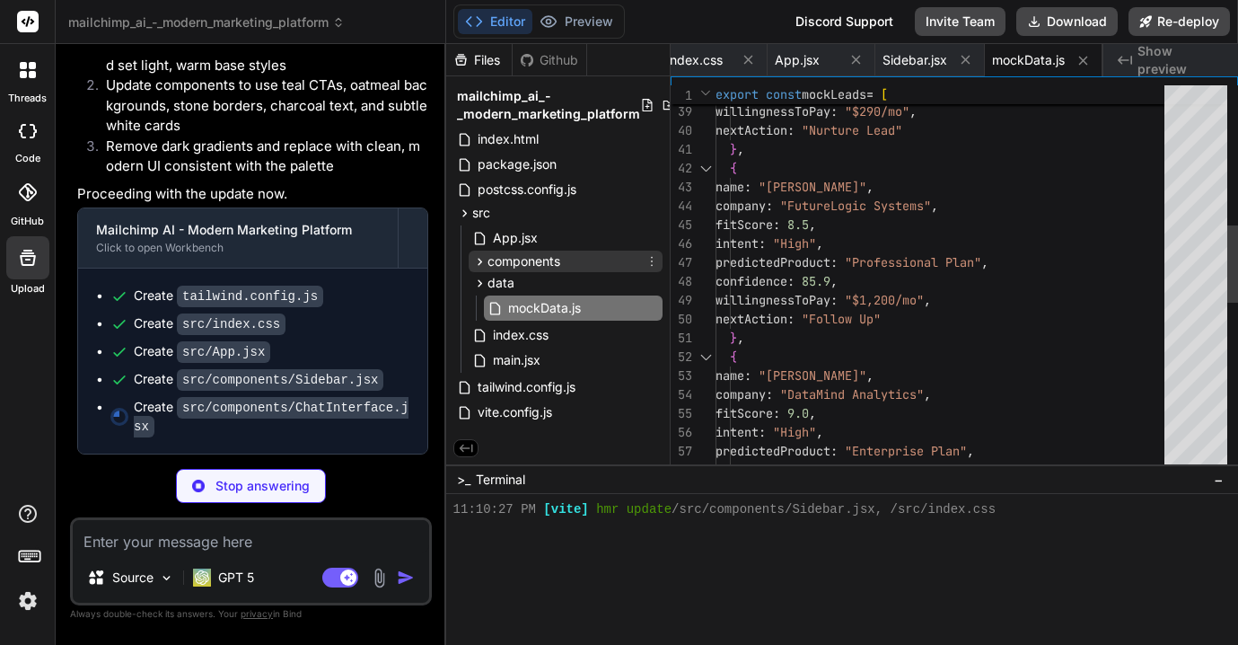
click at [514, 262] on span "components" at bounding box center [523, 261] width 73 height 18
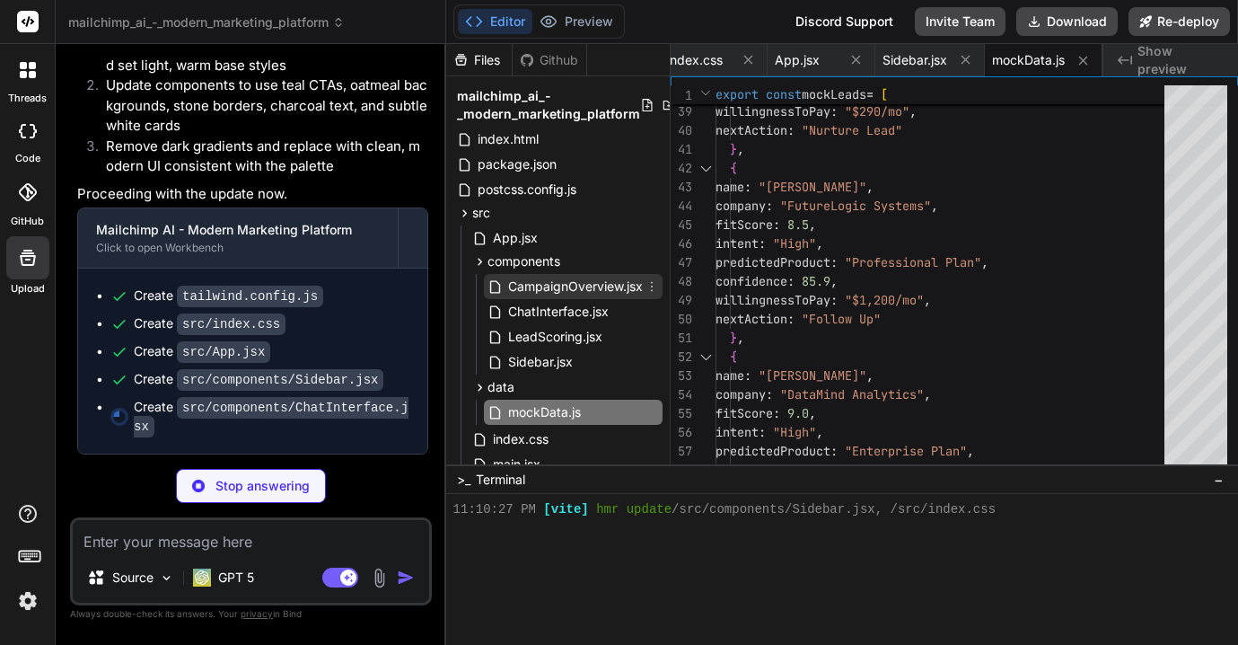
click at [514, 289] on span "CampaignOverview.jsx" at bounding box center [575, 287] width 138 height 22
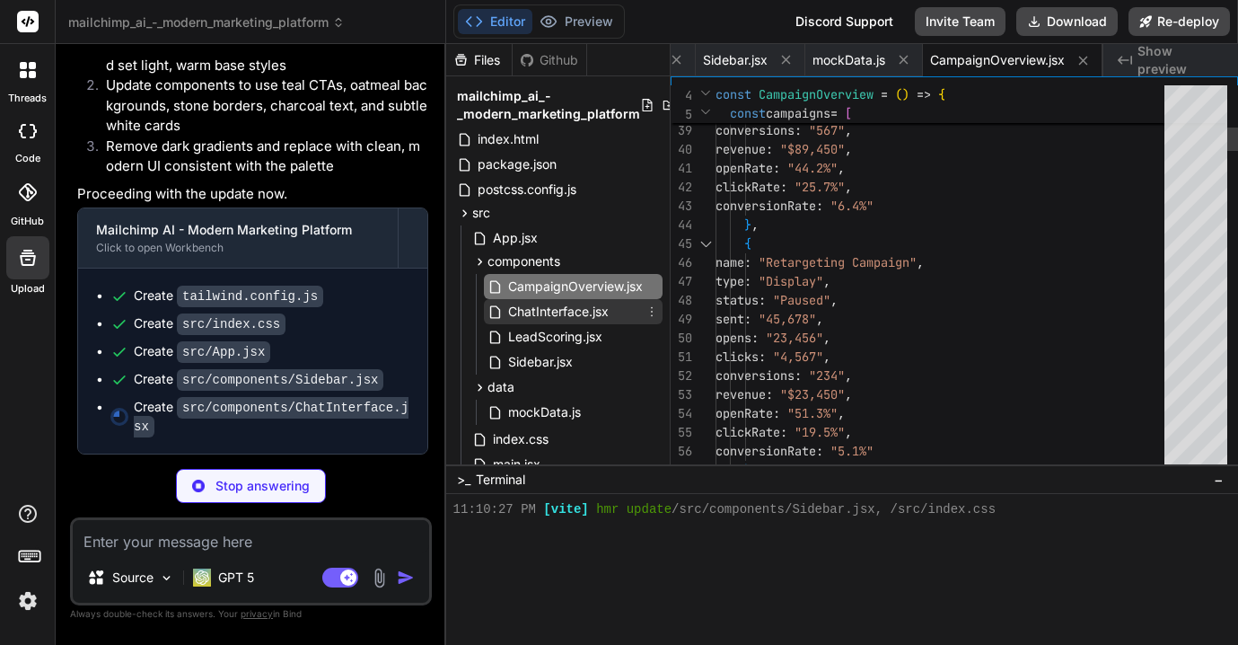
click at [518, 316] on span "ChatInterface.jsx" at bounding box center [558, 312] width 104 height 22
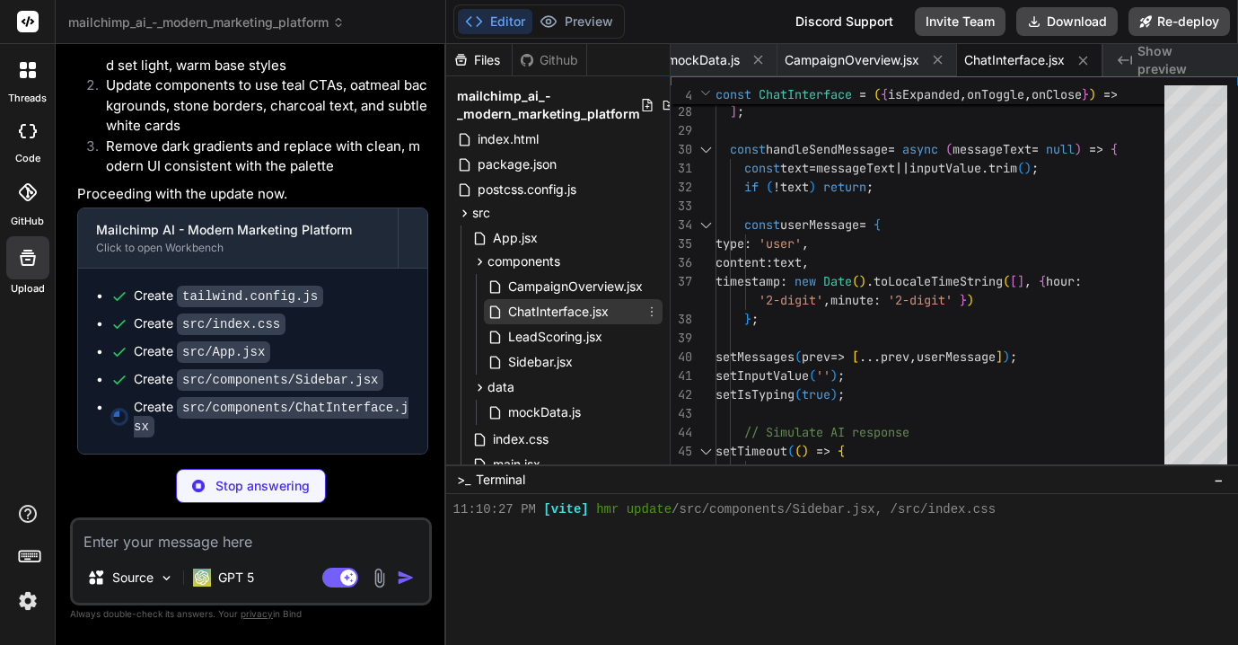
click at [518, 301] on span "ChatInterface.jsx" at bounding box center [558, 312] width 104 height 22
click at [518, 290] on span "CampaignOverview.jsx" at bounding box center [575, 287] width 138 height 22
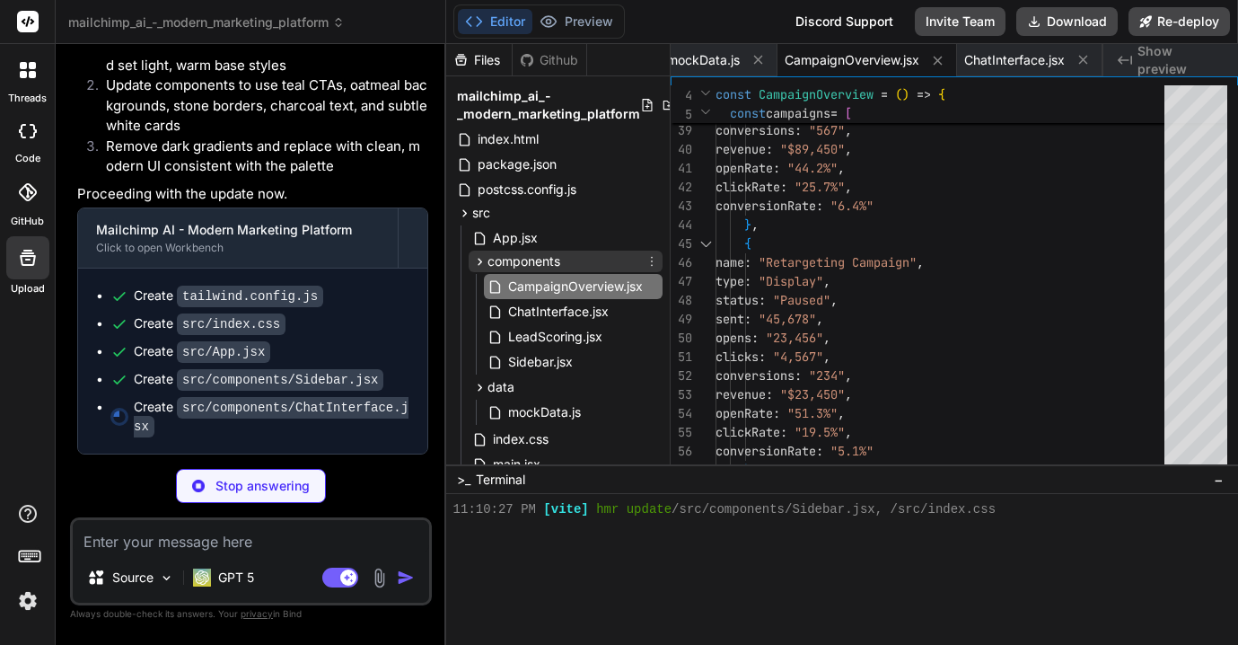
click at [480, 268] on icon at bounding box center [479, 261] width 15 height 15
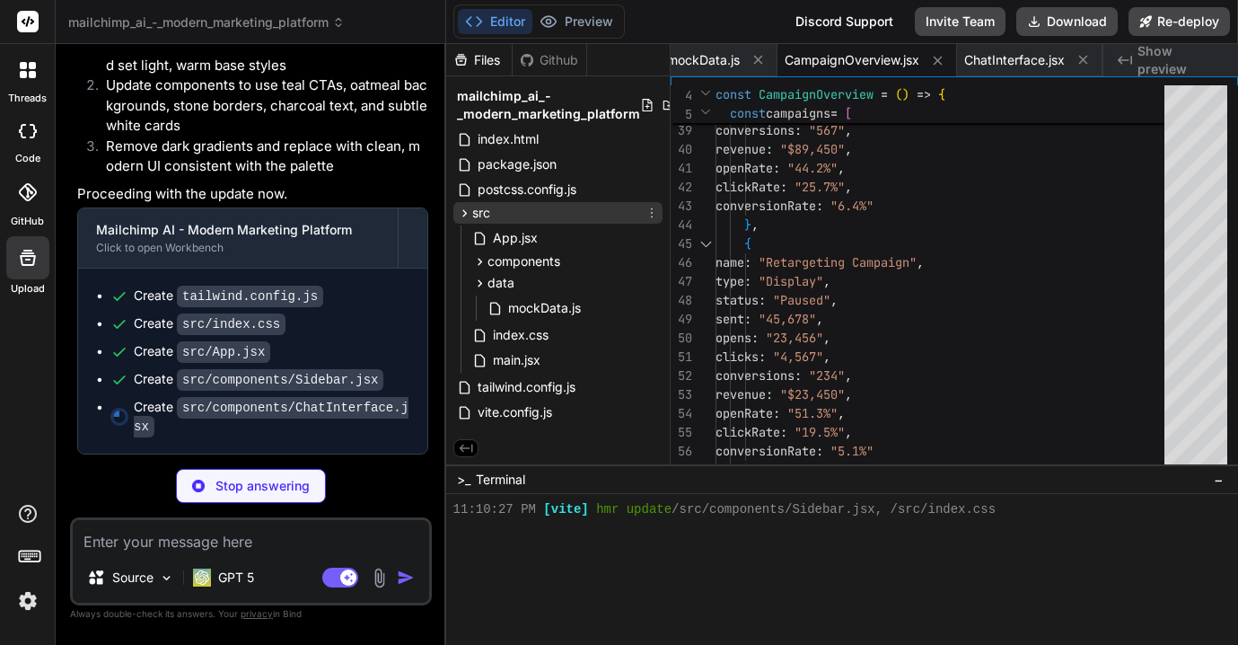
click at [466, 215] on icon at bounding box center [464, 213] width 15 height 15
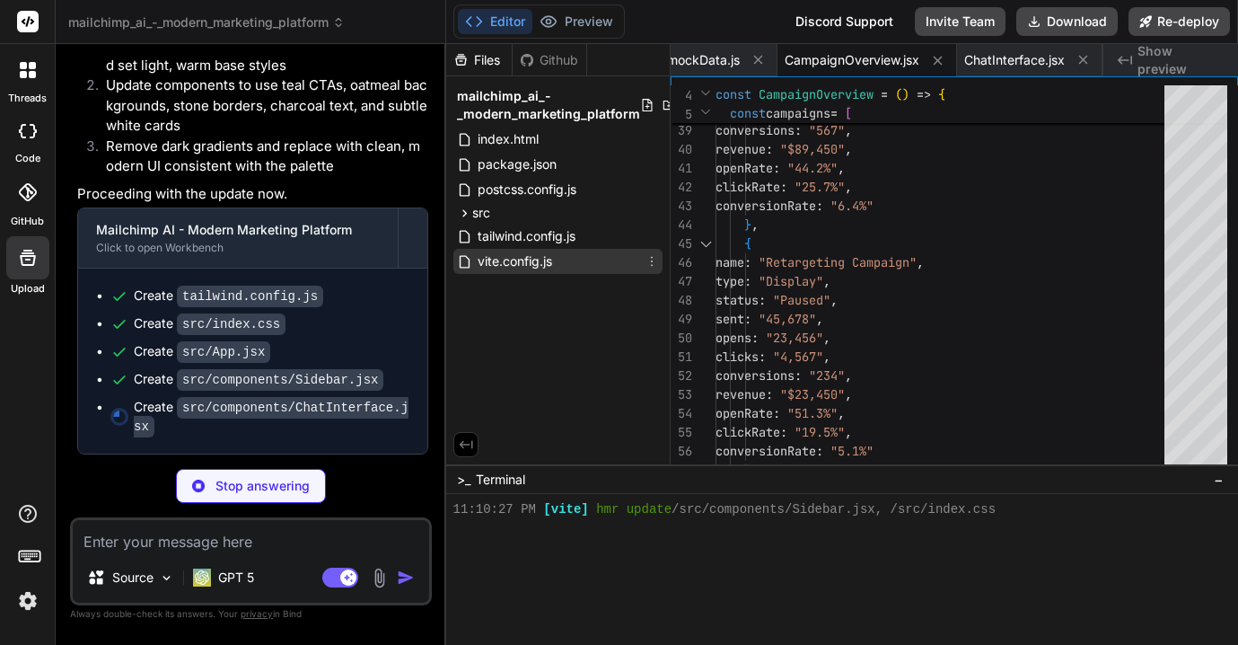
click at [482, 266] on span "vite.config.js" at bounding box center [515, 261] width 78 height 22
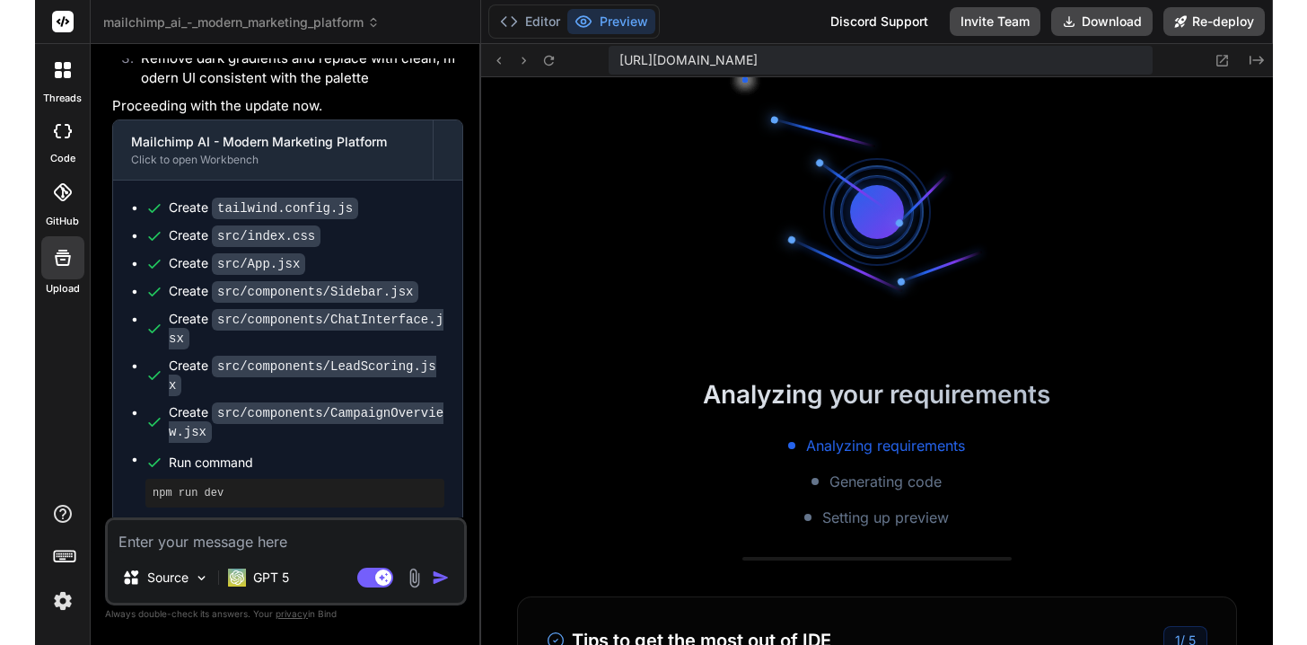
scroll to position [14380, 0]
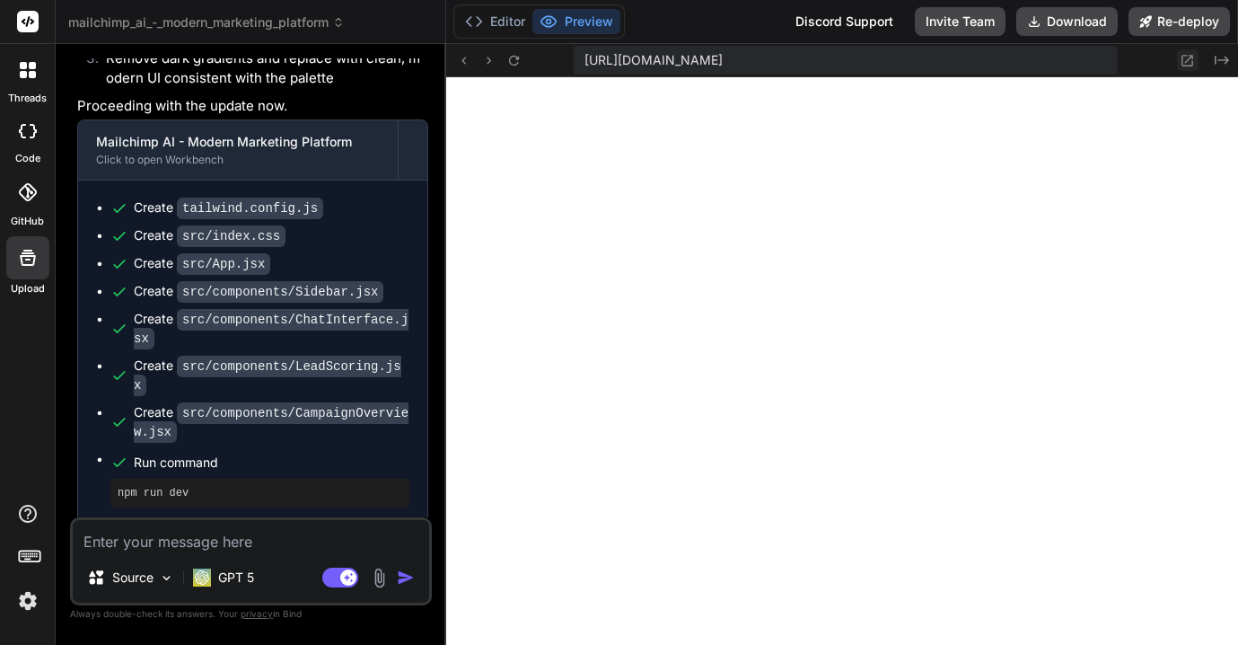
click at [1185, 58] on icon at bounding box center [1187, 60] width 15 height 15
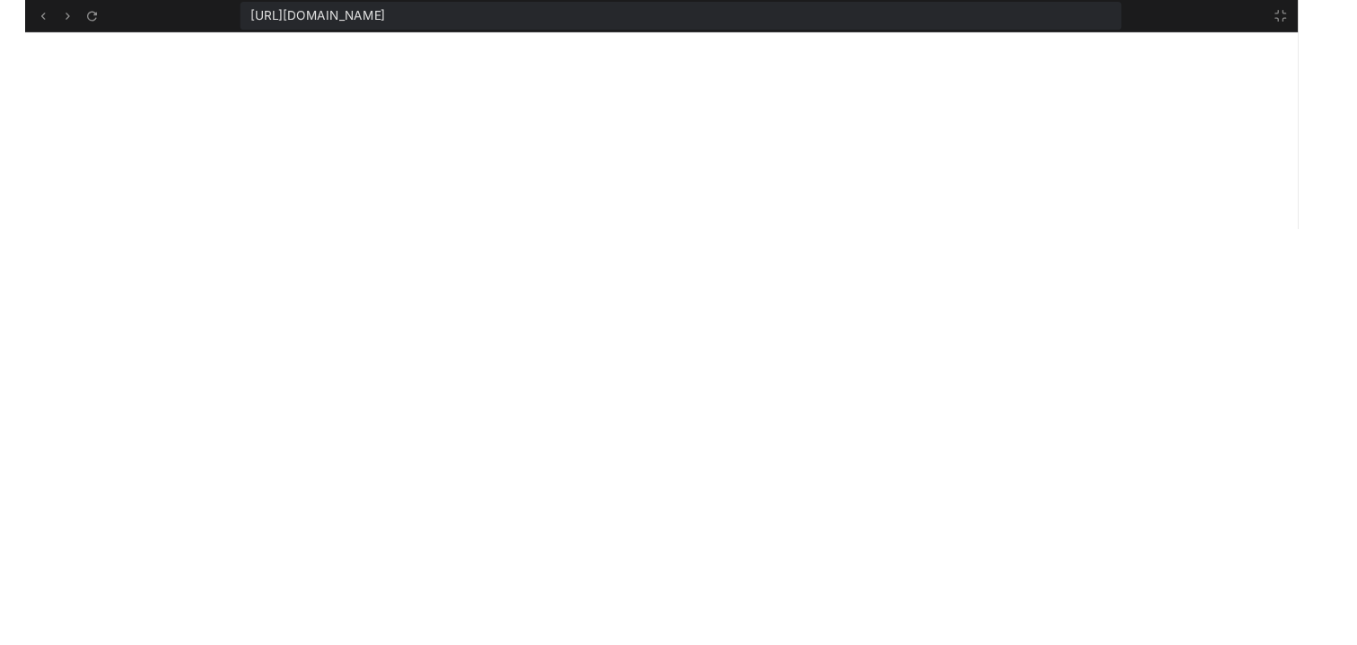
scroll to position [56, 0]
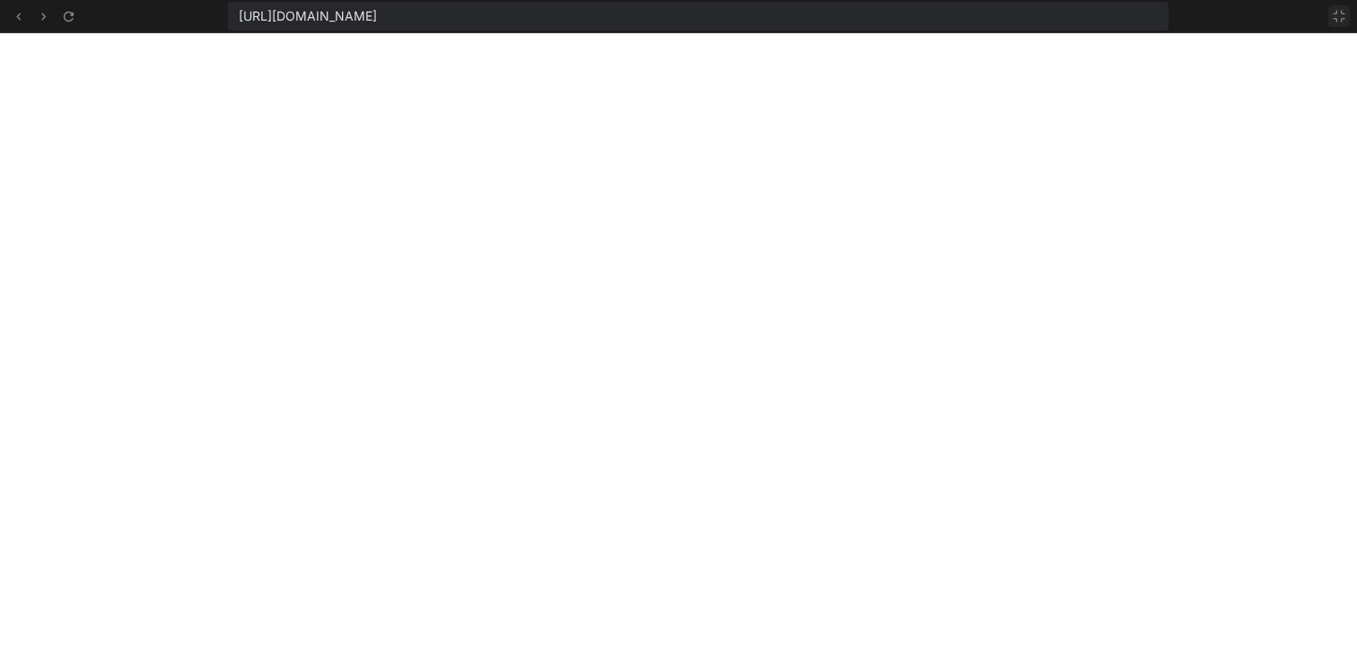
click at [1341, 22] on icon at bounding box center [1339, 16] width 11 height 11
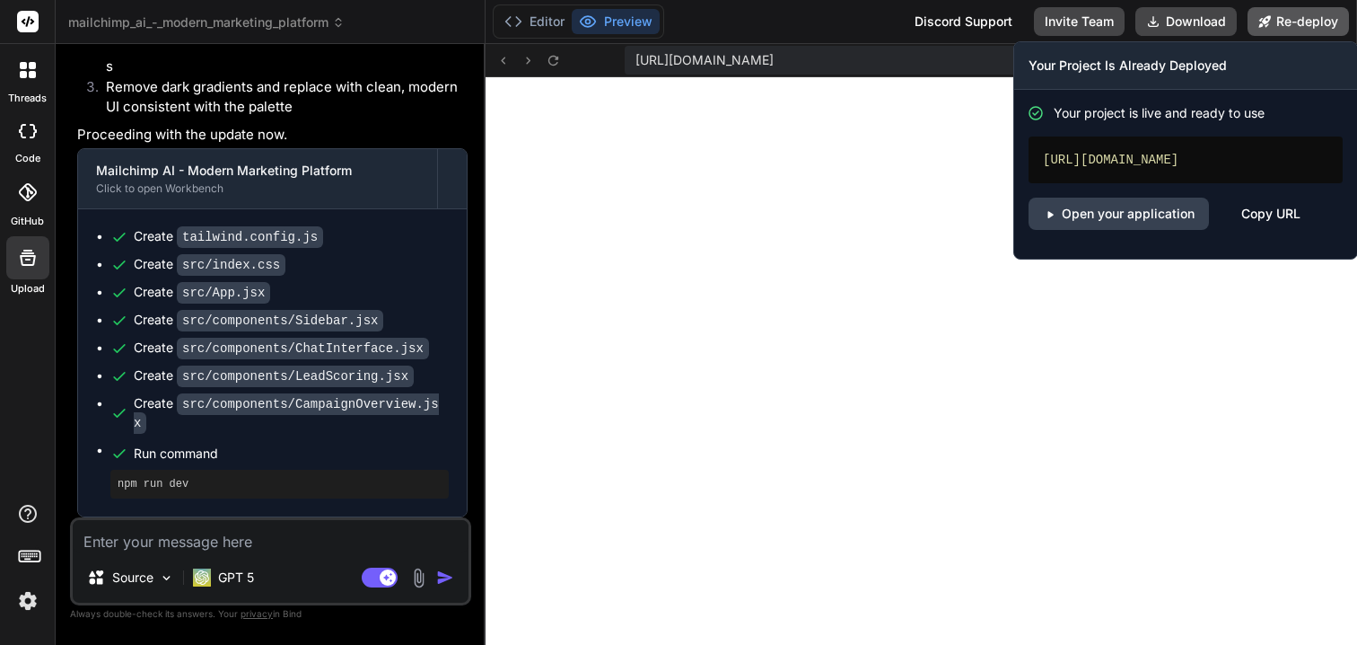
click at [1307, 23] on button "Re-deploy" at bounding box center [1298, 21] width 101 height 29
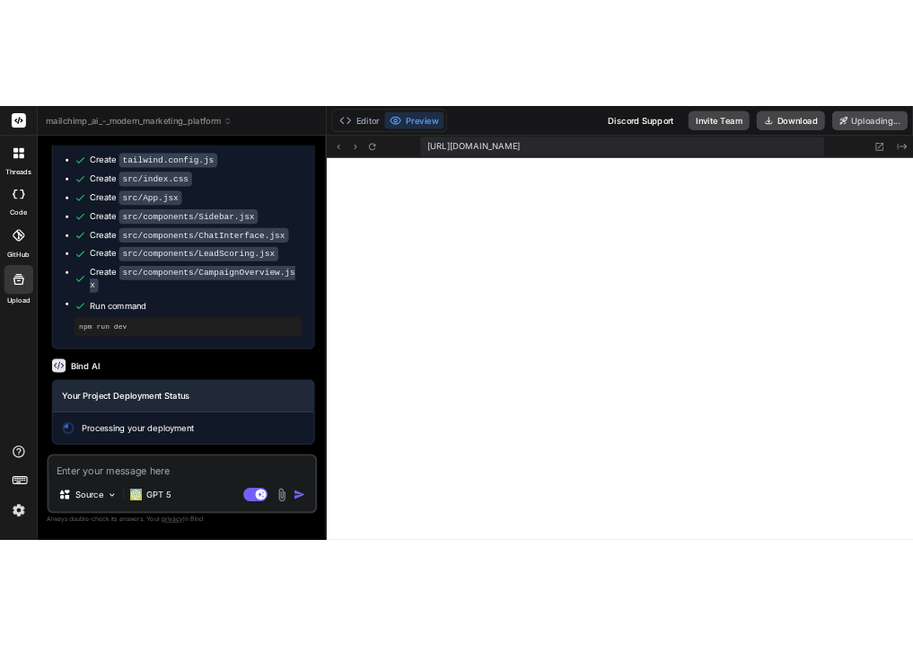
scroll to position [3348, 0]
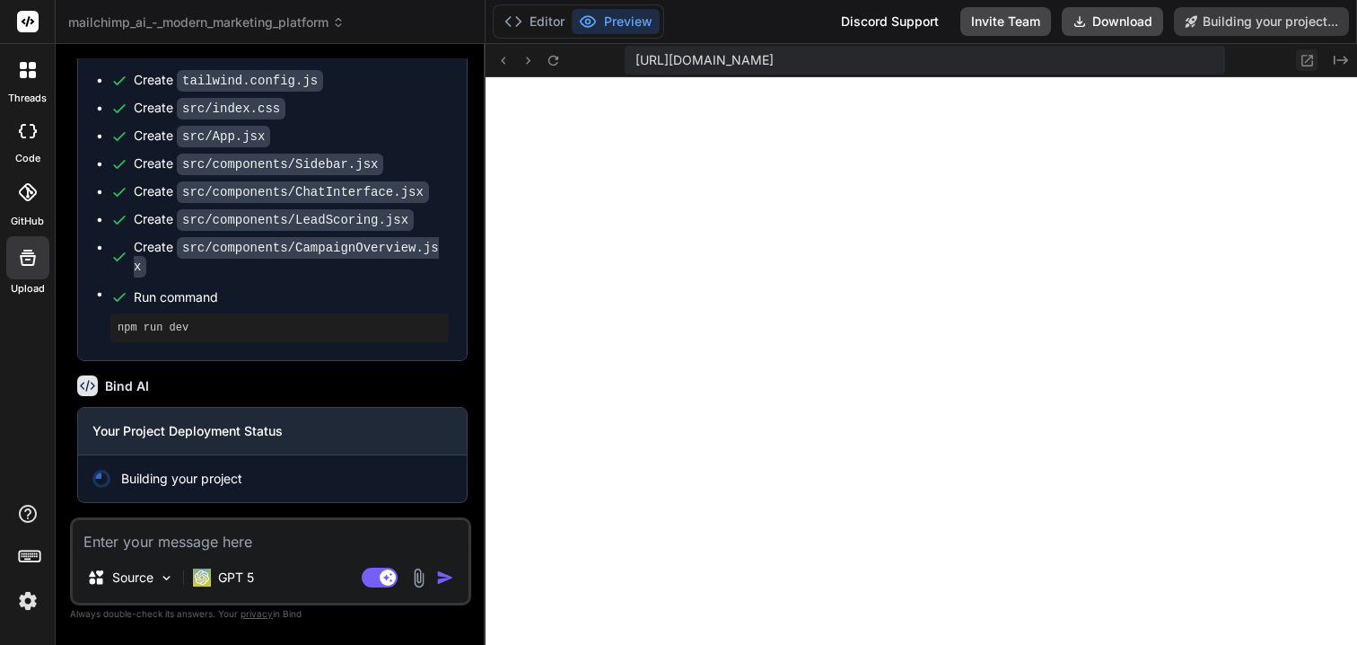
click at [1316, 59] on button at bounding box center [1307, 60] width 22 height 22
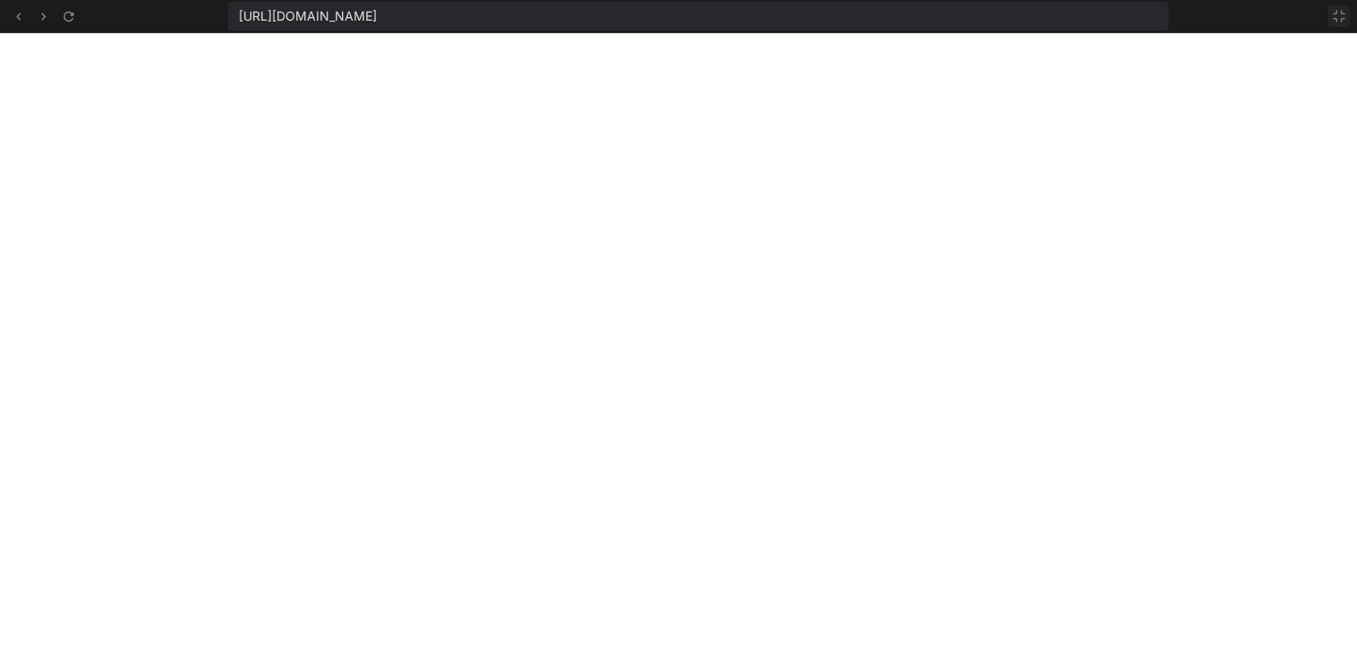
click at [1336, 22] on icon at bounding box center [1339, 16] width 14 height 14
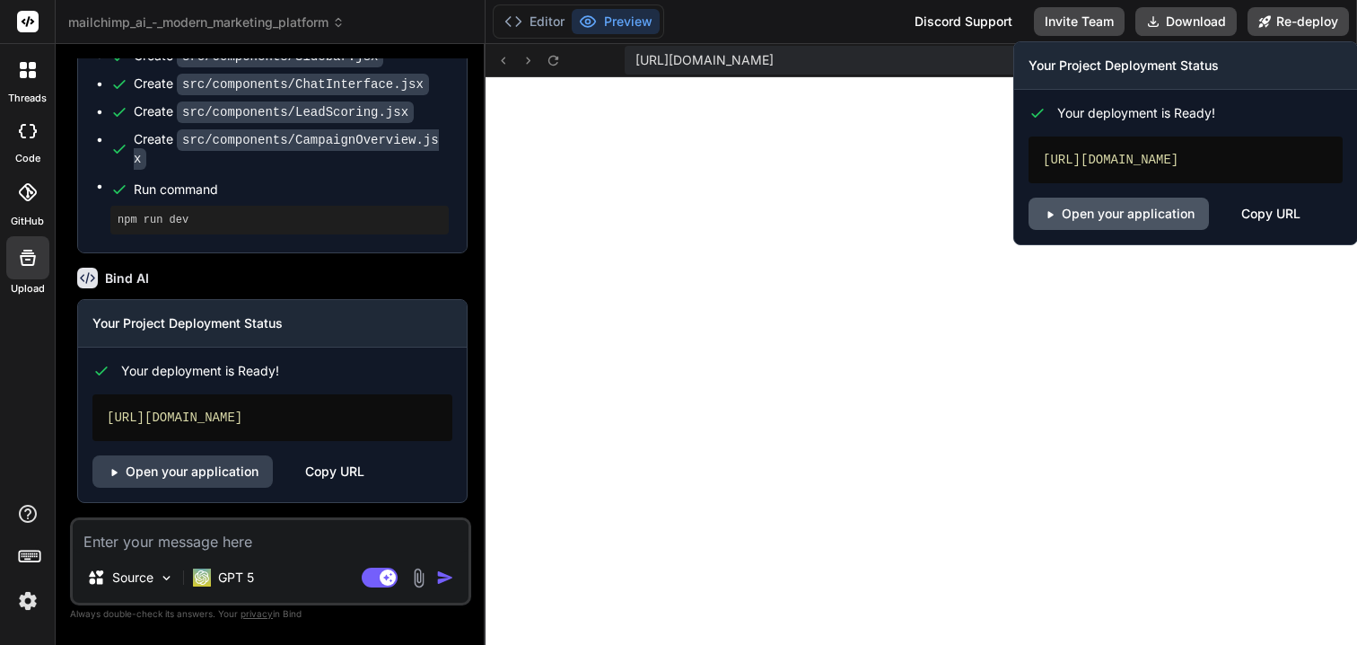
click at [1108, 226] on link "Open your application" at bounding box center [1119, 214] width 180 height 32
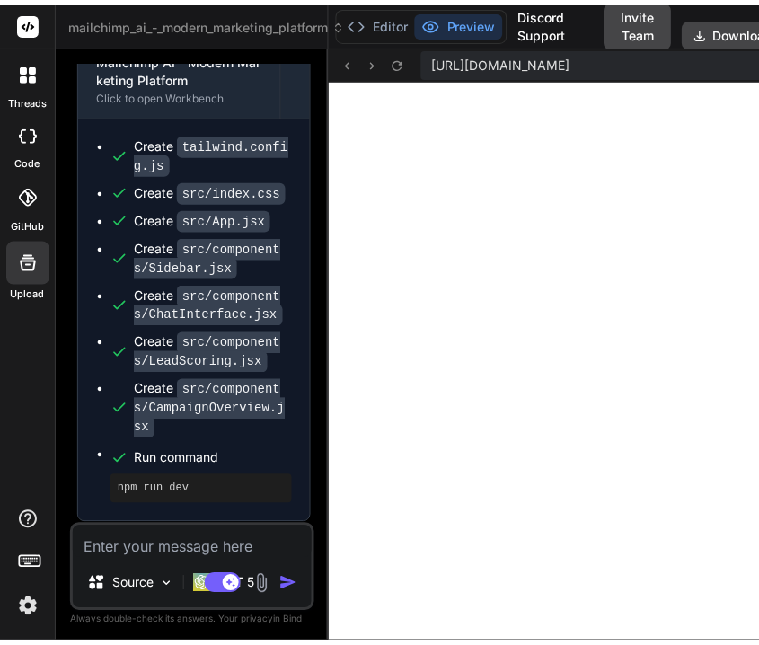
scroll to position [4399, 0]
